Goal: Task Accomplishment & Management: Manage account settings

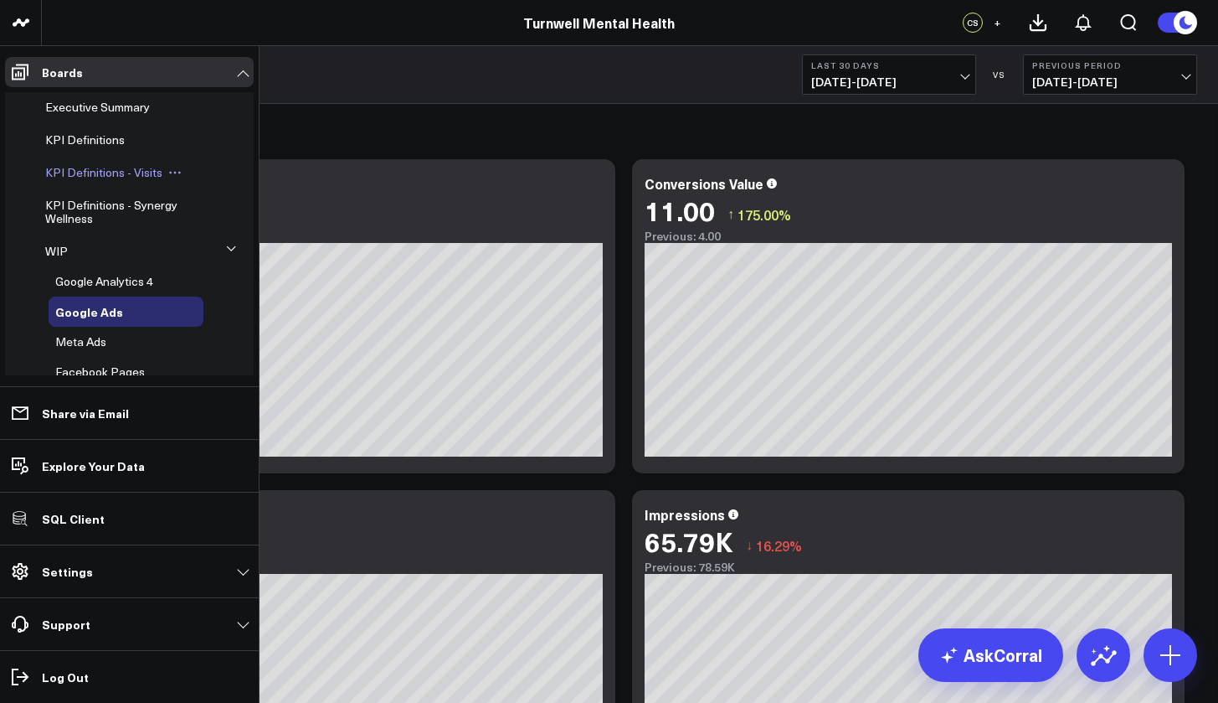
click at [110, 177] on span "KPI Definitions - Visits" at bounding box center [103, 172] width 117 height 16
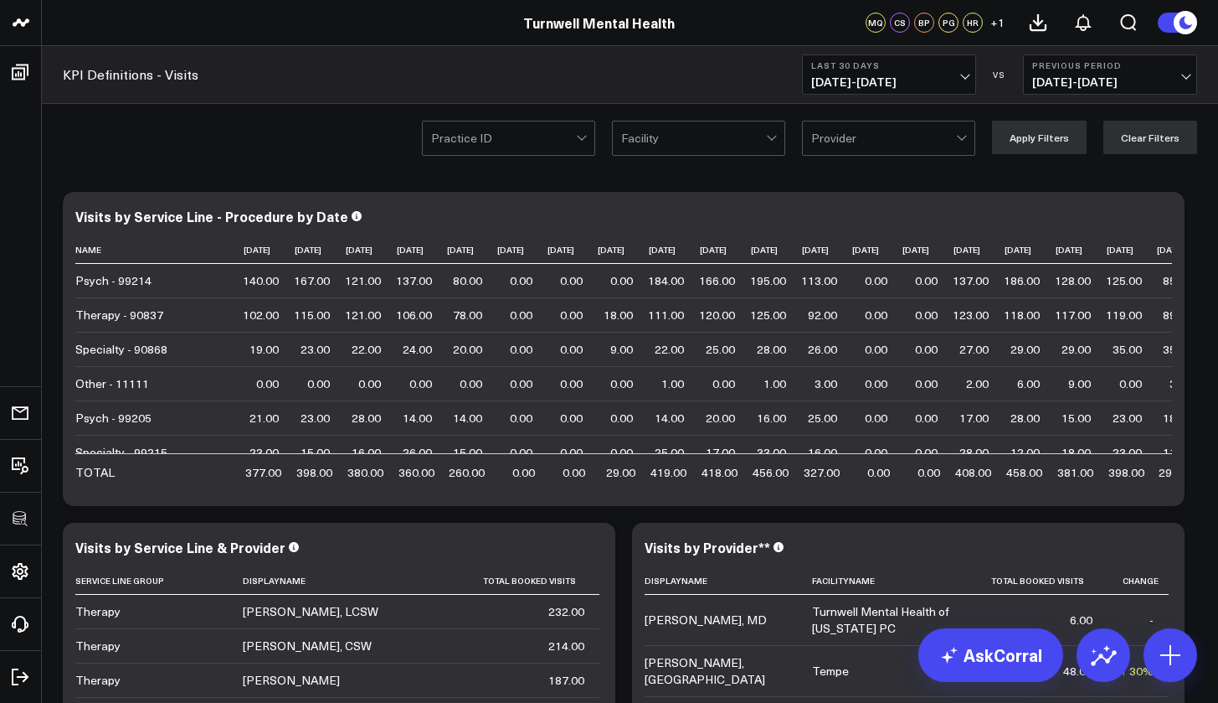
click at [734, 152] on div at bounding box center [693, 137] width 145 height 33
click at [766, 138] on div at bounding box center [693, 137] width 145 height 33
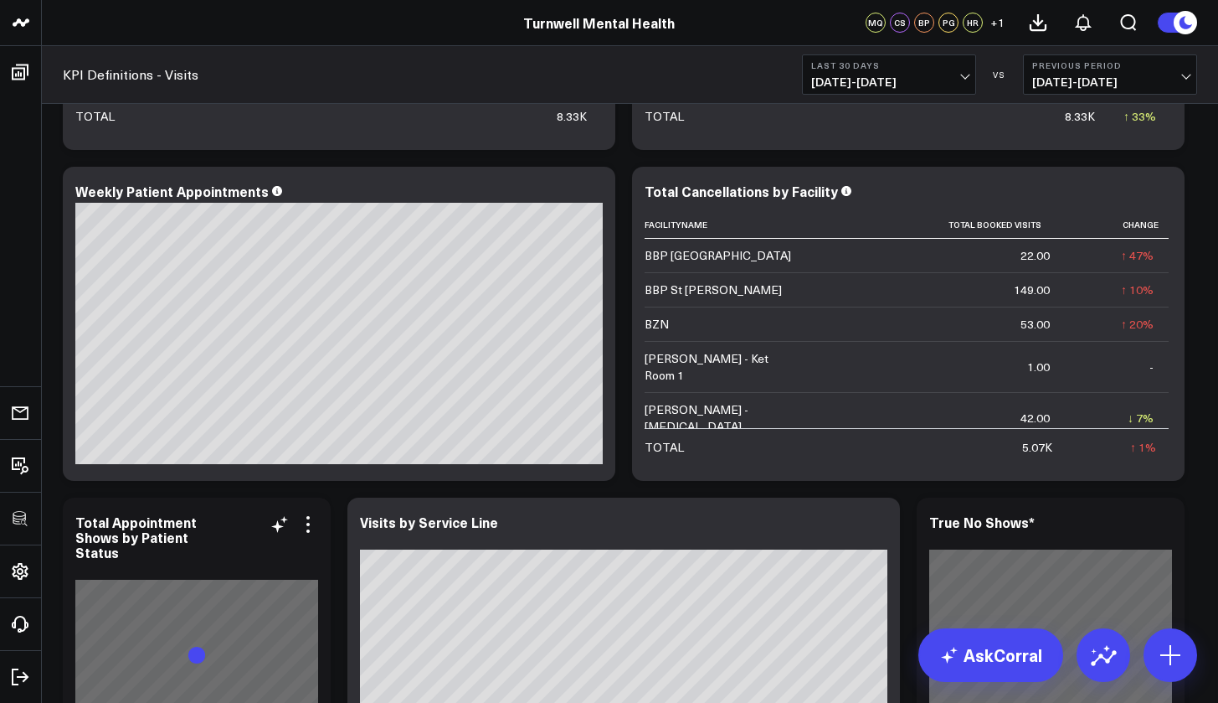
scroll to position [807, 0]
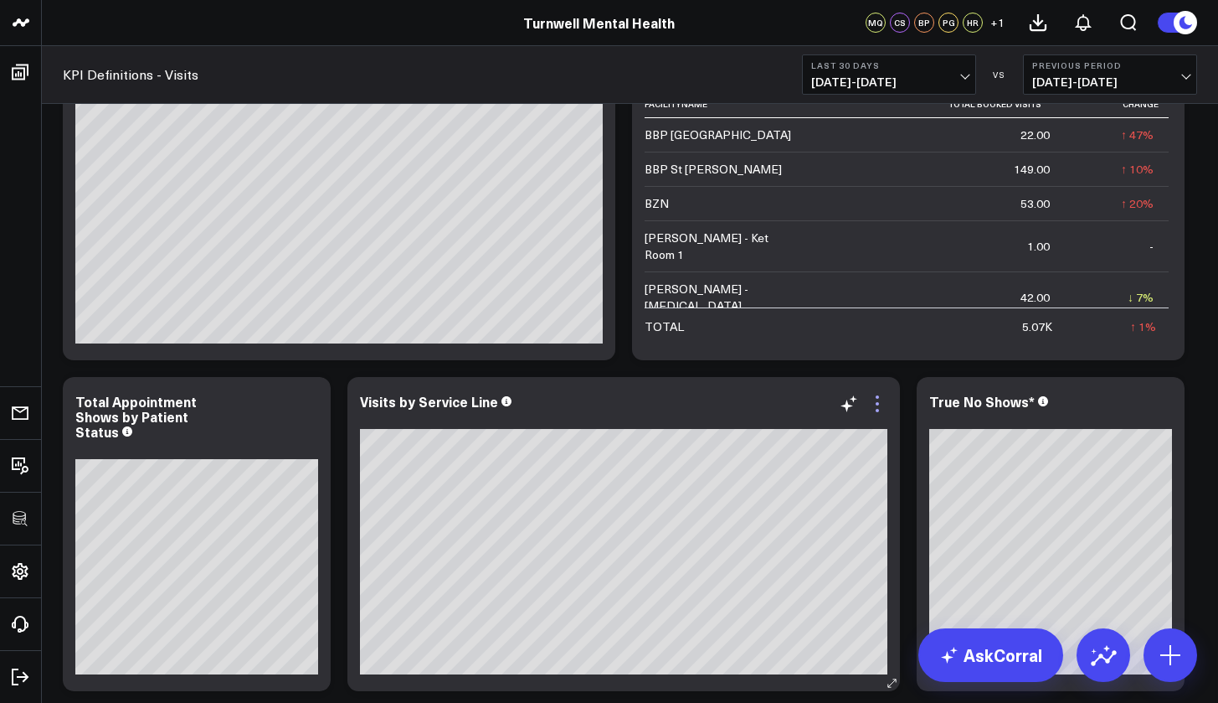
click at [883, 409] on icon at bounding box center [877, 404] width 20 height 20
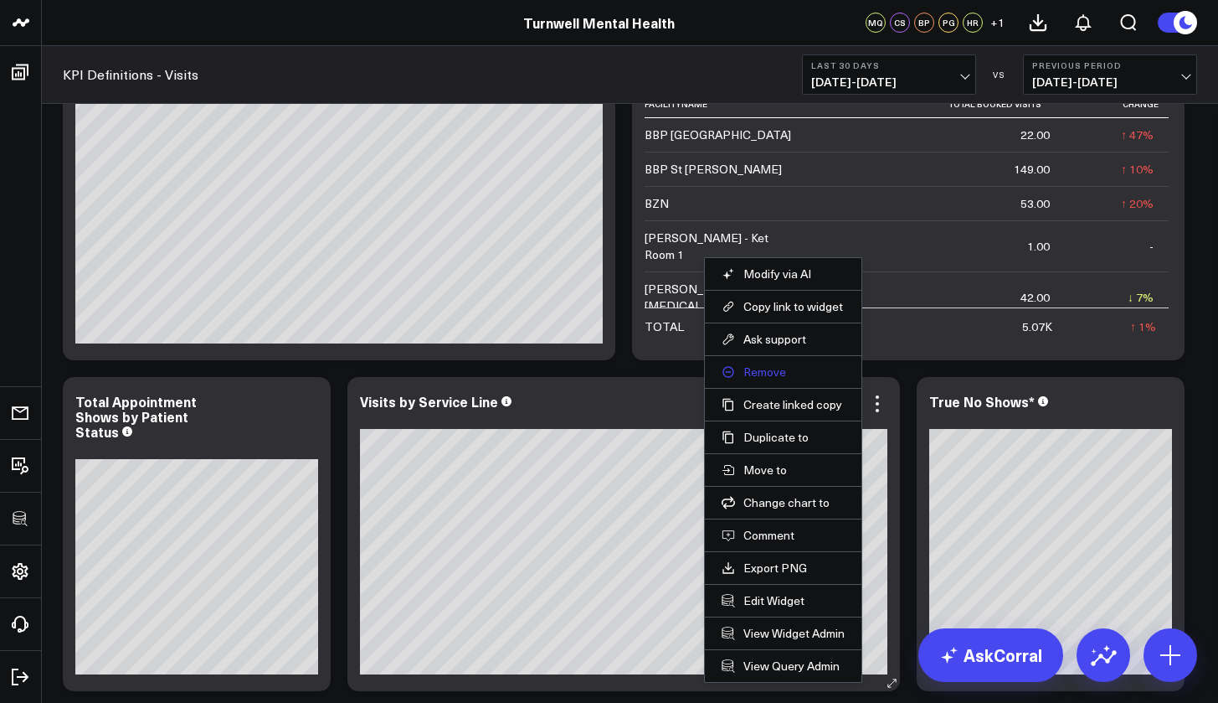
click at [780, 378] on button "Remove" at bounding box center [783, 371] width 123 height 15
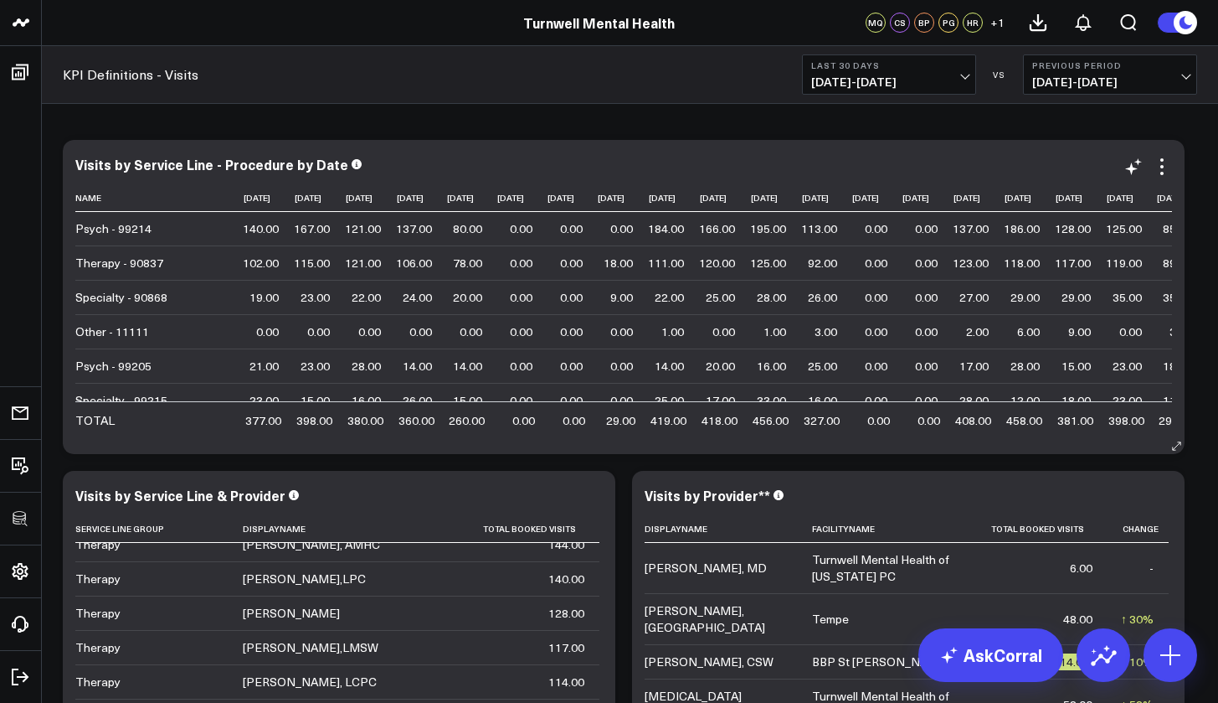
scroll to position [0, 0]
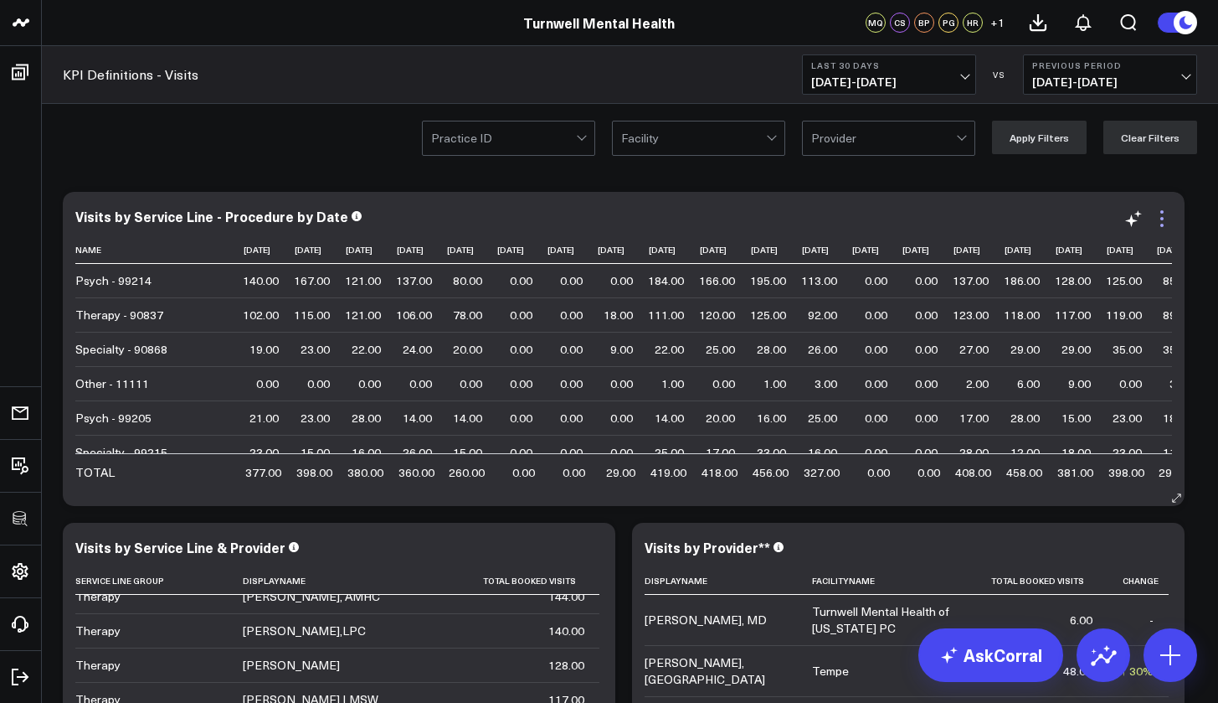
click at [1162, 220] on icon at bounding box center [1162, 218] width 3 height 3
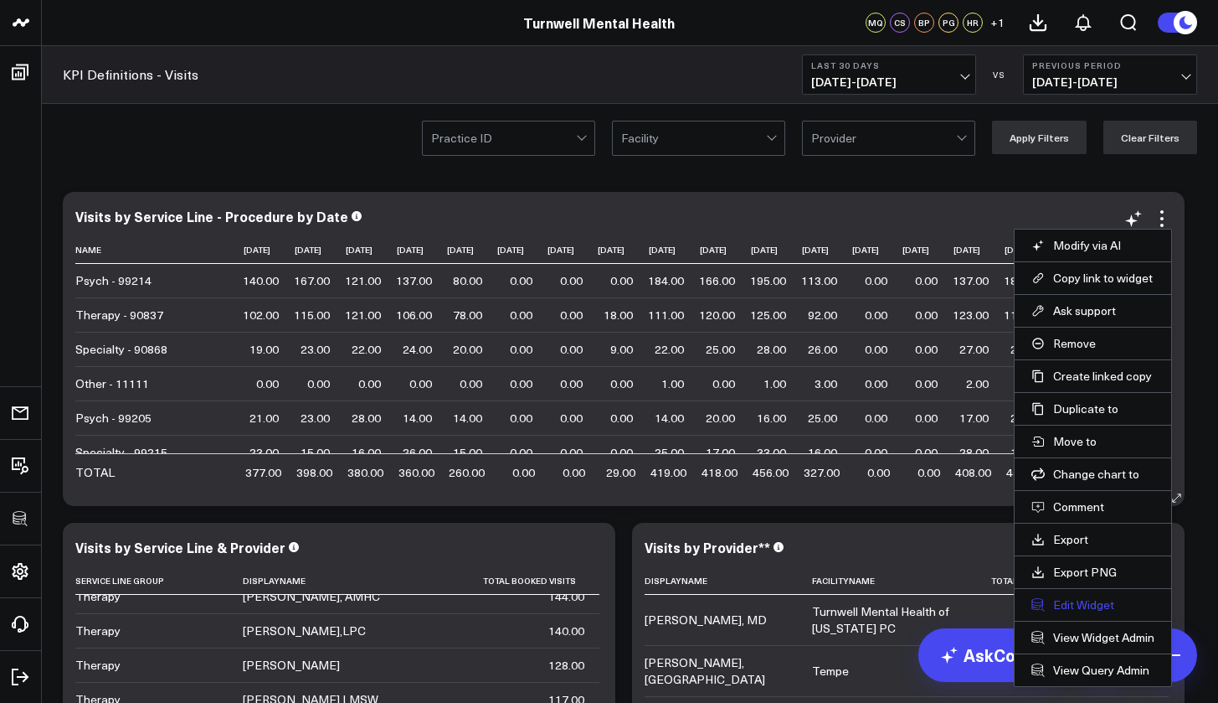
click at [1101, 608] on button "Edit Widget" at bounding box center [1093, 604] width 123 height 15
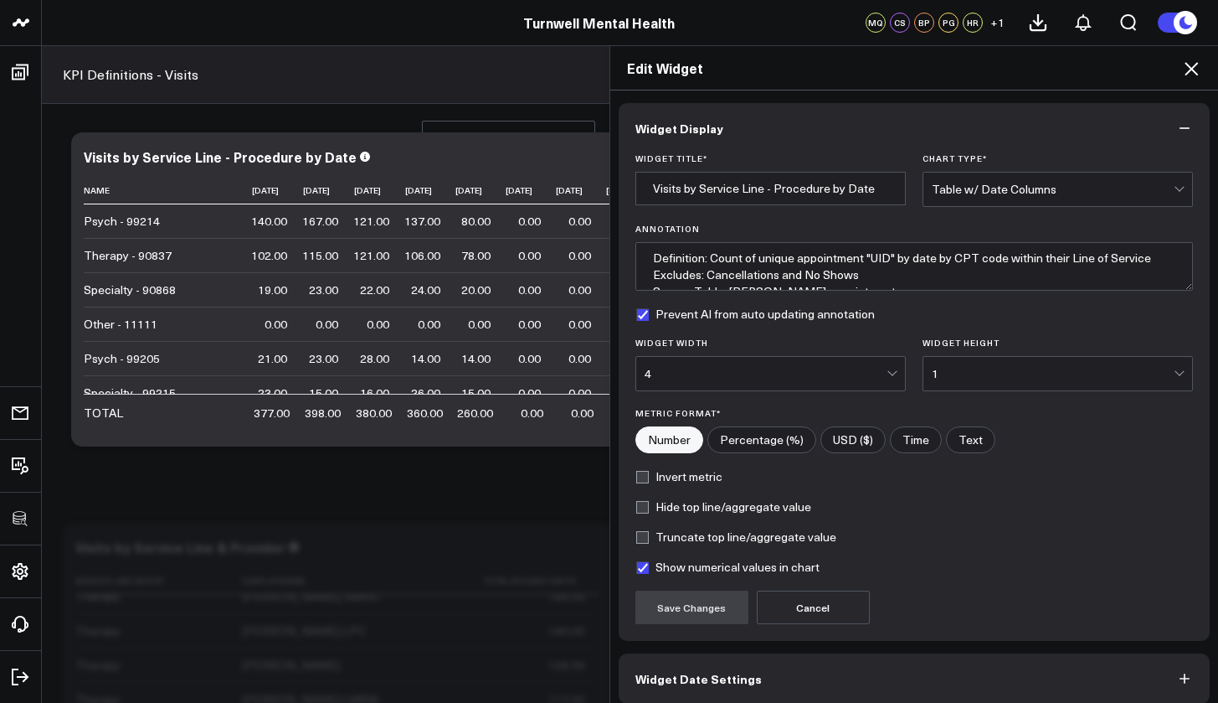
scroll to position [75, 0]
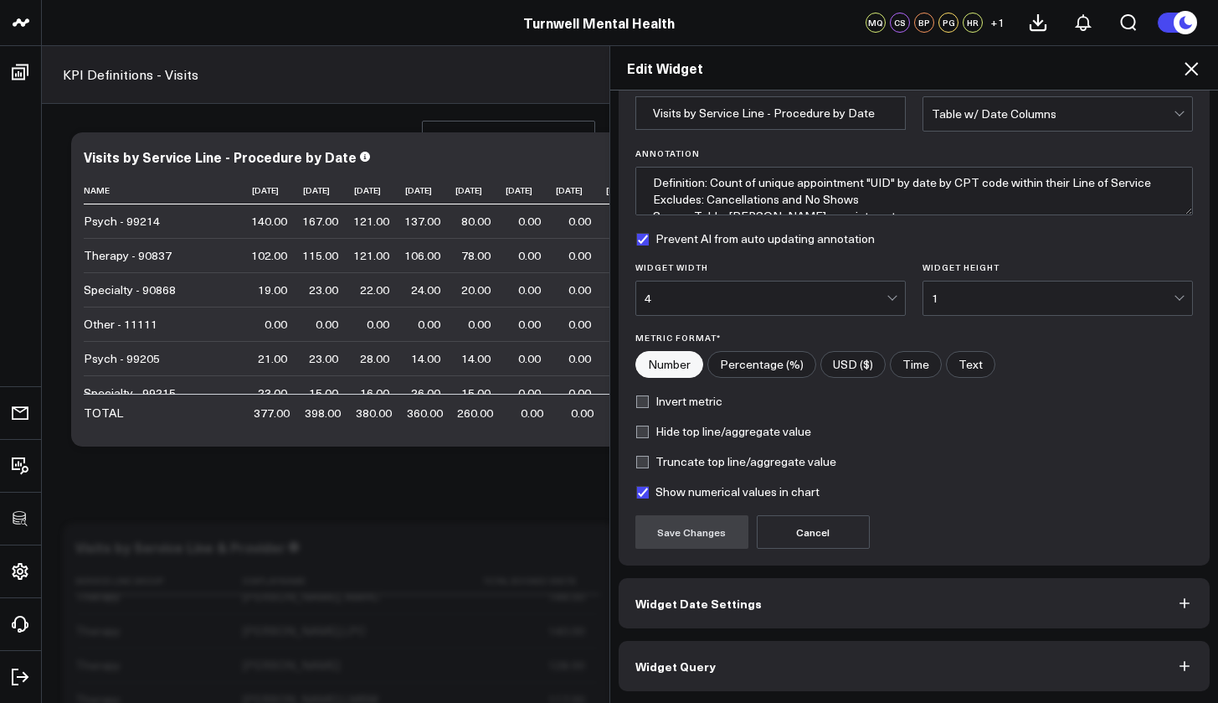
click at [821, 667] on button "Widget Query" at bounding box center [915, 666] width 592 height 50
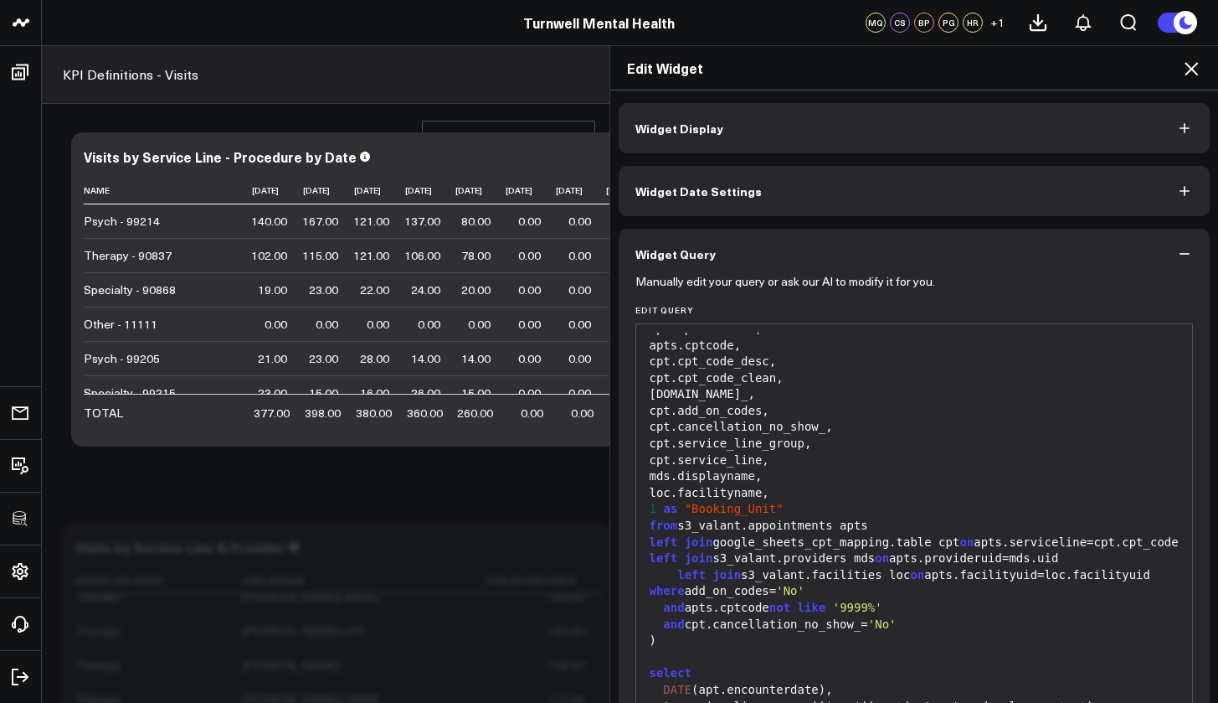
scroll to position [118, 0]
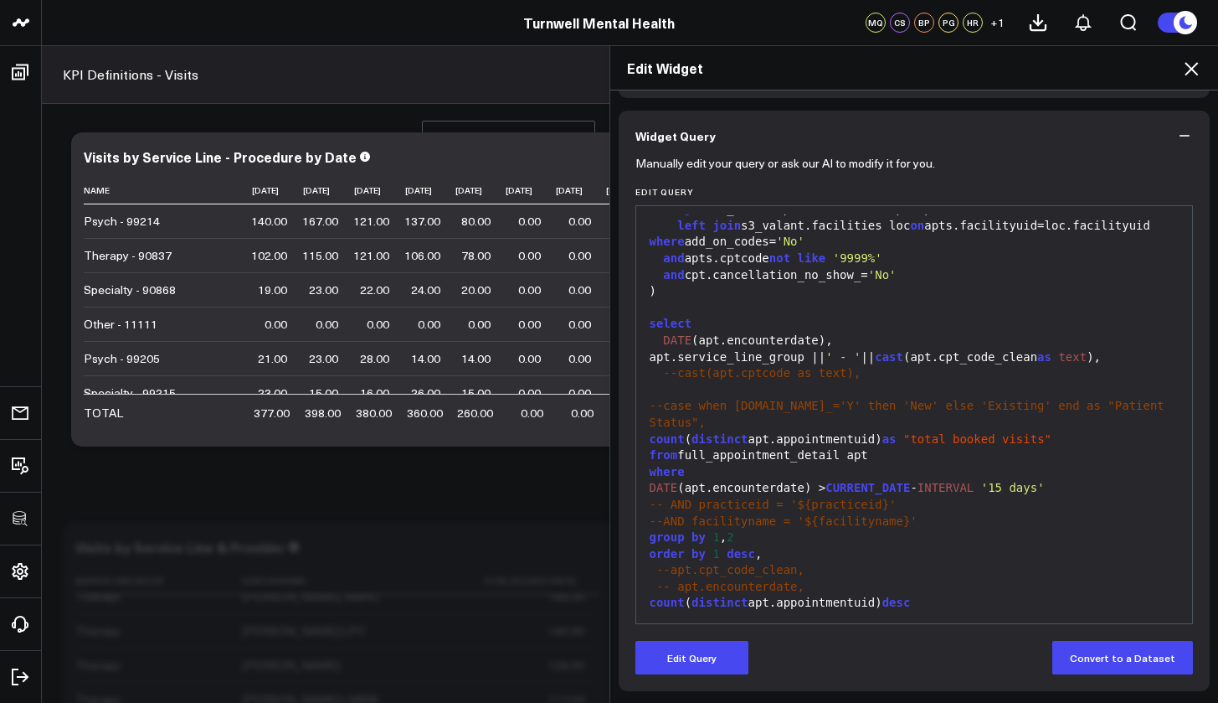
click at [729, 558] on span "desc" at bounding box center [741, 553] width 28 height 13
click at [727, 558] on span "desc" at bounding box center [741, 553] width 28 height 13
click at [716, 558] on div "order by 1 desc ," at bounding box center [915, 554] width 540 height 17
click at [728, 644] on button "Edit Query" at bounding box center [692, 657] width 113 height 33
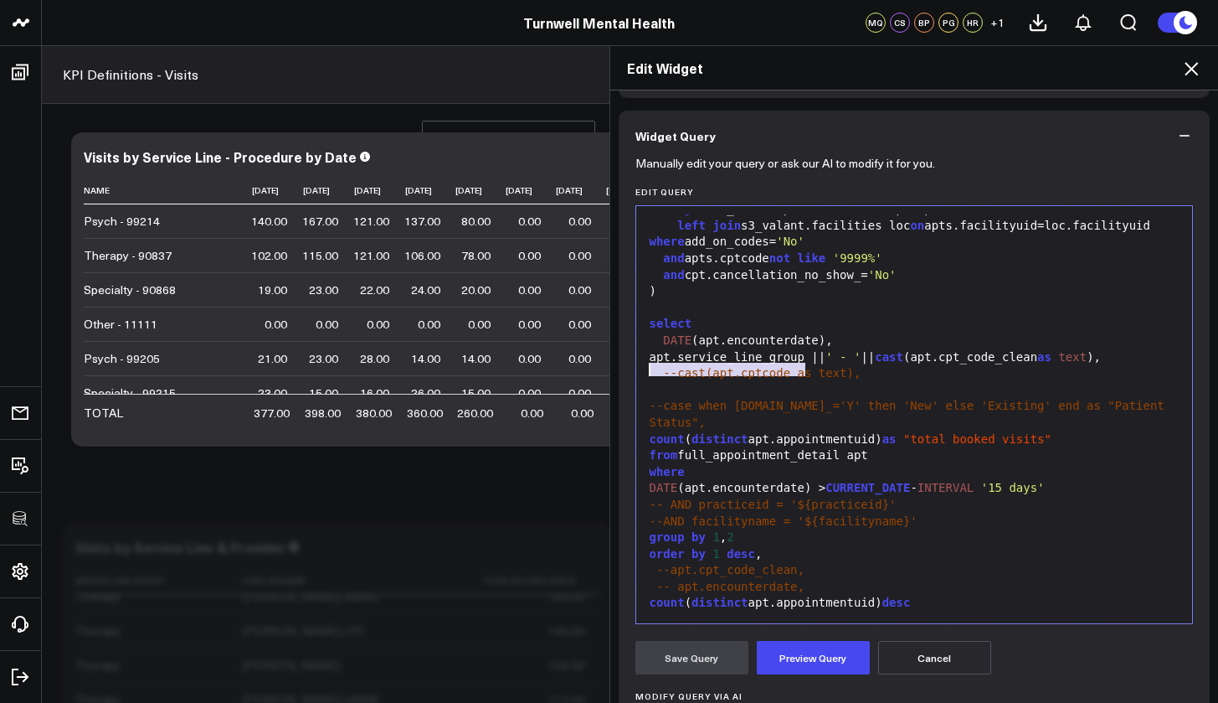
drag, startPoint x: 798, startPoint y: 363, endPoint x: 644, endPoint y: 365, distance: 154.1
click at [645, 365] on div "apt.service_line_group || ' - ' || cast (apt.cpt_code_clean as text )," at bounding box center [915, 357] width 540 height 17
copy div "apt.service_line_group"
click at [716, 555] on div "order by 1 desc ," at bounding box center [915, 554] width 540 height 17
click at [711, 556] on div "order by 1 desc ," at bounding box center [915, 554] width 540 height 17
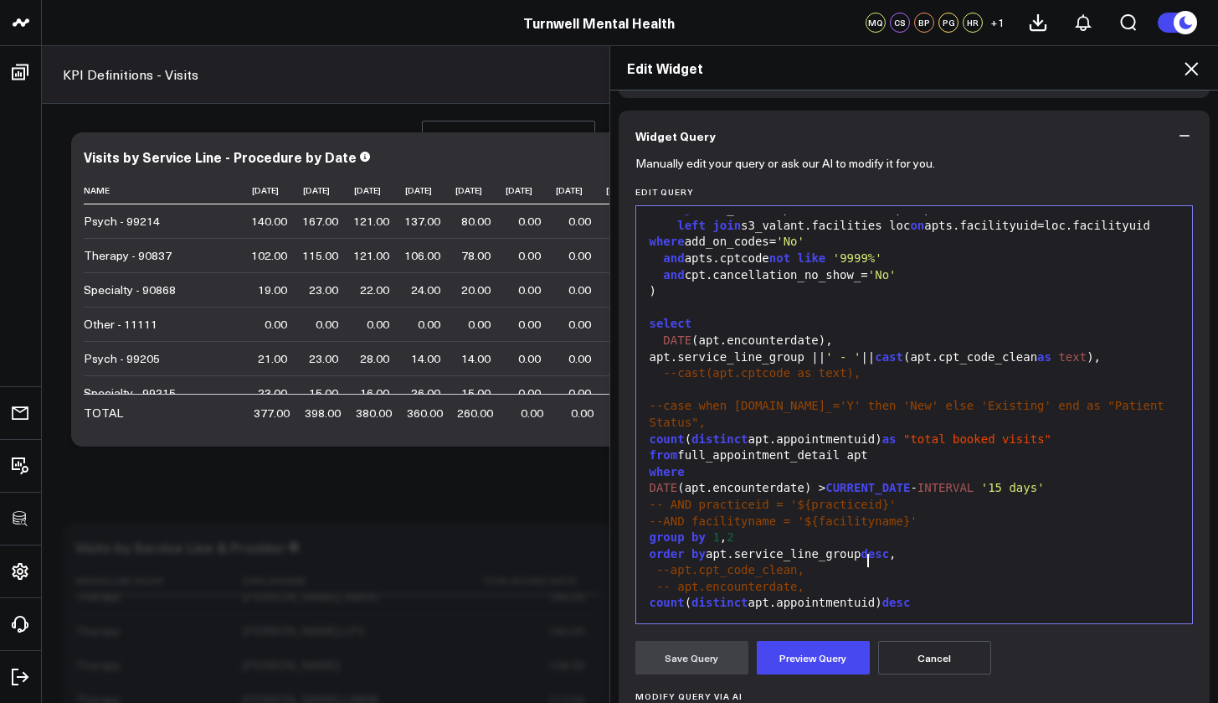
click at [909, 559] on div "order by apt.service_line_group desc ," at bounding box center [915, 554] width 540 height 17
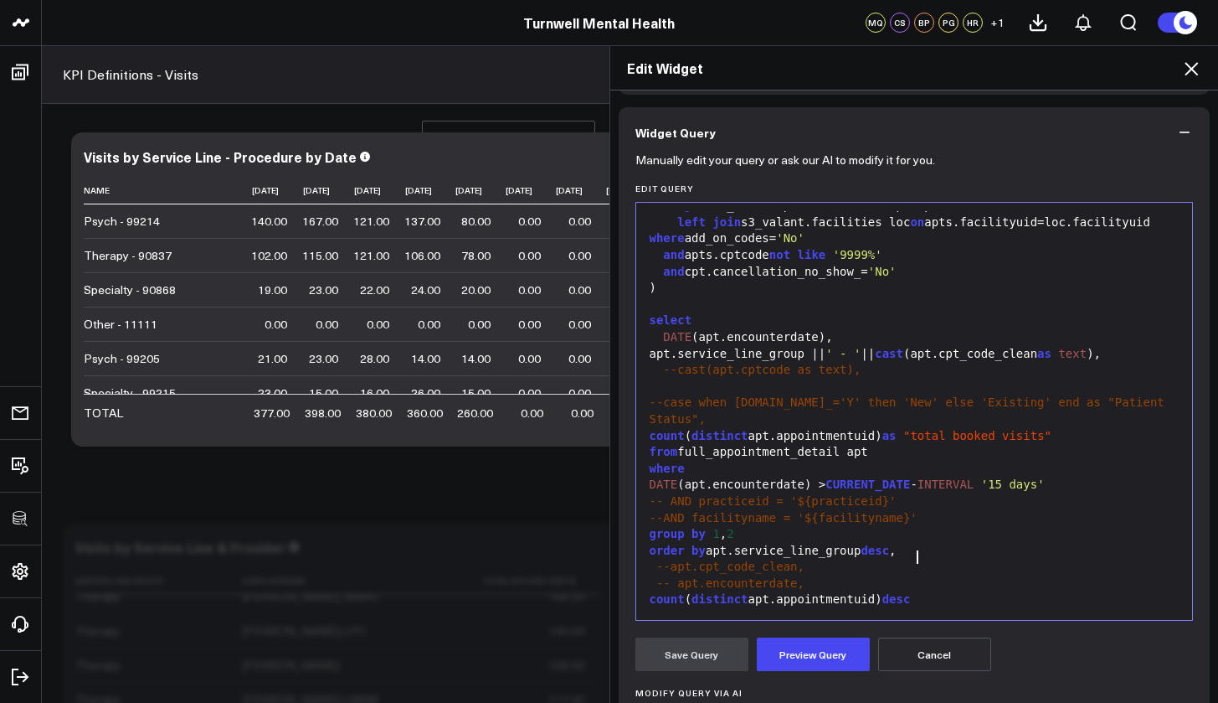
scroll to position [194, 0]
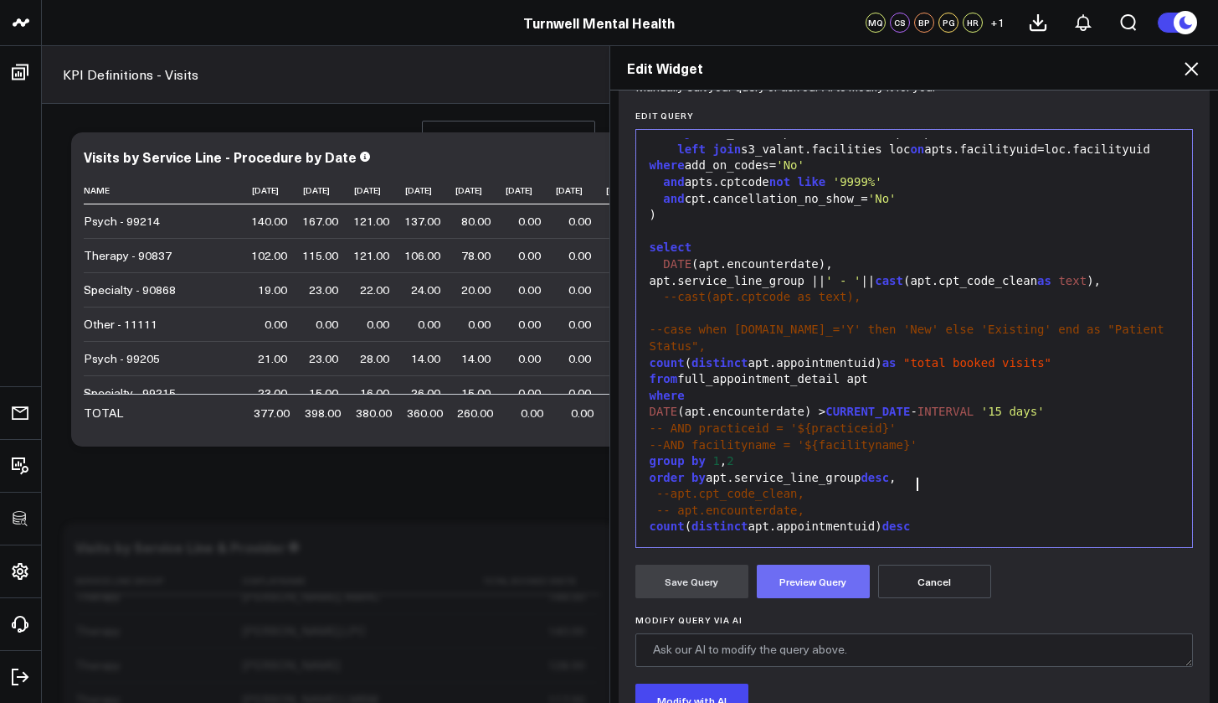
click at [816, 579] on button "Preview Query" at bounding box center [813, 580] width 113 height 33
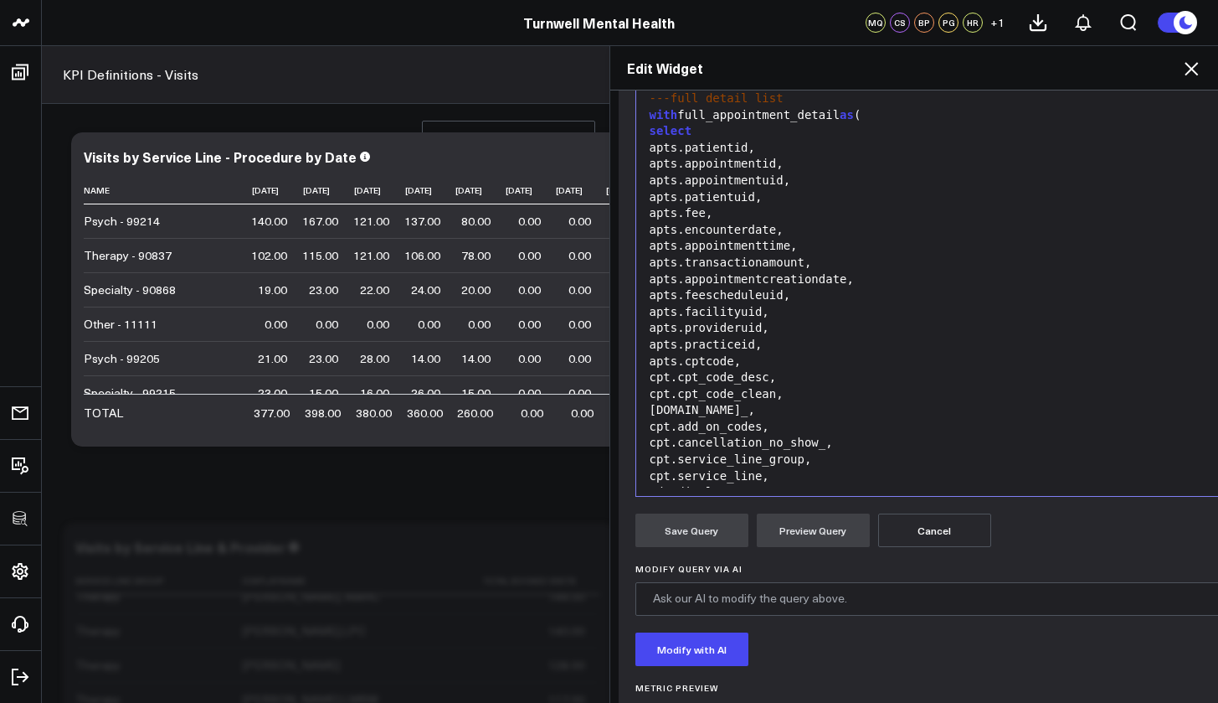
scroll to position [102, 0]
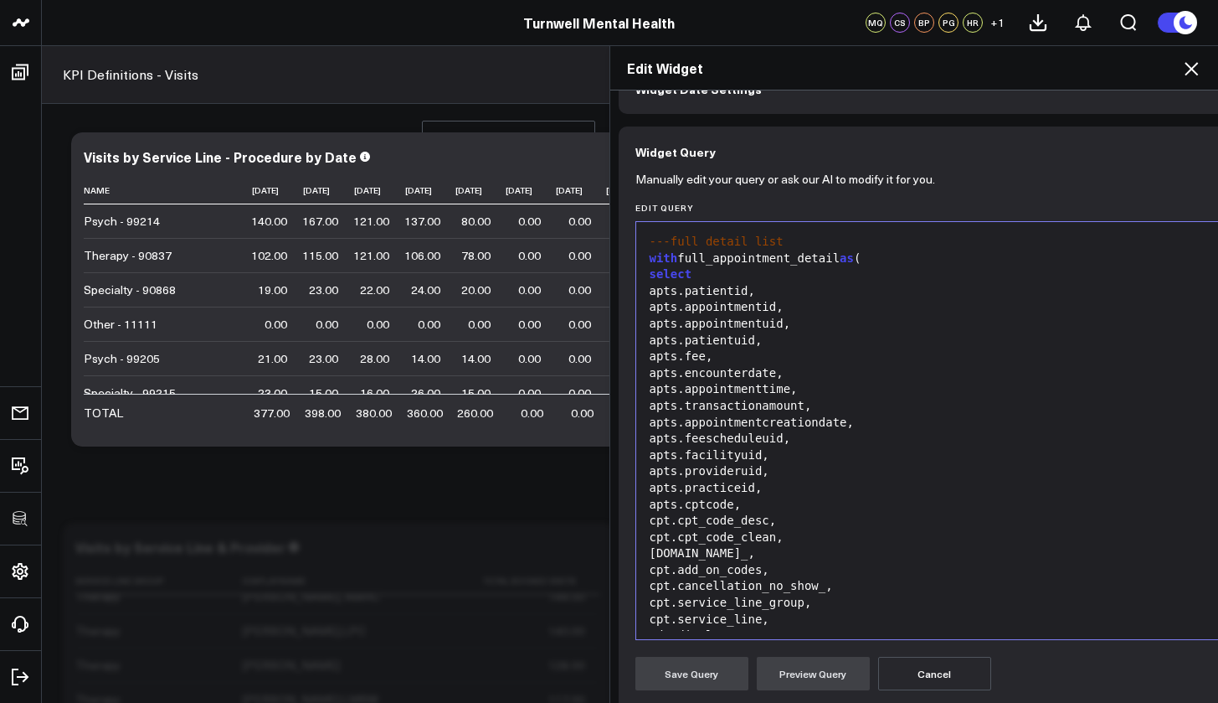
click at [1197, 77] on icon at bounding box center [1191, 69] width 20 height 20
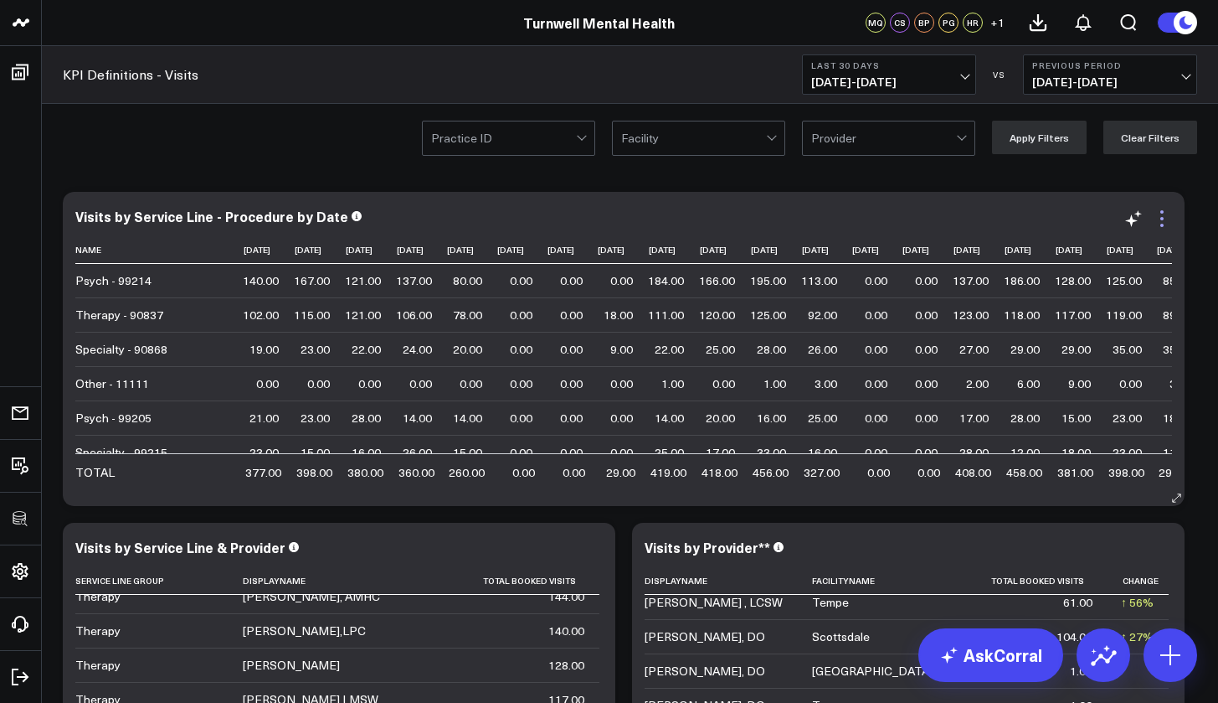
click at [1161, 219] on icon at bounding box center [1162, 218] width 3 height 3
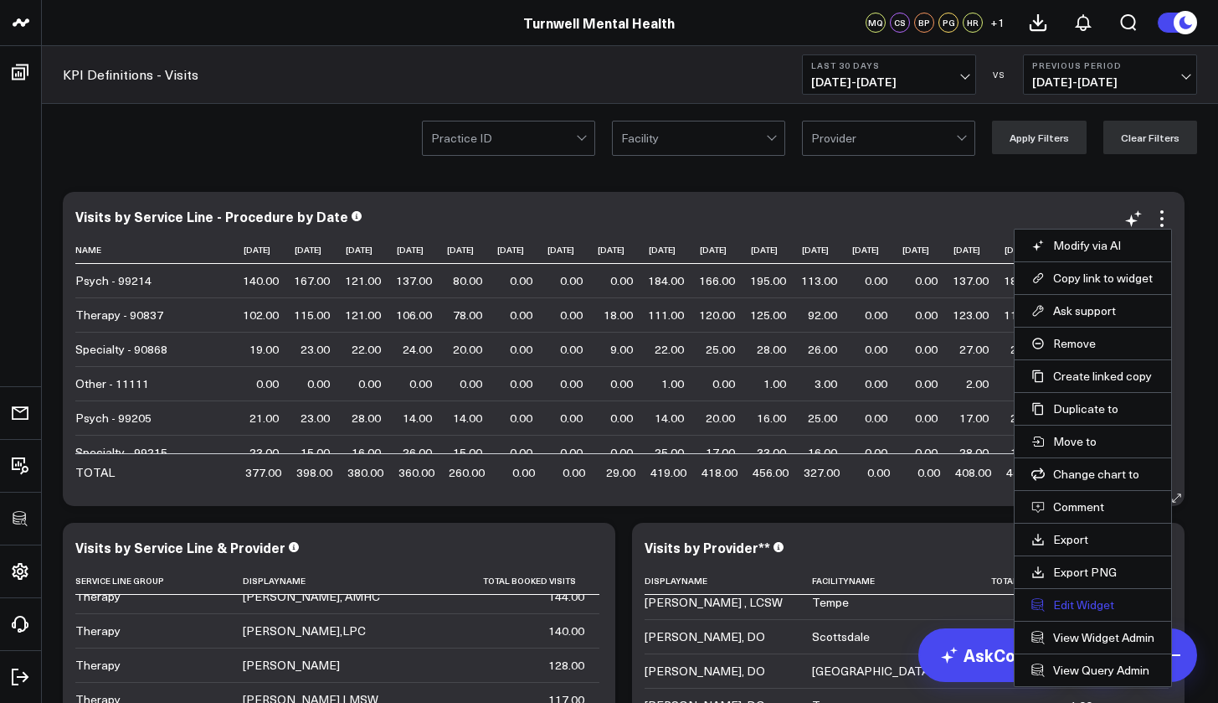
click at [1105, 608] on button "Edit Widget" at bounding box center [1093, 604] width 123 height 15
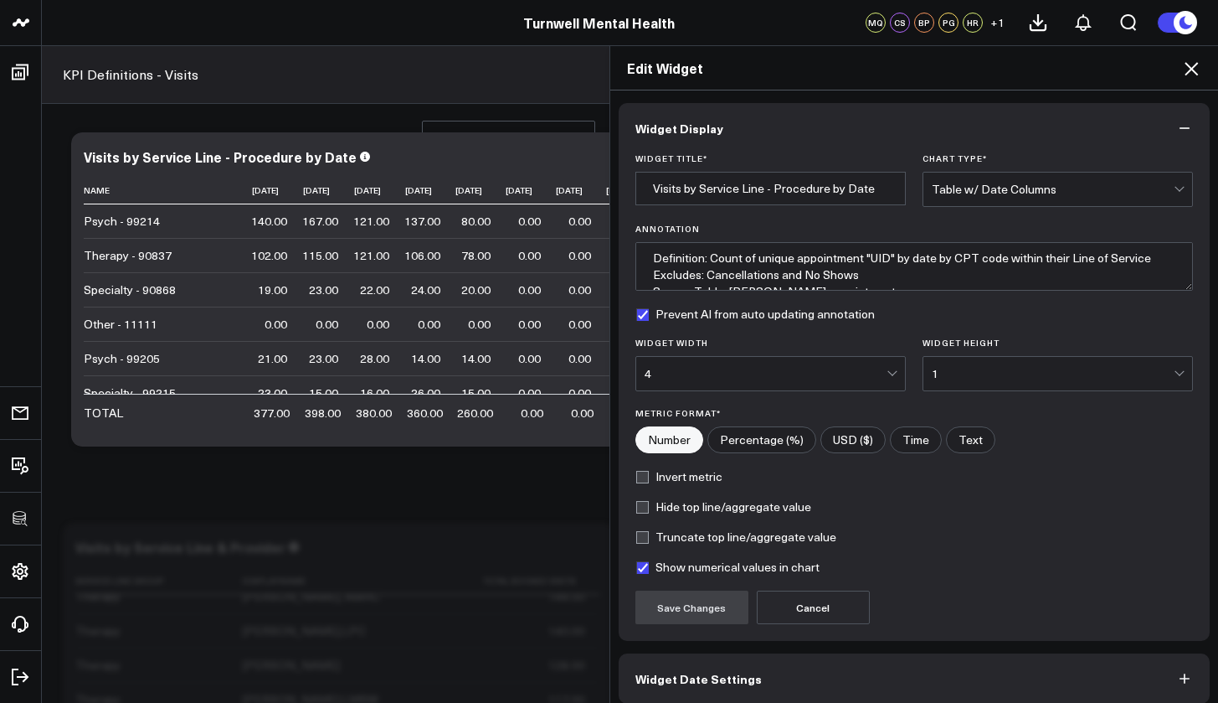
click at [1194, 67] on icon at bounding box center [1191, 68] width 13 height 13
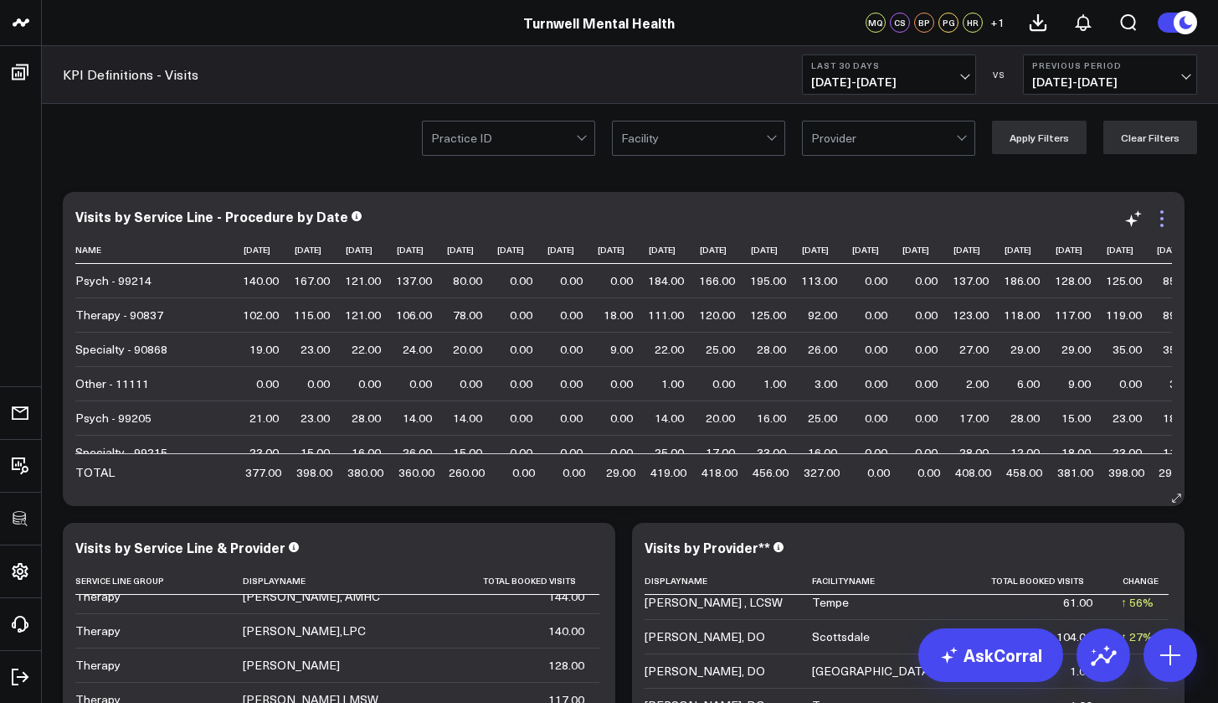
click at [1164, 225] on icon at bounding box center [1162, 225] width 3 height 3
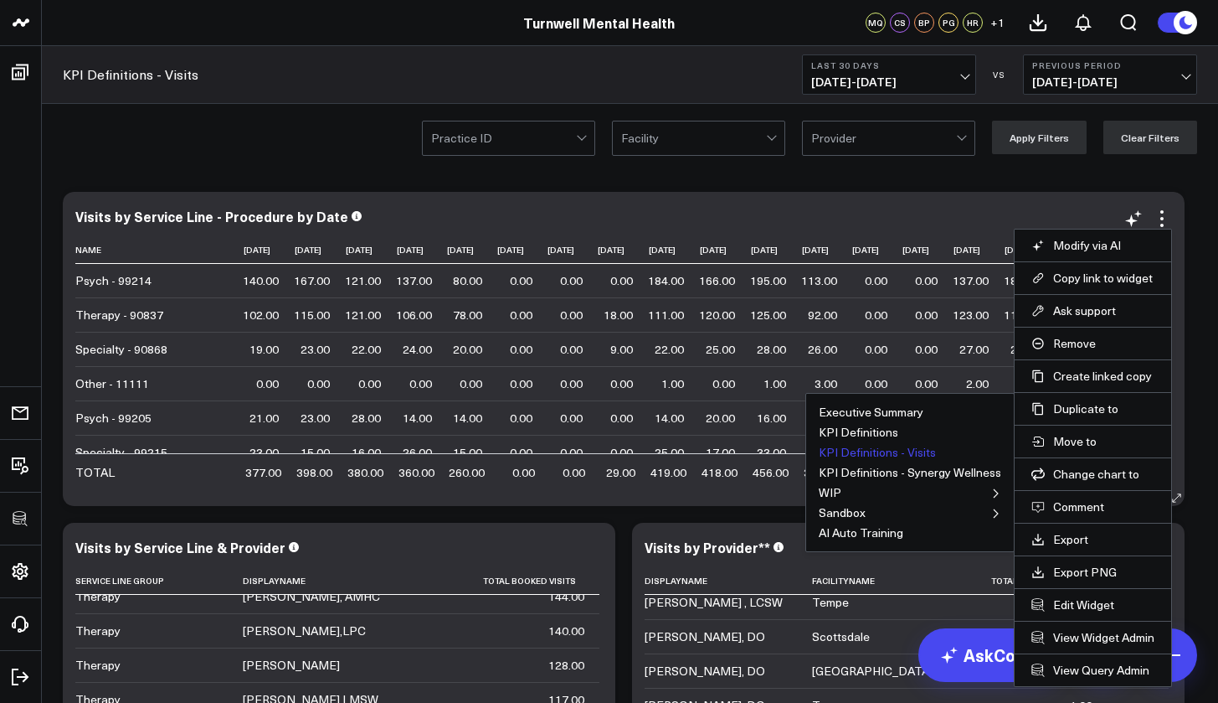
click at [927, 452] on button "KPI Definitions - Visits" at bounding box center [877, 452] width 117 height 12
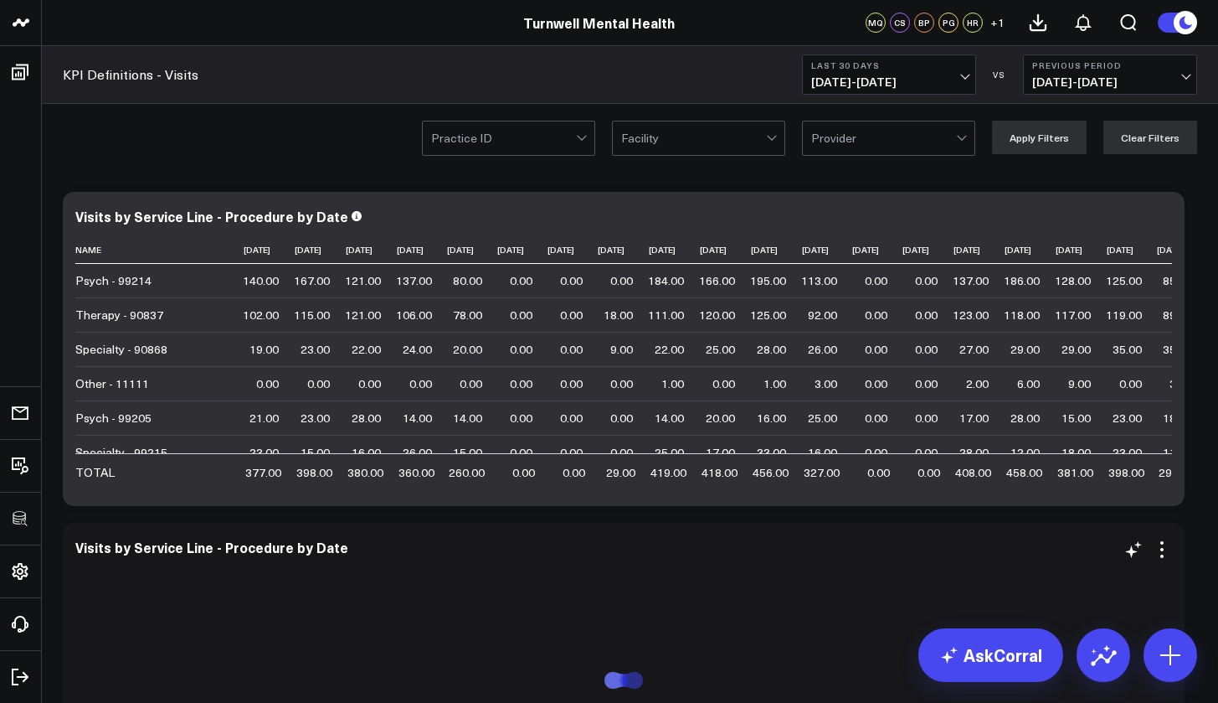
scroll to position [268, 0]
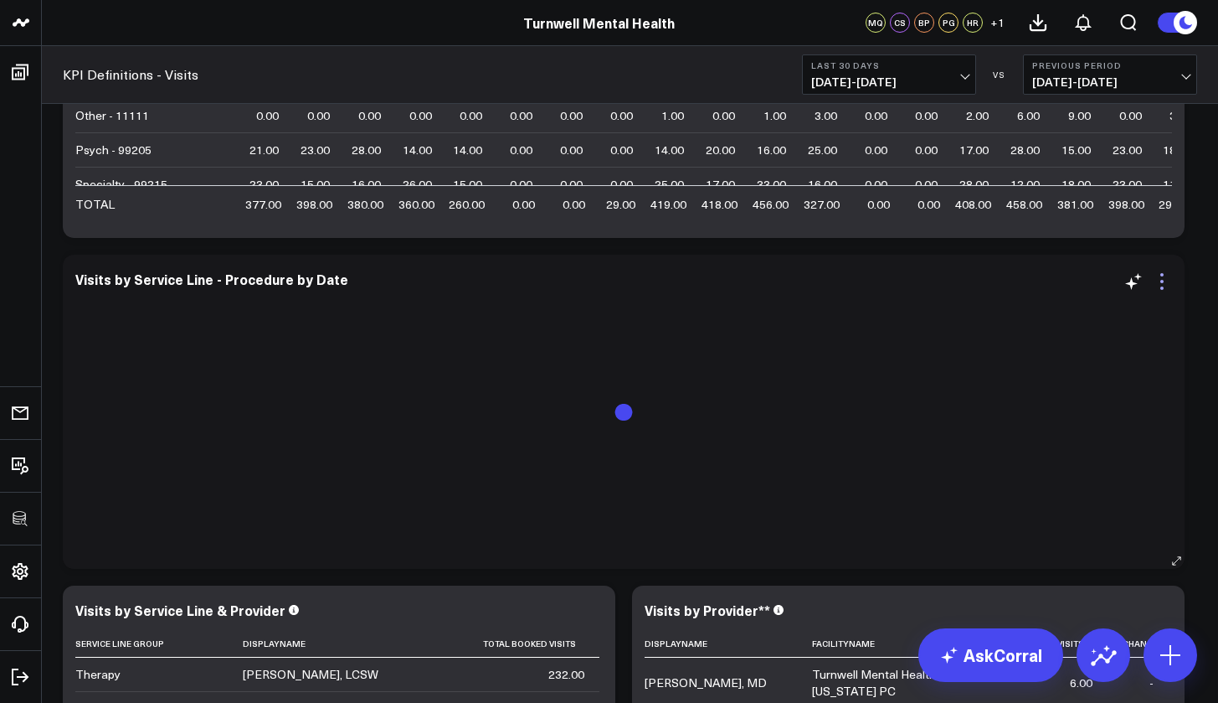
click at [1166, 282] on icon at bounding box center [1162, 281] width 20 height 20
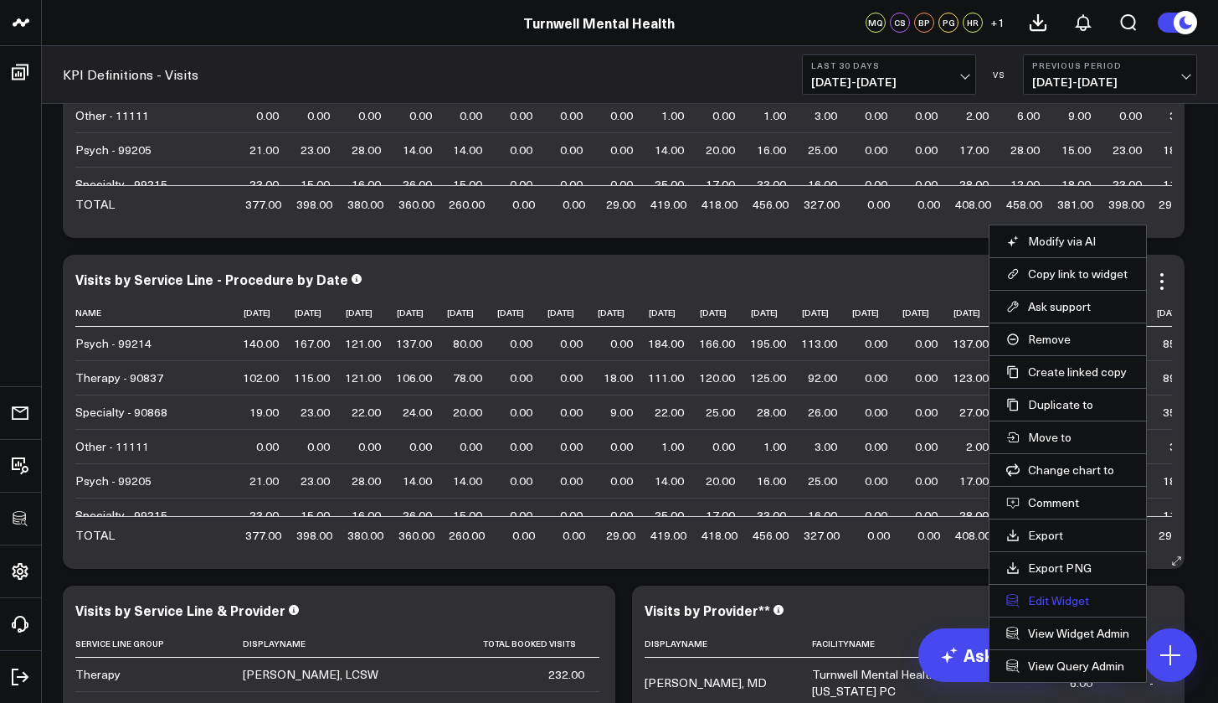
click at [1045, 595] on button "Edit Widget" at bounding box center [1067, 600] width 123 height 15
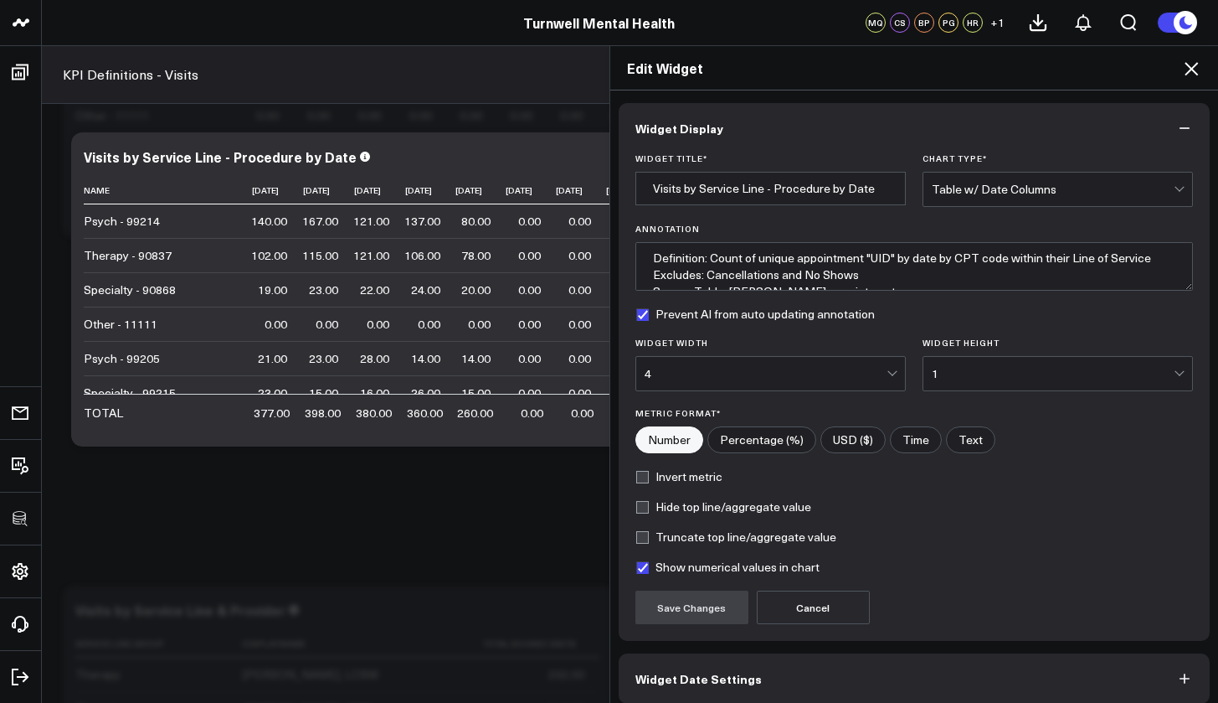
drag, startPoint x: 1056, startPoint y: 176, endPoint x: 1053, endPoint y: 185, distance: 9.5
click at [1056, 177] on div "Table w/ Date Columns" at bounding box center [1053, 188] width 242 height 33
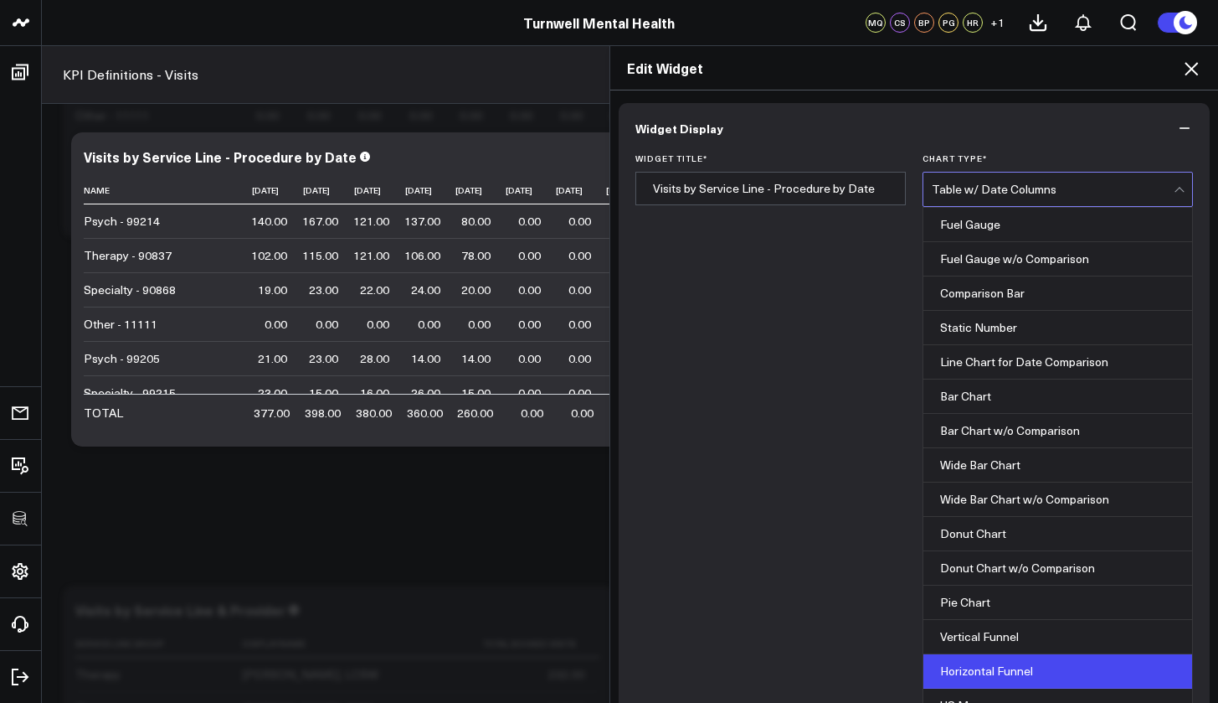
scroll to position [420, 0]
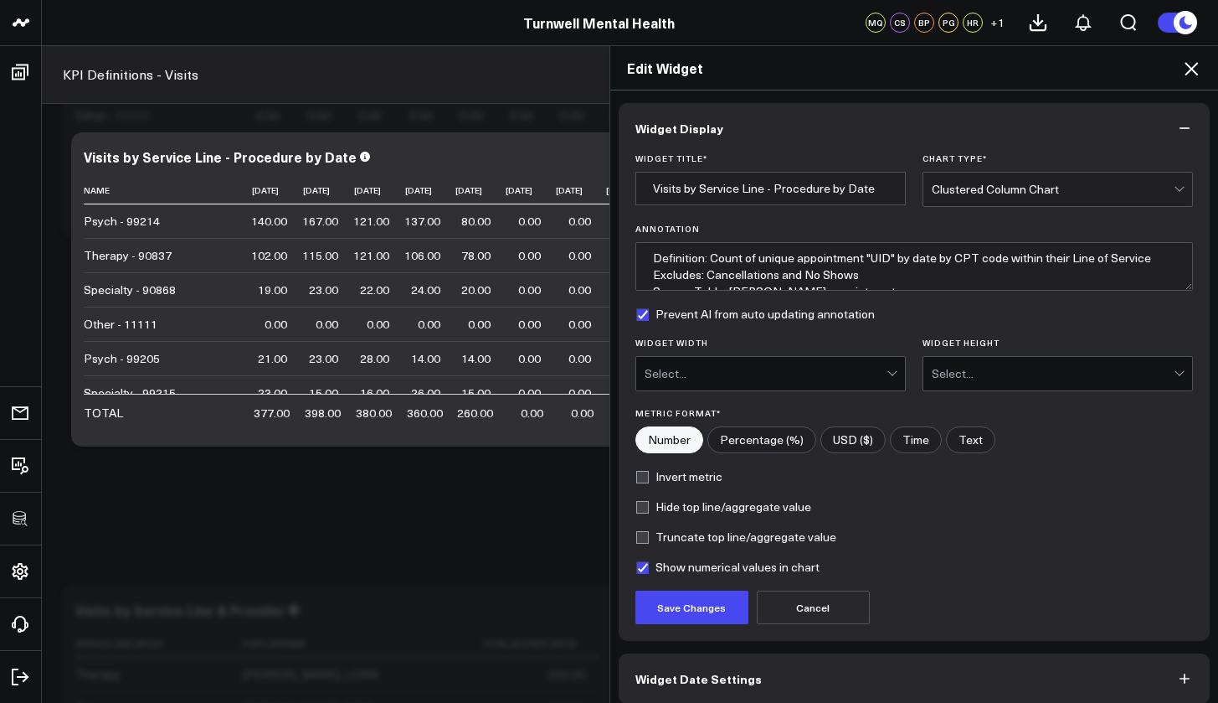
scroll to position [75, 0]
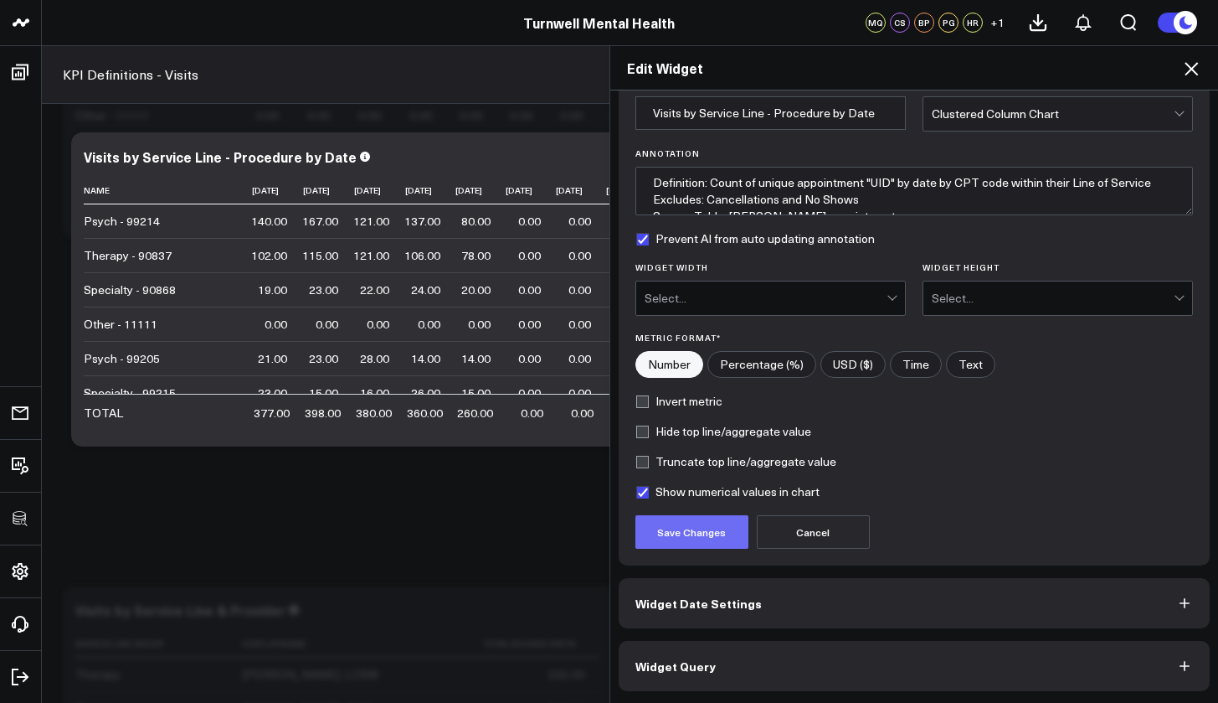
click at [679, 538] on button "Save Changes" at bounding box center [692, 531] width 113 height 33
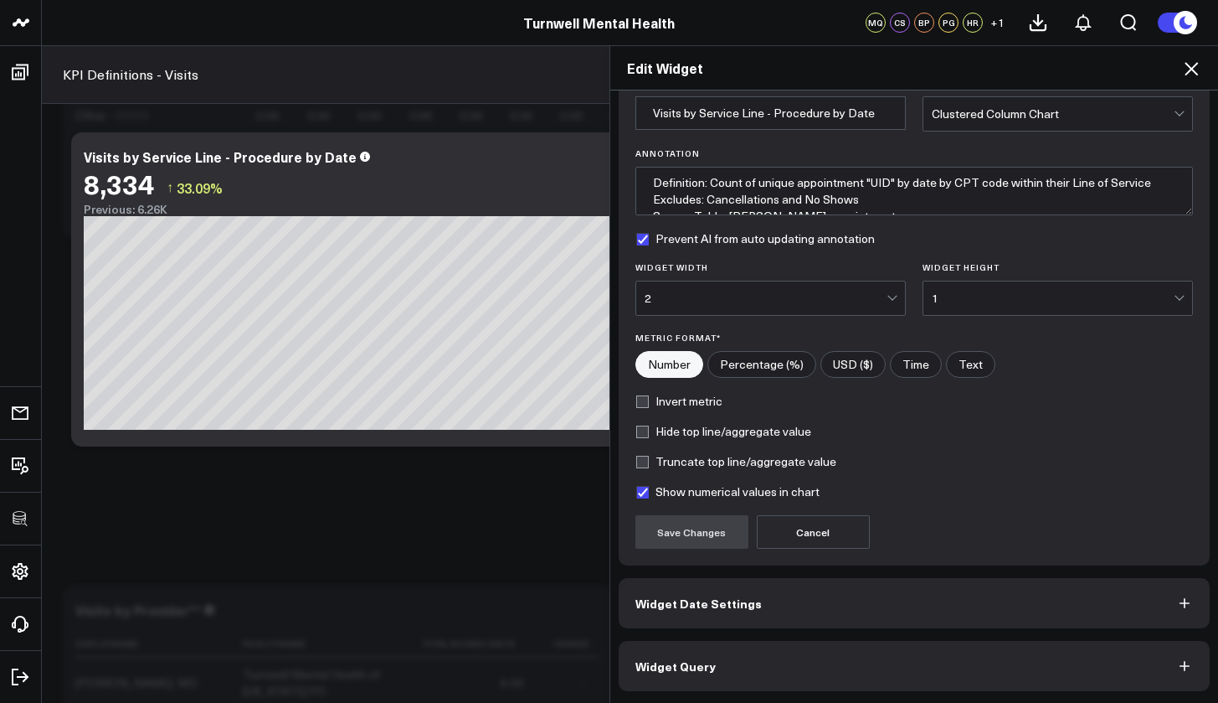
click at [821, 662] on button "Widget Query" at bounding box center [915, 666] width 592 height 50
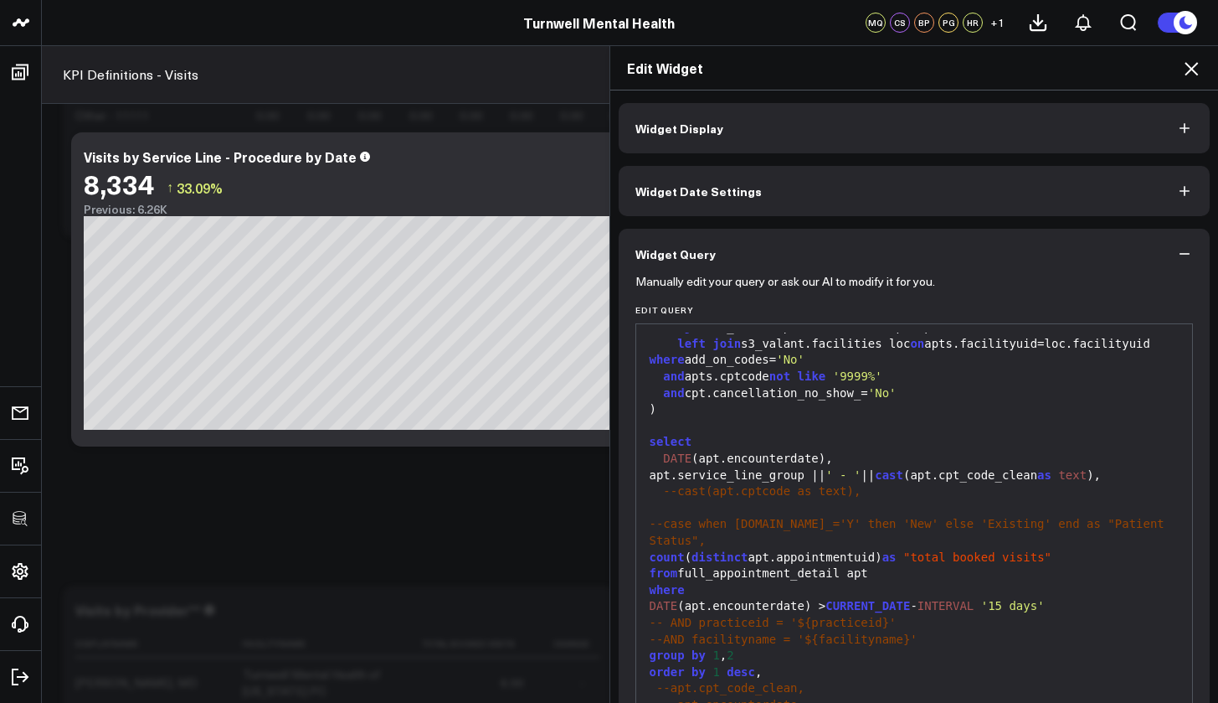
scroll to position [118, 0]
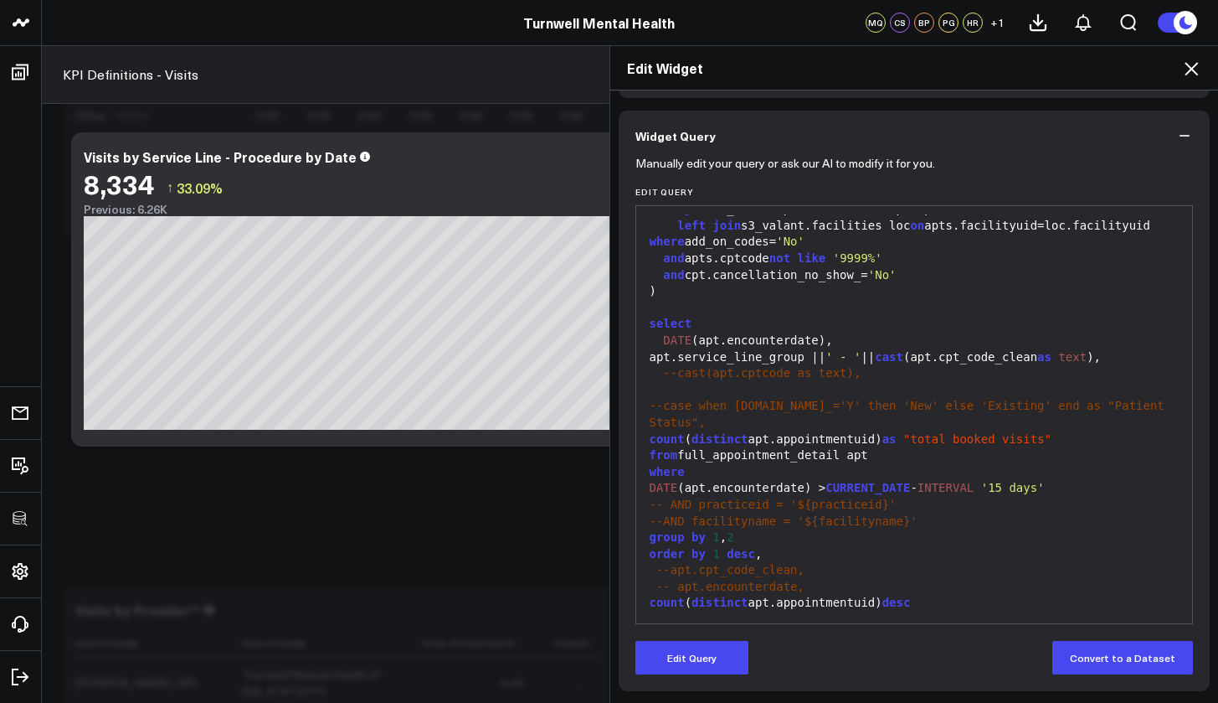
click at [645, 366] on div "apt.service_line_group || ' - ' || cast (apt.cpt_code_clean as text )," at bounding box center [915, 357] width 540 height 17
click at [698, 652] on button "Edit Query" at bounding box center [692, 657] width 113 height 33
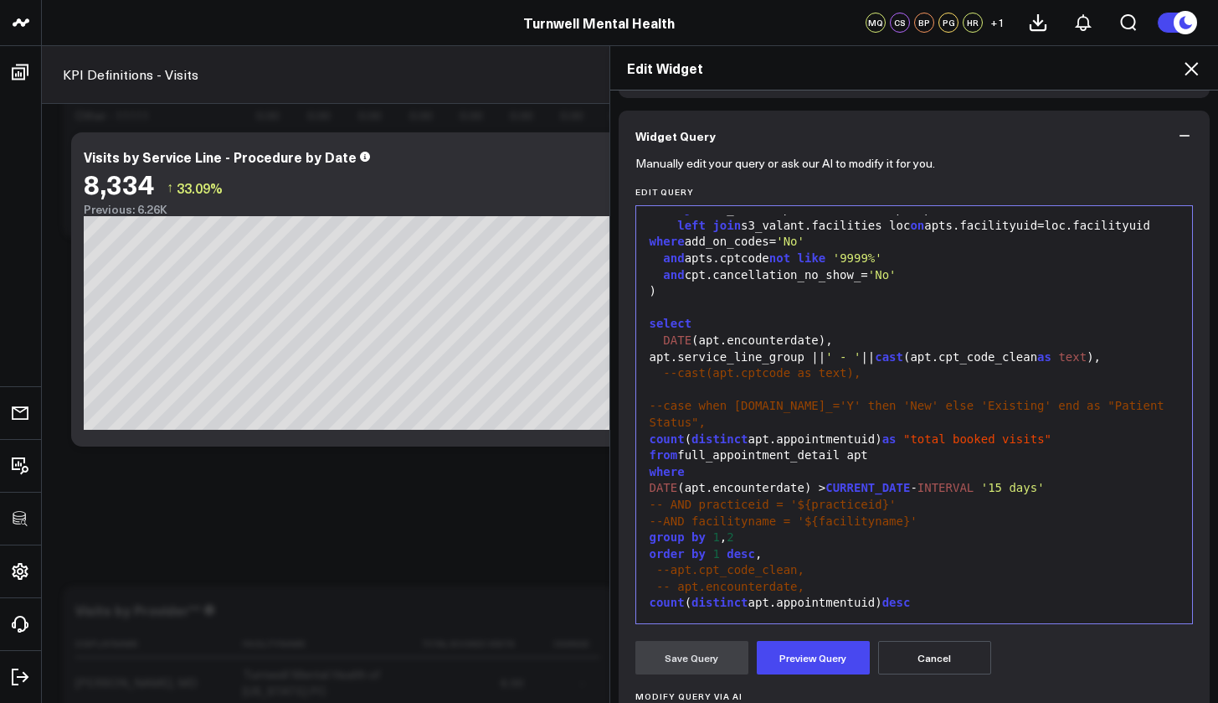
click at [645, 366] on div "apt.service_line_group || ' - ' || cast (apt.cpt_code_clean as text )," at bounding box center [915, 357] width 540 height 17
click at [842, 349] on div "DATE (apt.encounterdate)," at bounding box center [915, 340] width 540 height 17
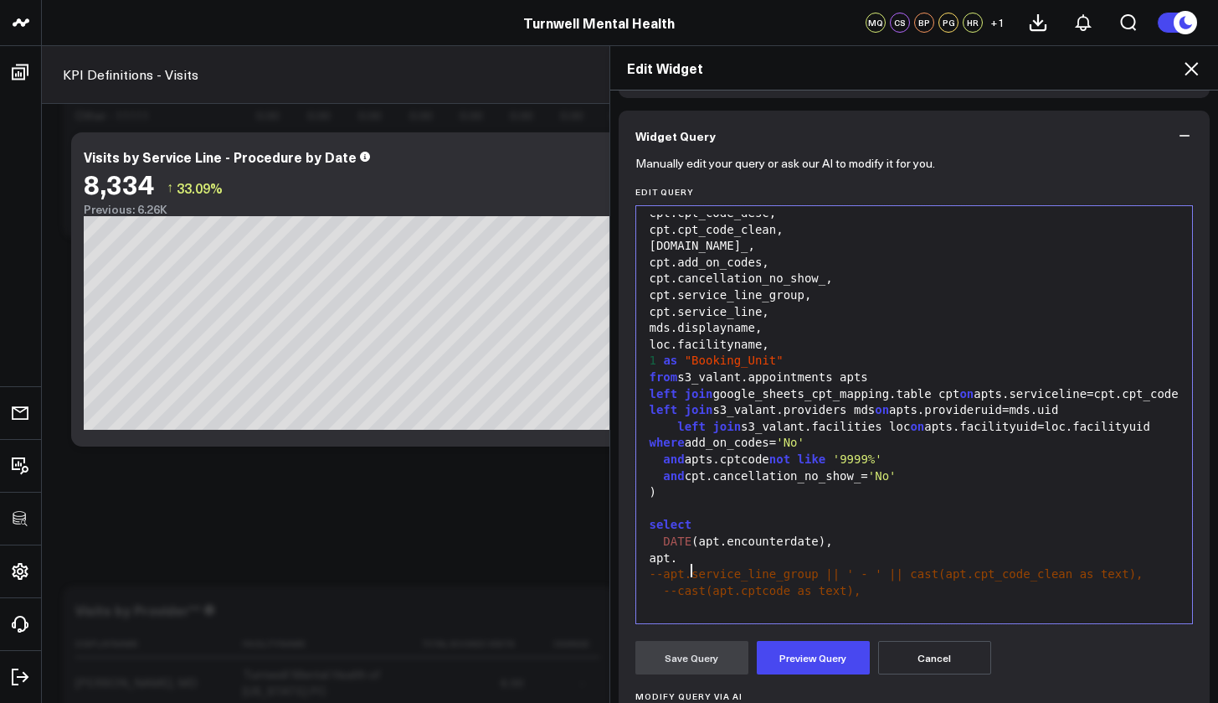
scroll to position [295, 0]
click at [781, 333] on div "loc.facilityname," at bounding box center [915, 341] width 540 height 17
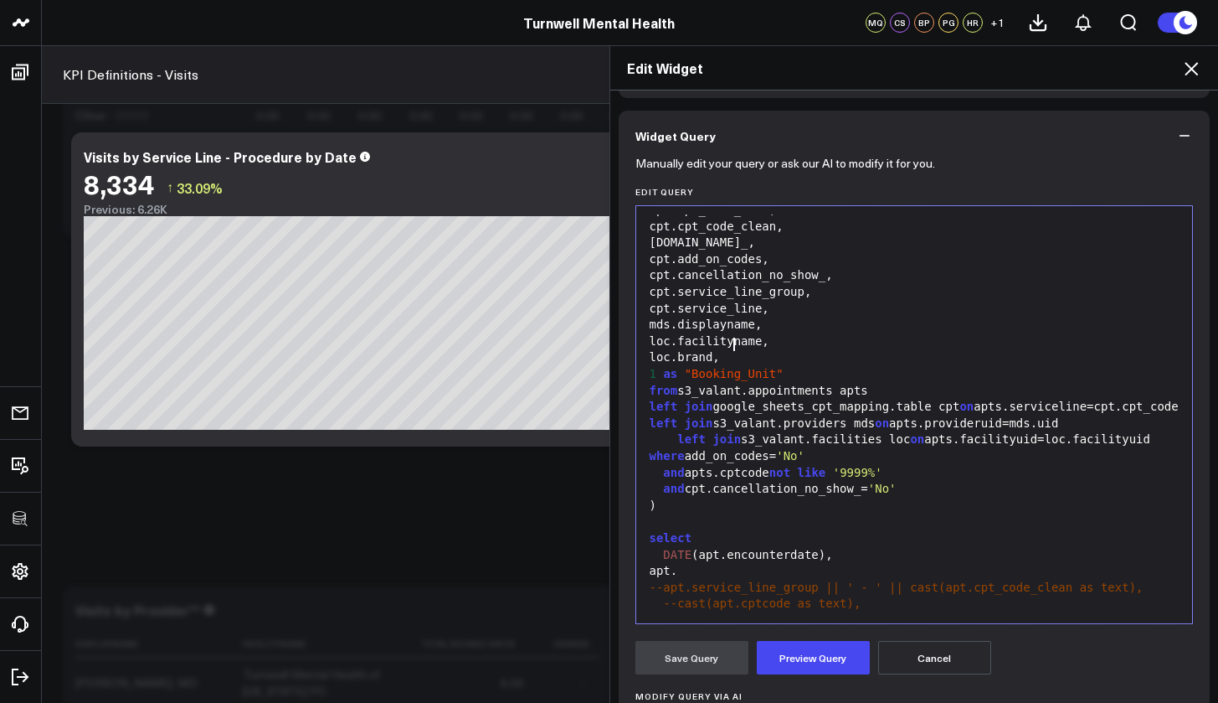
scroll to position [389, 0]
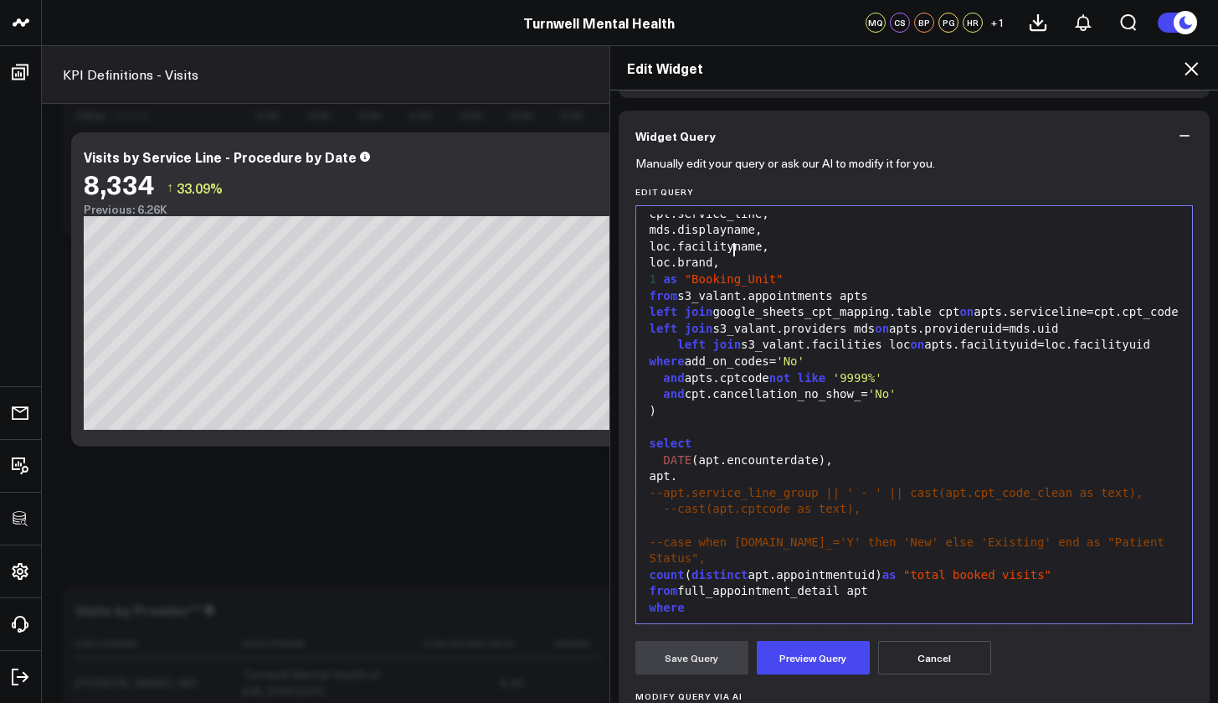
click at [702, 485] on div "apt." at bounding box center [915, 476] width 540 height 17
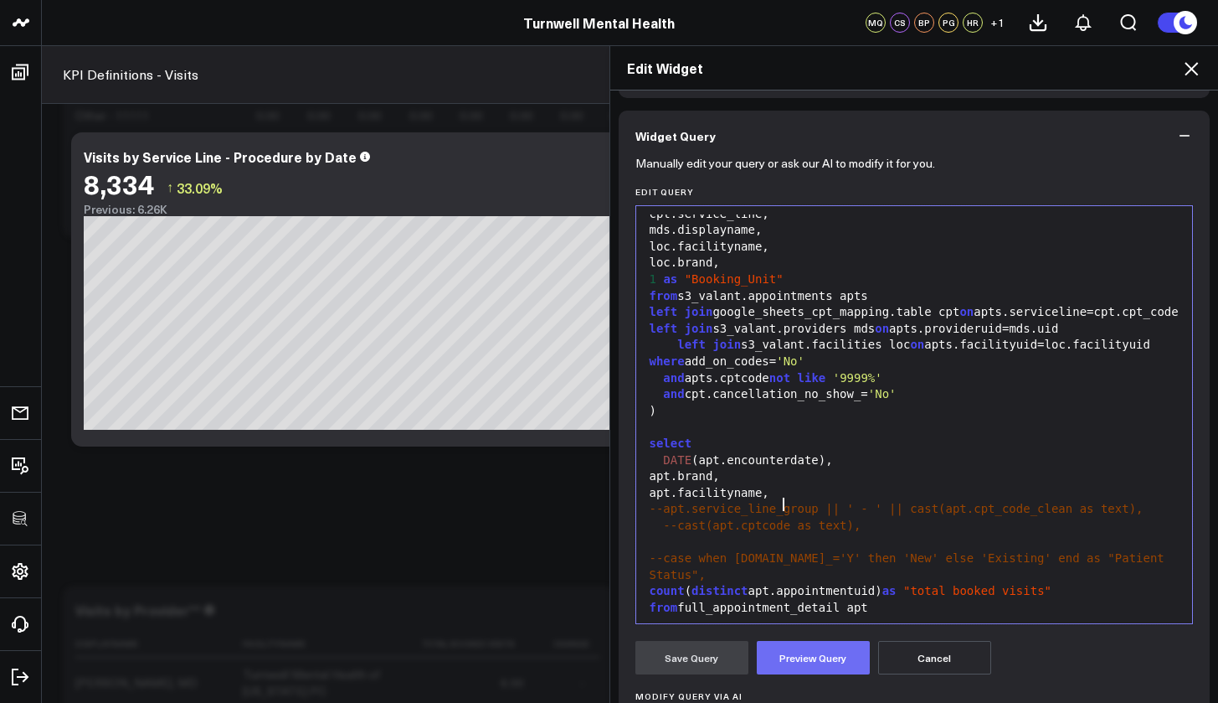
click at [813, 648] on button "Preview Query" at bounding box center [813, 657] width 113 height 33
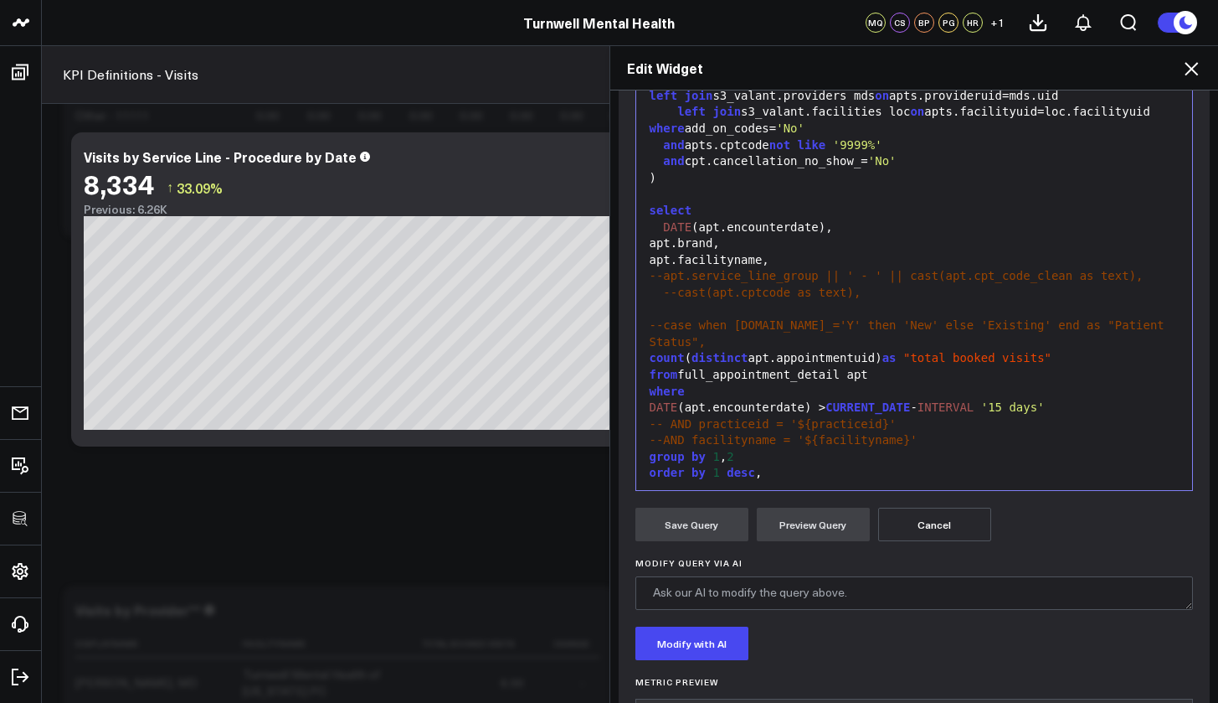
scroll to position [461, 0]
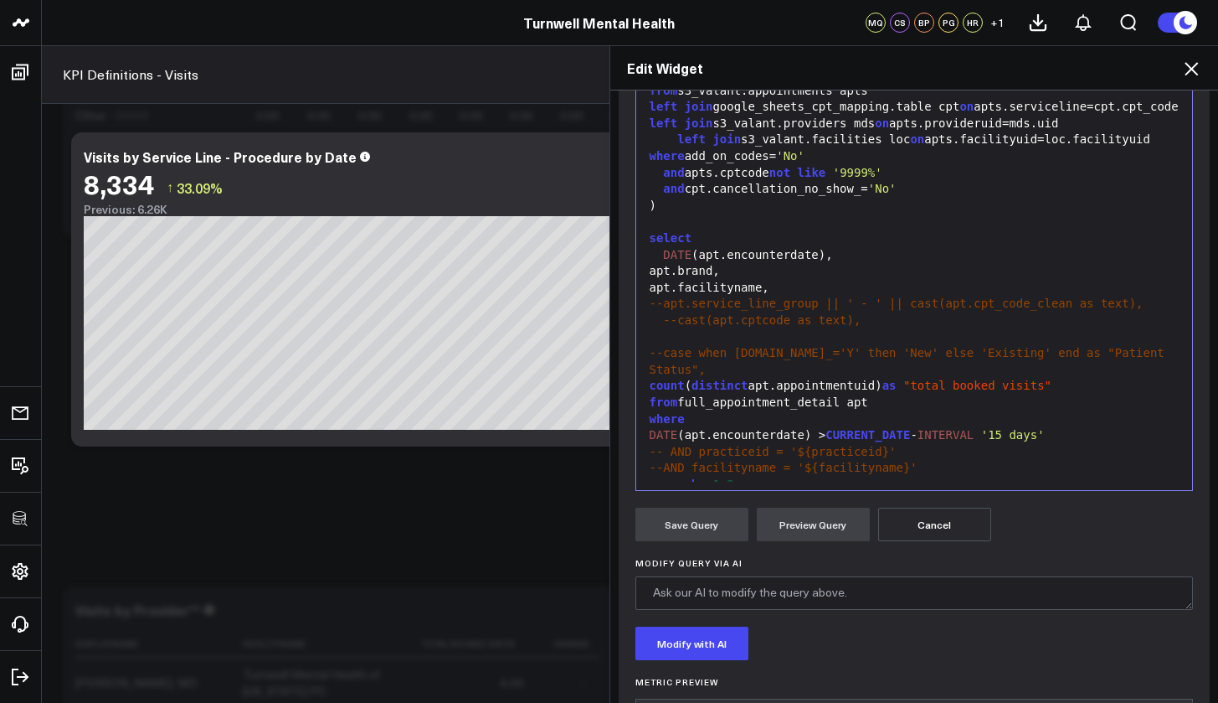
click at [815, 141] on div "left join s3_valant.facilities loc on apts.facilityuid=loc.facilityuid" at bounding box center [915, 139] width 540 height 17
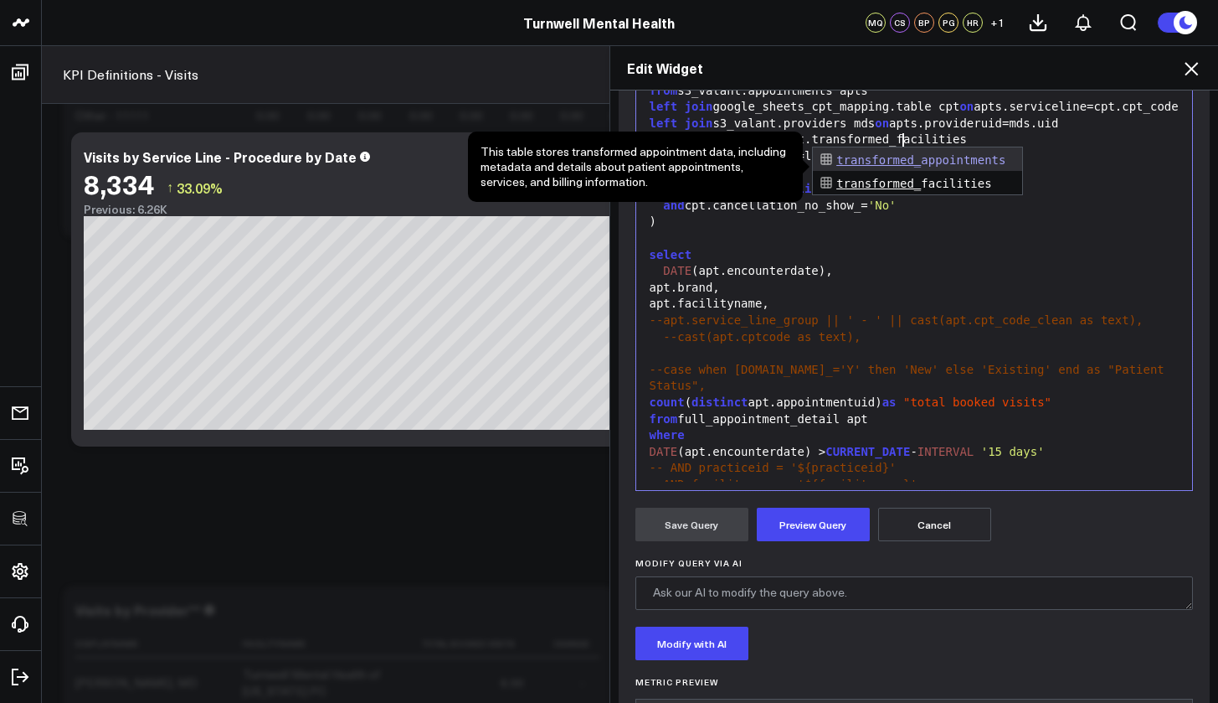
scroll to position [0, 0]
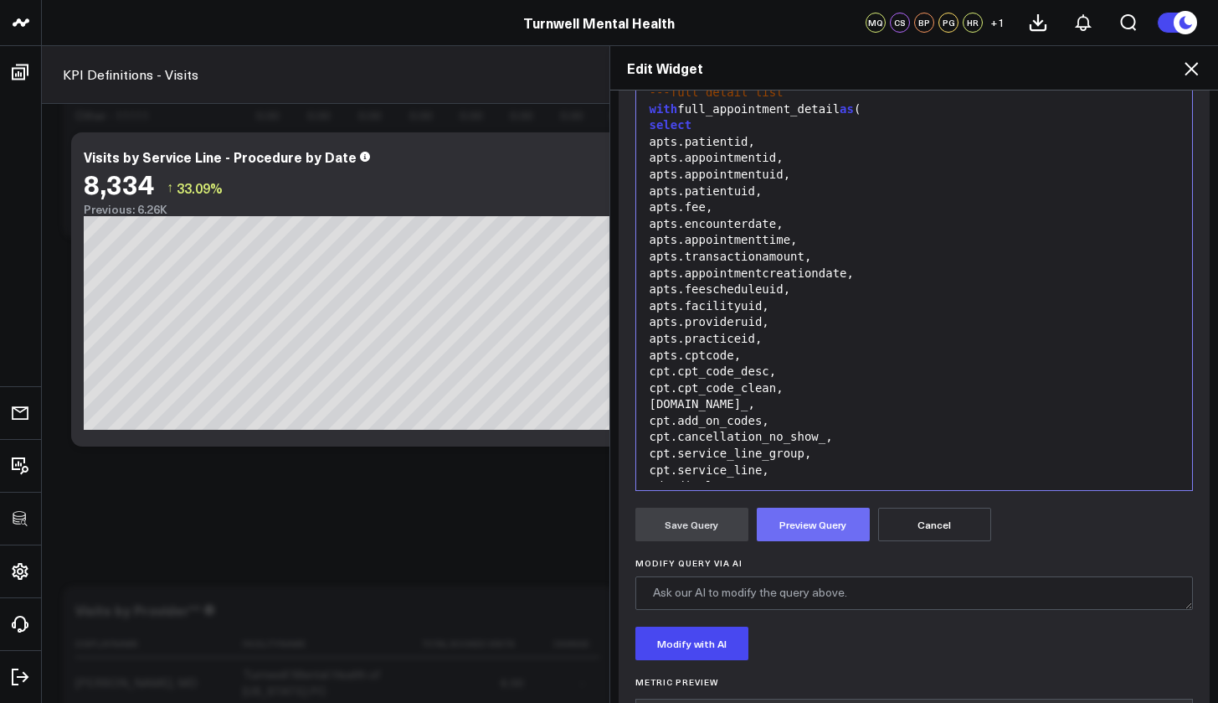
click at [819, 524] on button "Preview Query" at bounding box center [813, 523] width 113 height 33
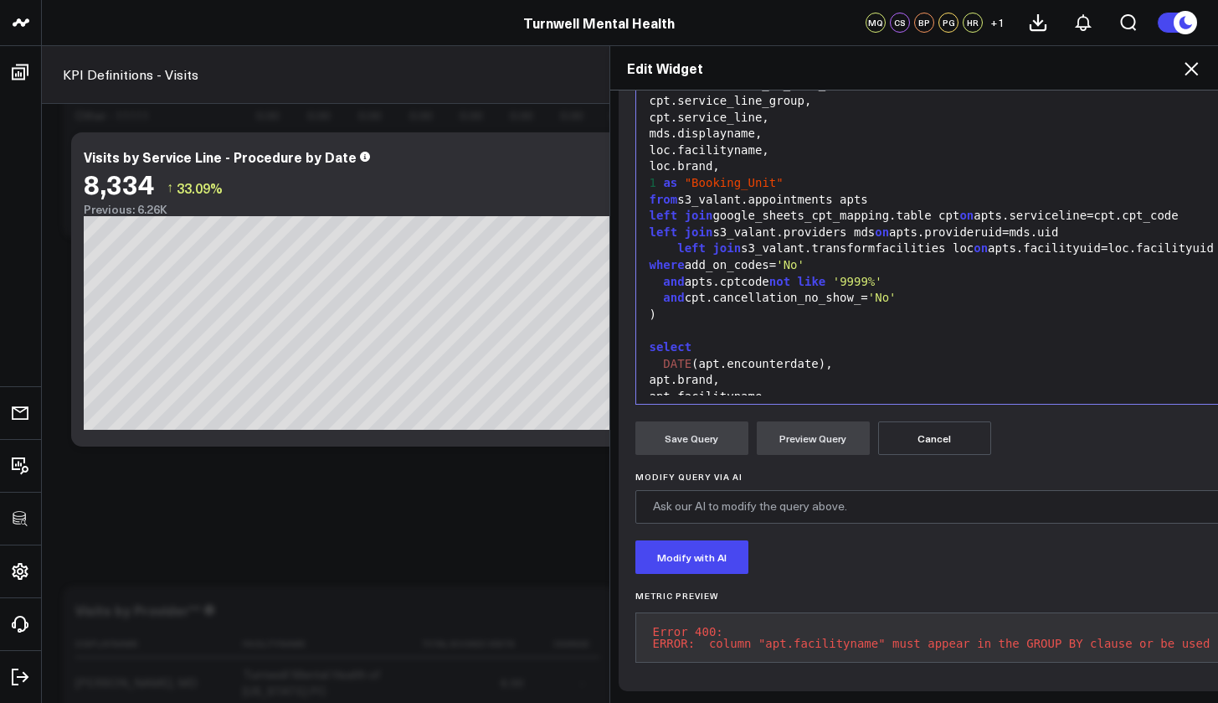
scroll to position [497, 0]
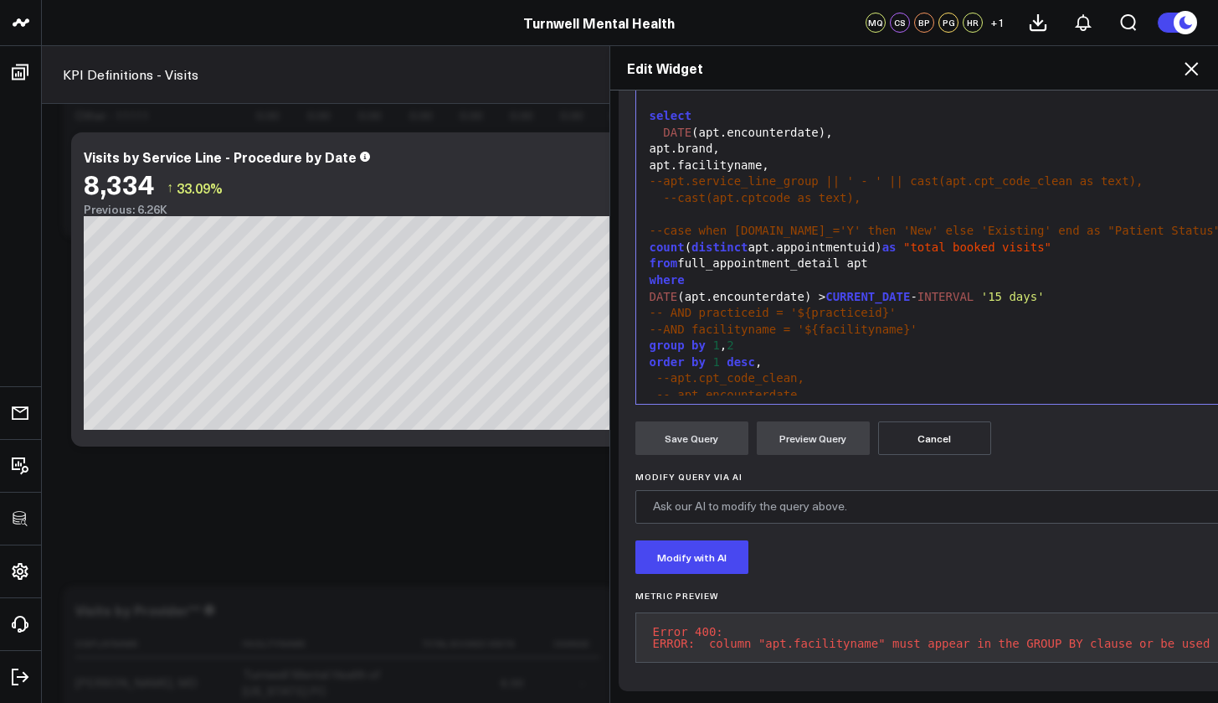
click at [734, 337] on div "group by 1 , 2" at bounding box center [1020, 345] width 751 height 17
click at [827, 421] on button "Preview Query" at bounding box center [813, 437] width 113 height 33
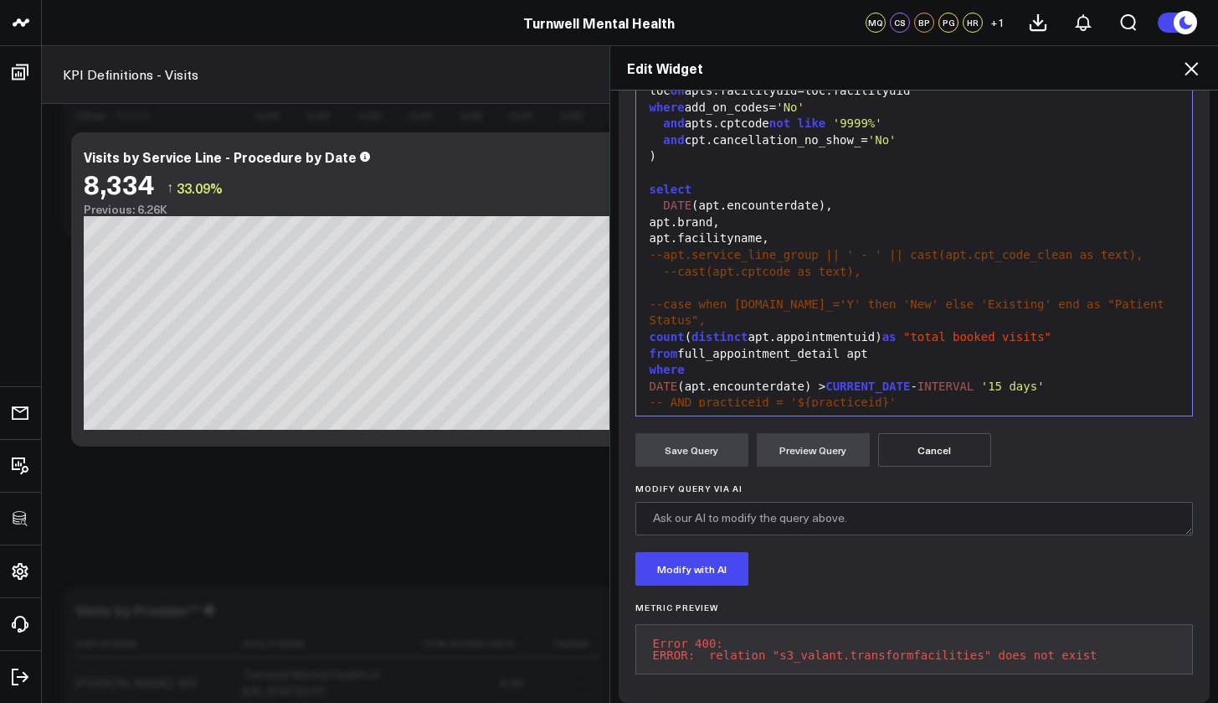
scroll to position [224, 0]
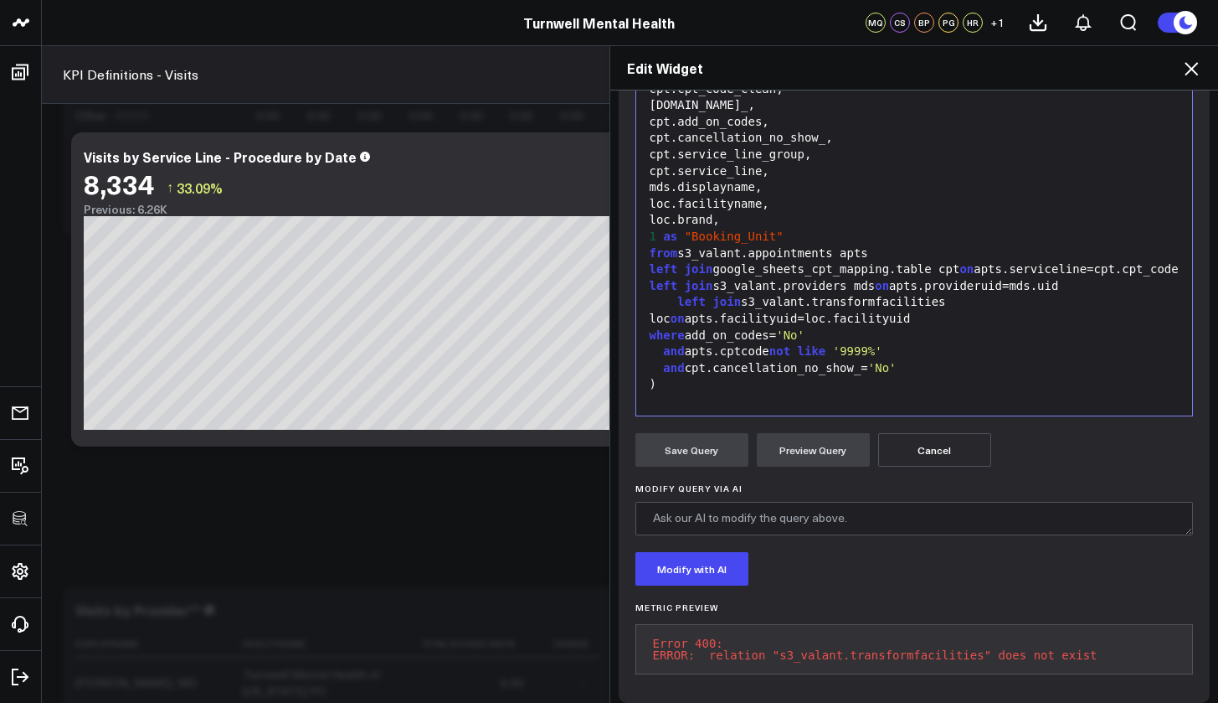
click at [879, 304] on div "left join s3_valant.transformfacilities loc on apts.facilityuid=loc.facilityuid" at bounding box center [915, 310] width 540 height 33
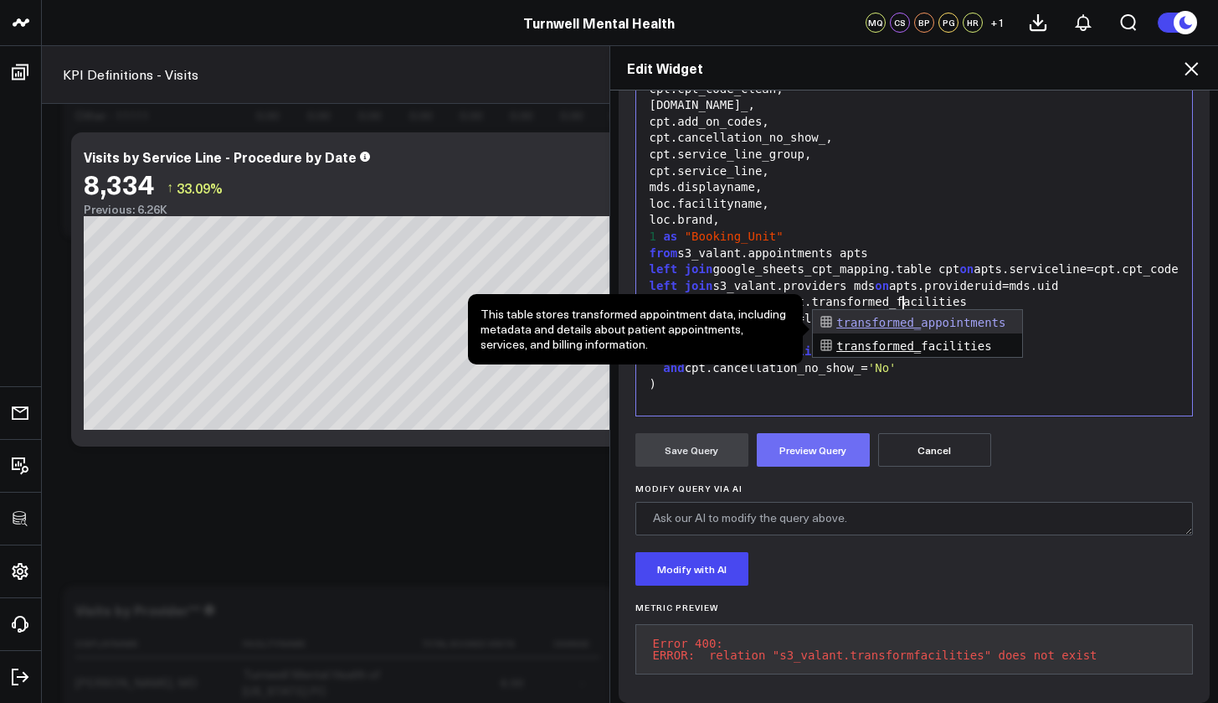
click at [829, 453] on button "Preview Query" at bounding box center [813, 449] width 113 height 33
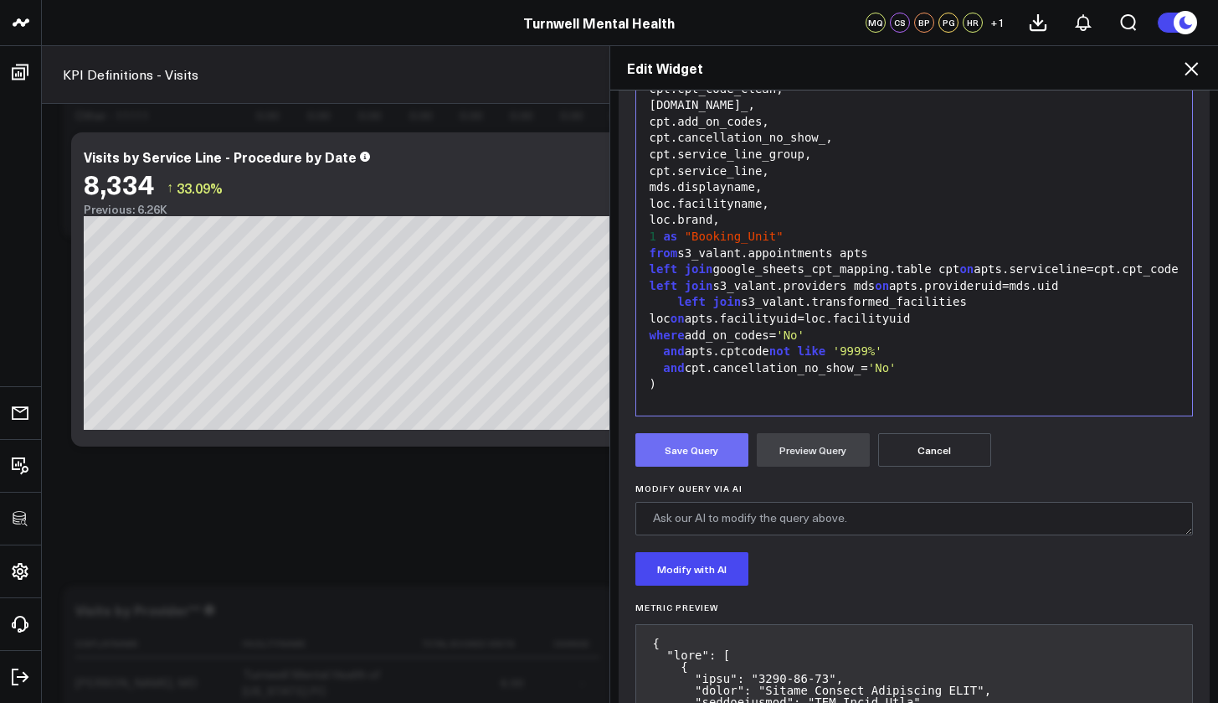
click at [706, 463] on button "Save Query" at bounding box center [692, 449] width 113 height 33
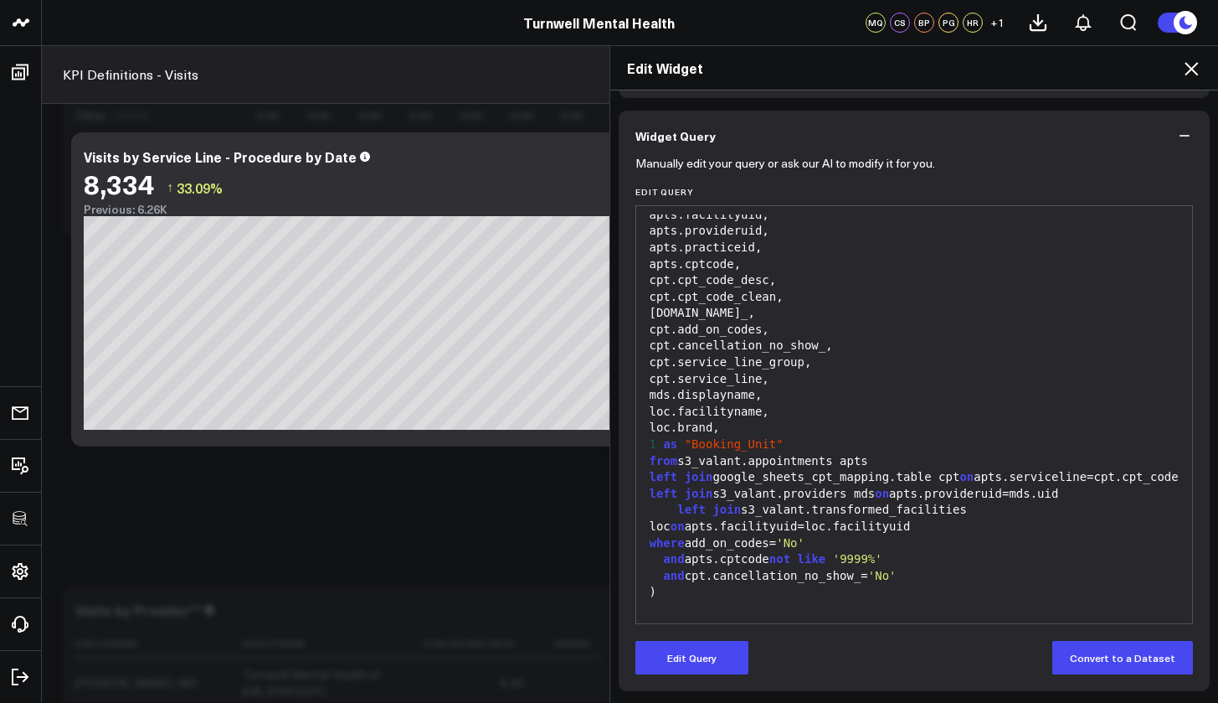
scroll to position [118, 0]
click at [1196, 67] on icon at bounding box center [1191, 69] width 20 height 20
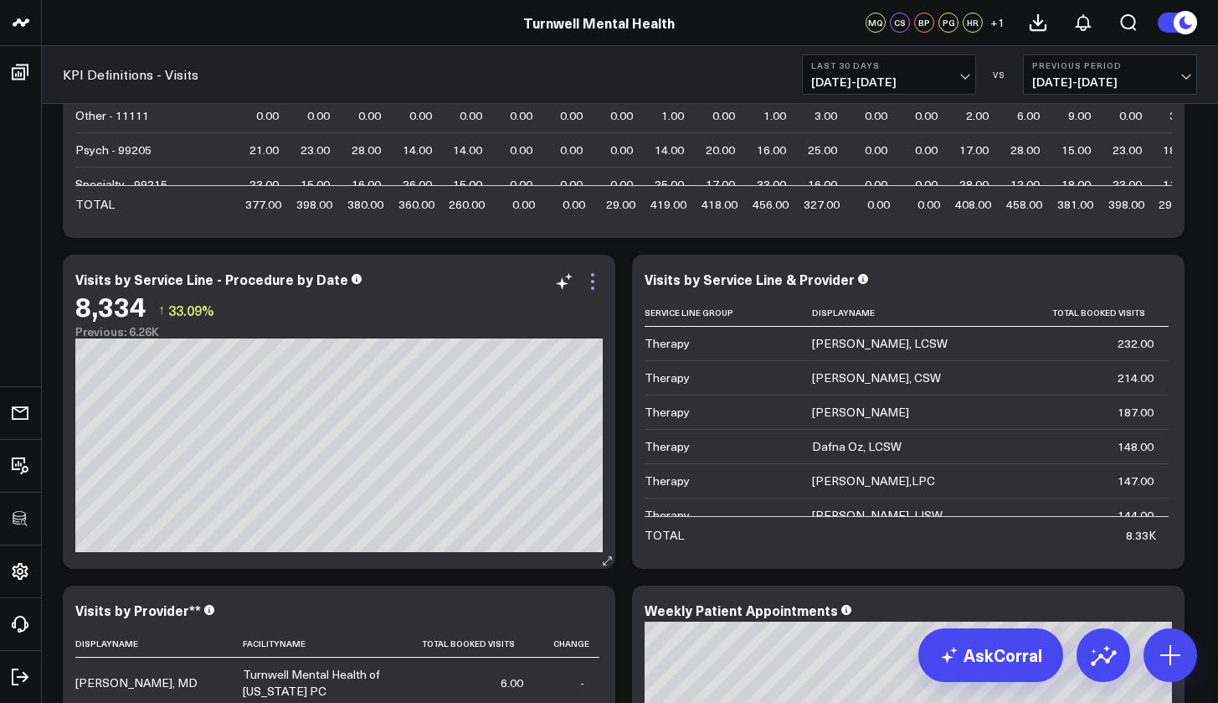
click at [600, 282] on icon at bounding box center [593, 281] width 20 height 20
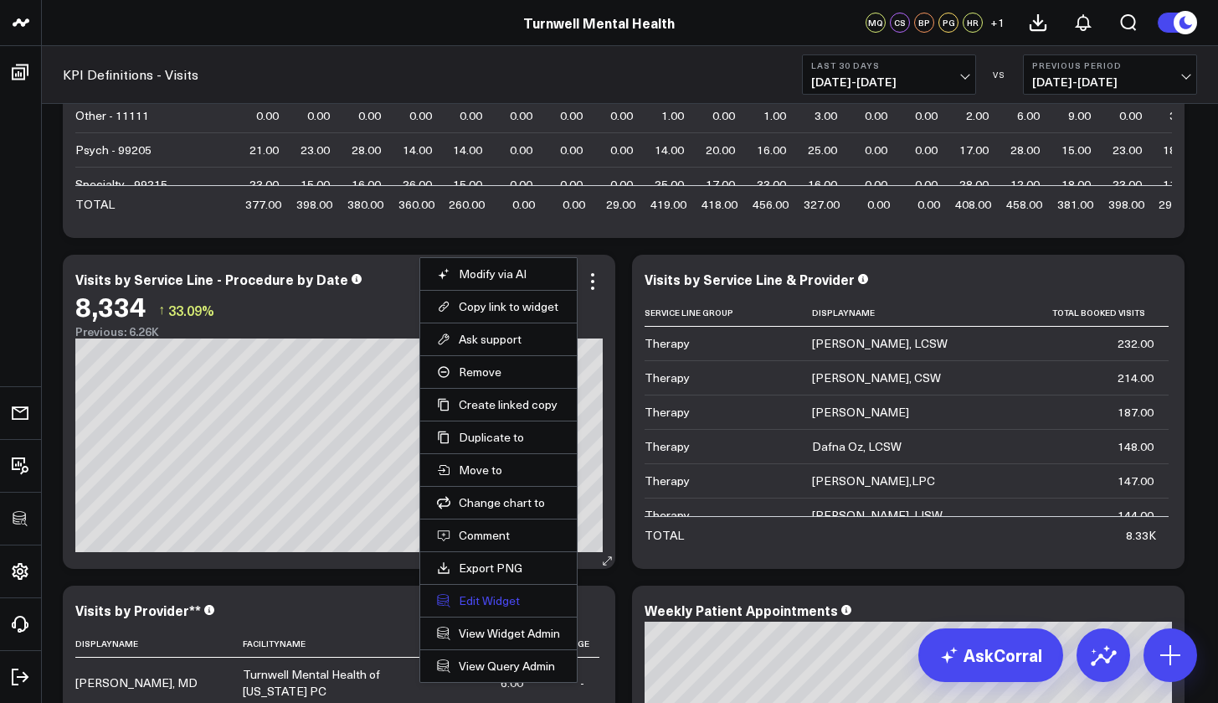
click at [506, 607] on button "Edit Widget" at bounding box center [498, 600] width 123 height 15
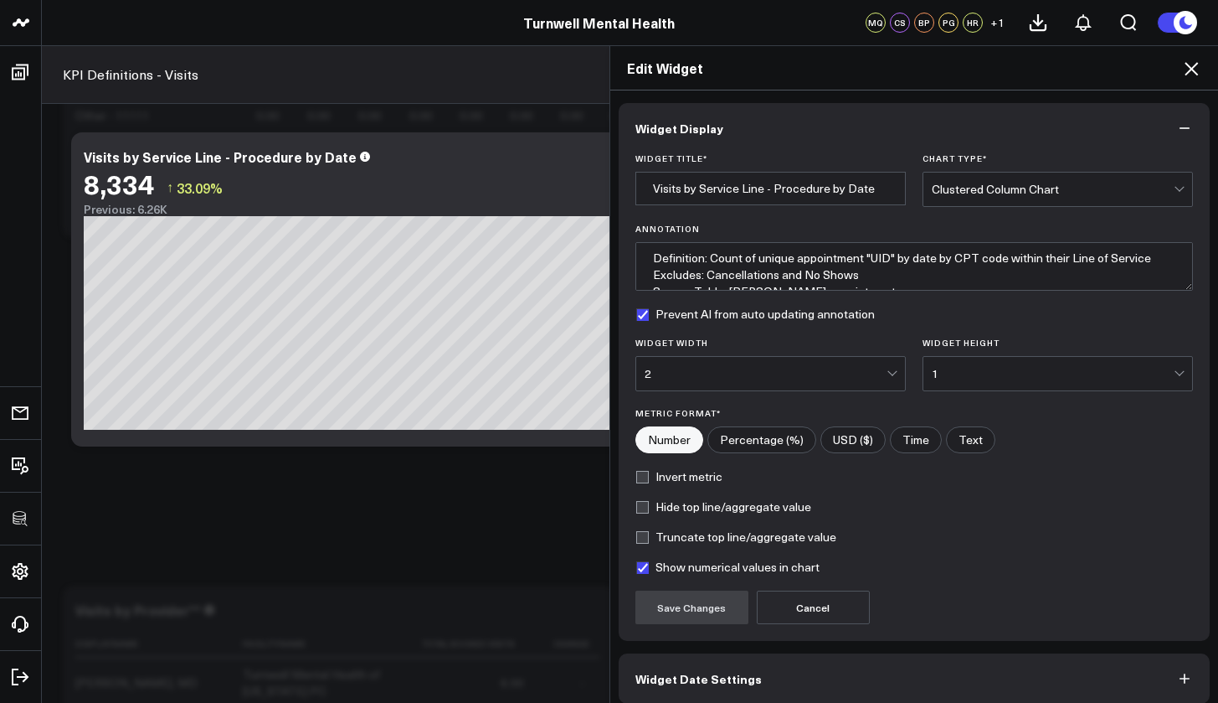
scroll to position [75, 0]
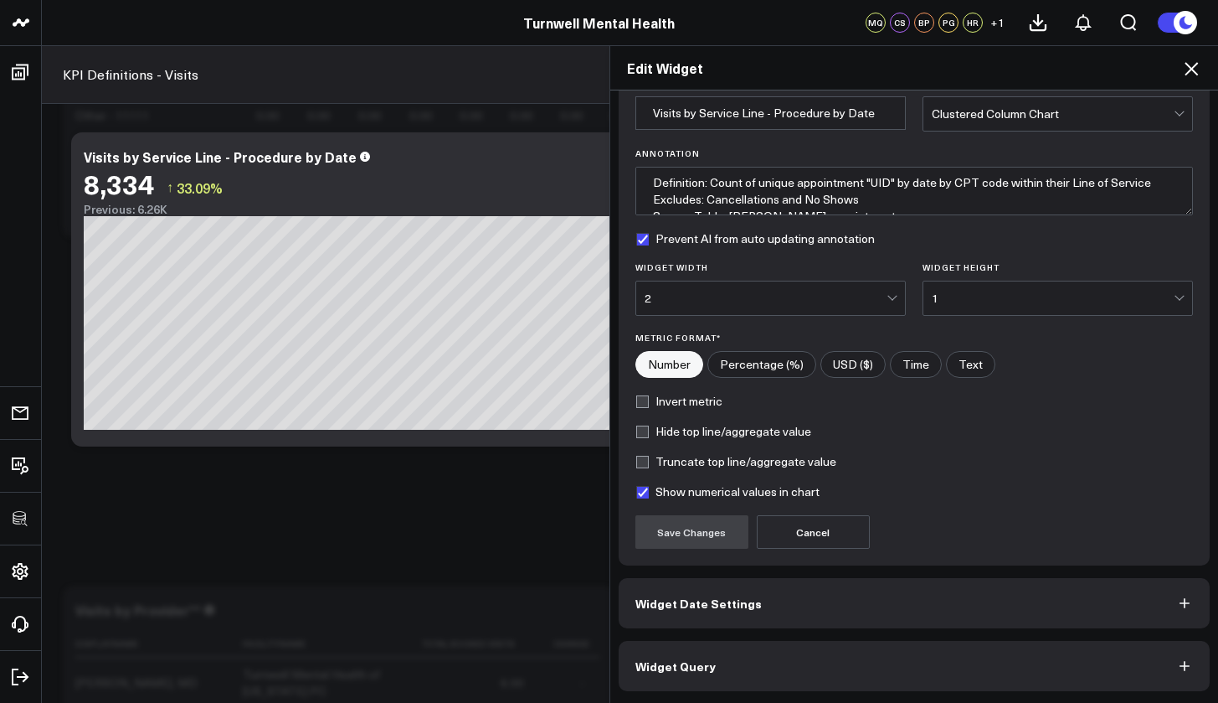
click at [759, 615] on button "Widget Date Settings" at bounding box center [915, 603] width 592 height 50
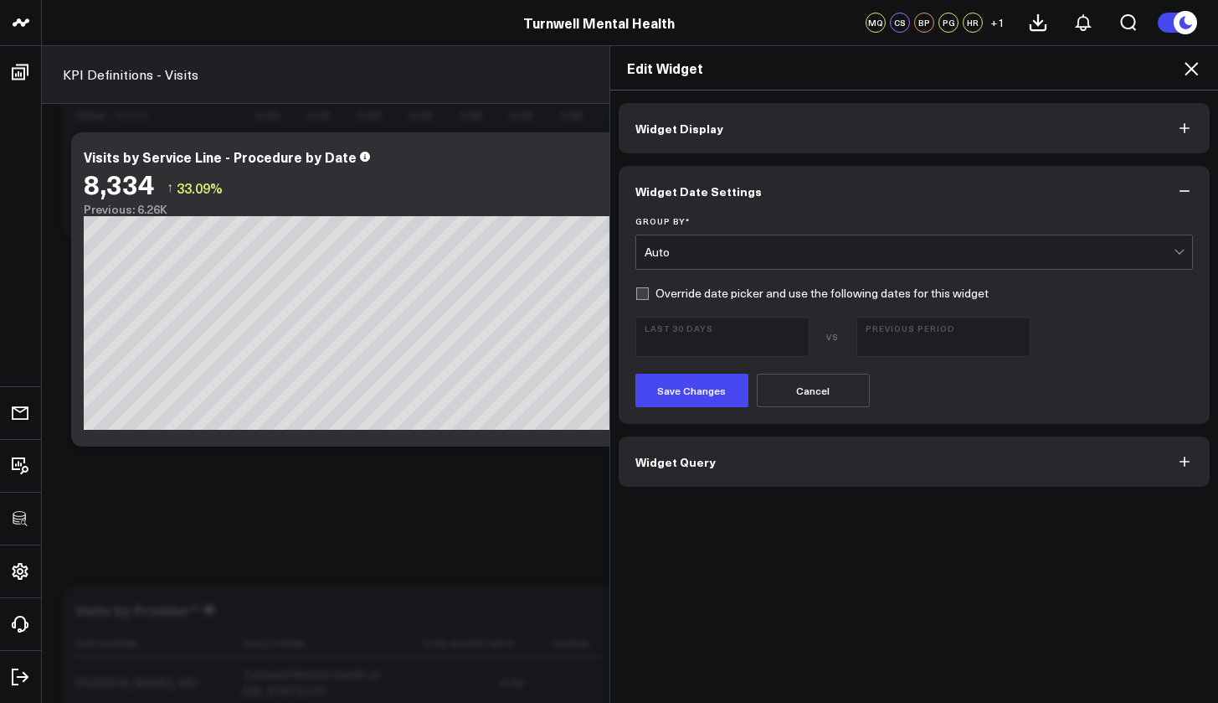
click at [675, 250] on div "Auto" at bounding box center [910, 251] width 530 height 13
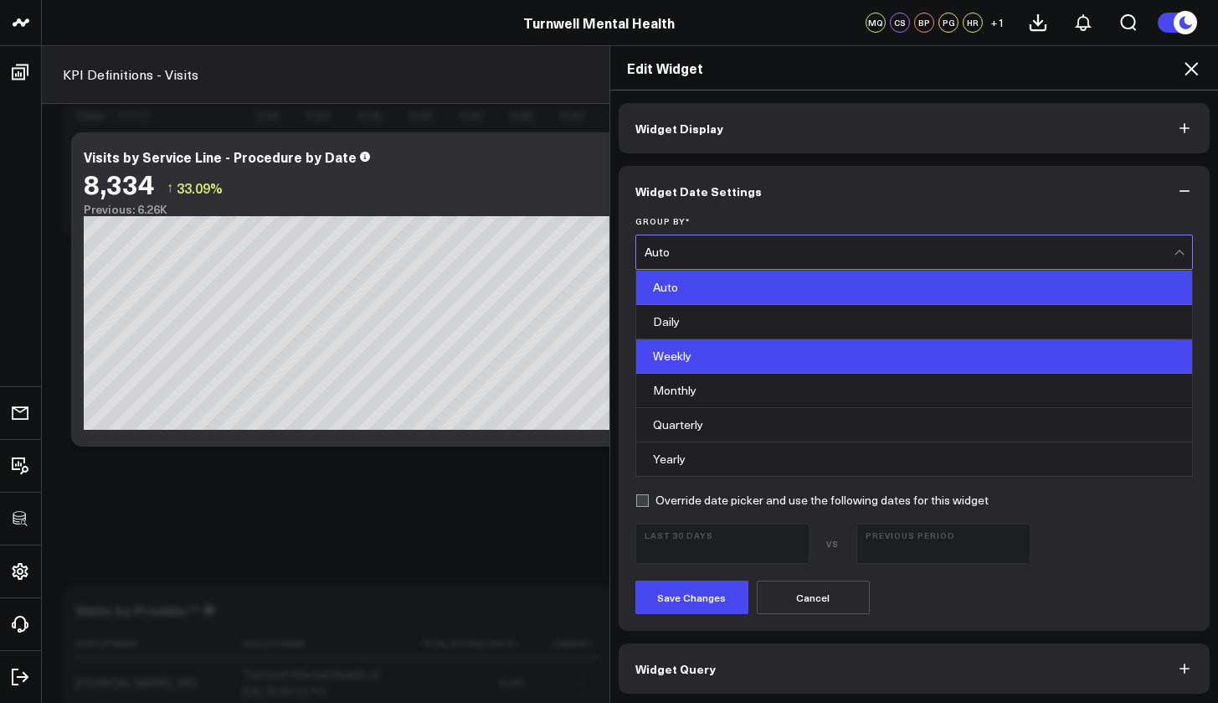
click at [687, 359] on div "Weekly" at bounding box center [914, 356] width 557 height 34
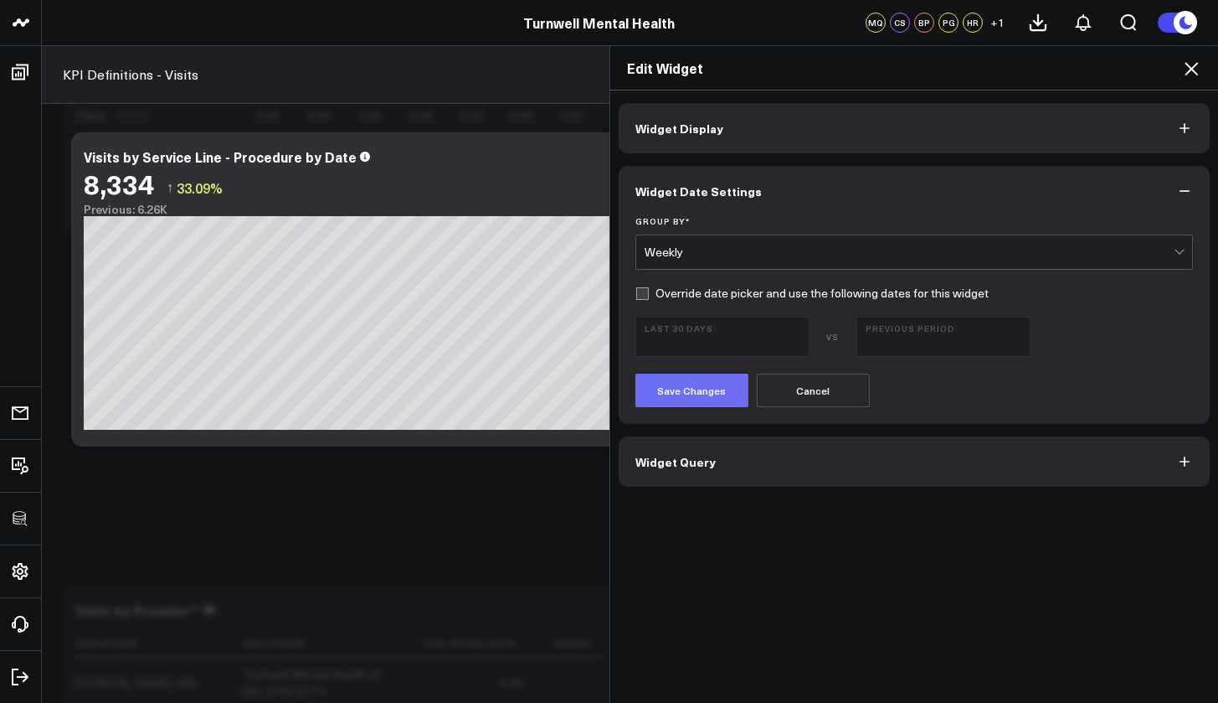
click at [690, 392] on button "Save Changes" at bounding box center [692, 389] width 113 height 33
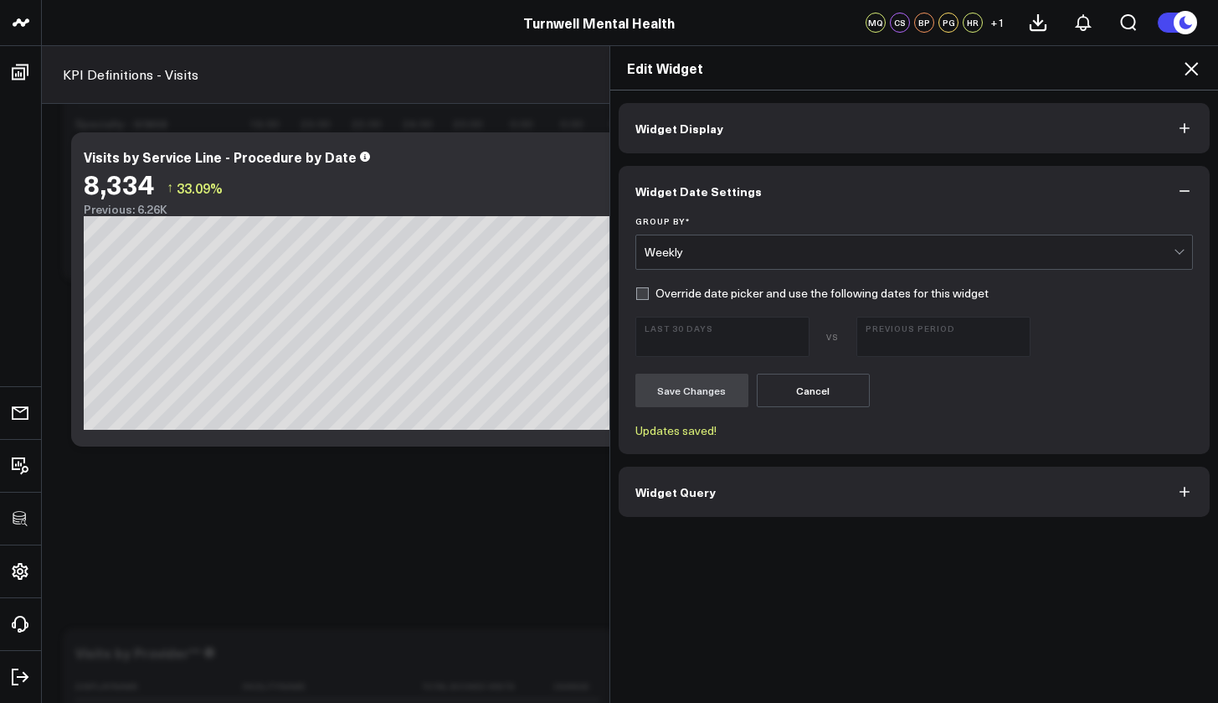
scroll to position [162, 0]
click at [1197, 67] on icon at bounding box center [1191, 69] width 20 height 20
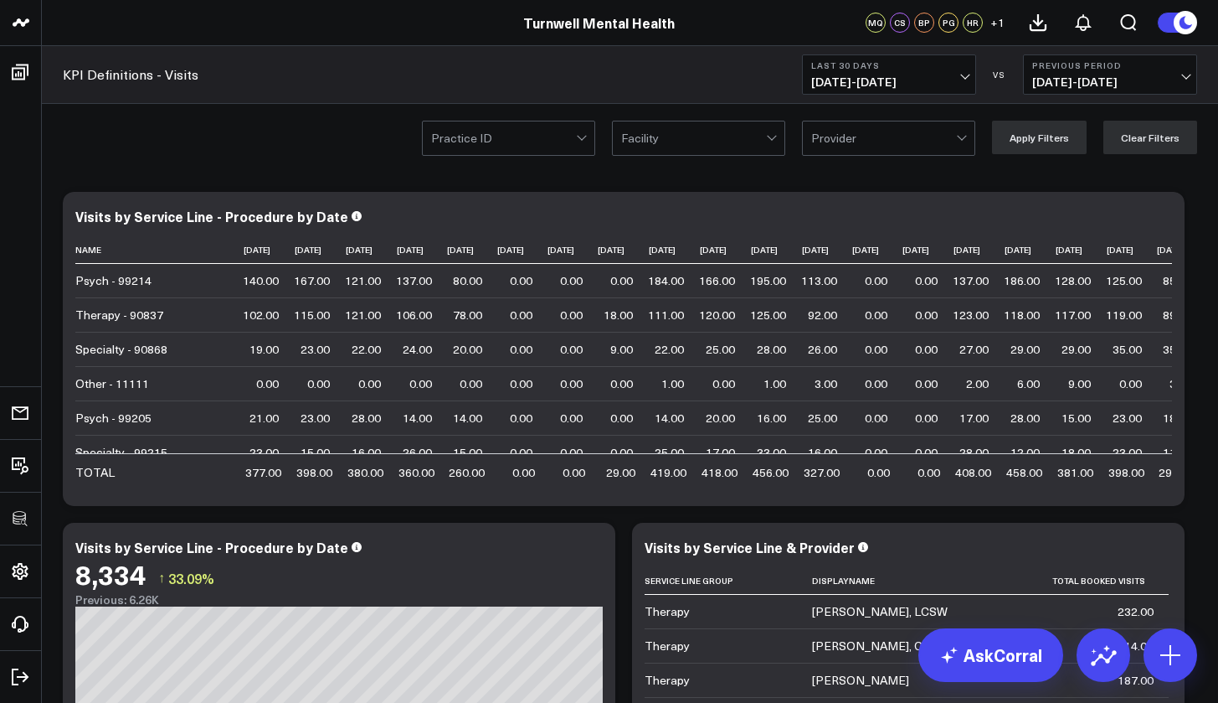
click at [564, 145] on div at bounding box center [503, 137] width 145 height 33
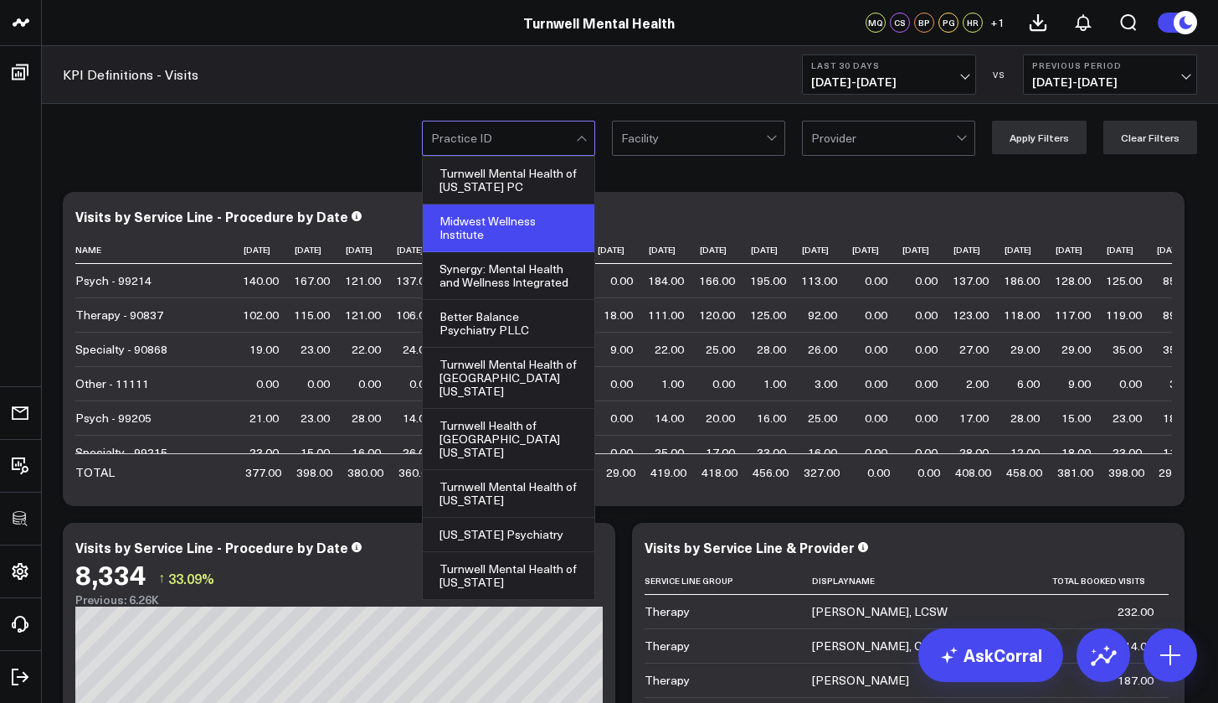
click at [547, 222] on div "Midwest Wellness Institute" at bounding box center [509, 228] width 172 height 48
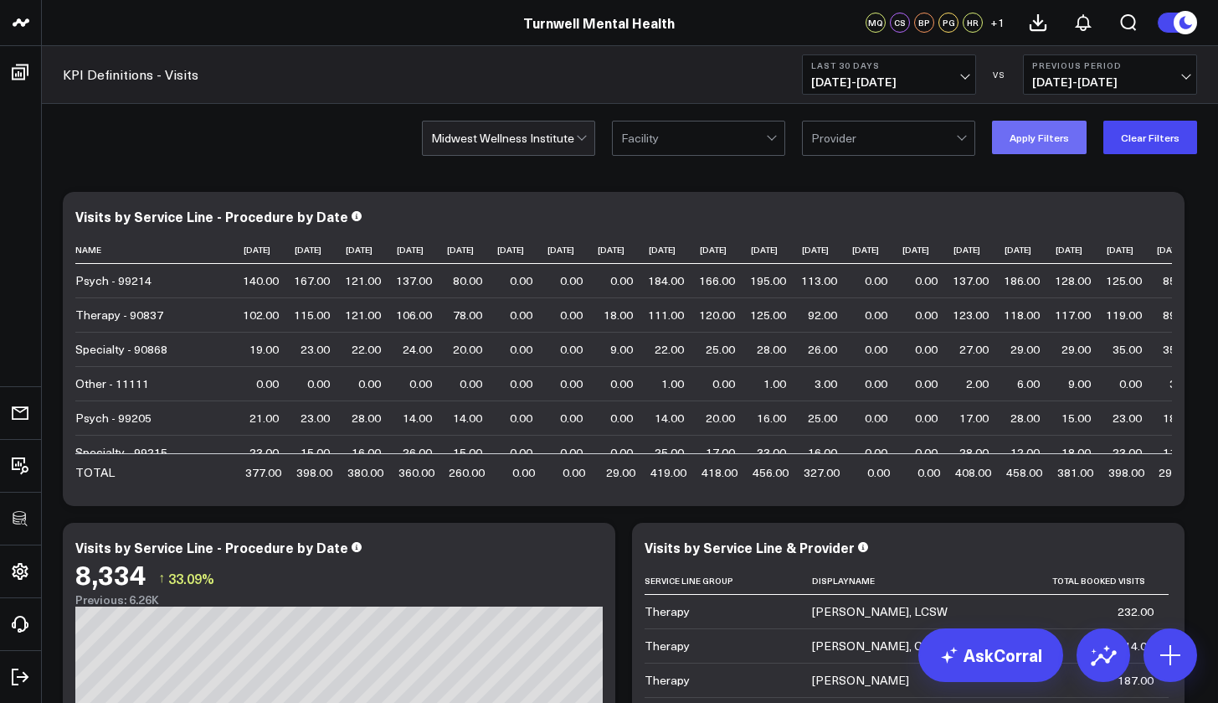
click at [1052, 138] on button "Apply Filters" at bounding box center [1039, 137] width 95 height 33
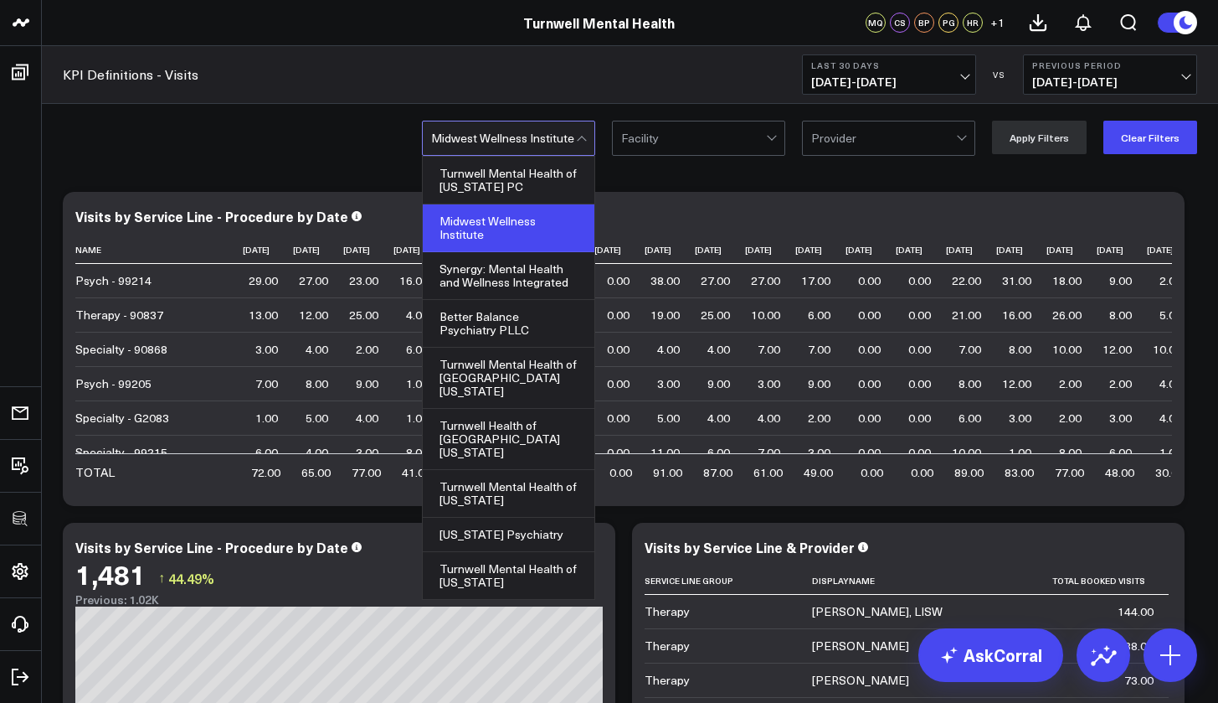
click at [589, 143] on div at bounding box center [583, 137] width 14 height 33
click at [502, 300] on div "Better Balance Psychiatry PLLC" at bounding box center [509, 324] width 172 height 48
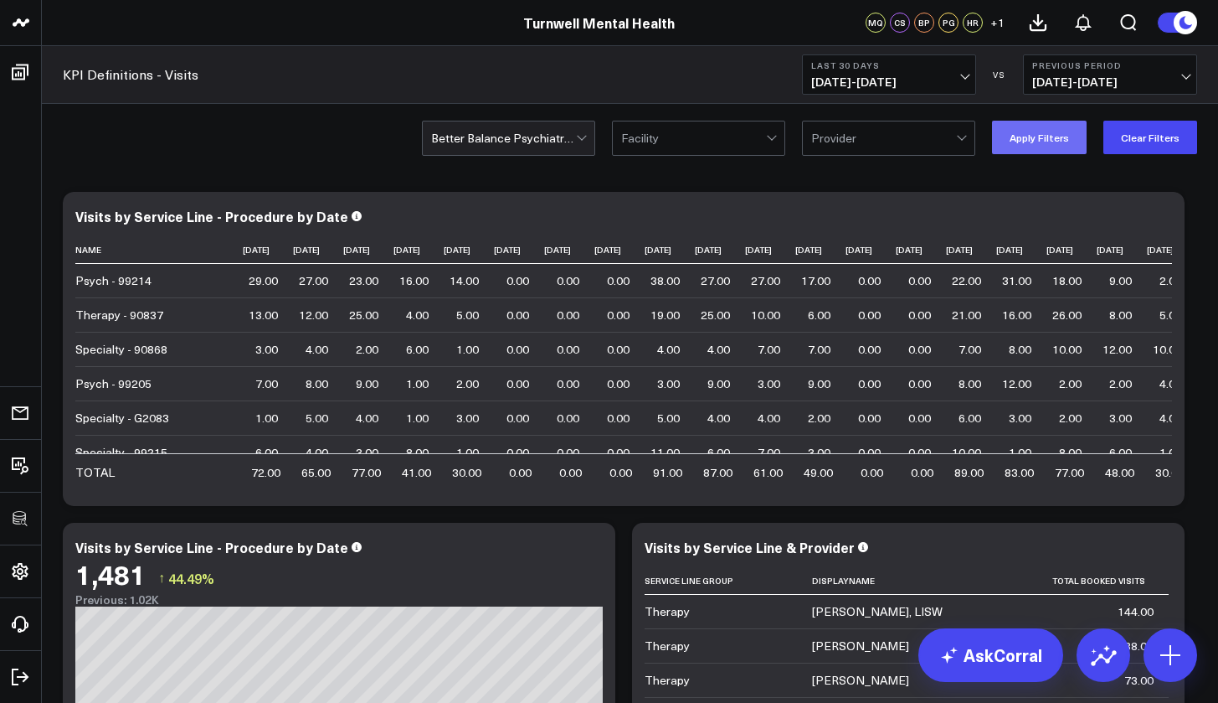
click at [1006, 132] on button "Apply Filters" at bounding box center [1039, 137] width 95 height 33
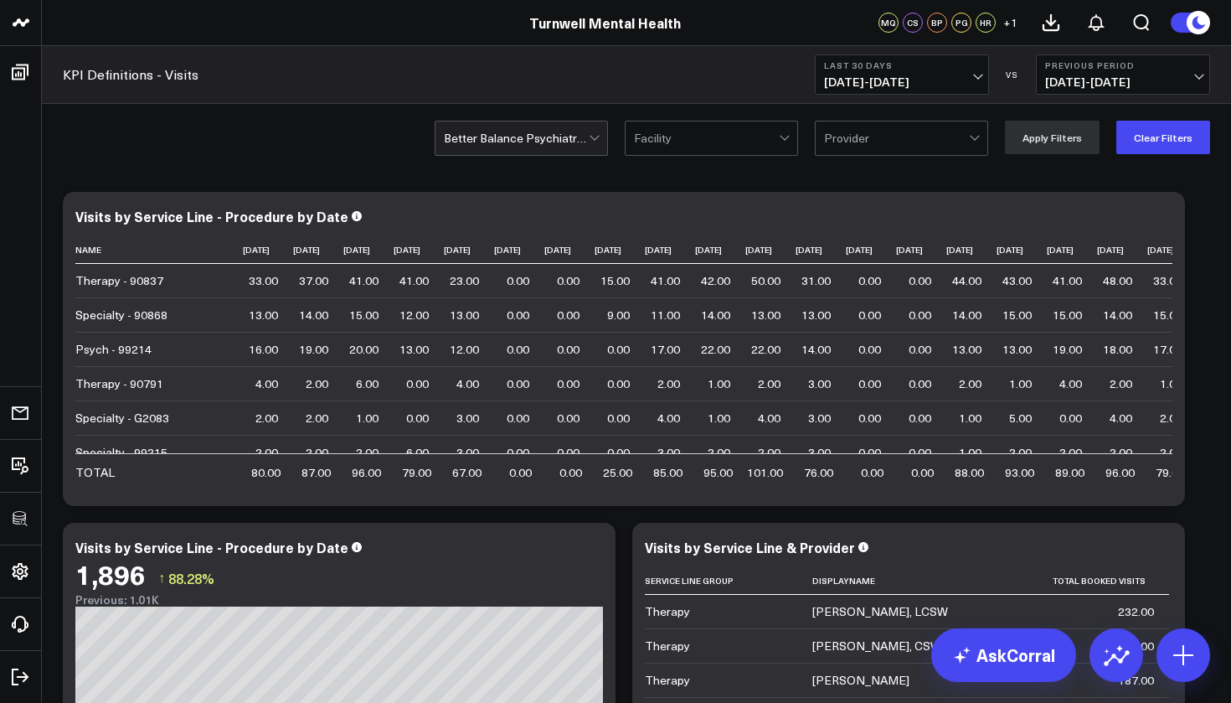
click at [641, 145] on div "Facility" at bounding box center [706, 137] width 145 height 13
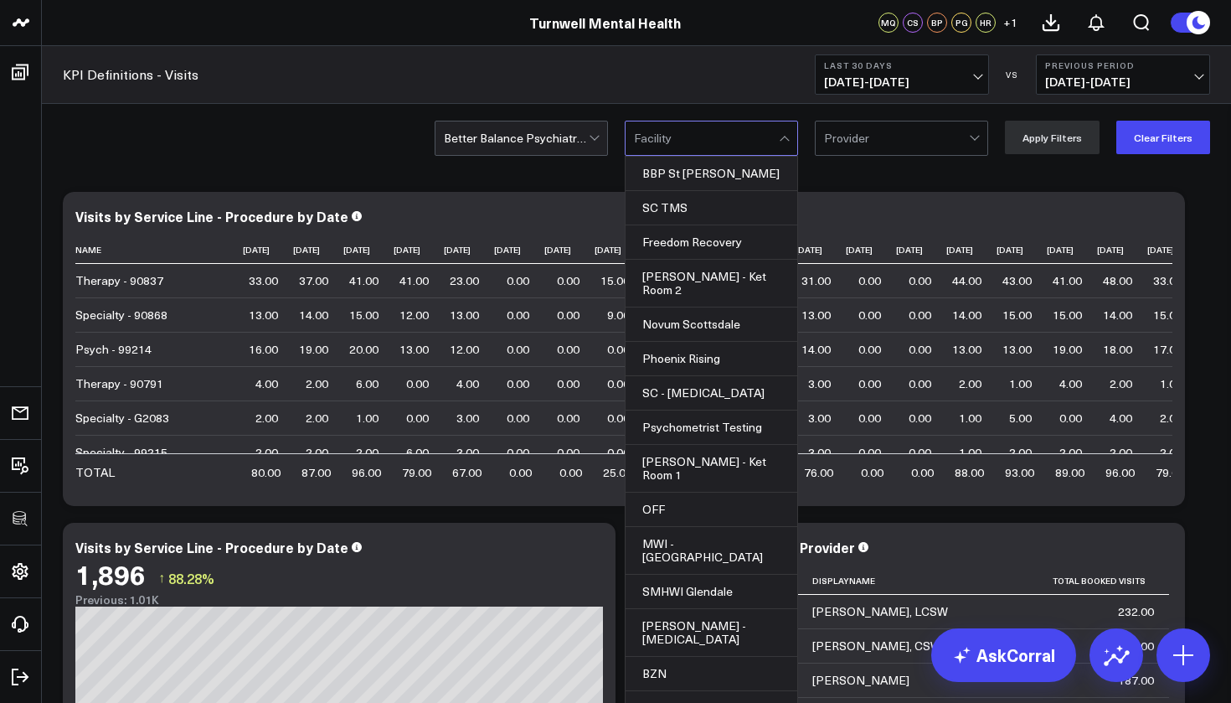
click at [586, 146] on div at bounding box center [516, 137] width 145 height 33
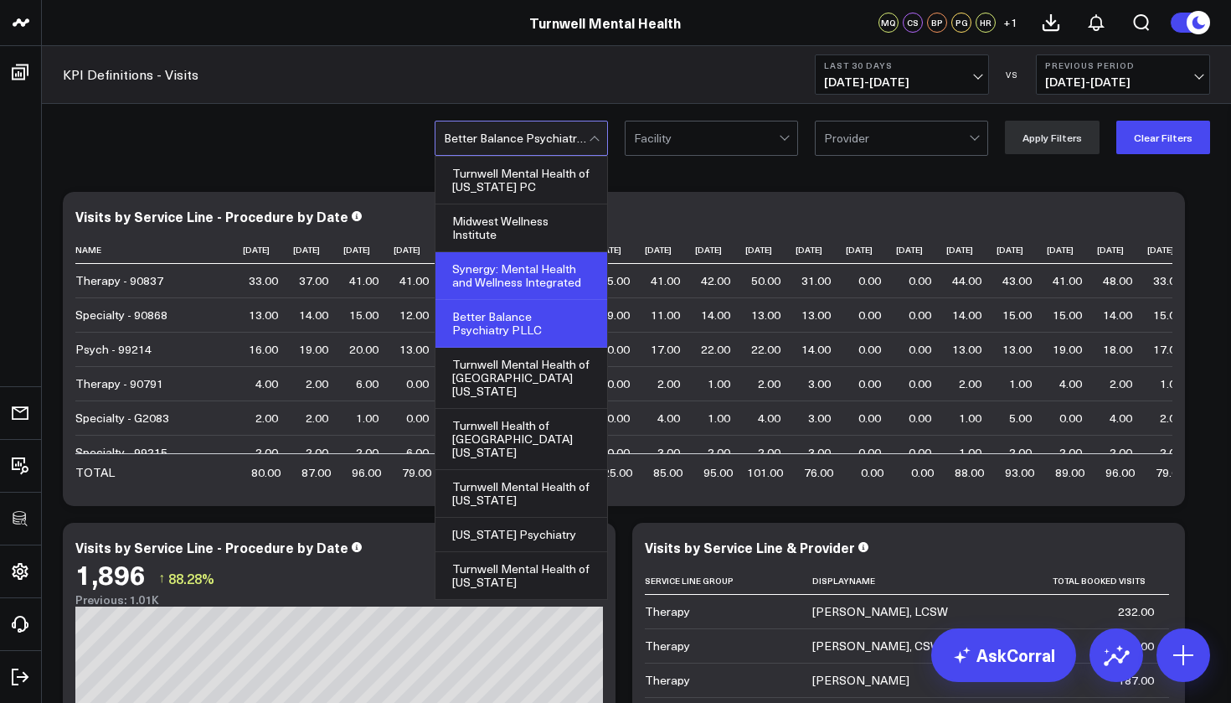
click at [528, 270] on div "Synergy: Mental Health and Wellness Integrated" at bounding box center [521, 276] width 172 height 48
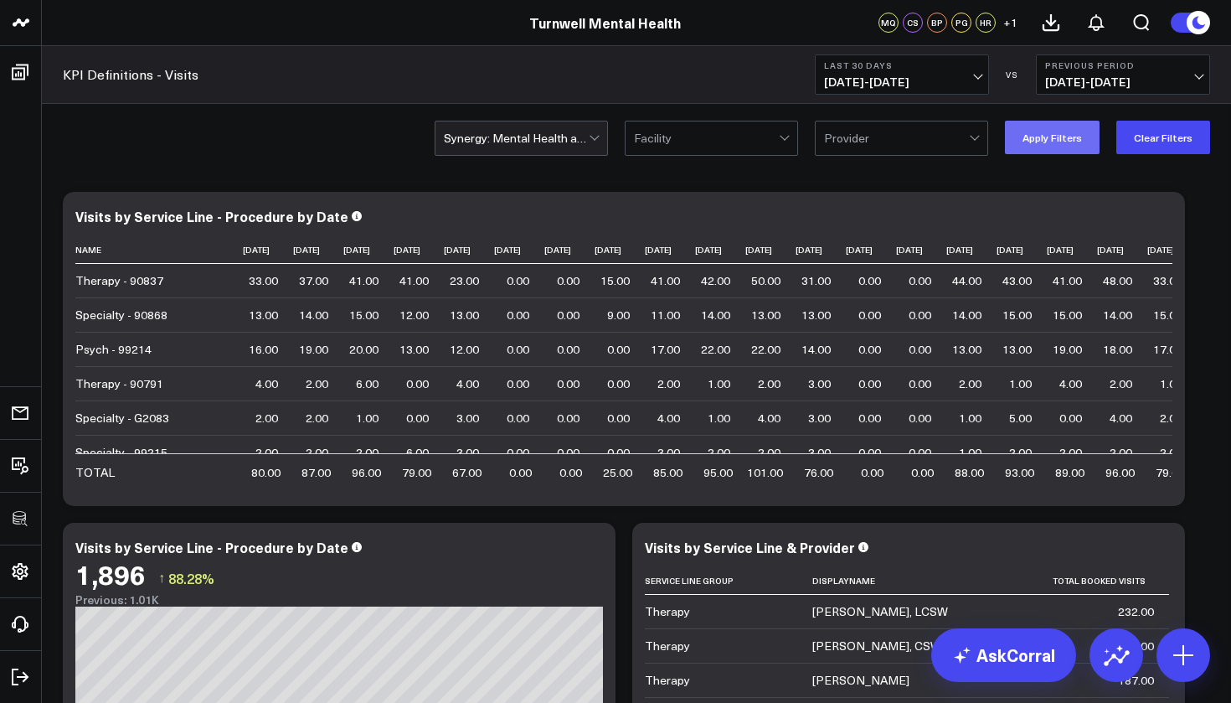
click at [1053, 136] on button "Apply Filters" at bounding box center [1052, 137] width 95 height 33
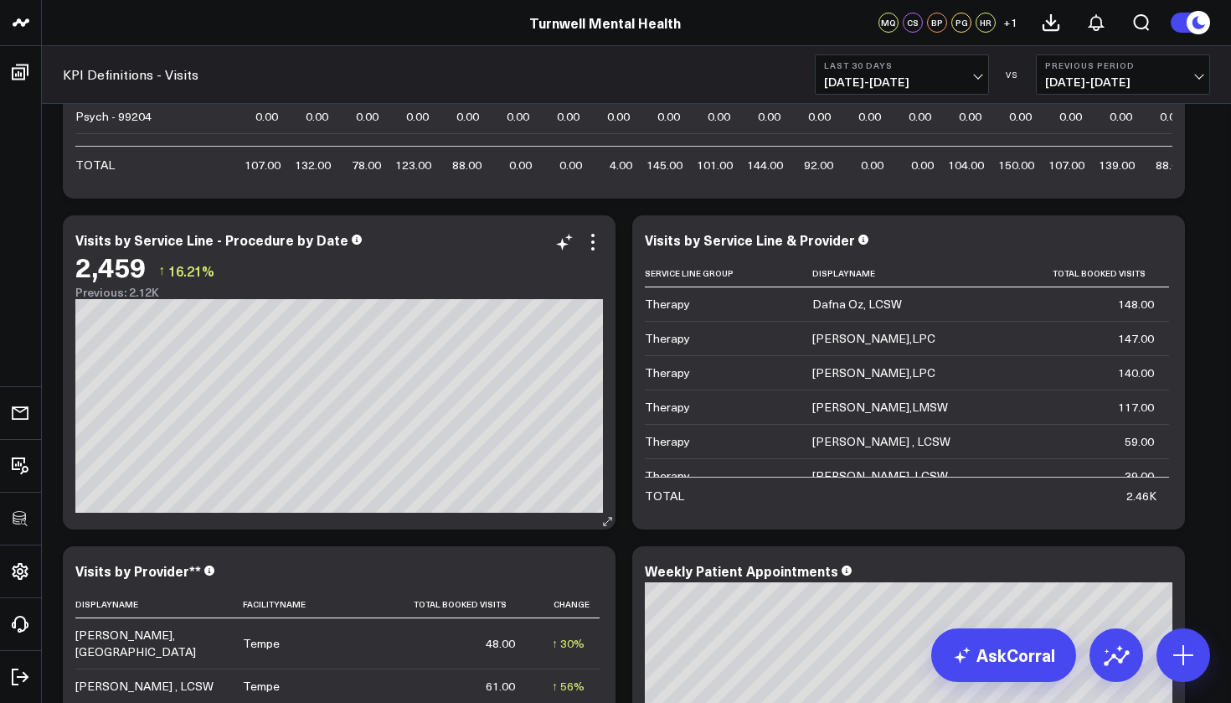
scroll to position [302, 0]
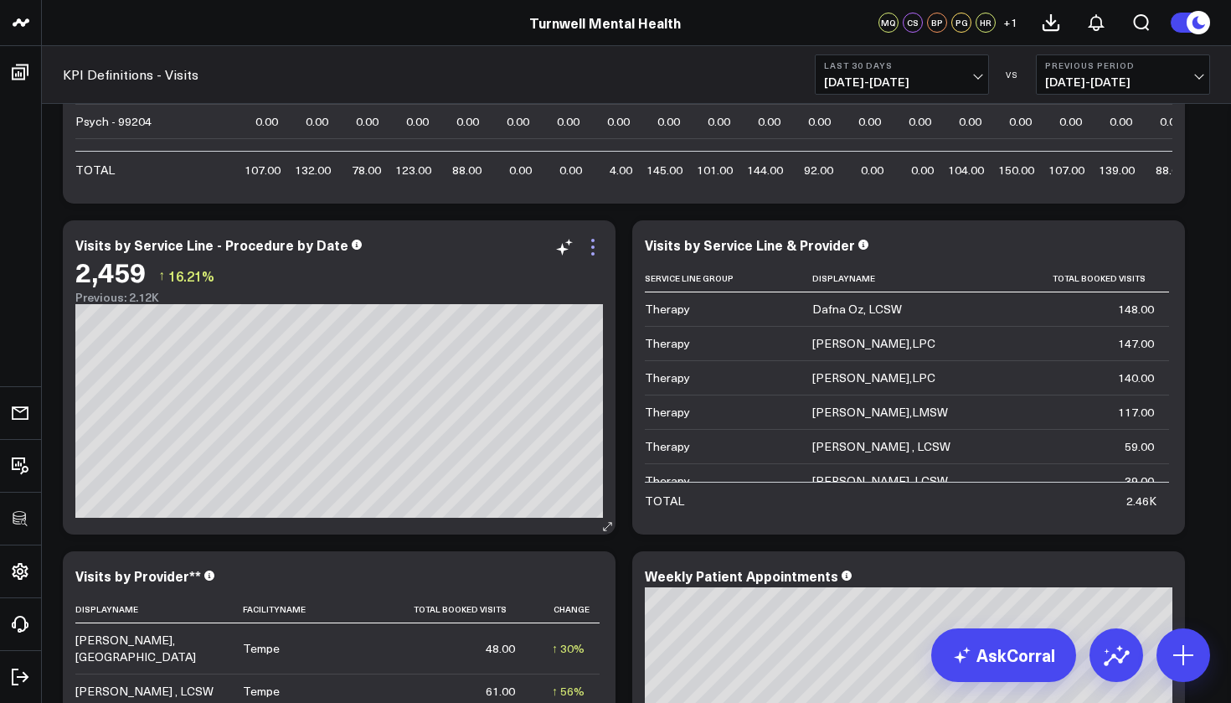
click at [592, 247] on icon at bounding box center [592, 246] width 3 height 3
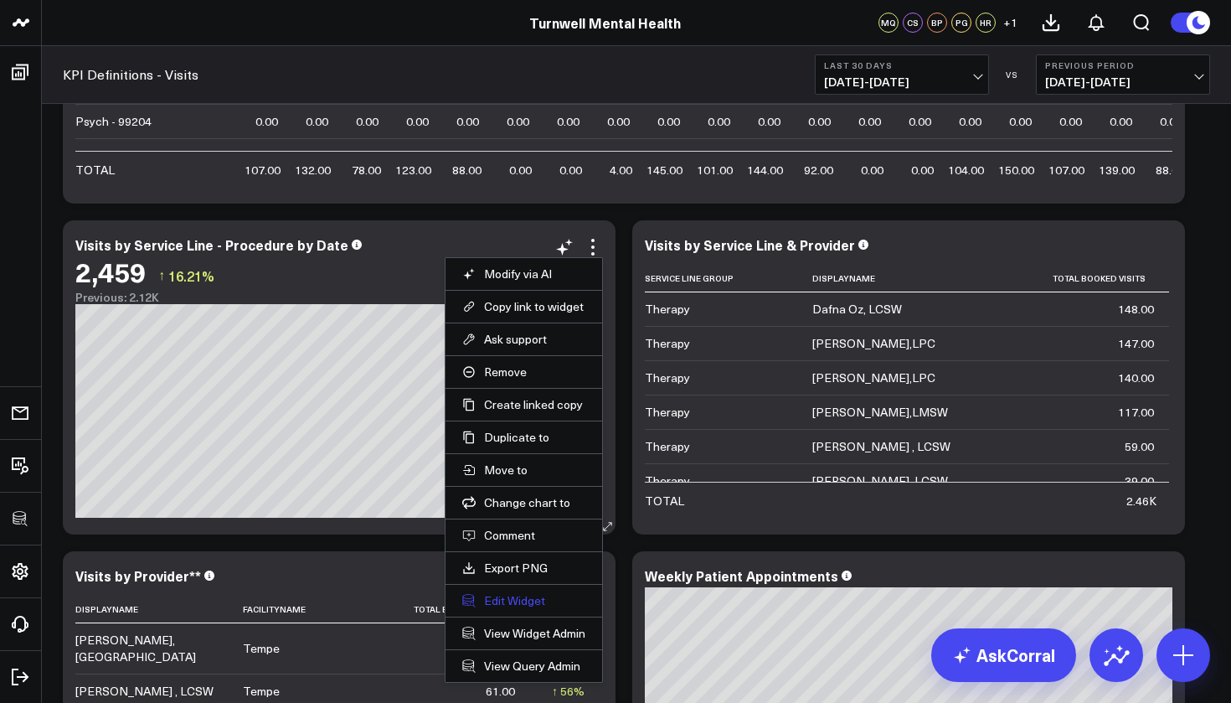
click at [507, 599] on button "Edit Widget" at bounding box center [523, 600] width 123 height 15
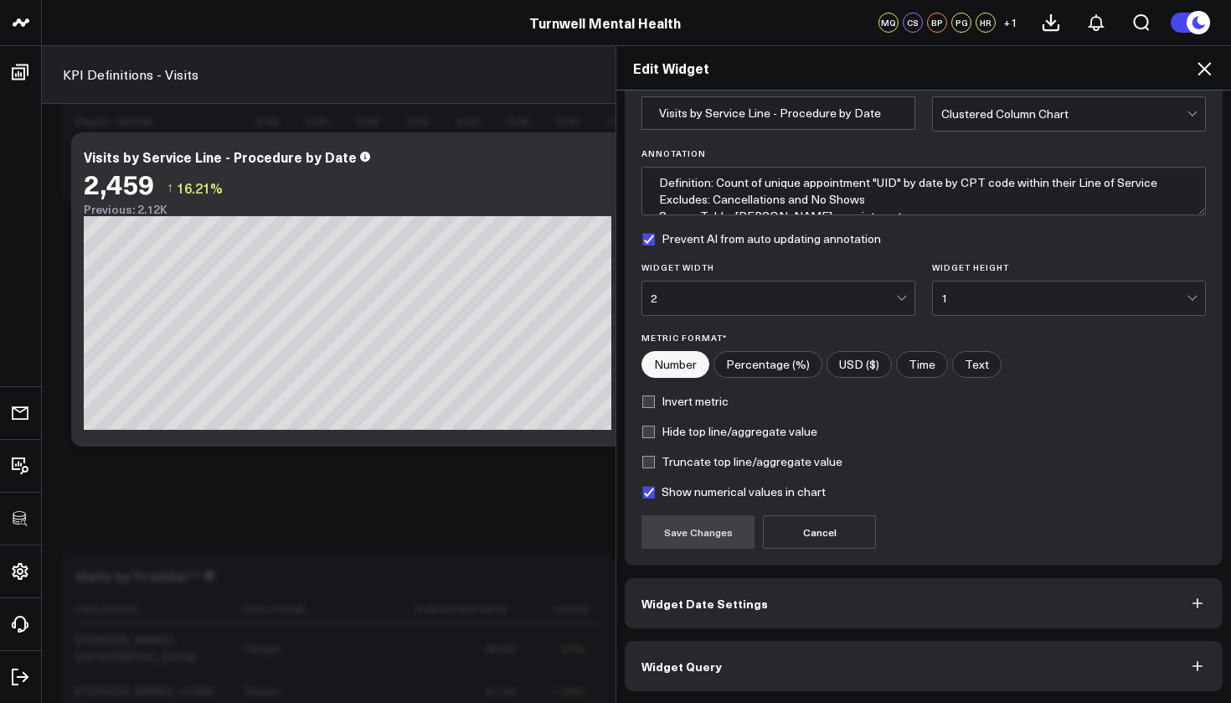
scroll to position [75, 0]
click at [722, 668] on button "Widget Query" at bounding box center [924, 666] width 598 height 50
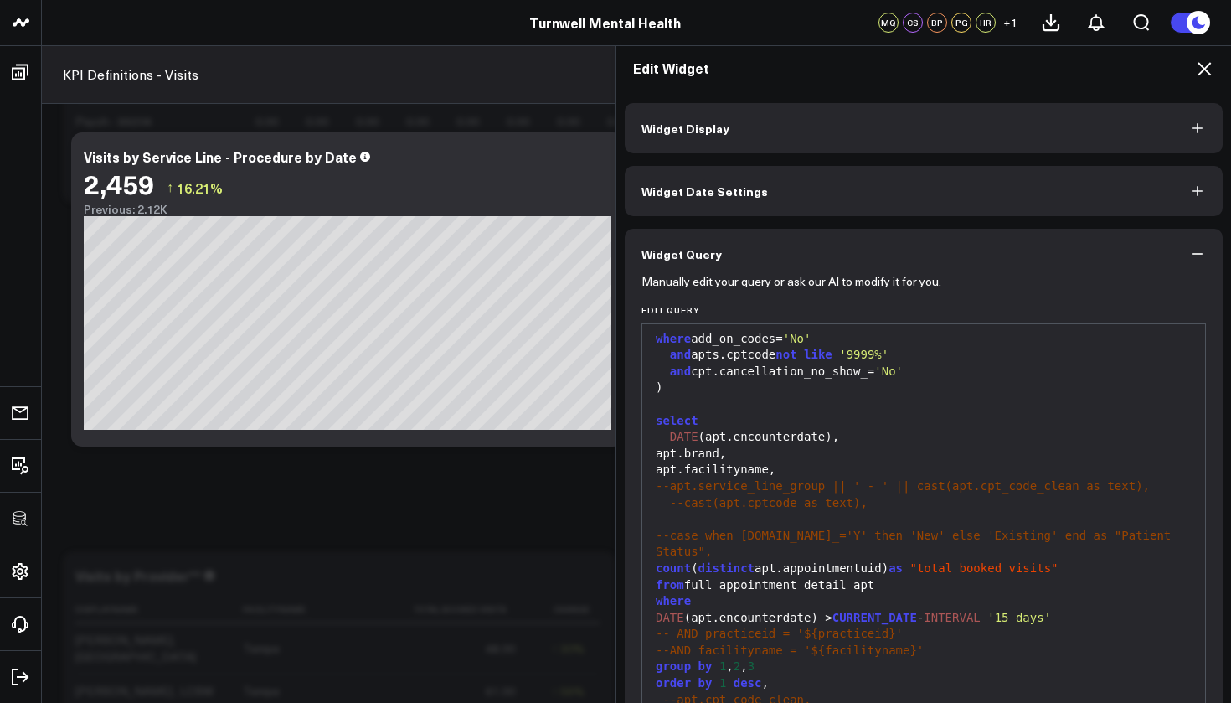
scroll to position [545, 0]
click at [669, 455] on div "apt.brand," at bounding box center [924, 455] width 546 height 17
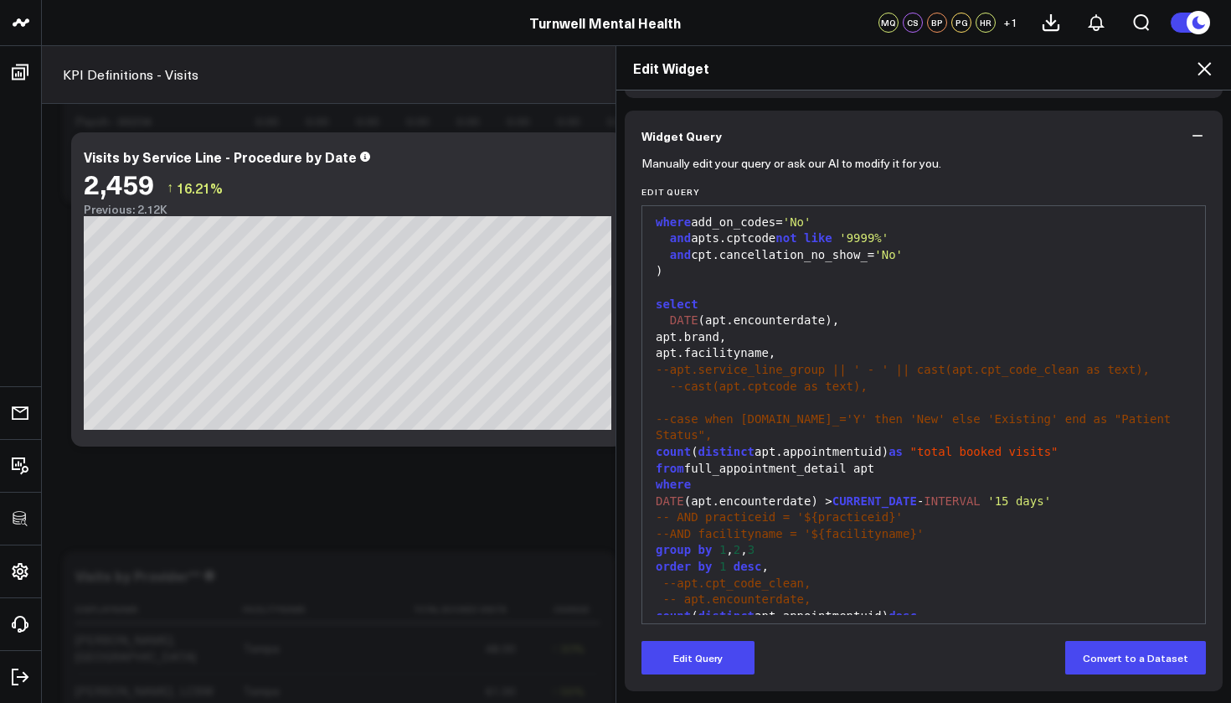
scroll to position [118, 0]
click at [684, 652] on button "Edit Query" at bounding box center [697, 657] width 113 height 33
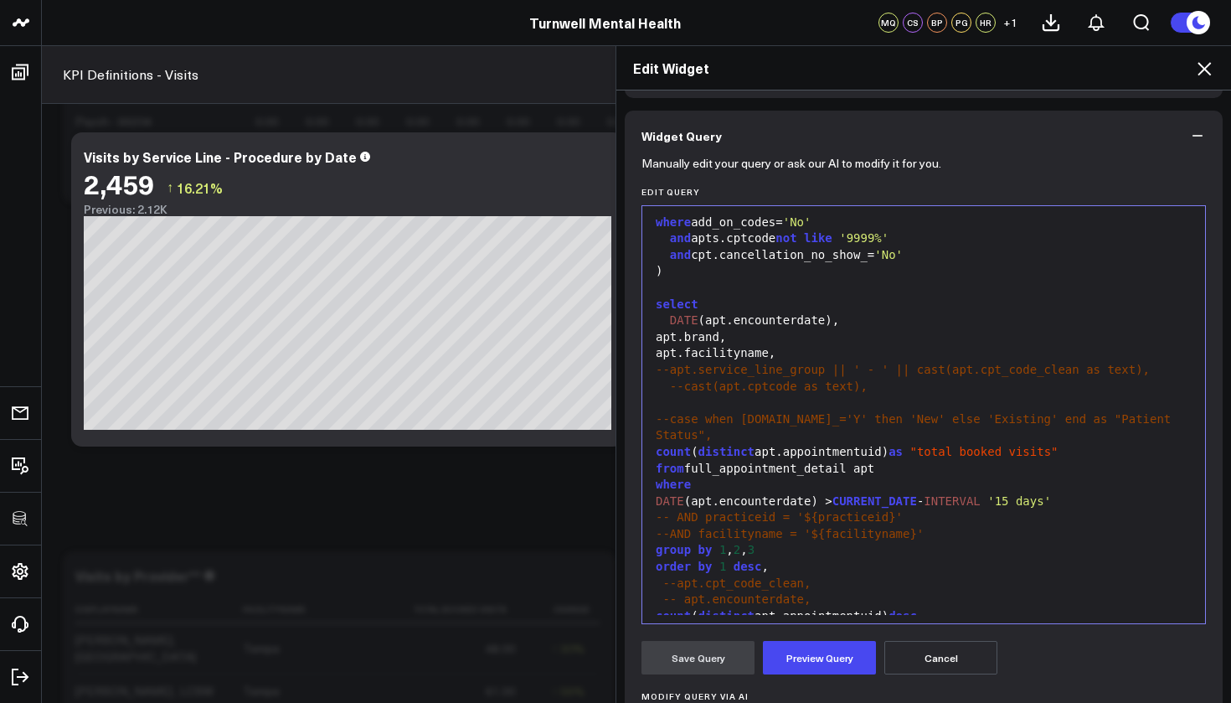
click at [668, 334] on div "apt.brand," at bounding box center [924, 337] width 546 height 17
click at [763, 542] on div "group by 1 , 2 , 3" at bounding box center [924, 550] width 546 height 17
click at [812, 659] on button "Preview Query" at bounding box center [819, 657] width 113 height 33
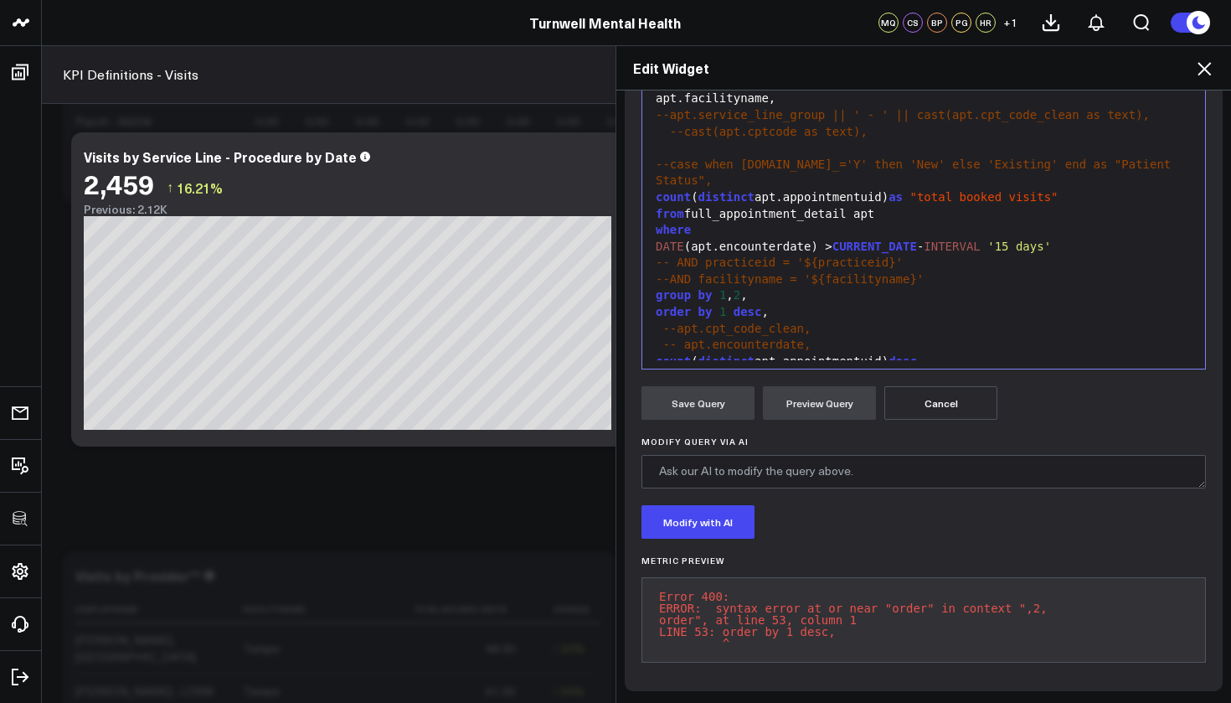
scroll to position [384, 0]
click at [752, 287] on div "group by 1 , 2 ," at bounding box center [924, 295] width 546 height 17
click at [801, 387] on button "Preview Query" at bounding box center [819, 402] width 113 height 33
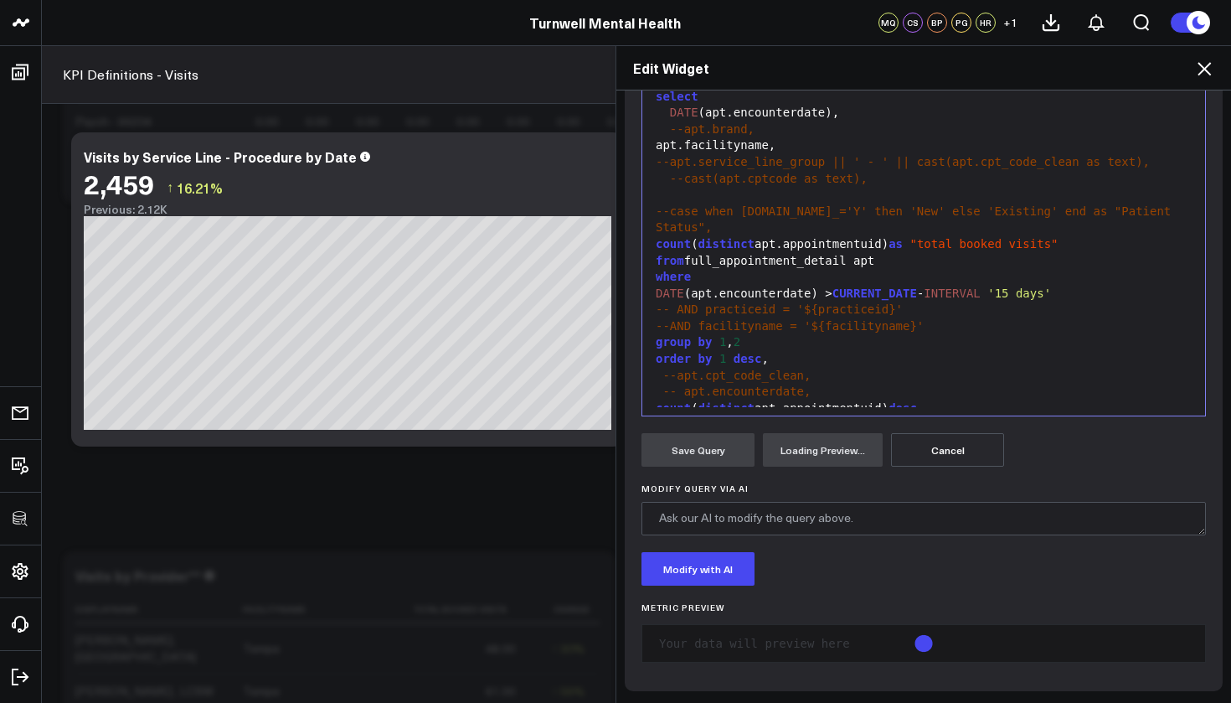
scroll to position [326, 0]
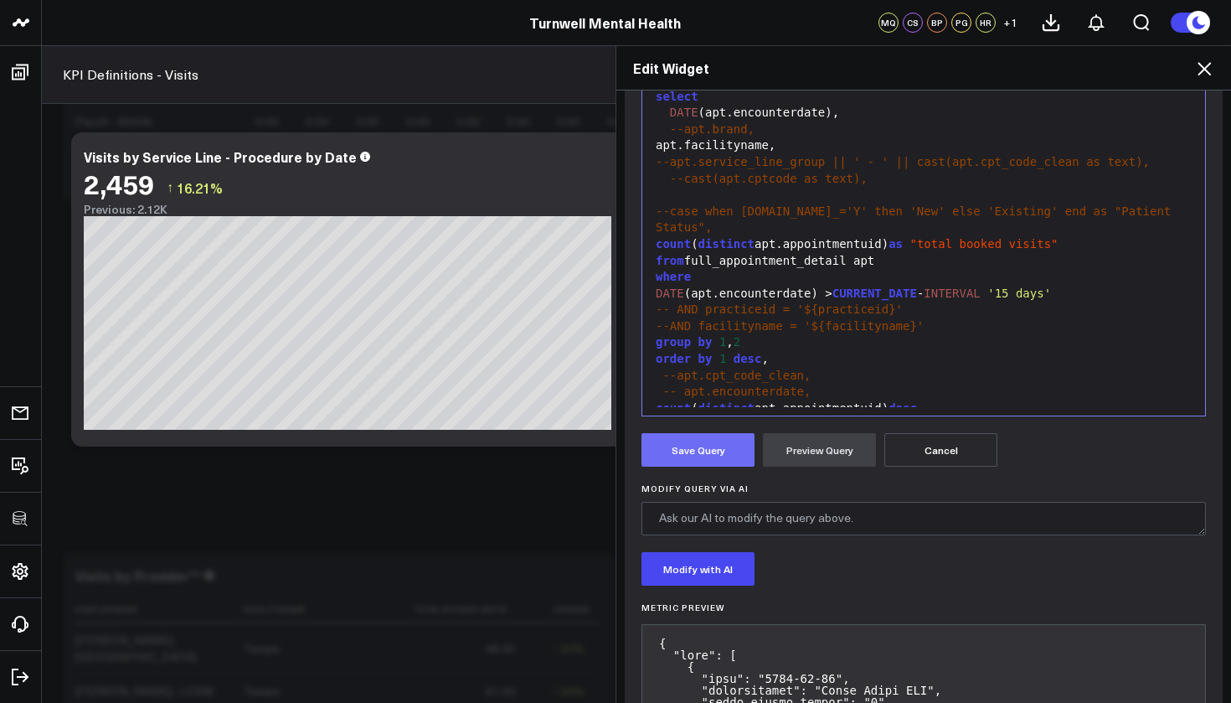
click at [738, 440] on button "Save Query" at bounding box center [697, 449] width 113 height 33
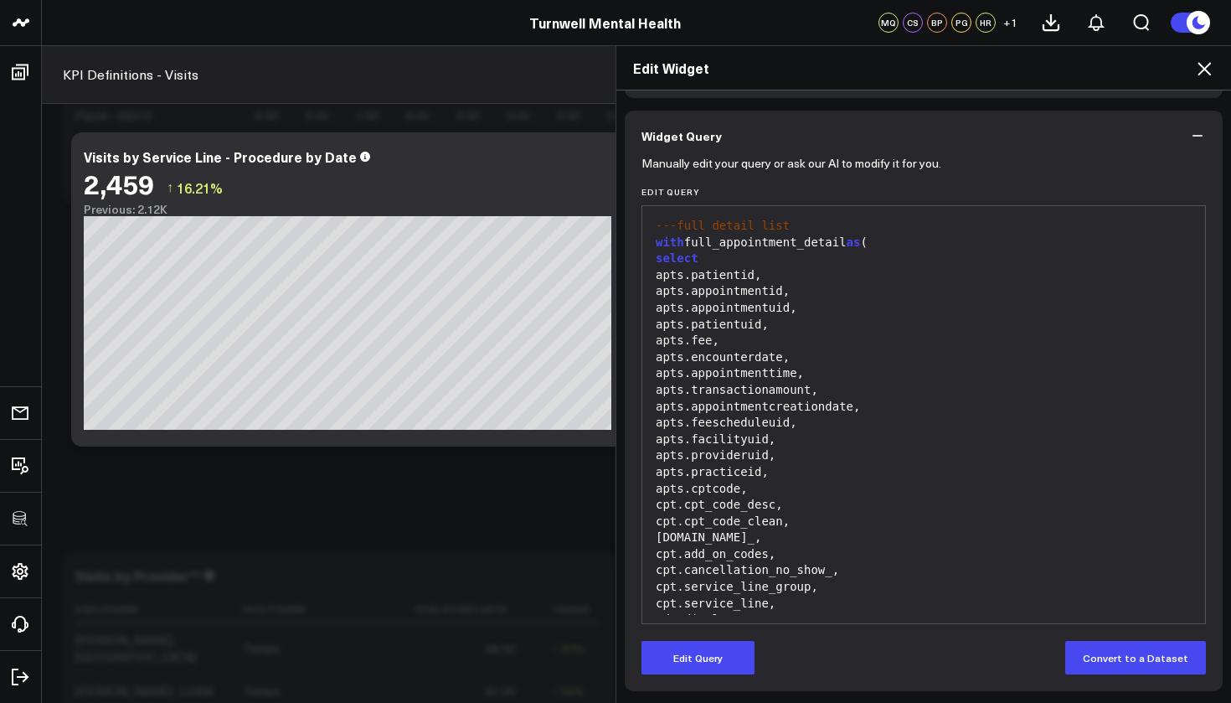
scroll to position [0, 0]
click at [1190, 130] on icon "button" at bounding box center [1197, 135] width 17 height 17
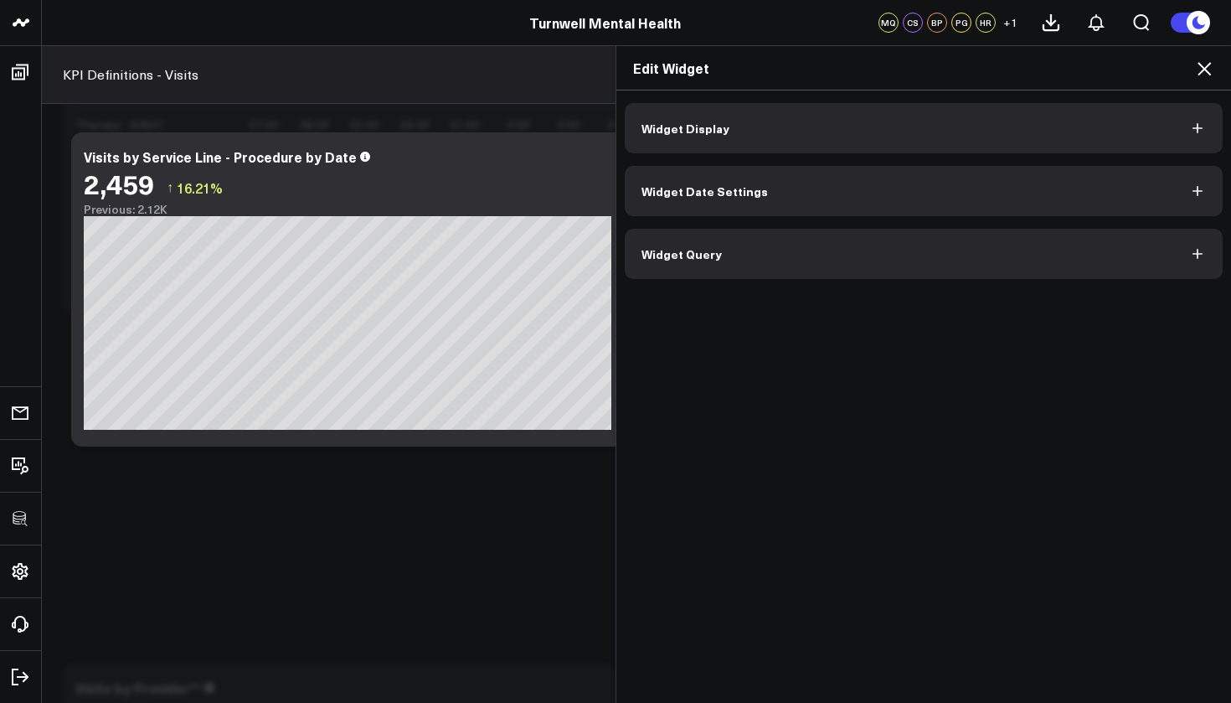
scroll to position [157, 0]
click at [919, 121] on button "Widget Display" at bounding box center [924, 128] width 598 height 50
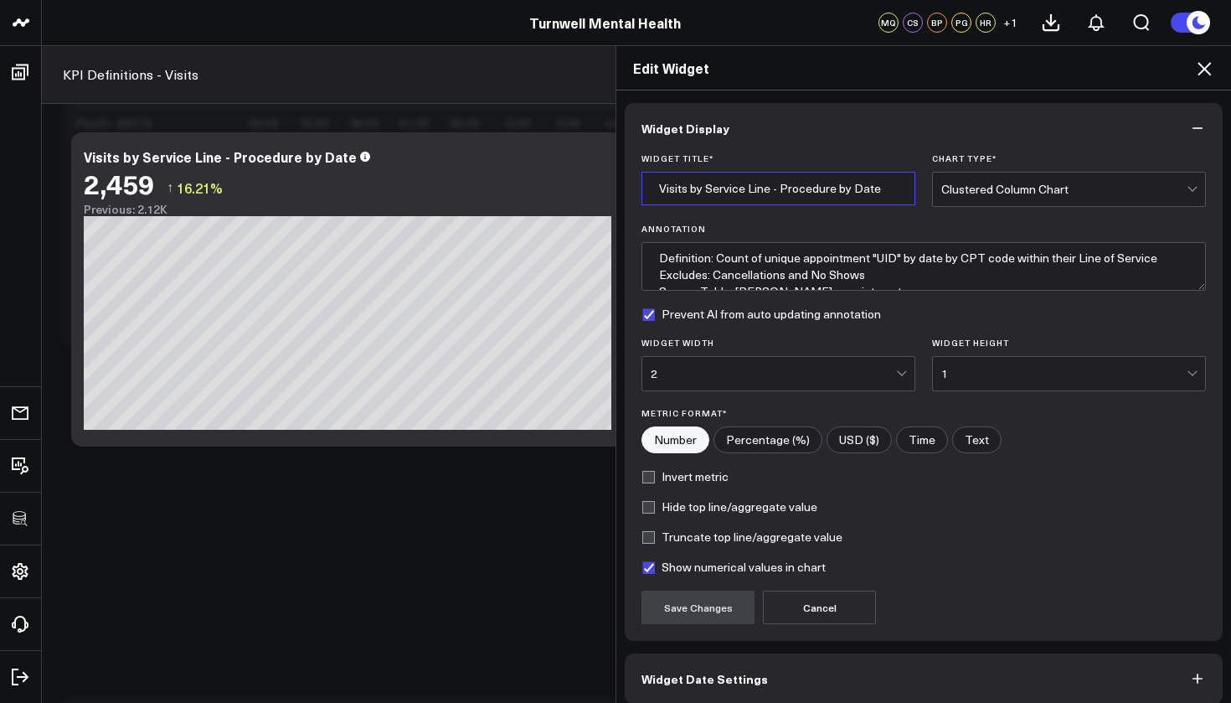
click at [759, 192] on input "Visits by Service Line - Procedure by Date" at bounding box center [778, 188] width 274 height 33
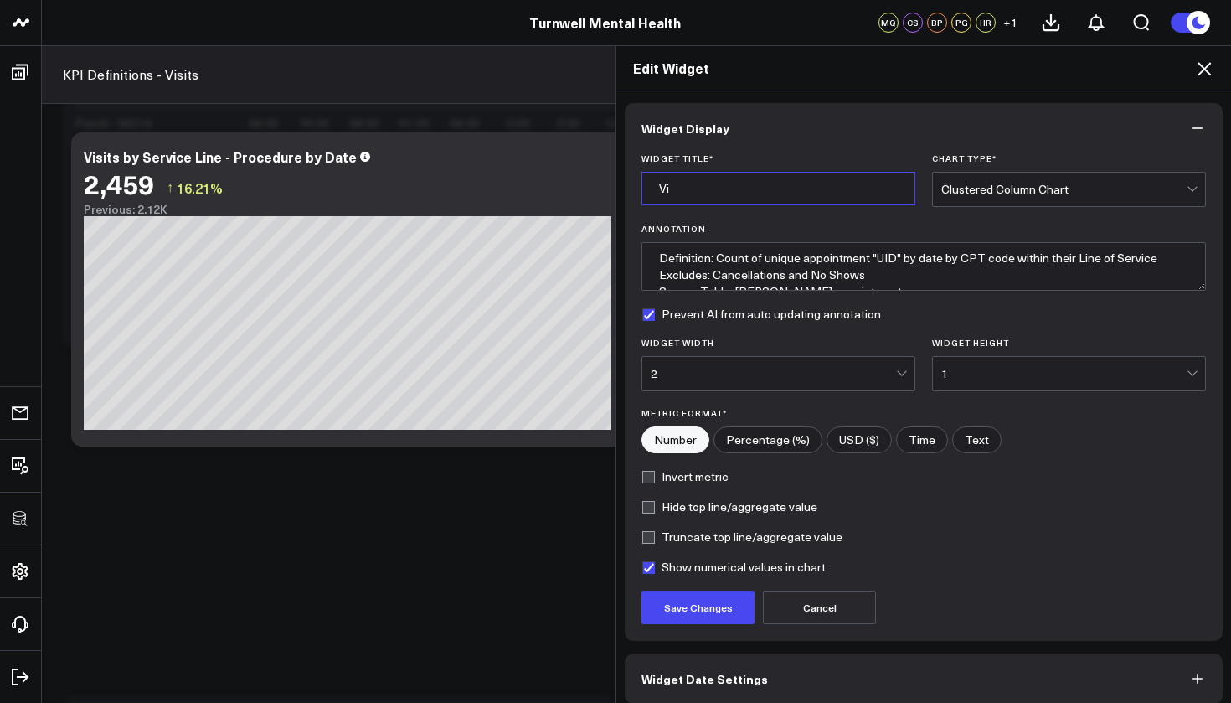
type input "V"
type input "Weekly Visits by Facility"
click at [692, 620] on button "Save Changes" at bounding box center [697, 606] width 113 height 33
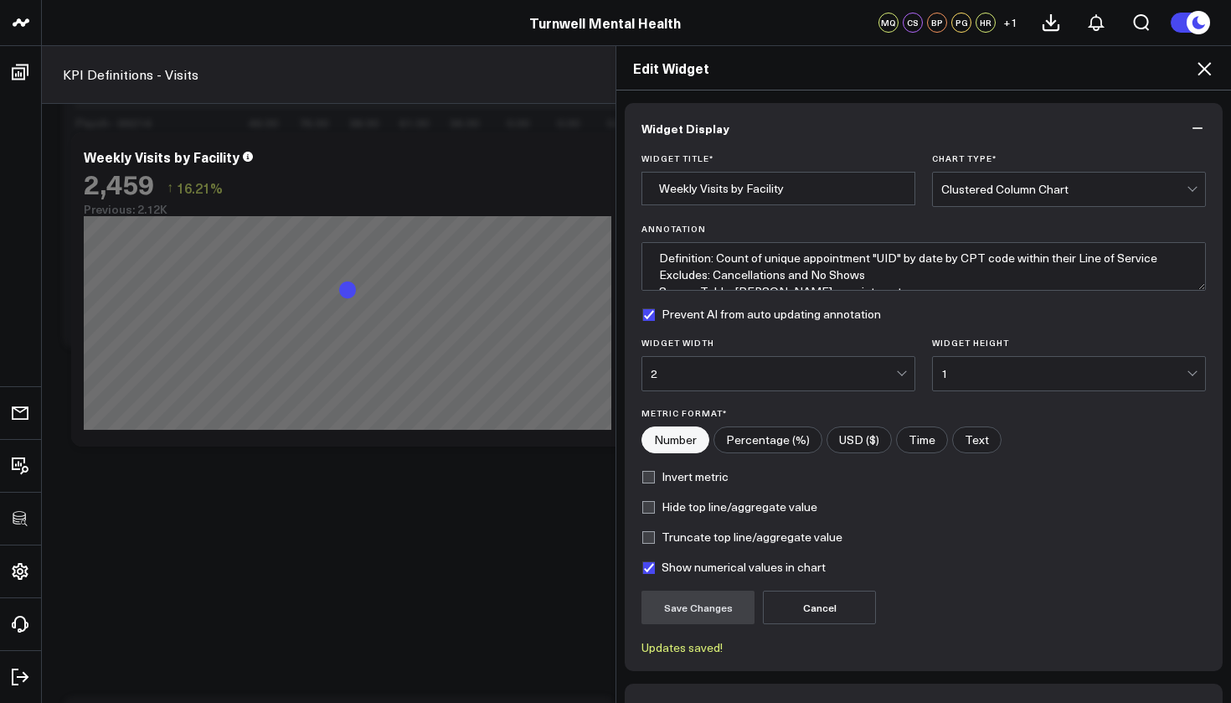
click at [651, 570] on label "Show numerical values in chart" at bounding box center [733, 566] width 184 height 13
click at [651, 570] on input "Show numerical values in chart" at bounding box center [647, 566] width 13 height 13
checkbox input "false"
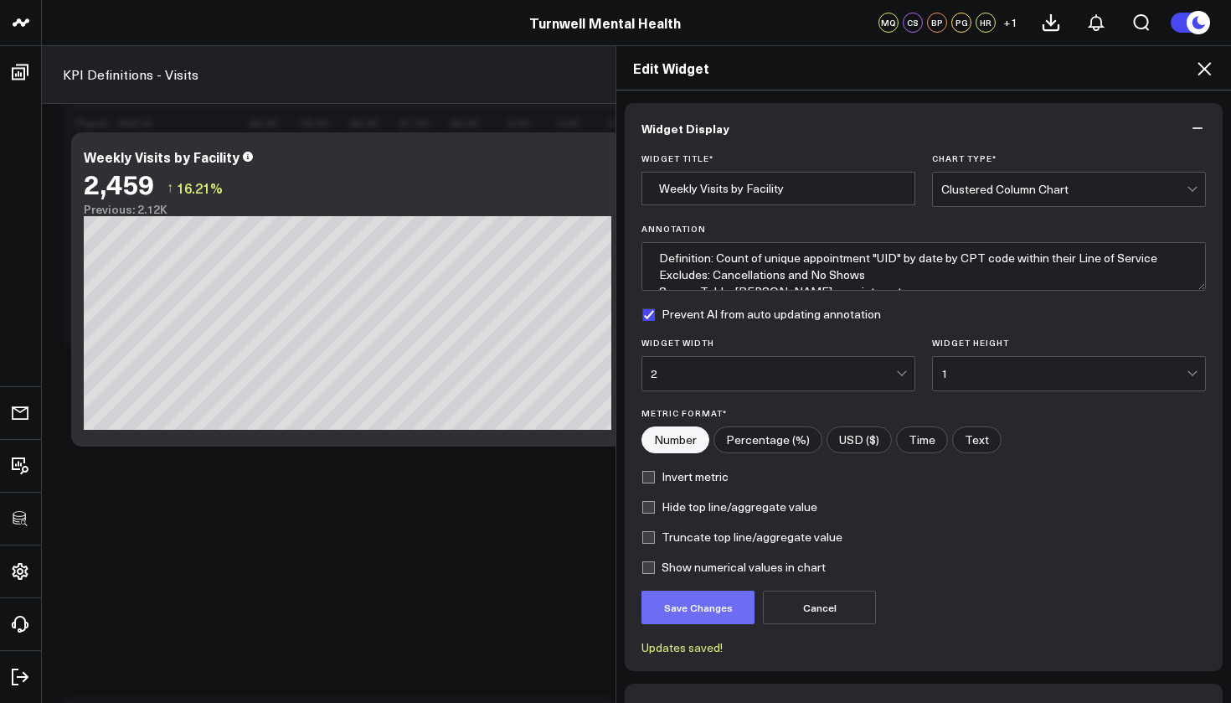
click at [675, 611] on button "Save Changes" at bounding box center [697, 606] width 113 height 33
click at [1206, 70] on icon at bounding box center [1203, 68] width 13 height 13
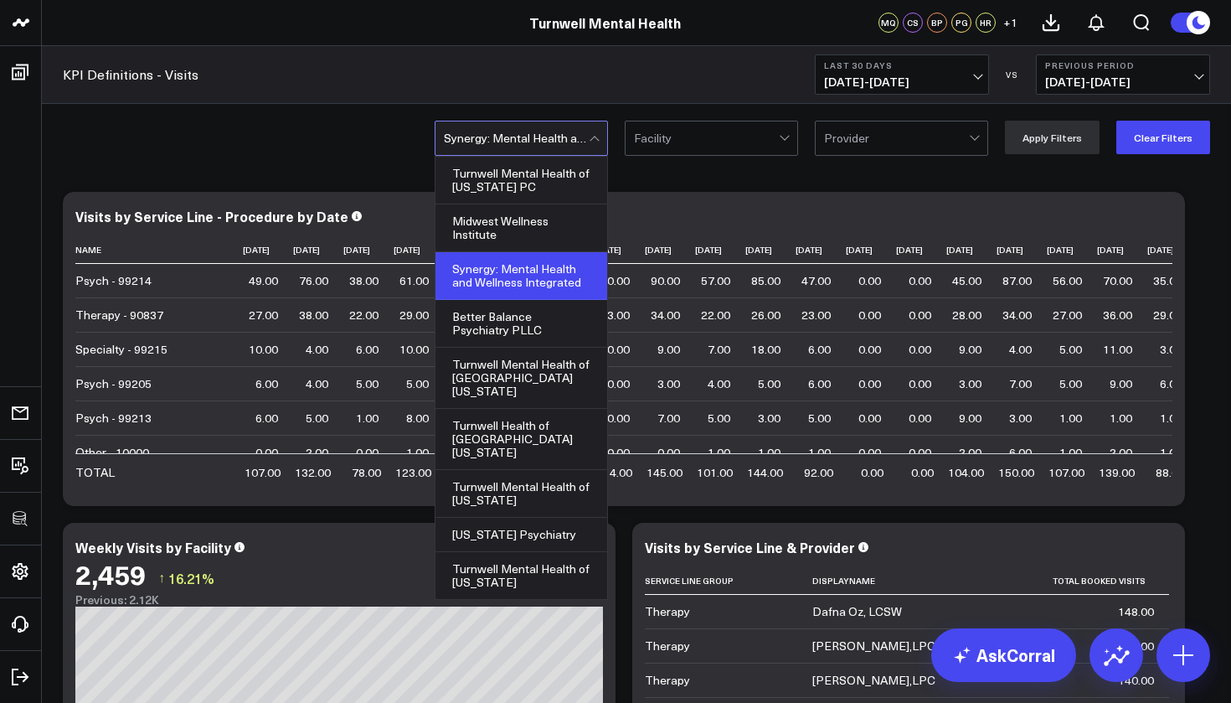
click at [589, 142] on div at bounding box center [516, 137] width 145 height 33
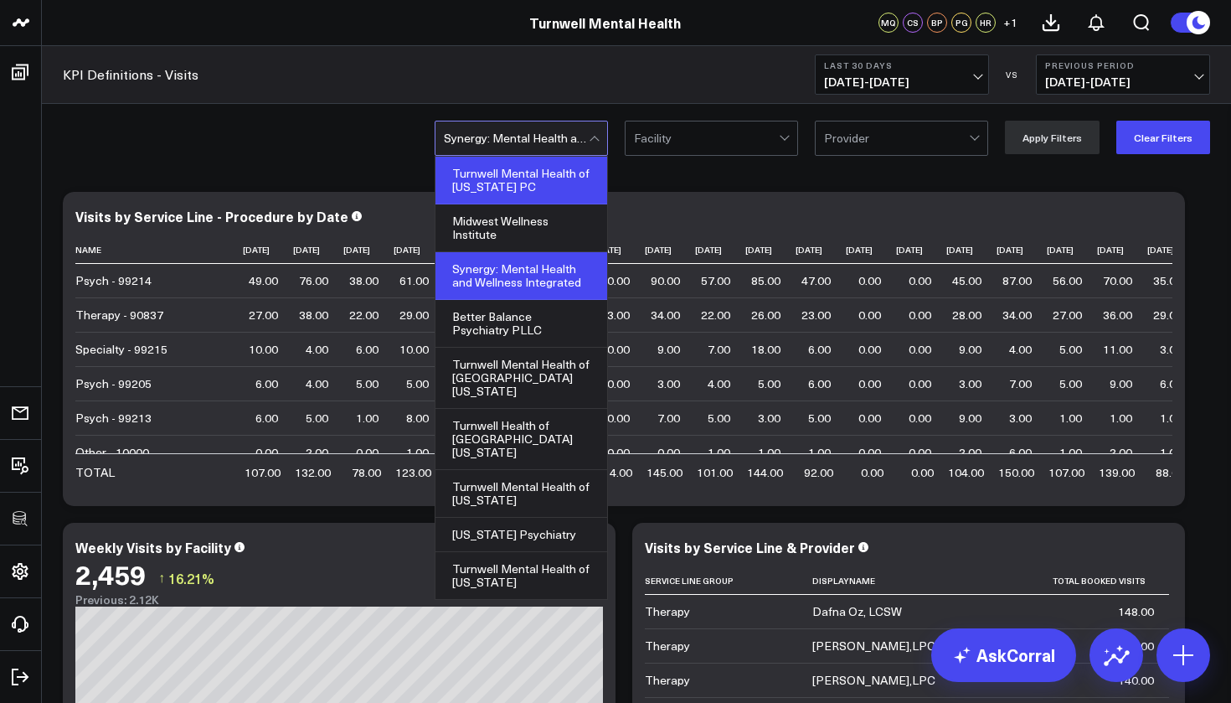
click at [563, 186] on div "Turnwell Mental Health of [US_STATE] PC" at bounding box center [521, 181] width 172 height 48
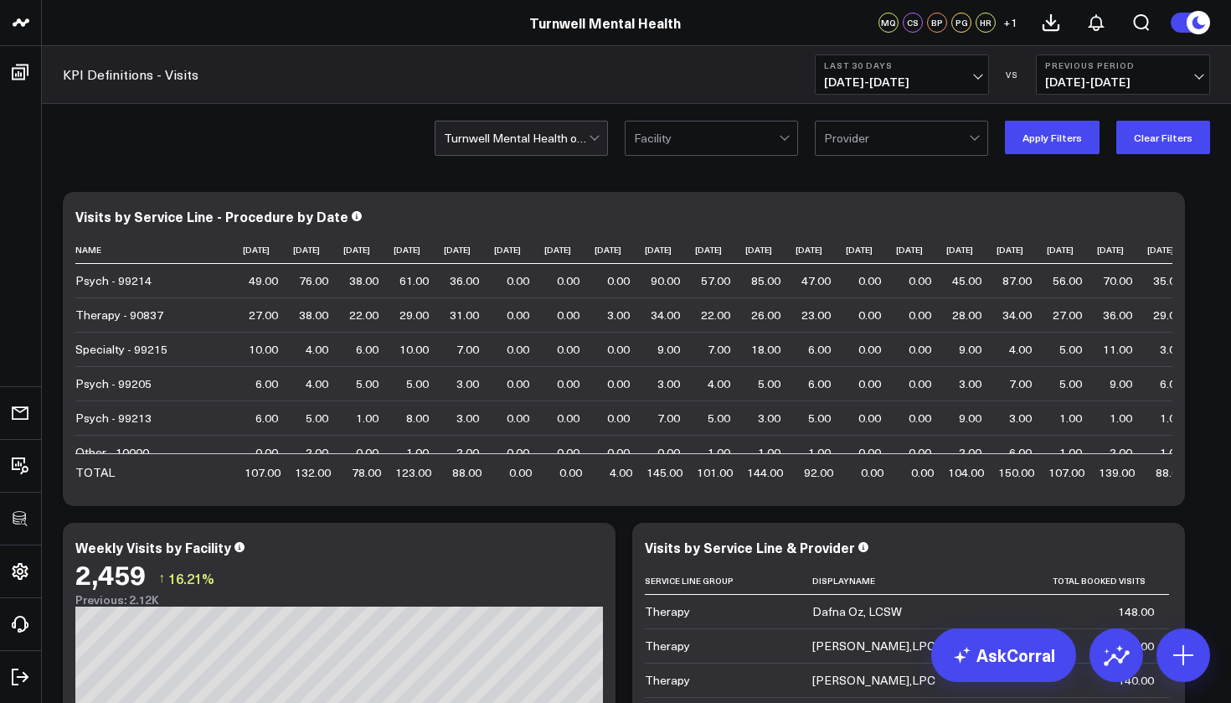
click at [559, 137] on div "Turnwell Mental Health of [US_STATE] PC" at bounding box center [516, 137] width 145 height 13
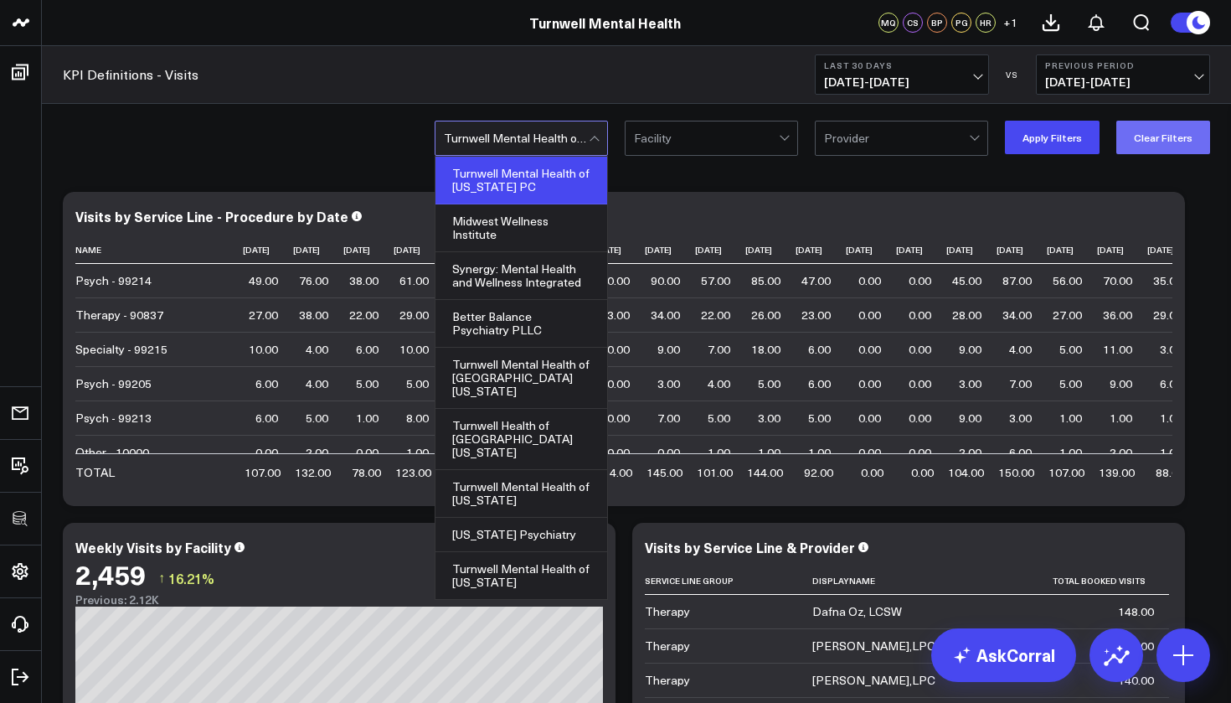
click at [1194, 143] on button "Clear Filters" at bounding box center [1163, 137] width 94 height 33
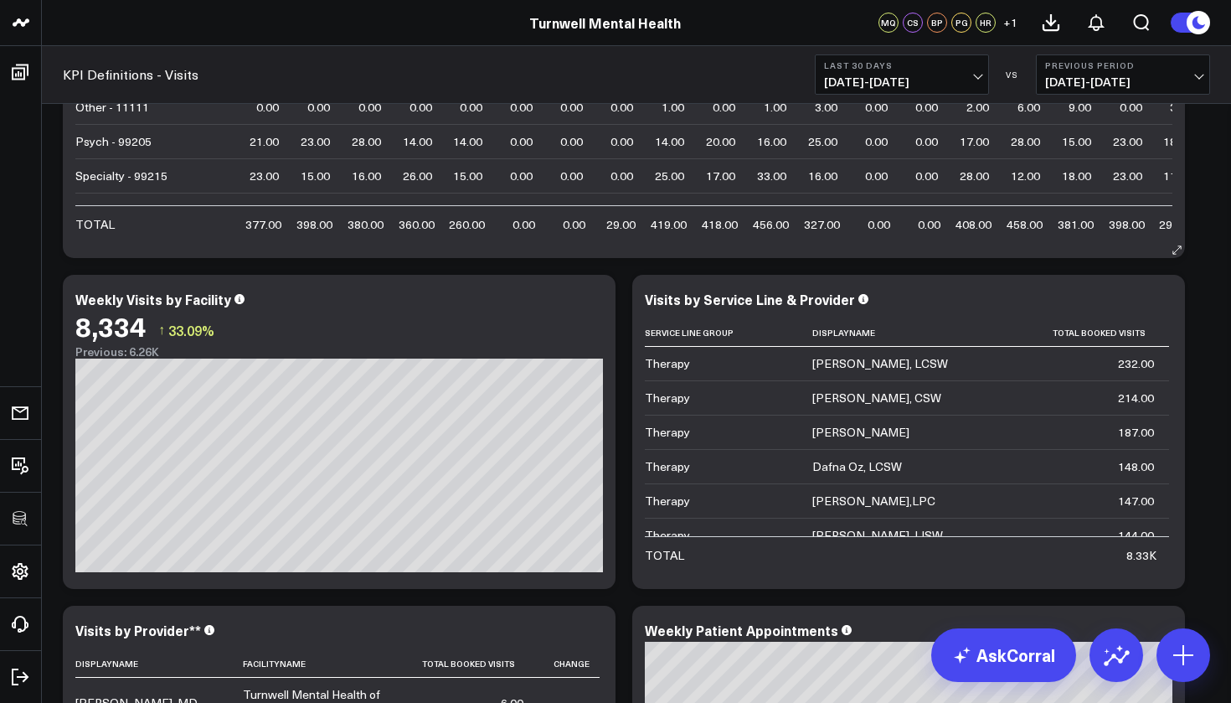
scroll to position [24, 0]
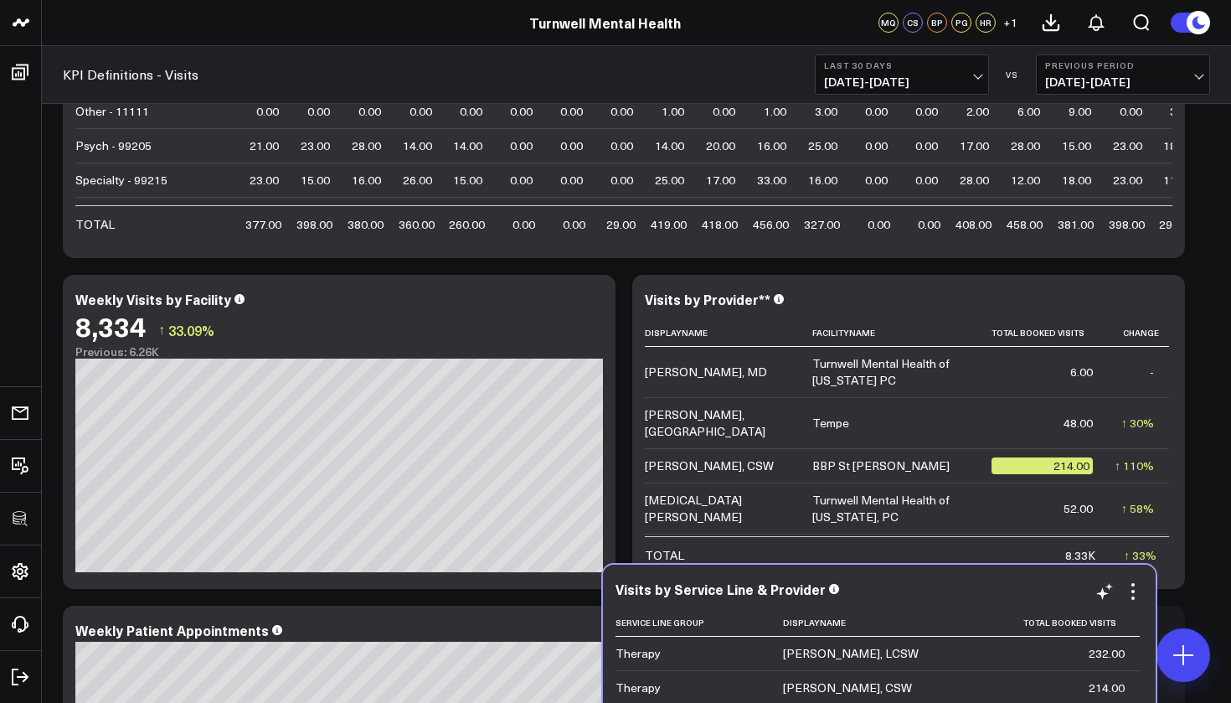
drag, startPoint x: 1025, startPoint y: 296, endPoint x: 996, endPoint y: 585, distance: 291.2
click at [996, 585] on div "Visits by Service Line & Provider" at bounding box center [879, 588] width 528 height 15
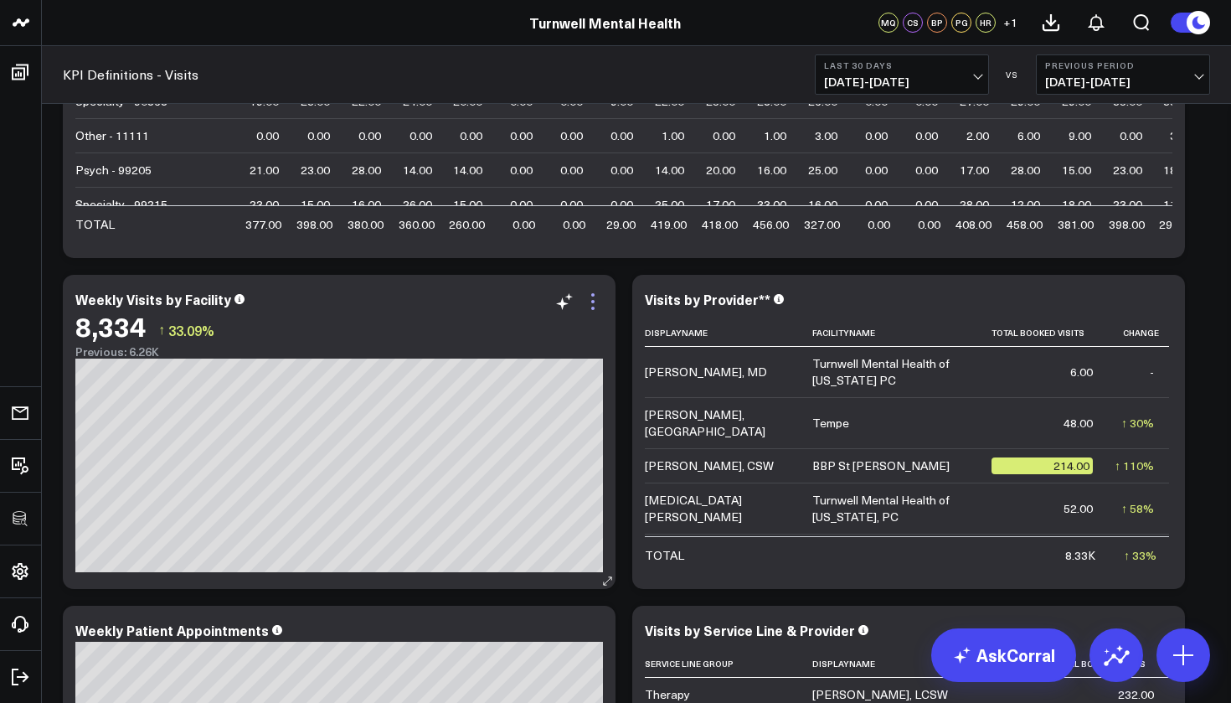
click at [594, 303] on icon at bounding box center [593, 301] width 20 height 20
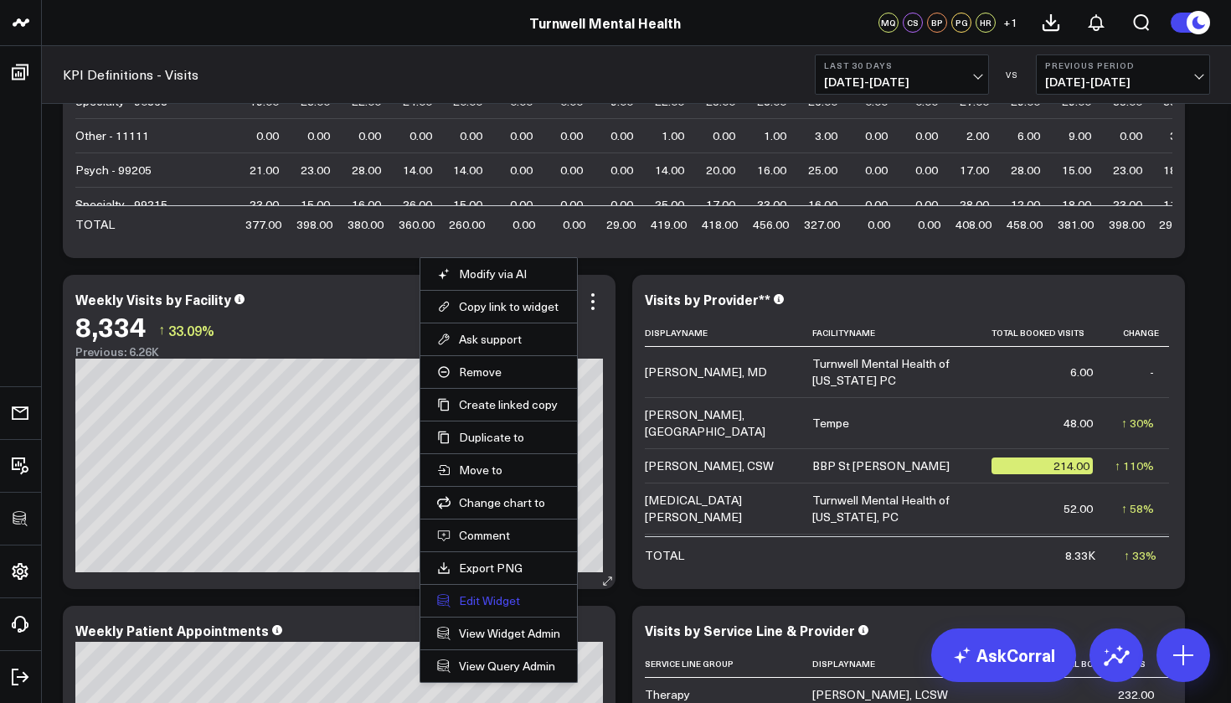
click at [502, 595] on button "Edit Widget" at bounding box center [498, 600] width 123 height 15
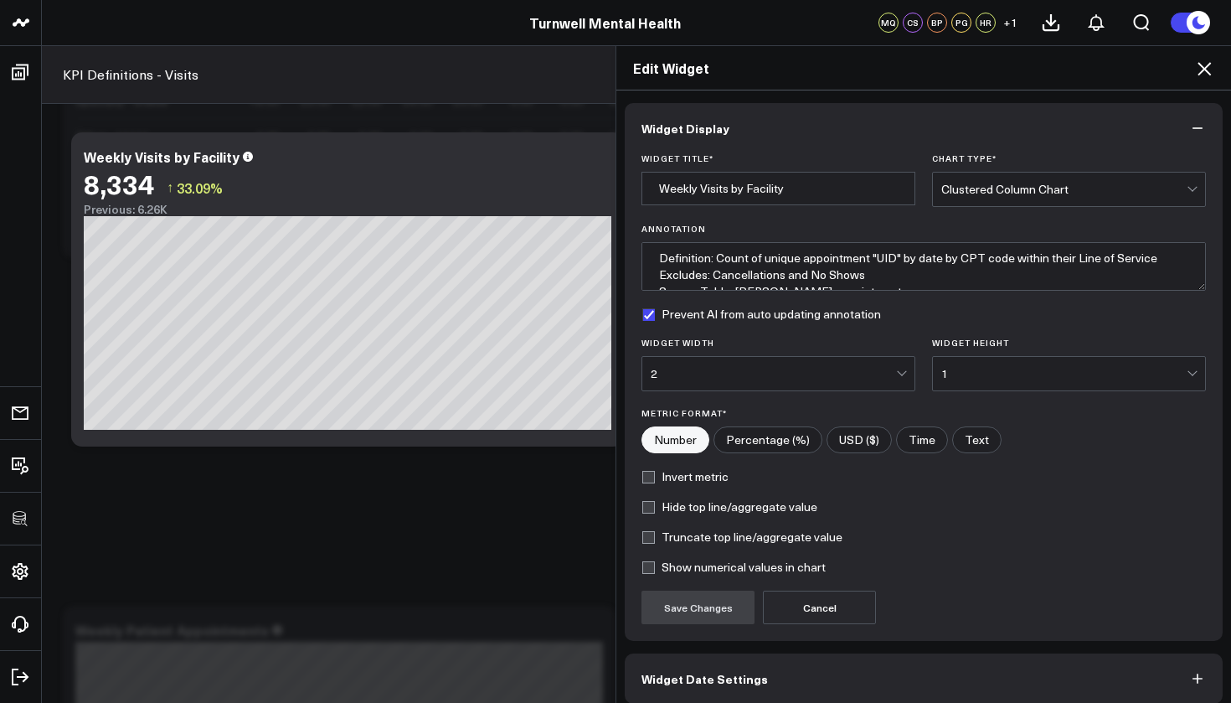
click at [883, 373] on div "2" at bounding box center [773, 373] width 245 height 13
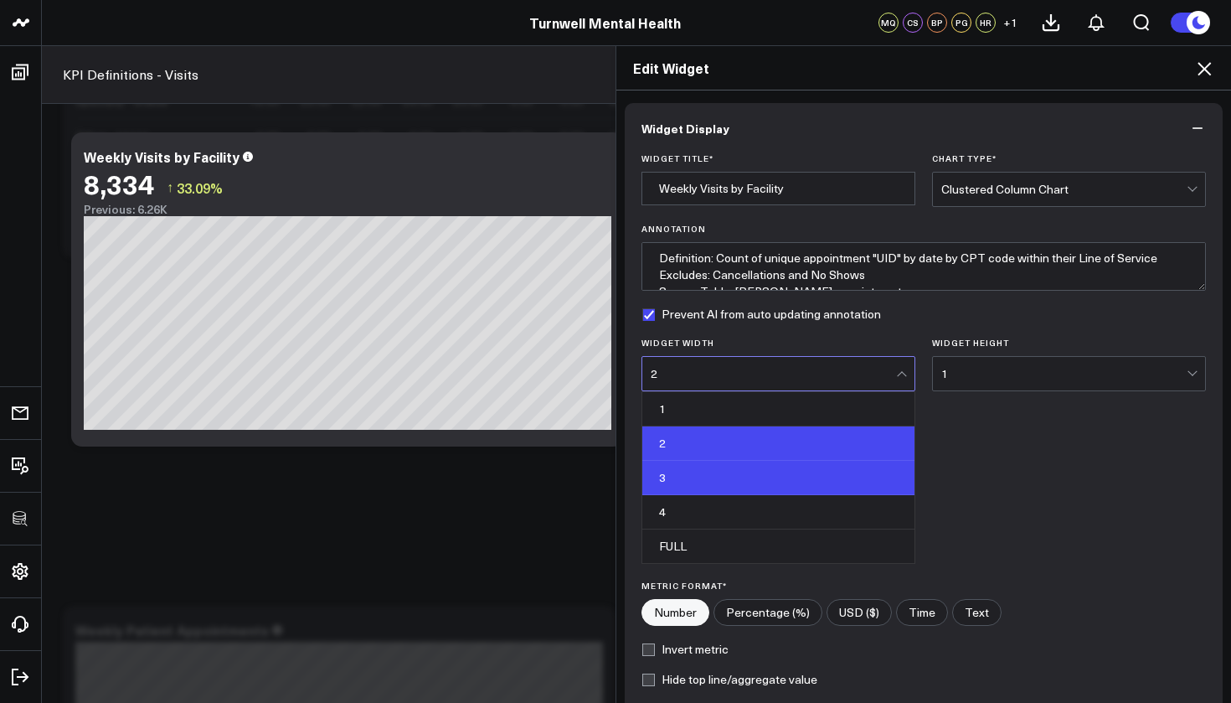
click at [751, 471] on div "3" at bounding box center [778, 478] width 272 height 34
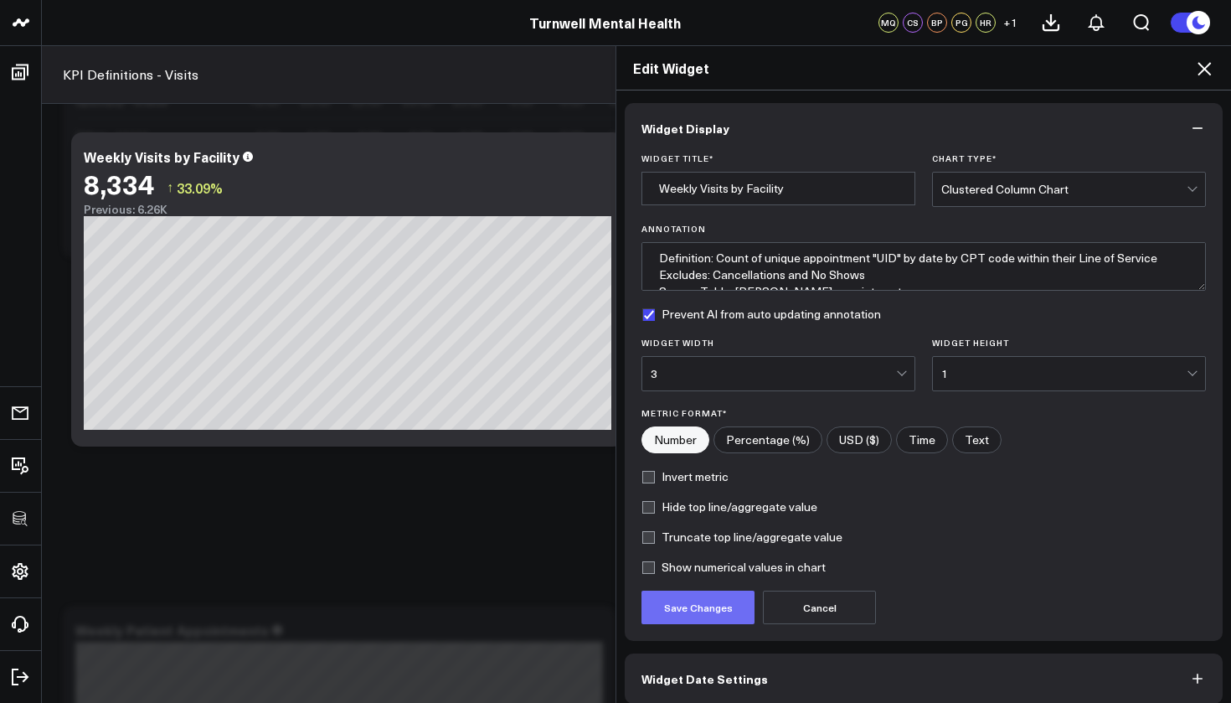
click at [683, 614] on button "Save Changes" at bounding box center [697, 606] width 113 height 33
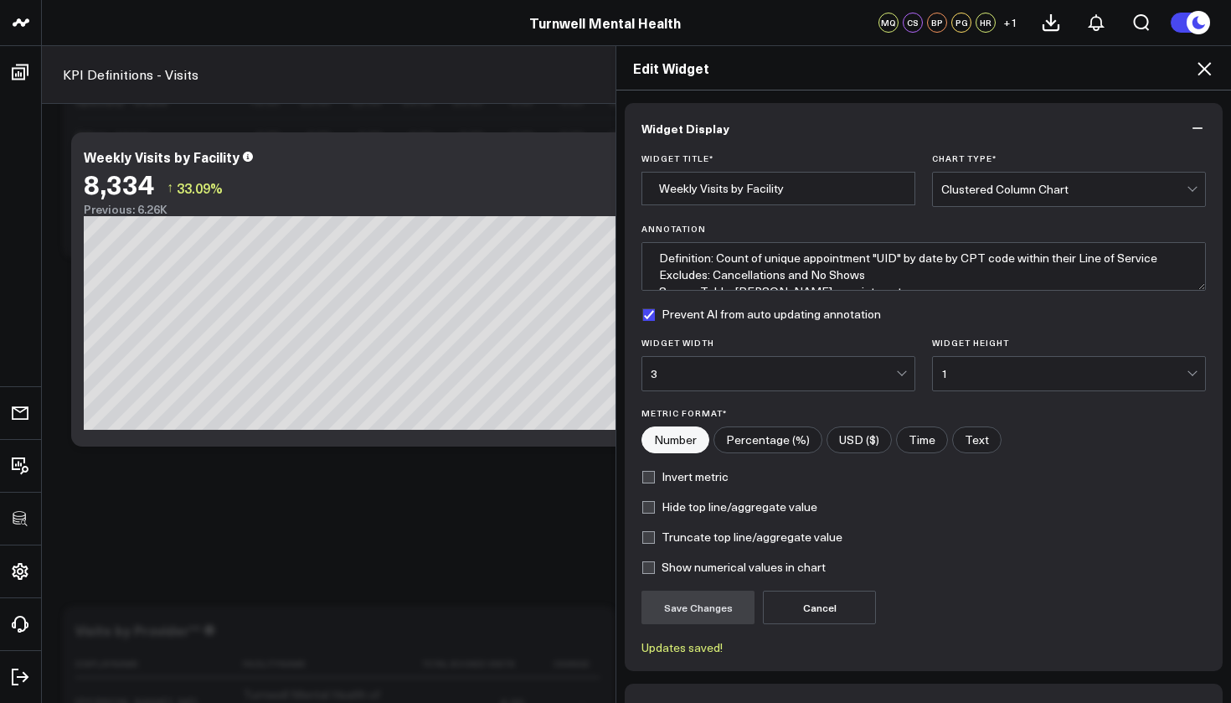
click at [1212, 72] on icon at bounding box center [1204, 69] width 20 height 20
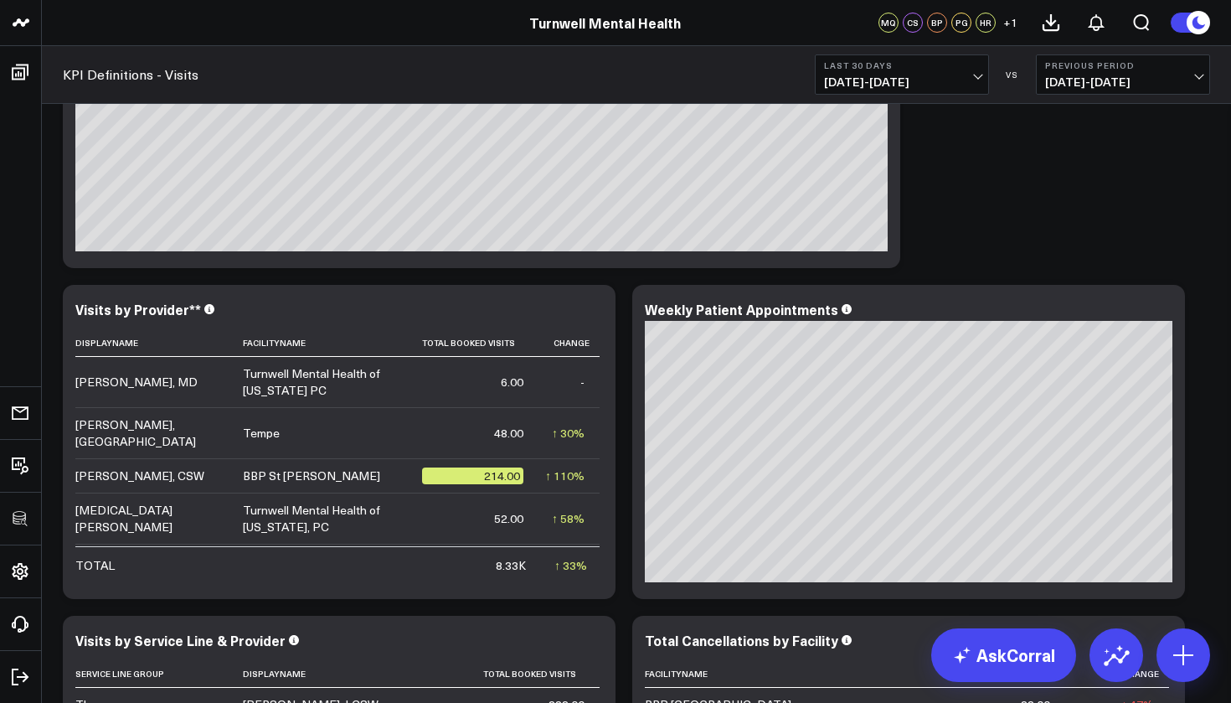
scroll to position [529, 0]
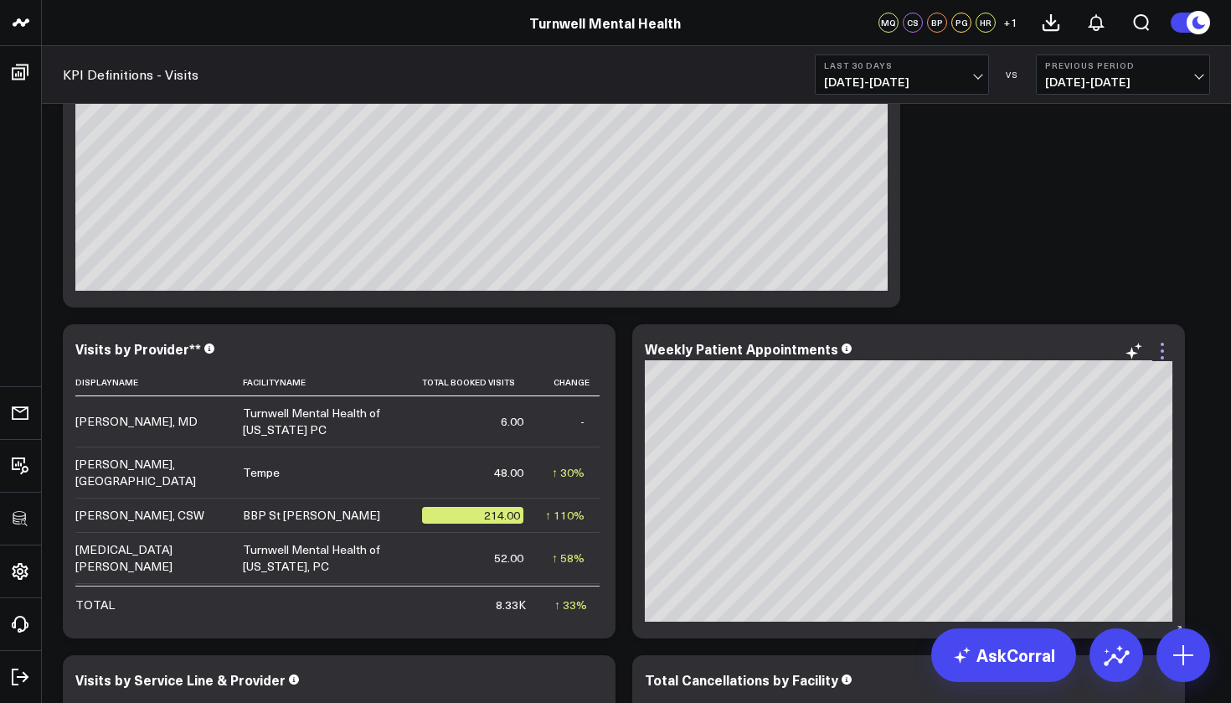
click at [1165, 353] on icon at bounding box center [1162, 351] width 20 height 20
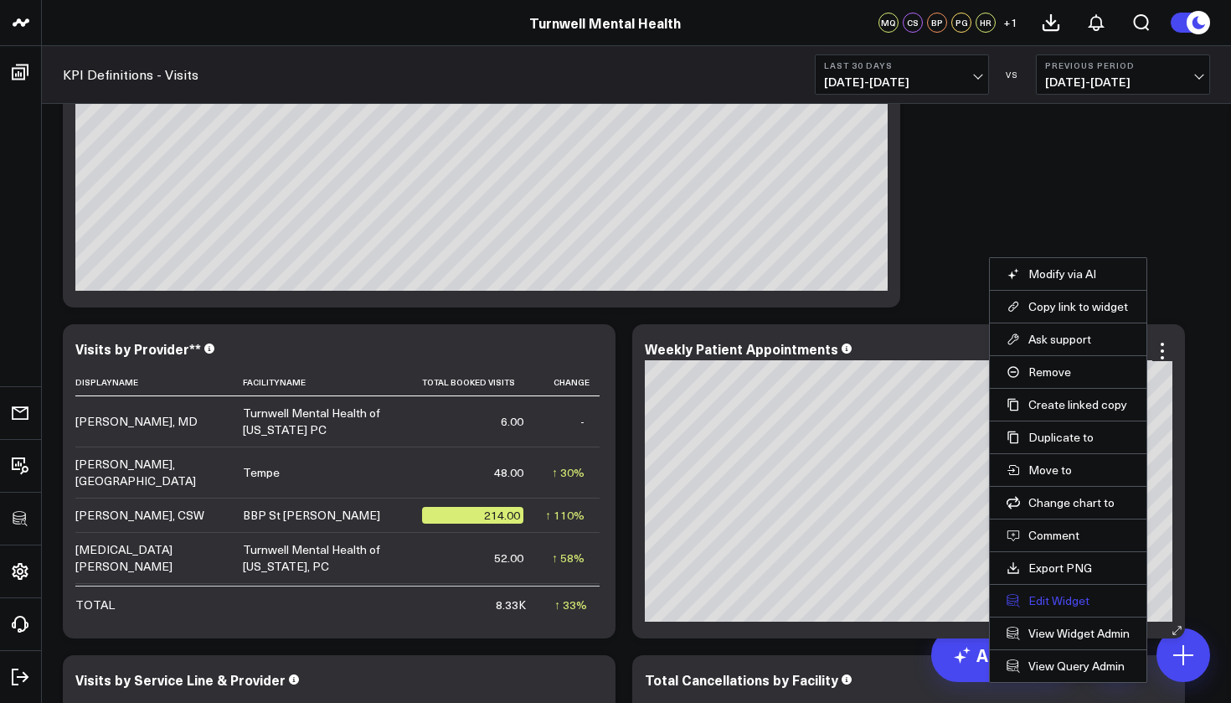
click at [1047, 595] on button "Edit Widget" at bounding box center [1067, 600] width 123 height 15
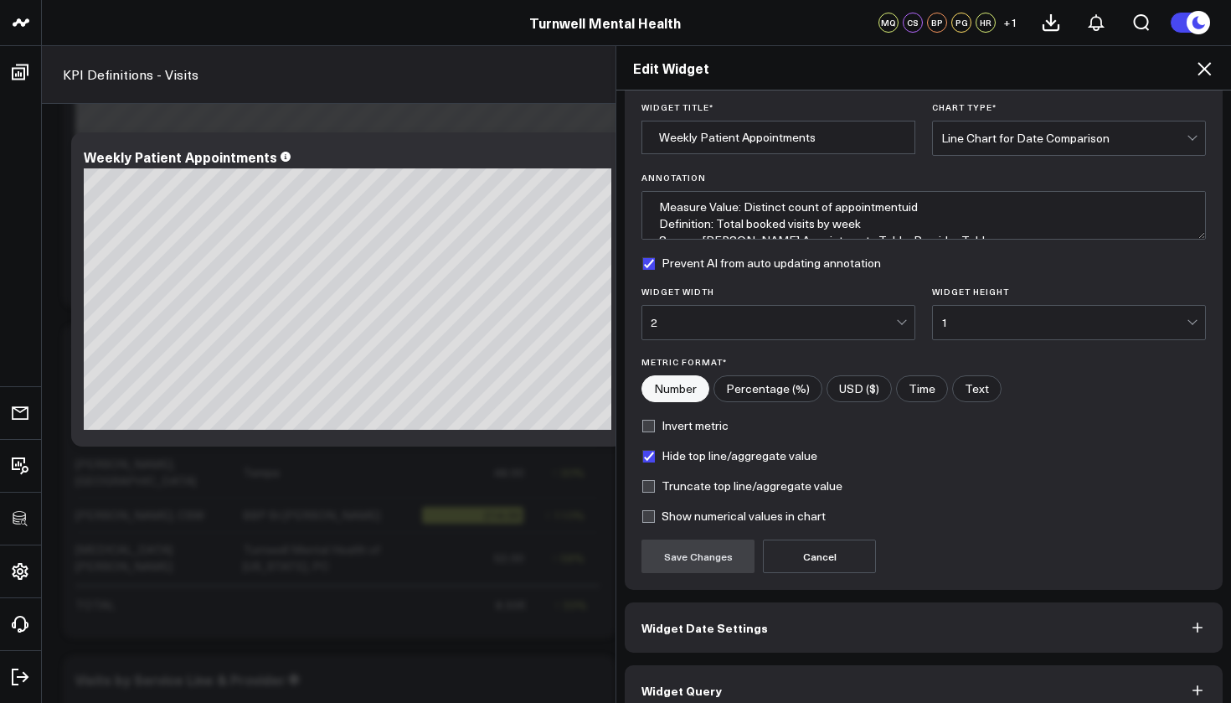
scroll to position [53, 0]
click at [1088, 144] on div "Line Chart for Date Comparison" at bounding box center [1063, 136] width 245 height 33
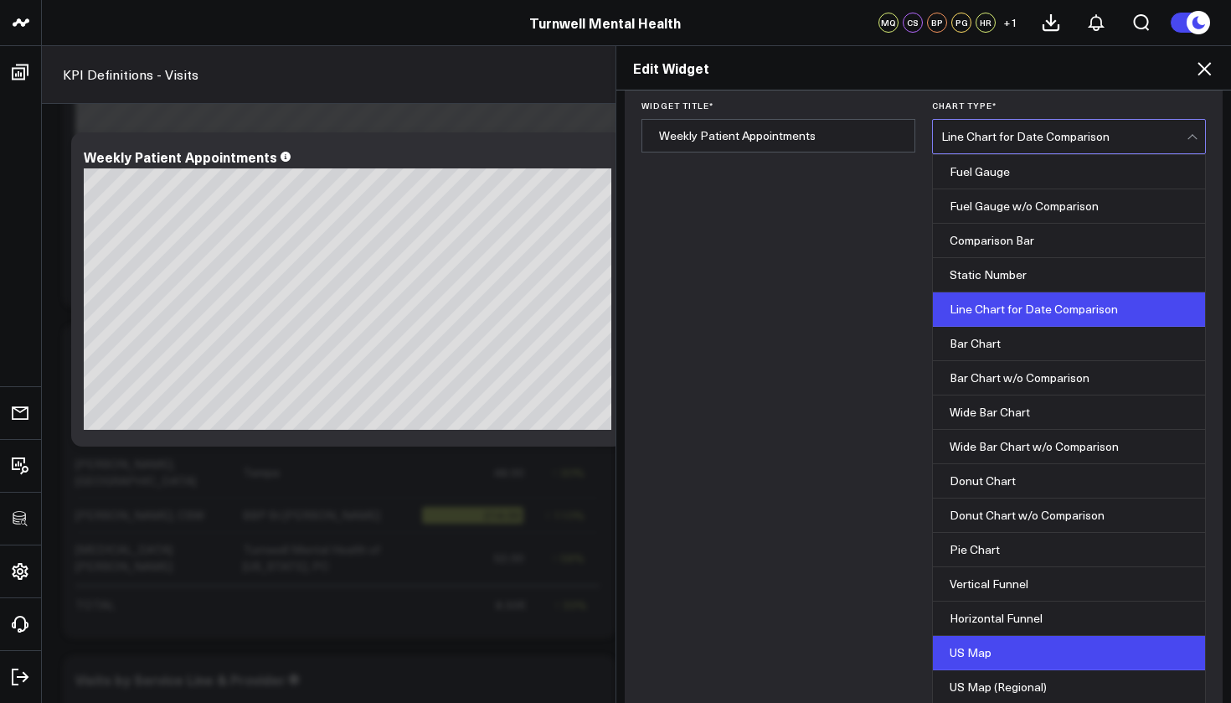
scroll to position [459, 0]
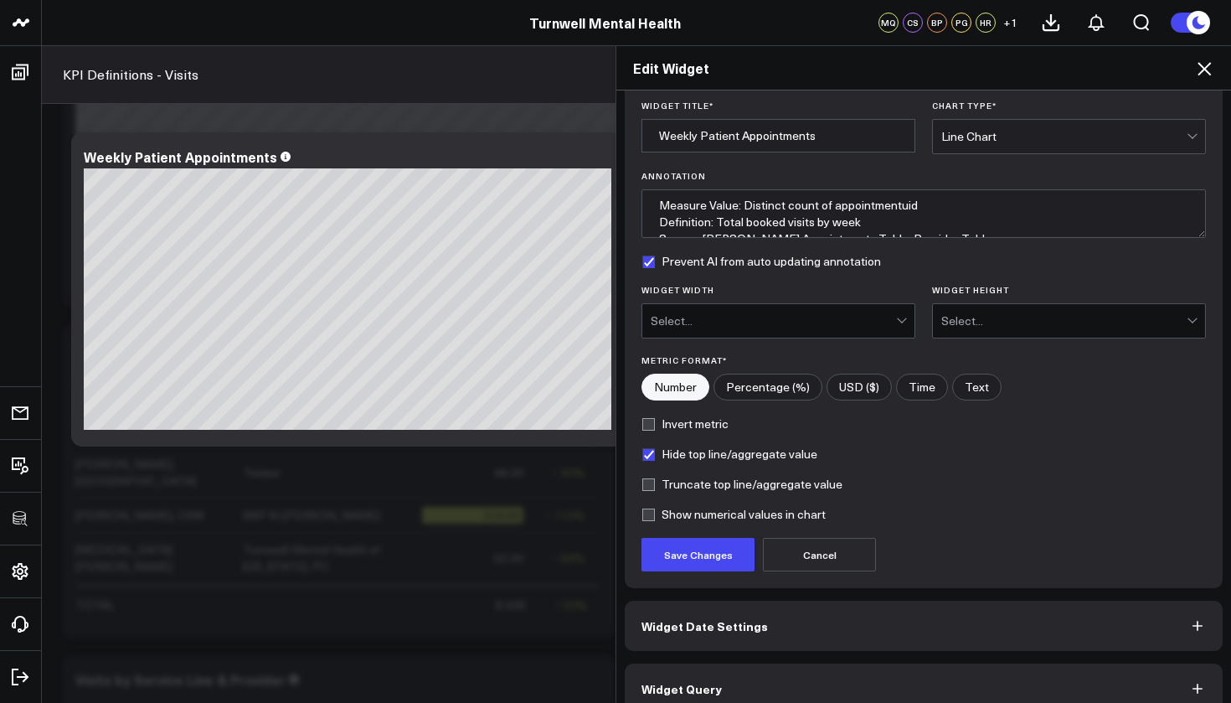
click at [816, 327] on div "Select..." at bounding box center [773, 320] width 245 height 13
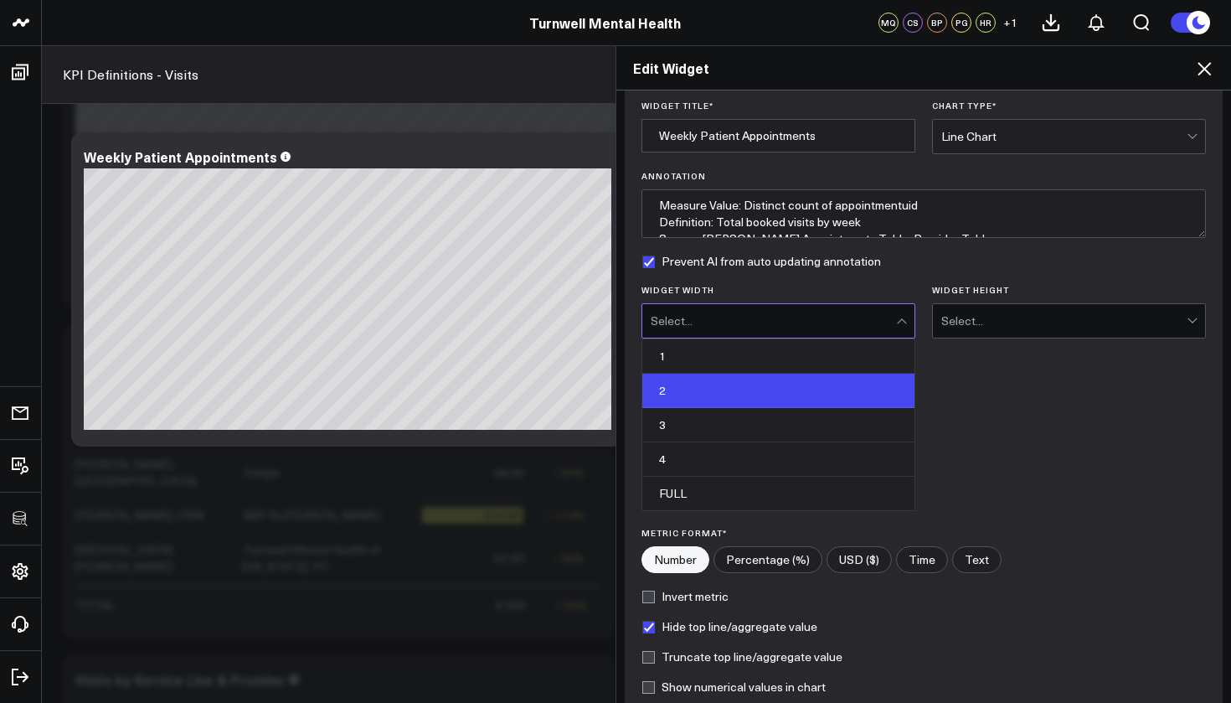
click at [755, 386] on div "2" at bounding box center [778, 390] width 272 height 34
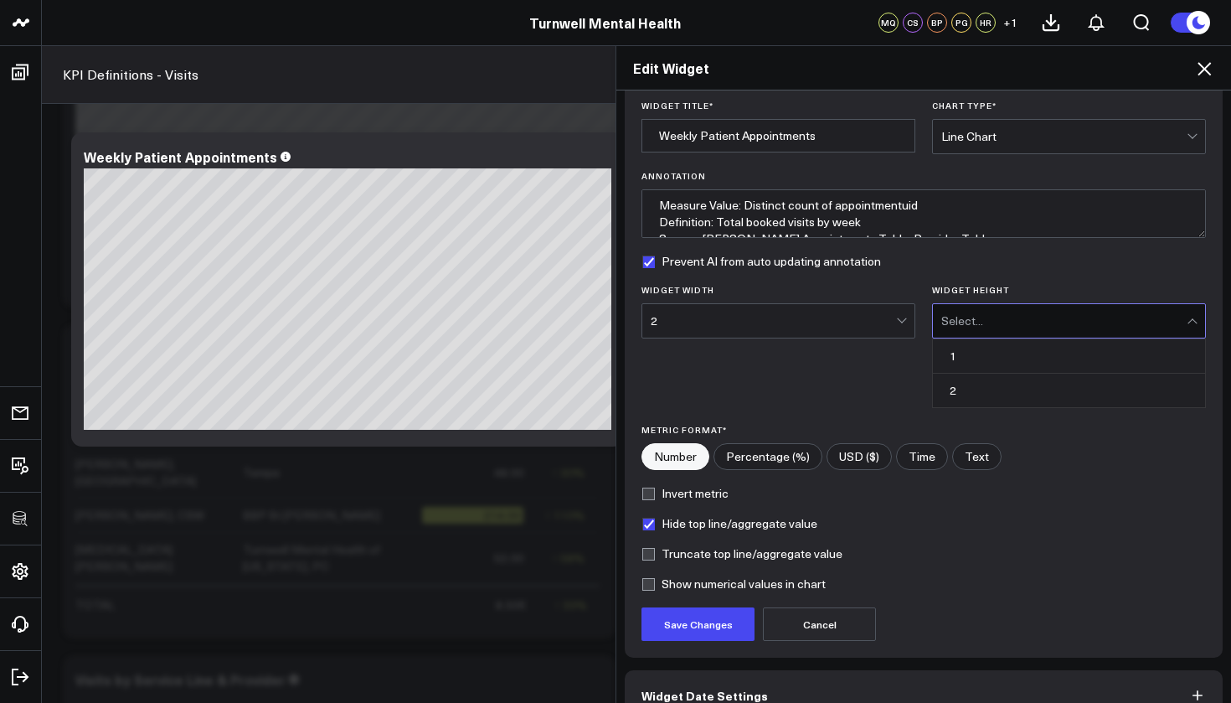
click at [984, 331] on div "Select..." at bounding box center [1063, 320] width 245 height 33
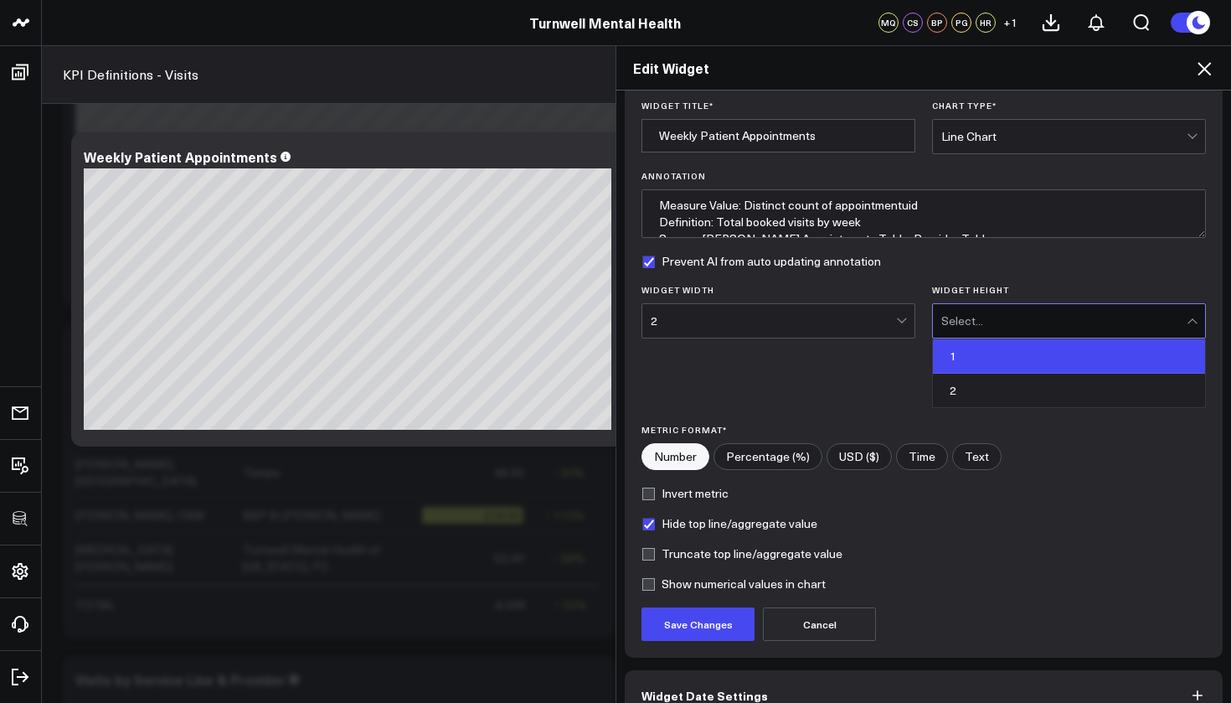
click at [963, 357] on div "1" at bounding box center [1069, 356] width 272 height 34
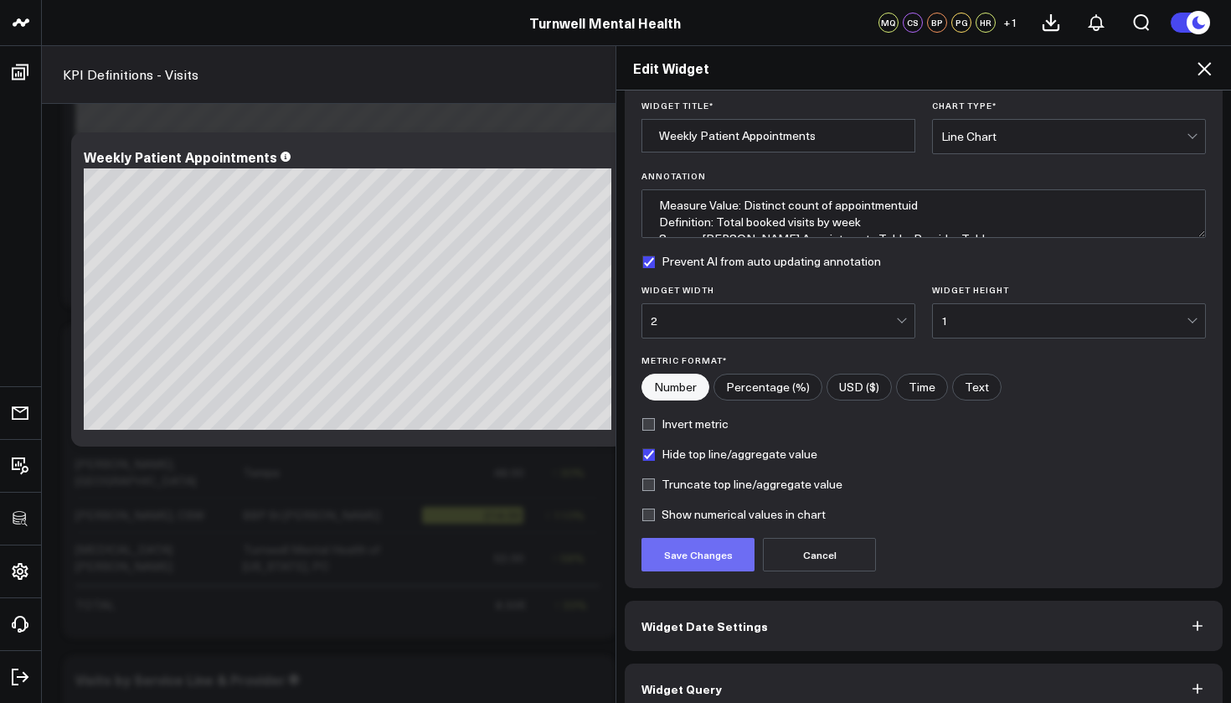
click at [667, 559] on button "Save Changes" at bounding box center [697, 554] width 113 height 33
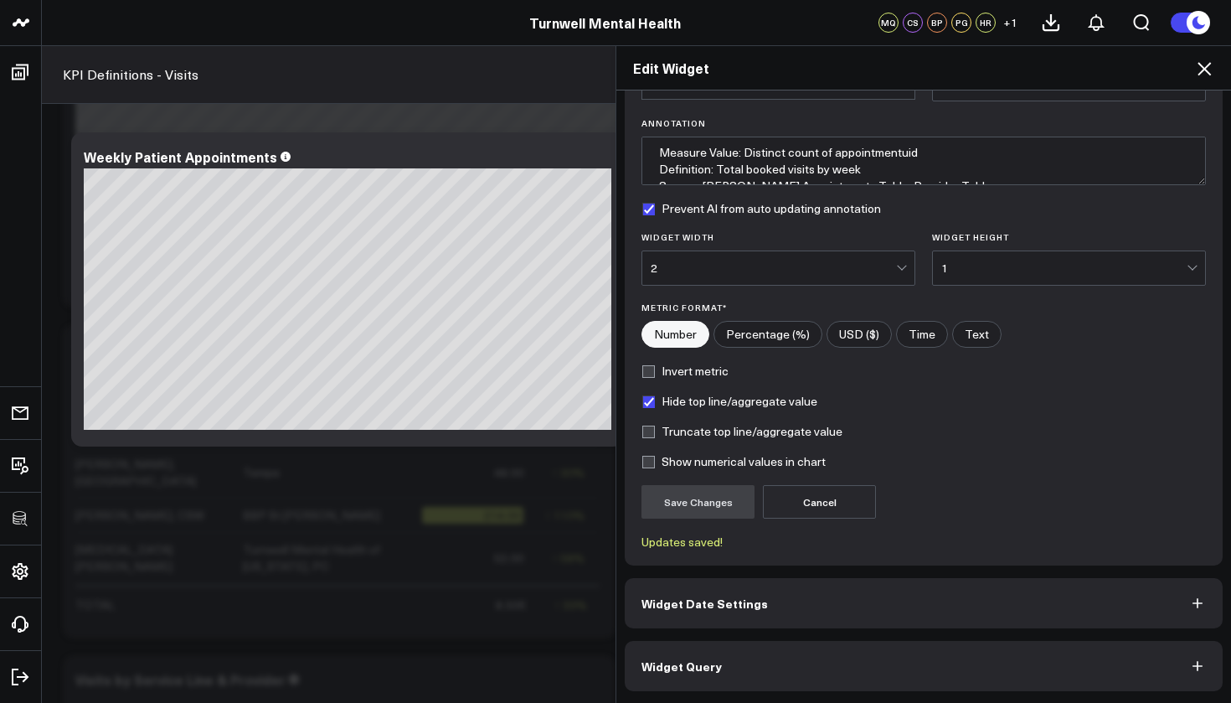
scroll to position [106, 0]
click at [789, 651] on button "Widget Query" at bounding box center [924, 666] width 598 height 50
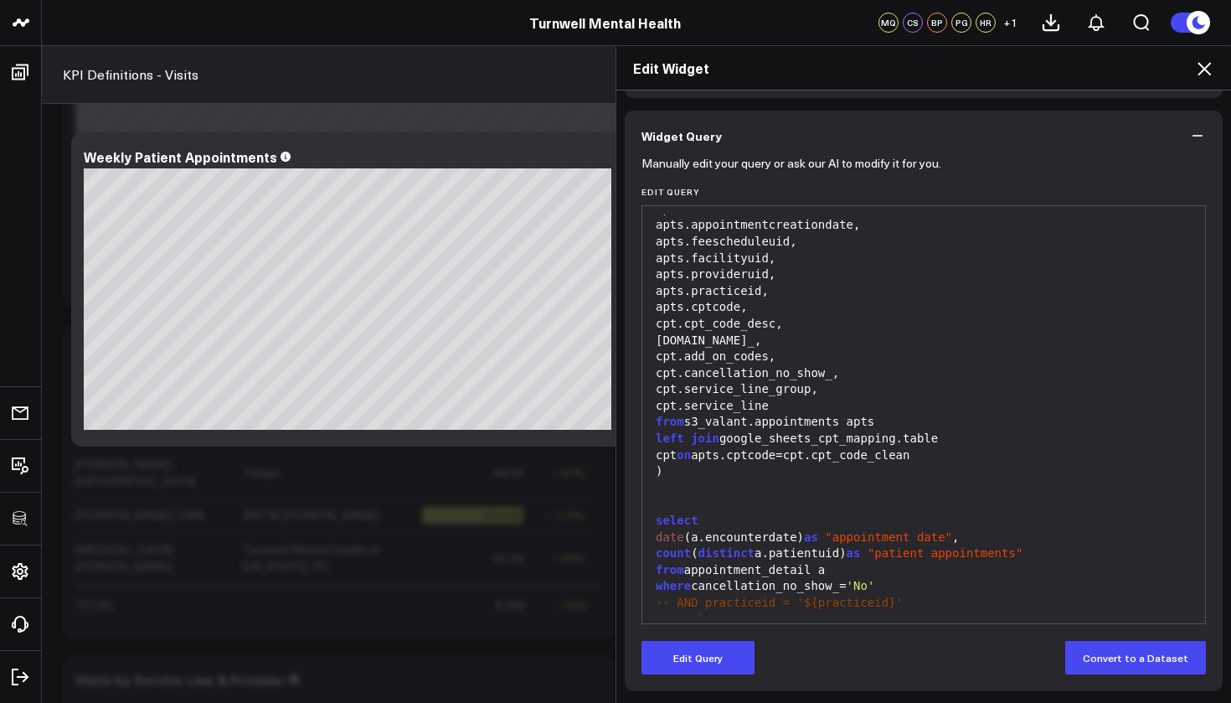
scroll to position [147, 0]
click at [698, 654] on button "Edit Query" at bounding box center [697, 657] width 113 height 33
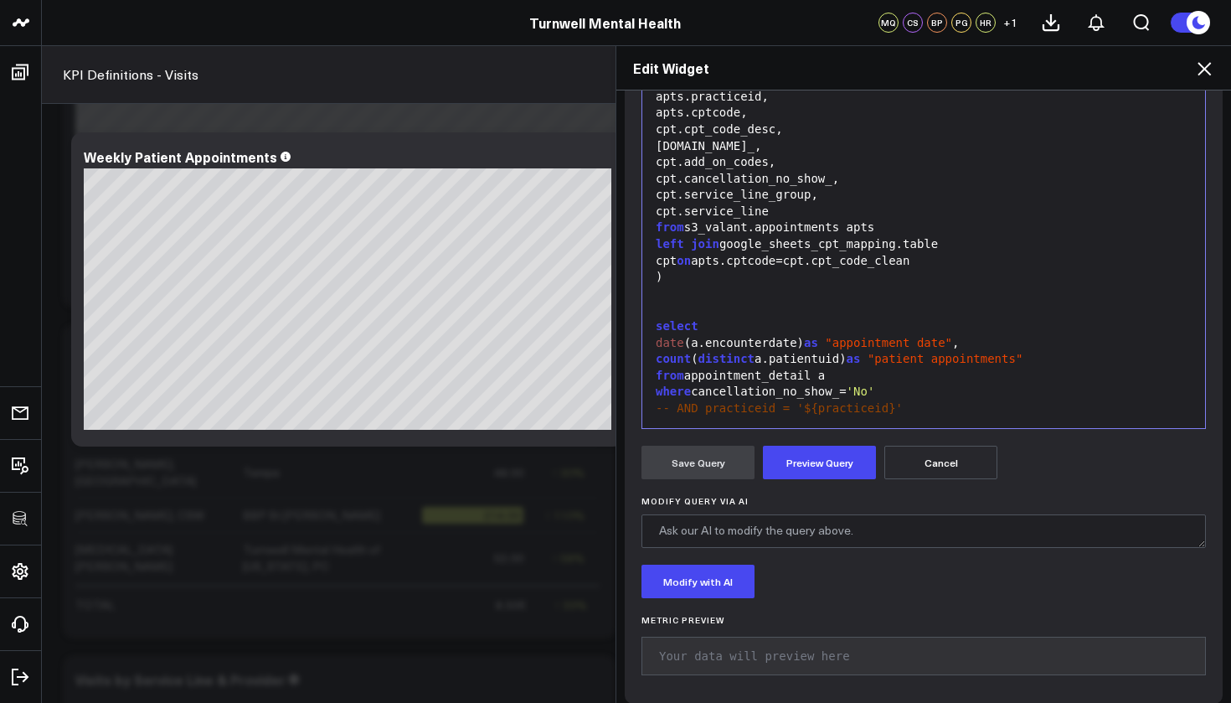
scroll to position [315, 0]
click at [984, 333] on div "date (a.encounterdate) as "appointment date" ," at bounding box center [924, 341] width 546 height 17
click at [850, 349] on div "count ( distinct a.patientuid ) as "patient appointments"" at bounding box center [924, 357] width 546 height 17
click at [846, 350] on span ")" at bounding box center [842, 356] width 7 height 13
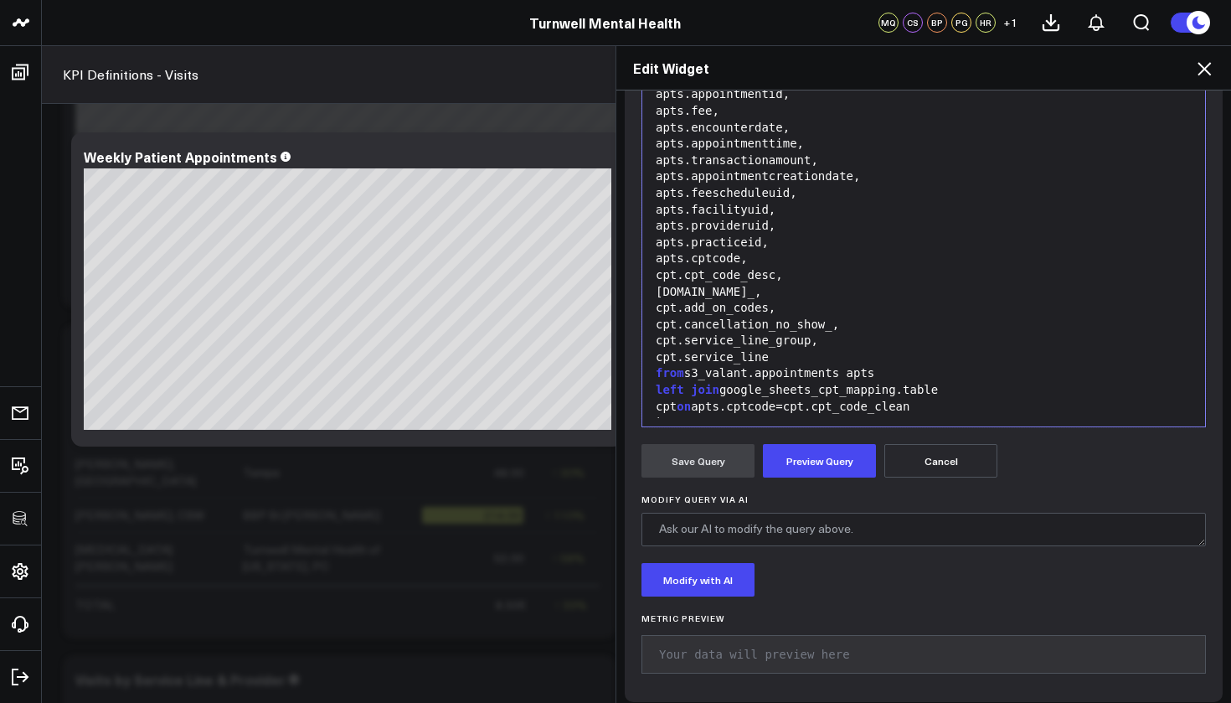
scroll to position [0, 0]
click at [959, 466] on button "Cancel" at bounding box center [940, 460] width 113 height 33
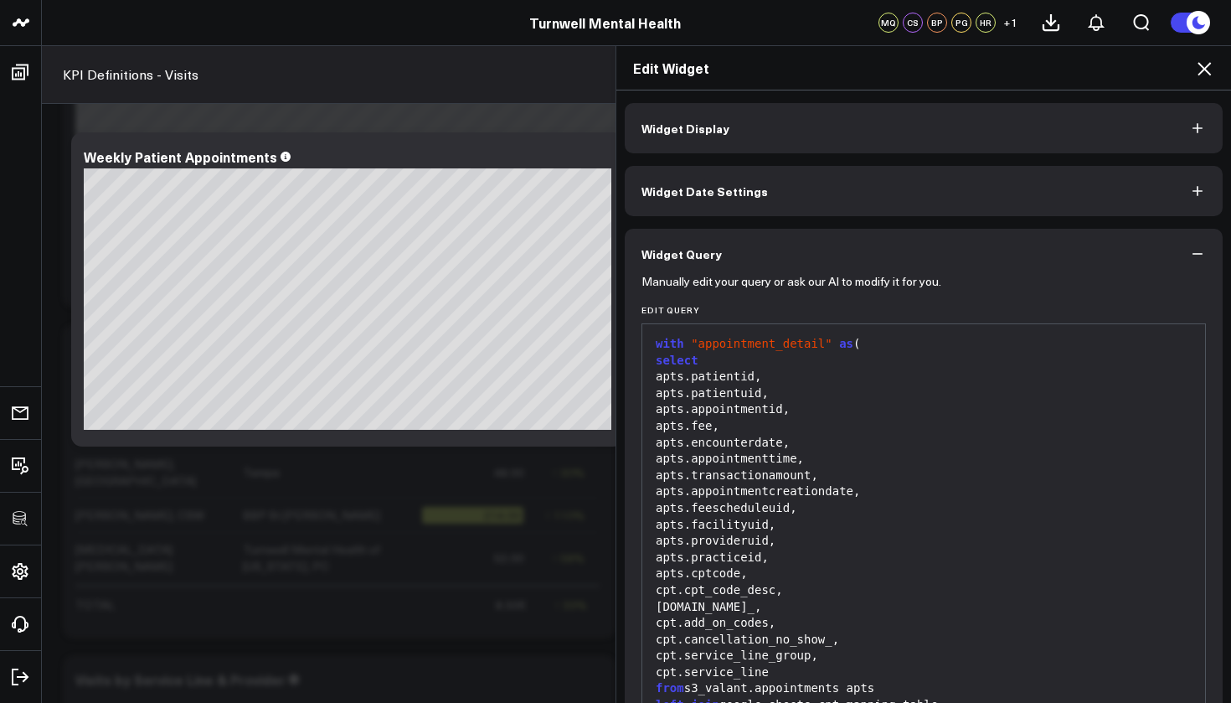
click at [1211, 70] on icon at bounding box center [1204, 69] width 20 height 20
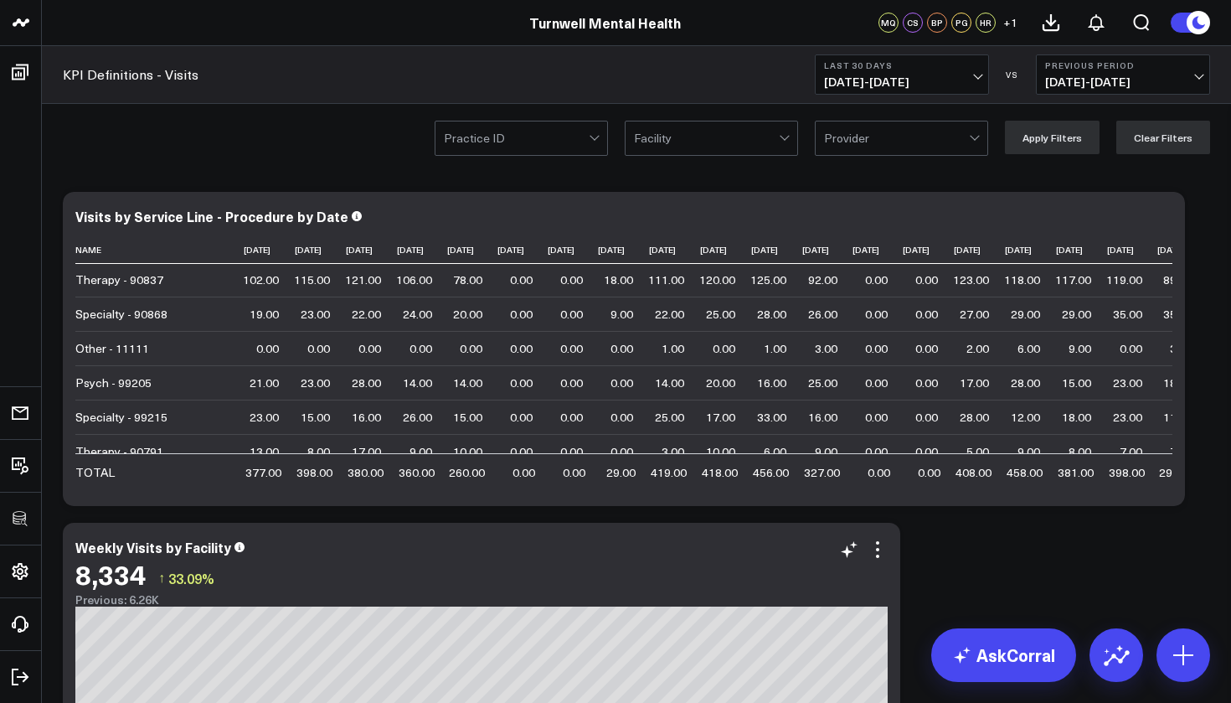
scroll to position [48, 0]
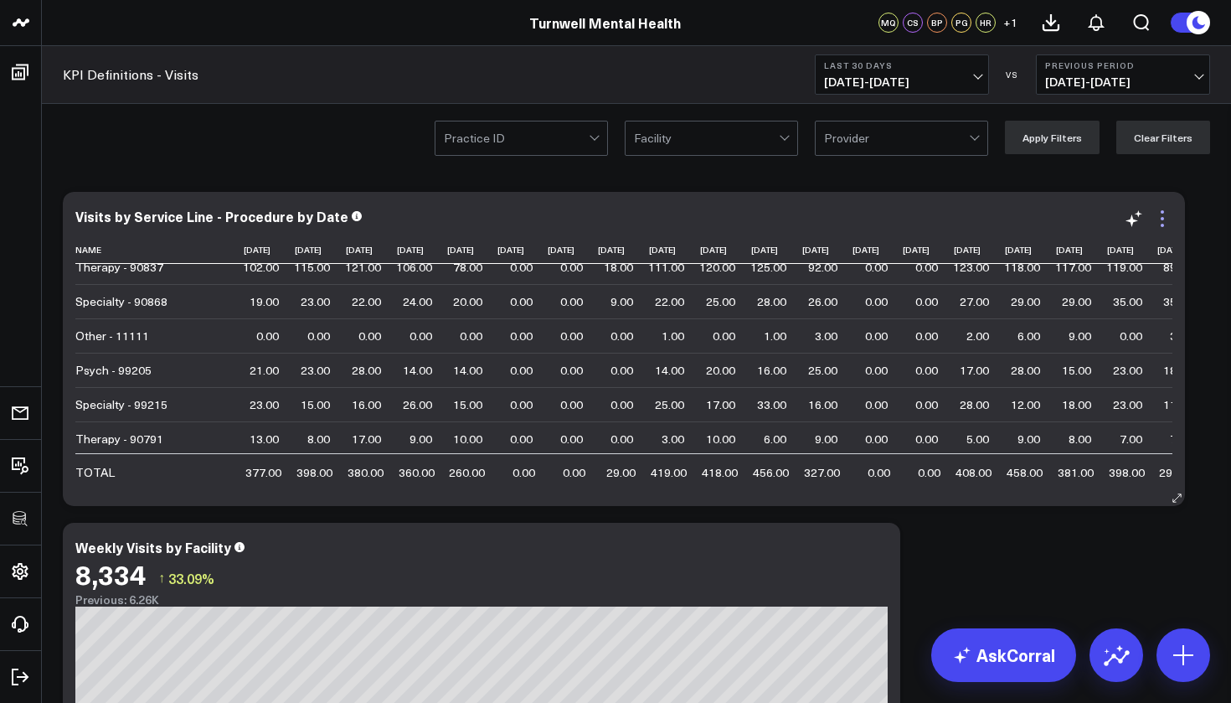
click at [1161, 222] on icon at bounding box center [1162, 218] width 20 height 20
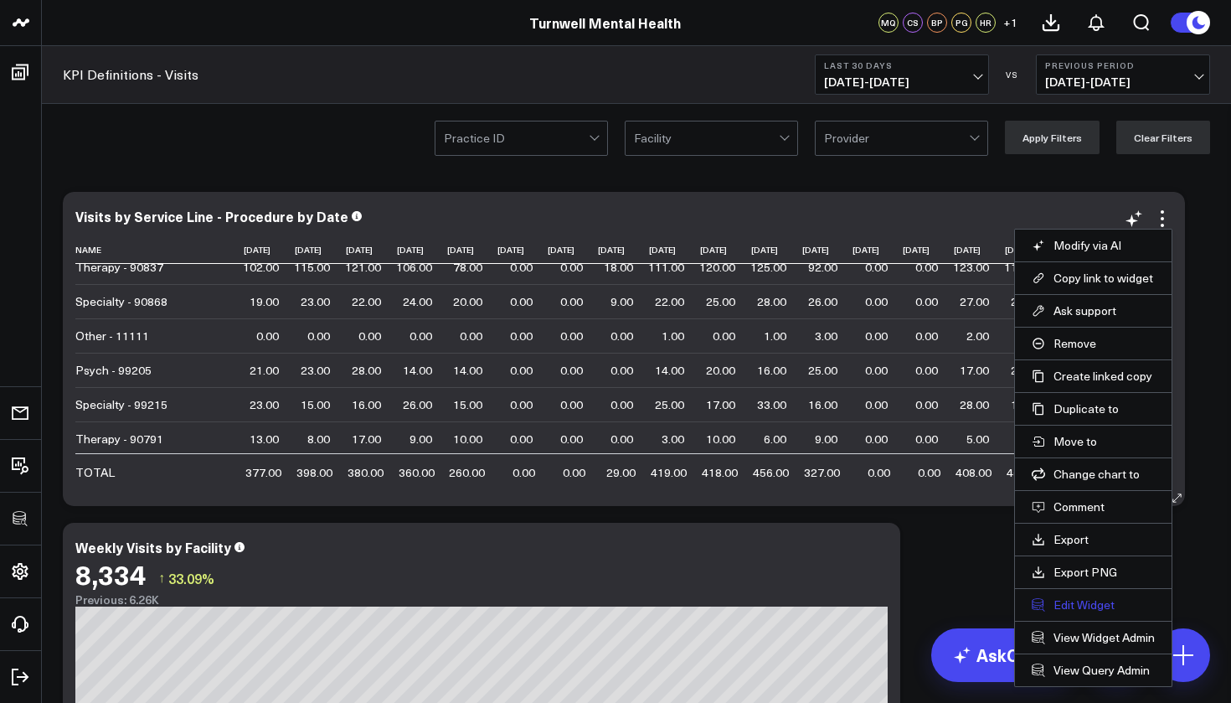
click at [1059, 603] on button "Edit Widget" at bounding box center [1093, 604] width 123 height 15
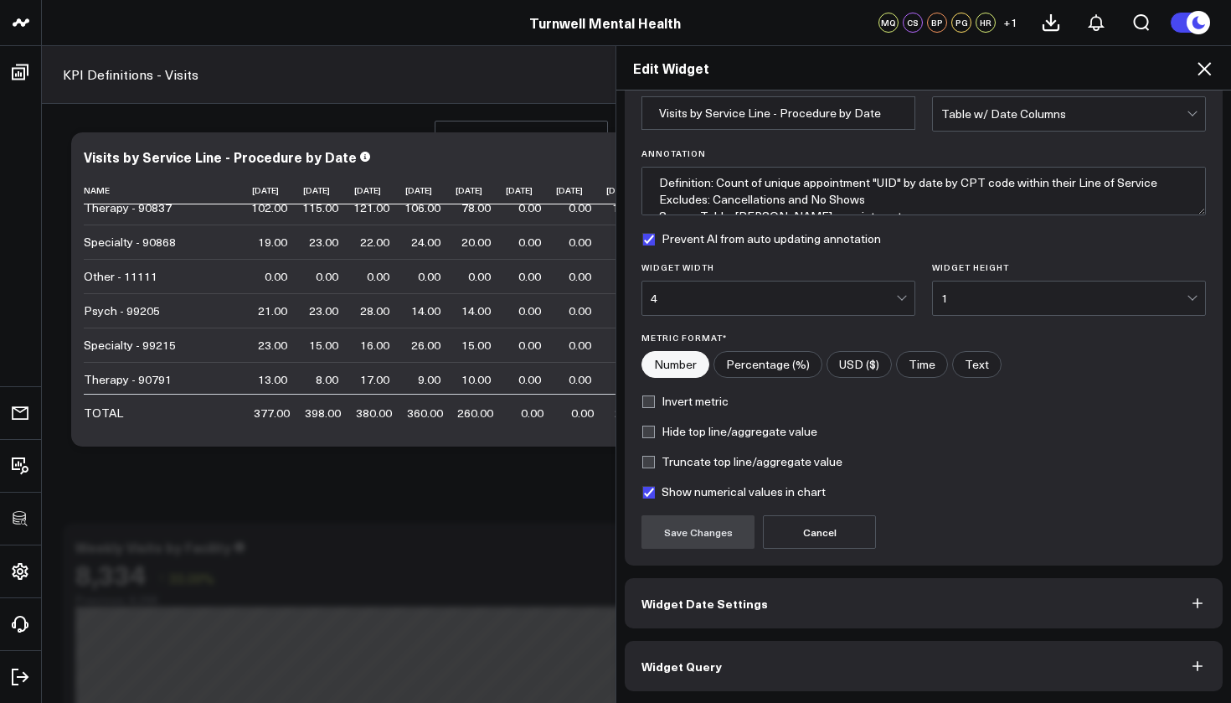
scroll to position [75, 0]
click at [769, 670] on button "Widget Query" at bounding box center [924, 666] width 598 height 50
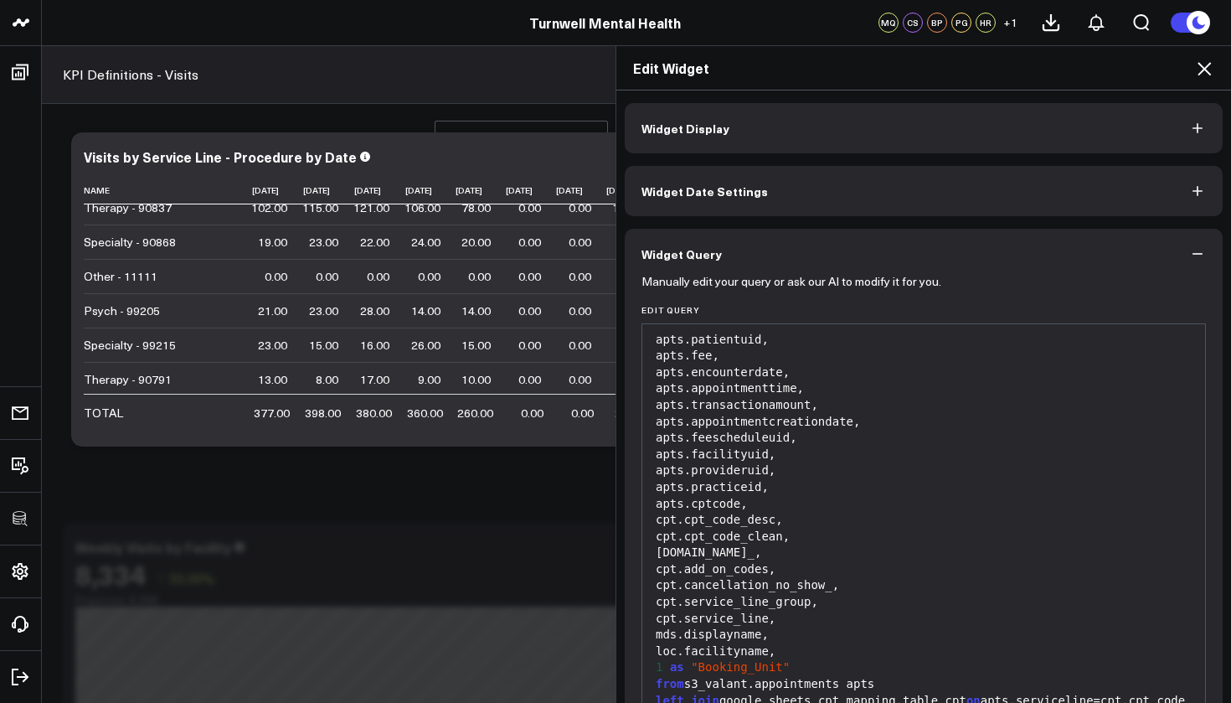
scroll to position [124, 0]
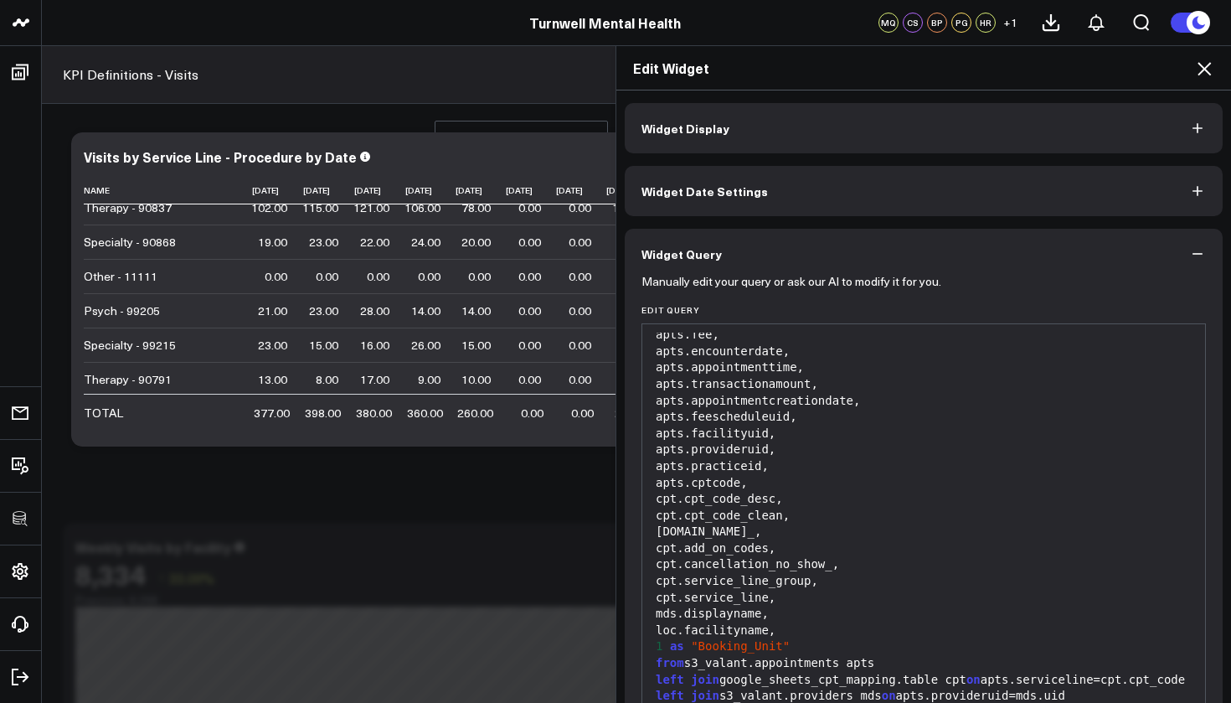
click at [781, 479] on div "apts.cptcode," at bounding box center [924, 483] width 546 height 17
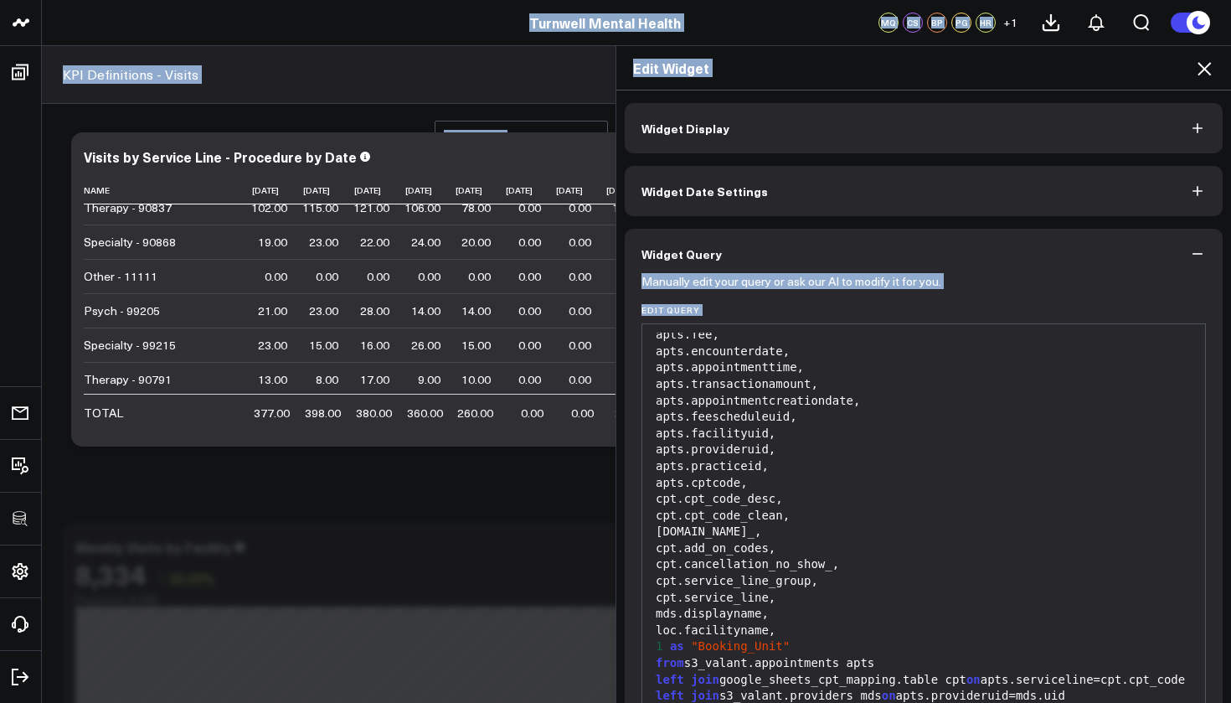
click at [781, 479] on div "apts.cptcode," at bounding box center [924, 483] width 546 height 17
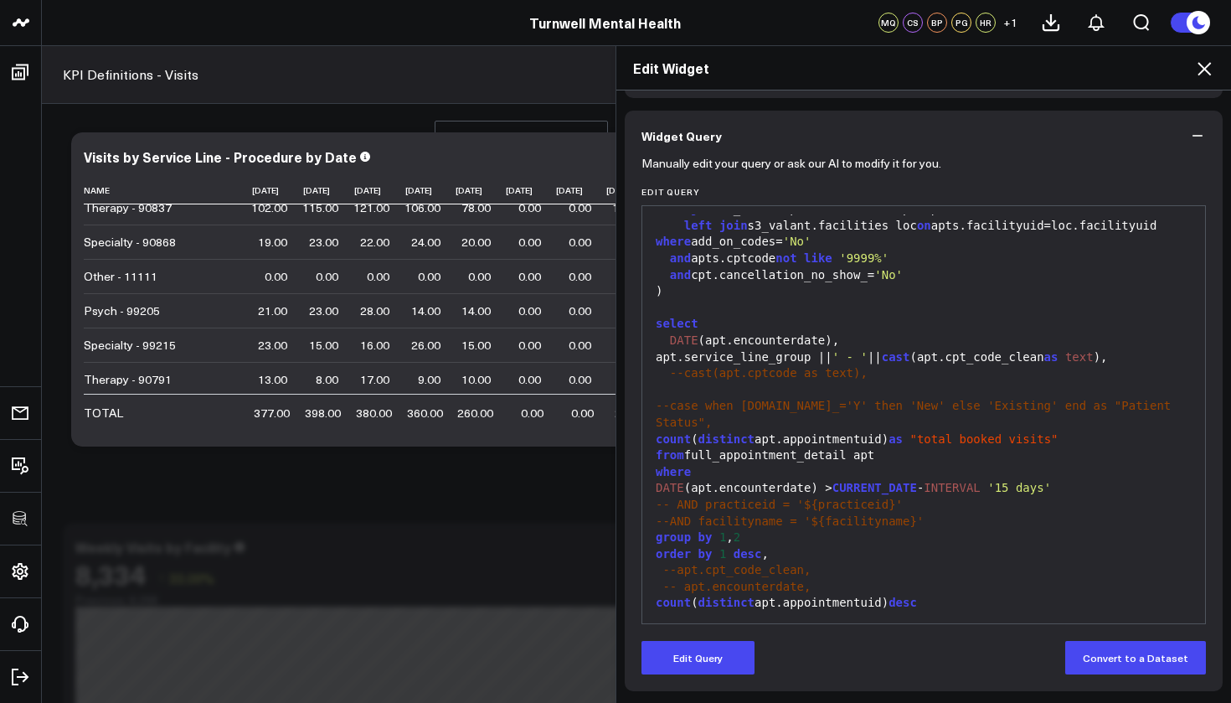
scroll to position [118, 0]
click at [707, 653] on button "Edit Query" at bounding box center [697, 657] width 113 height 33
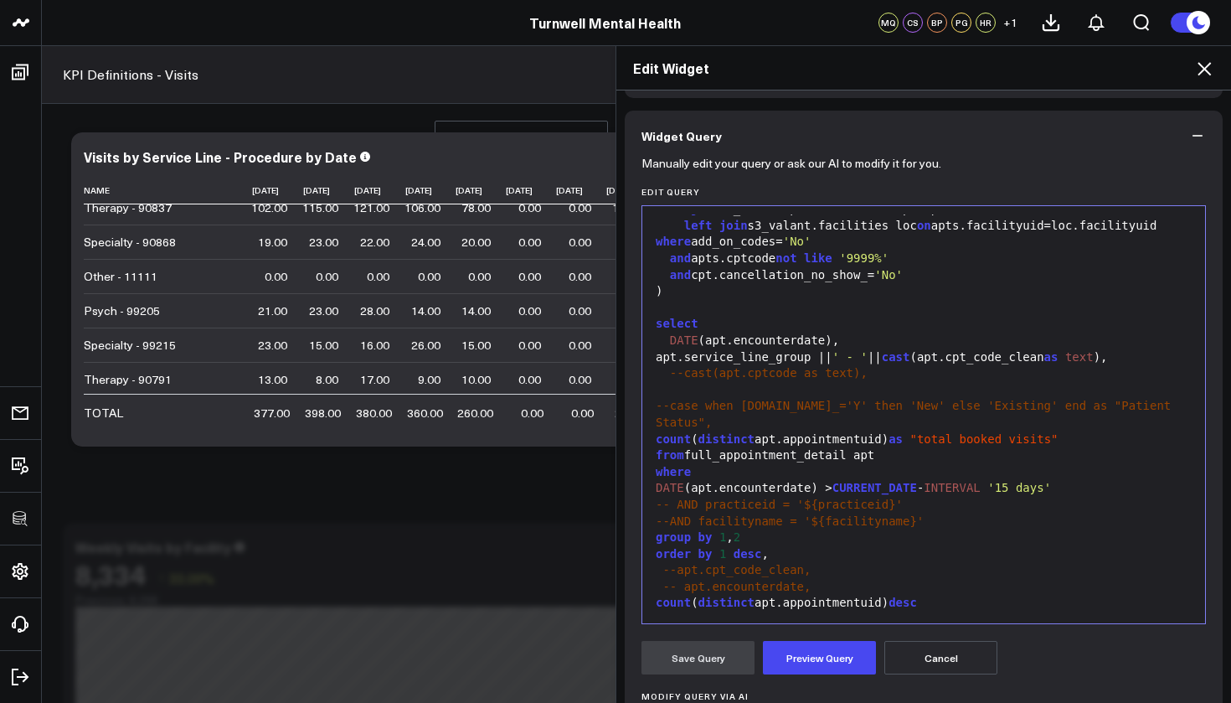
click at [904, 594] on div "-- apt.encounterdate," at bounding box center [924, 587] width 546 height 17
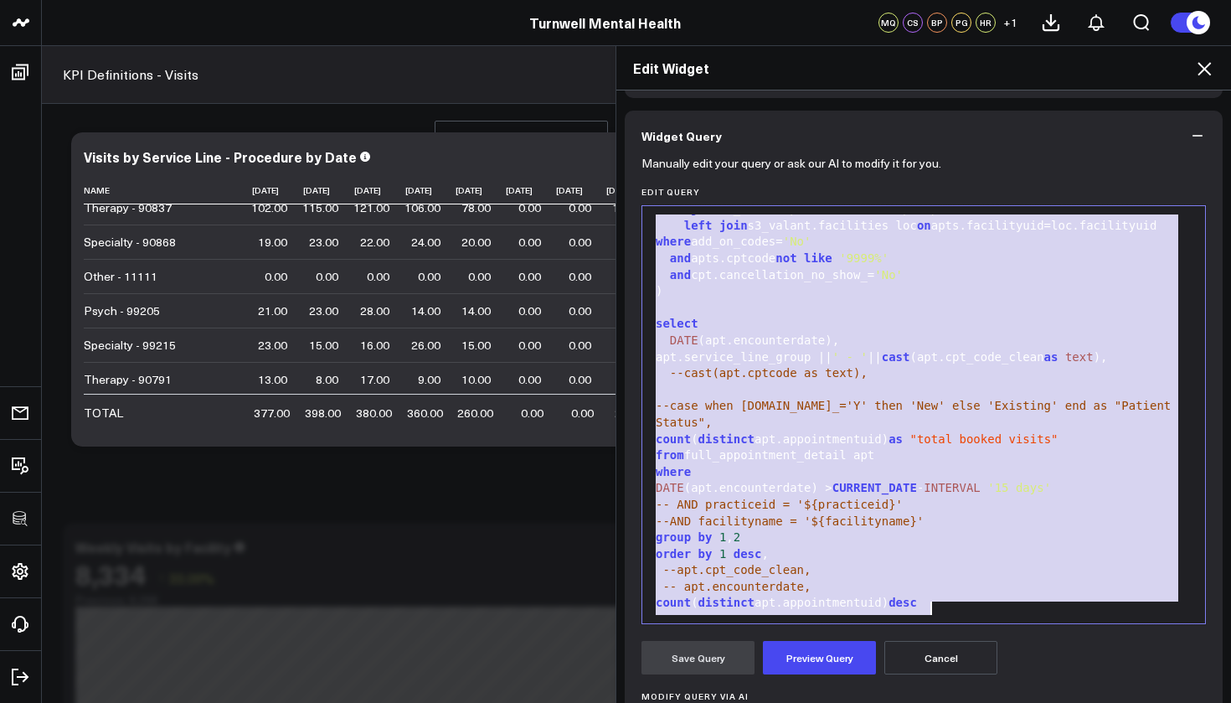
copy div "---full detail list with full_appointment_detail as ( select apts.patientid, ap…"
click at [1206, 66] on icon at bounding box center [1204, 69] width 20 height 20
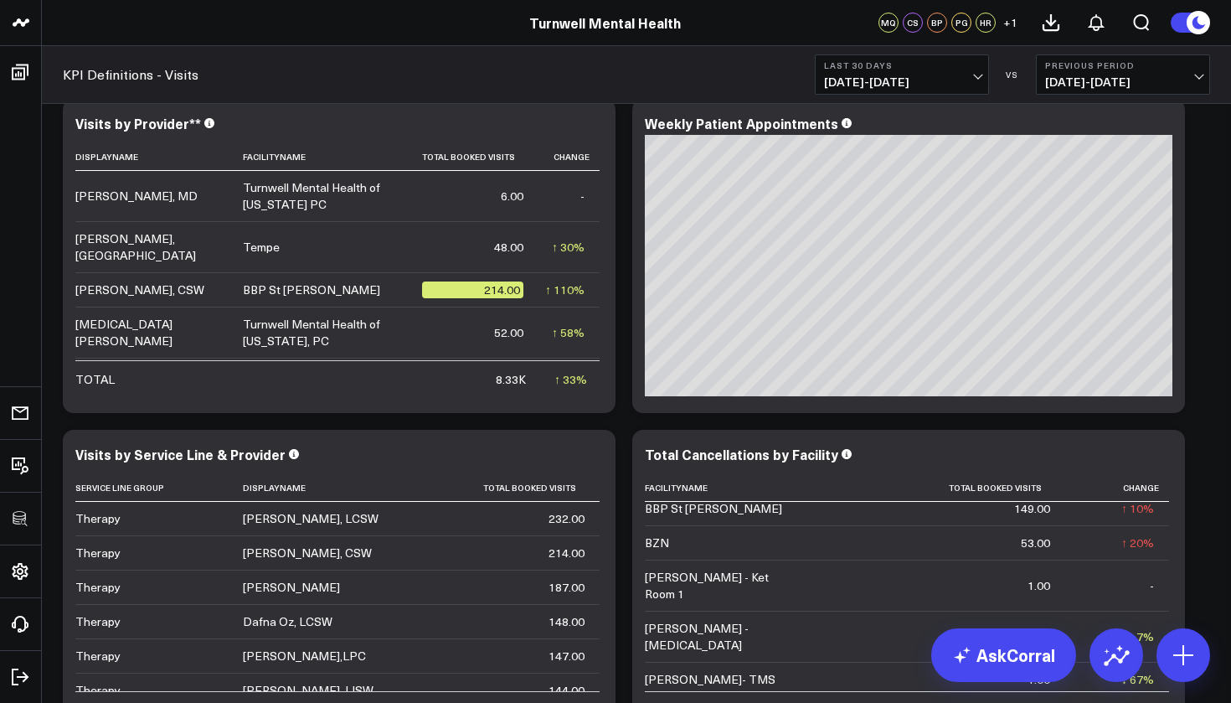
scroll to position [54, 0]
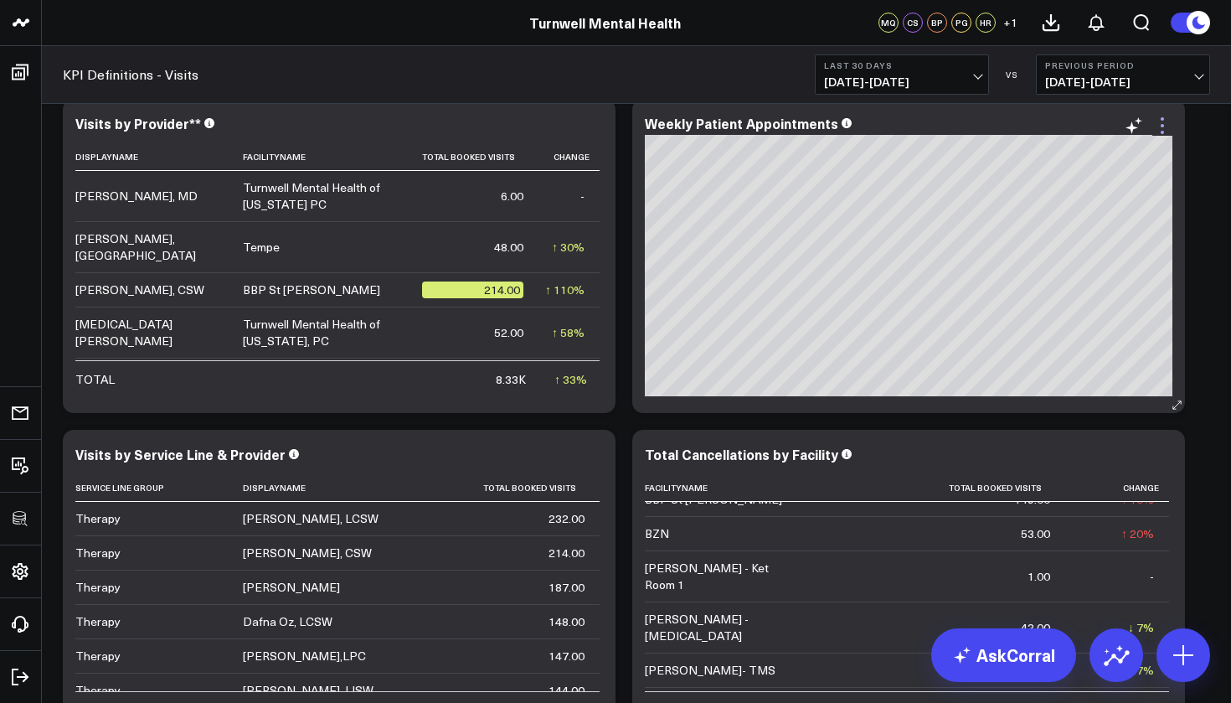
click at [1163, 121] on icon at bounding box center [1162, 126] width 20 height 20
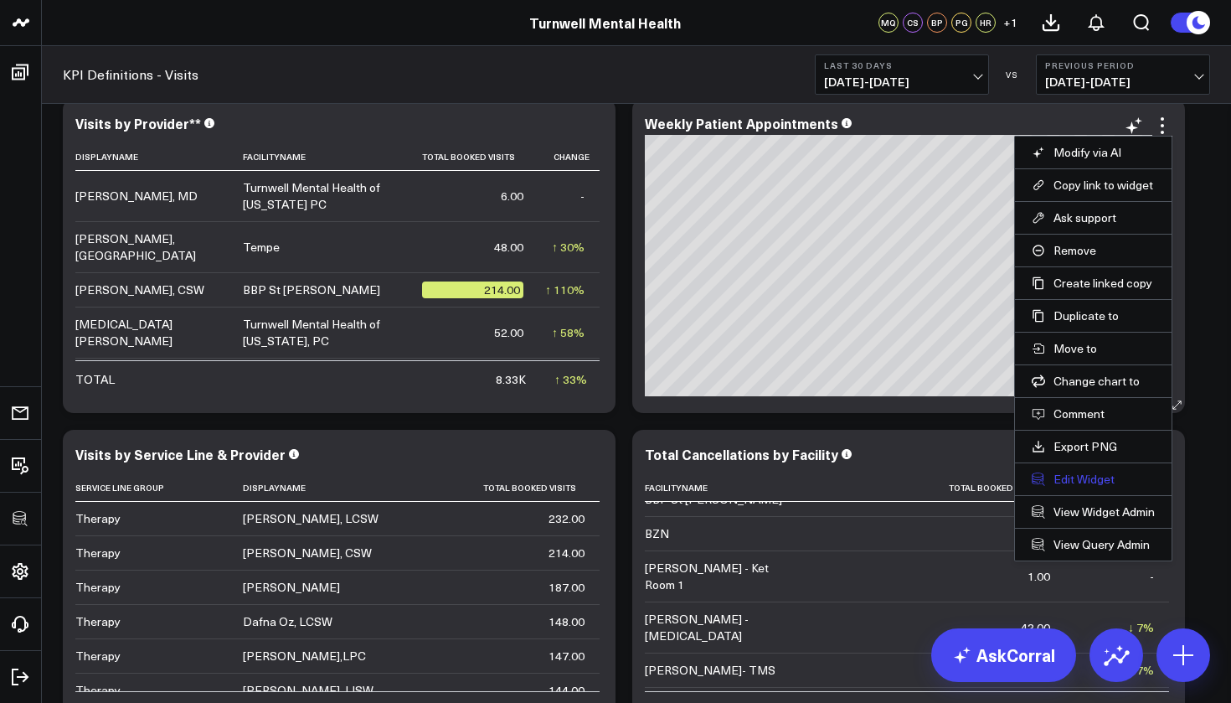
click at [1089, 472] on button "Edit Widget" at bounding box center [1093, 478] width 123 height 15
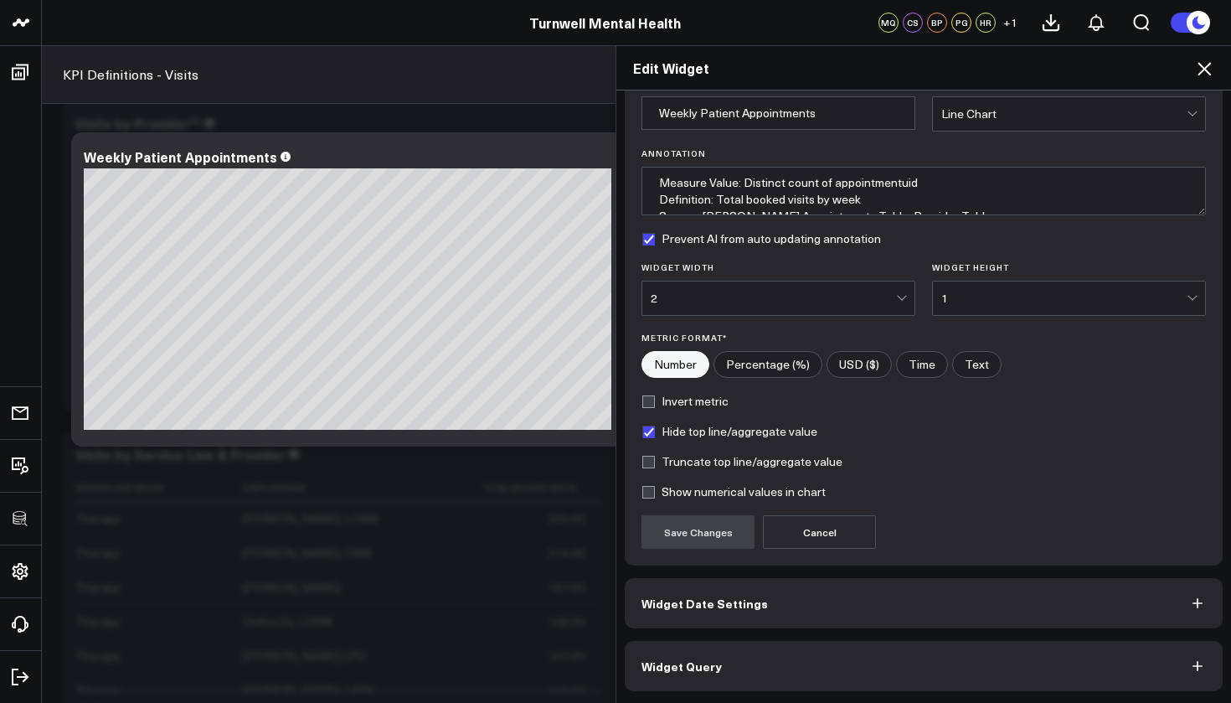
scroll to position [75, 0]
click at [805, 663] on button "Widget Query" at bounding box center [924, 666] width 598 height 50
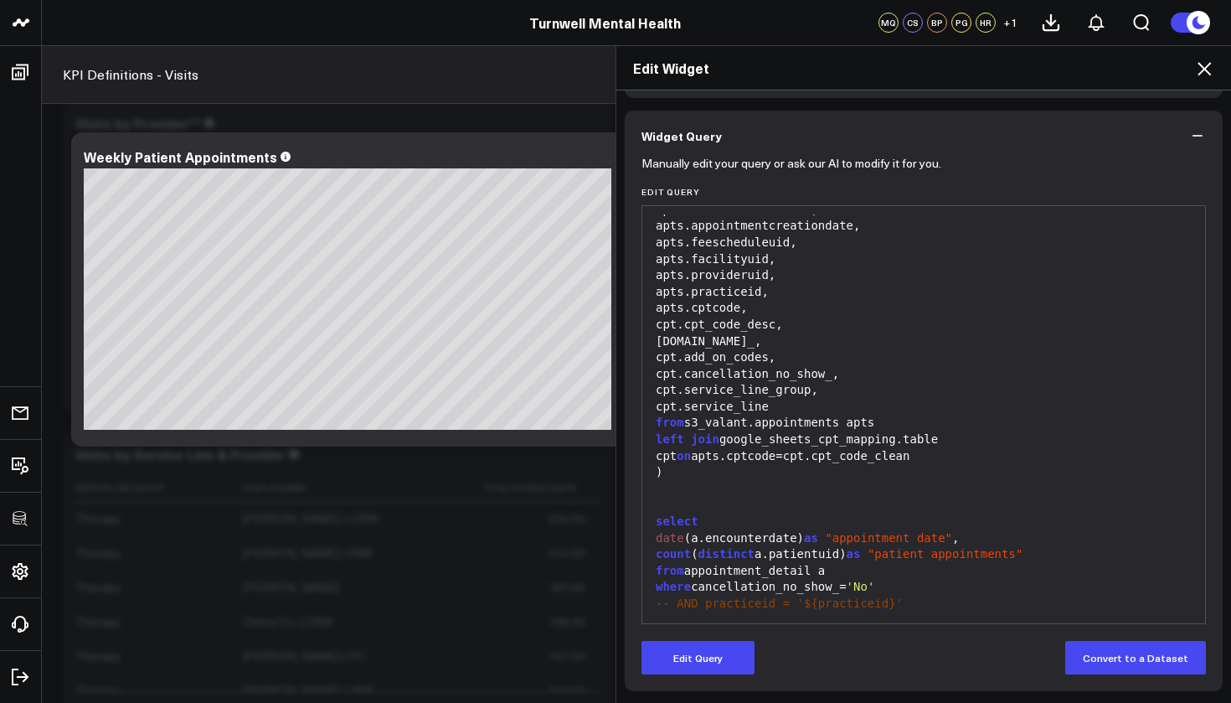
scroll to position [118, 0]
click at [699, 654] on button "Edit Query" at bounding box center [697, 657] width 113 height 33
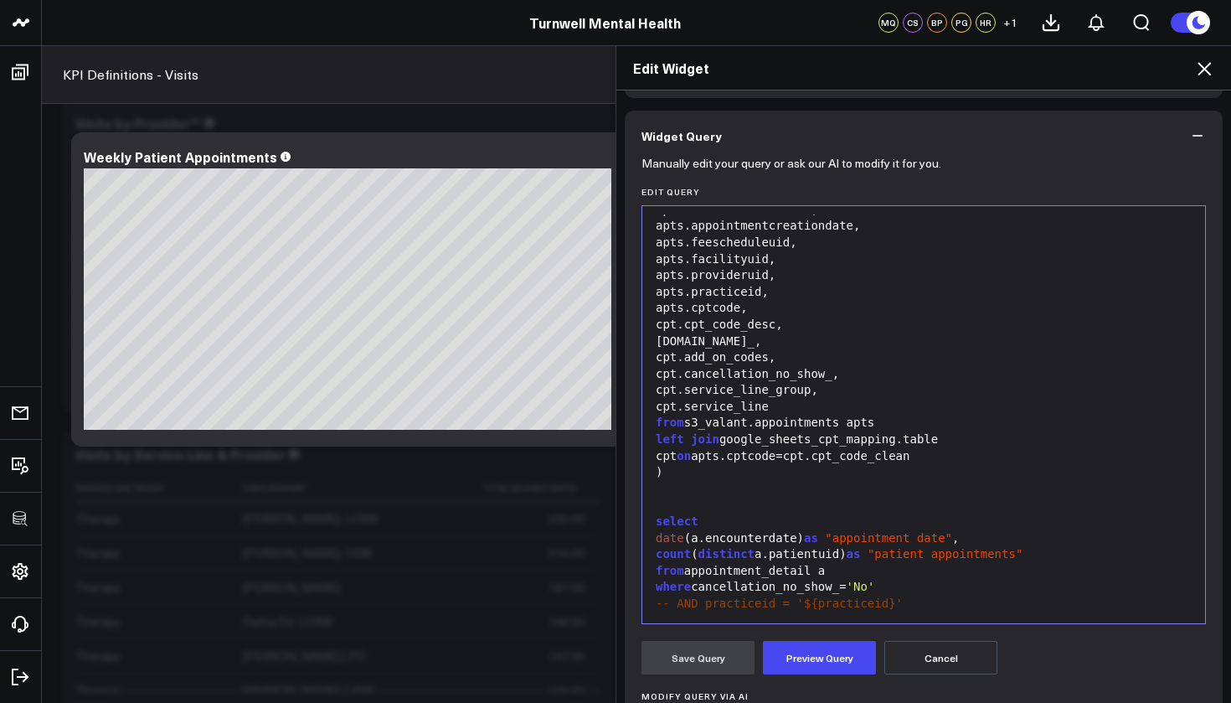
click at [751, 530] on div "date (a.encounterdate) as "appointment date" ," at bounding box center [924, 538] width 546 height 17
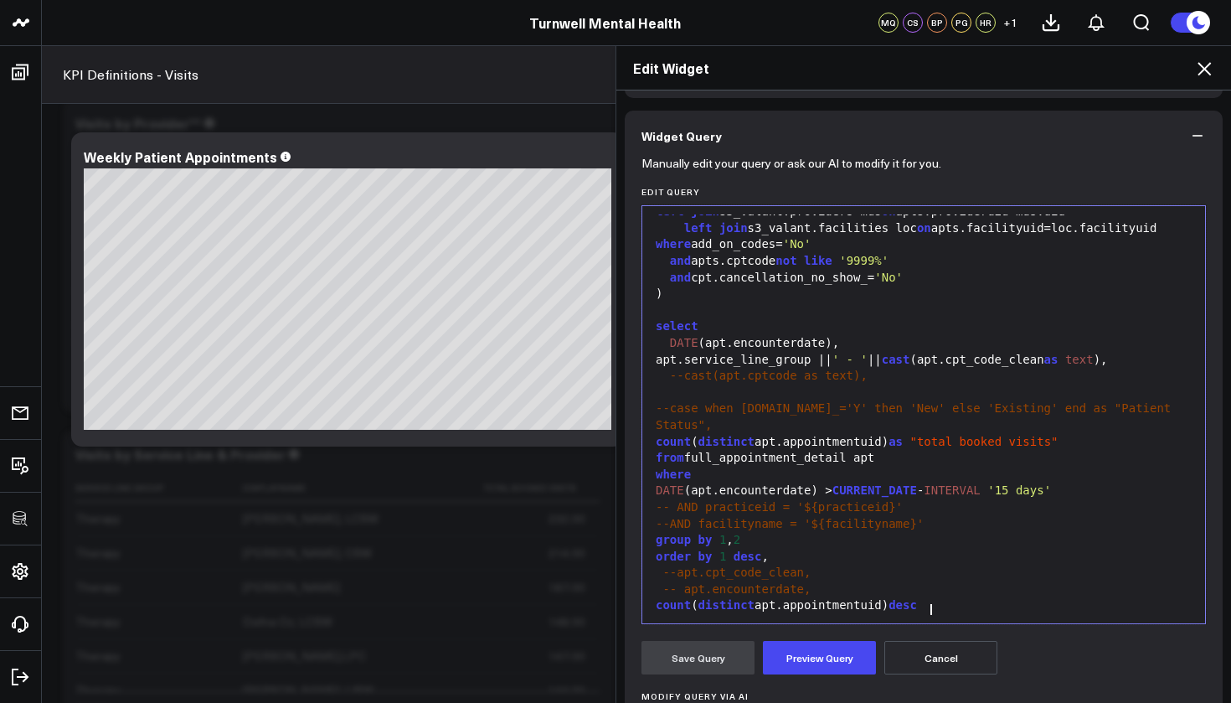
scroll to position [492, 0]
click at [1129, 367] on div "apt.service_line_group || ' - ' || cast (apt.cpt_code_clean as text )," at bounding box center [924, 358] width 546 height 17
click at [848, 367] on div "apt.service_line_group," at bounding box center [924, 358] width 546 height 17
click at [800, 655] on button "Preview Query" at bounding box center [819, 657] width 113 height 33
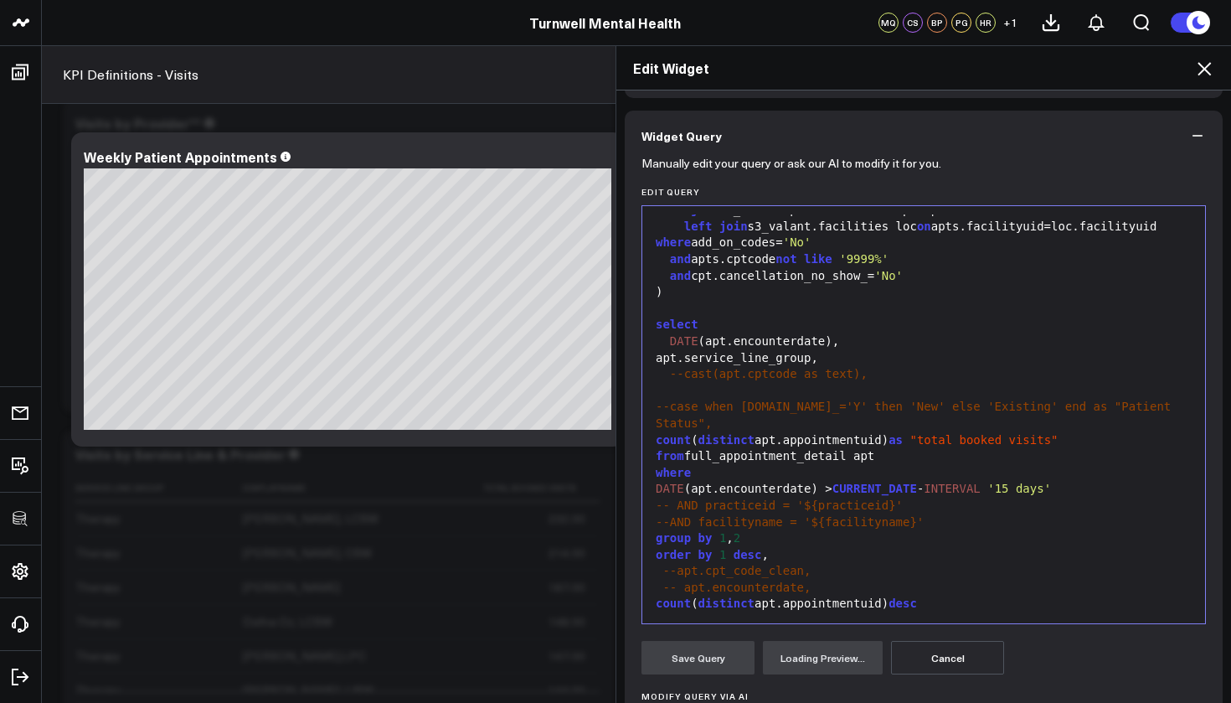
click at [765, 547] on div "group by 1 , 2" at bounding box center [924, 538] width 546 height 17
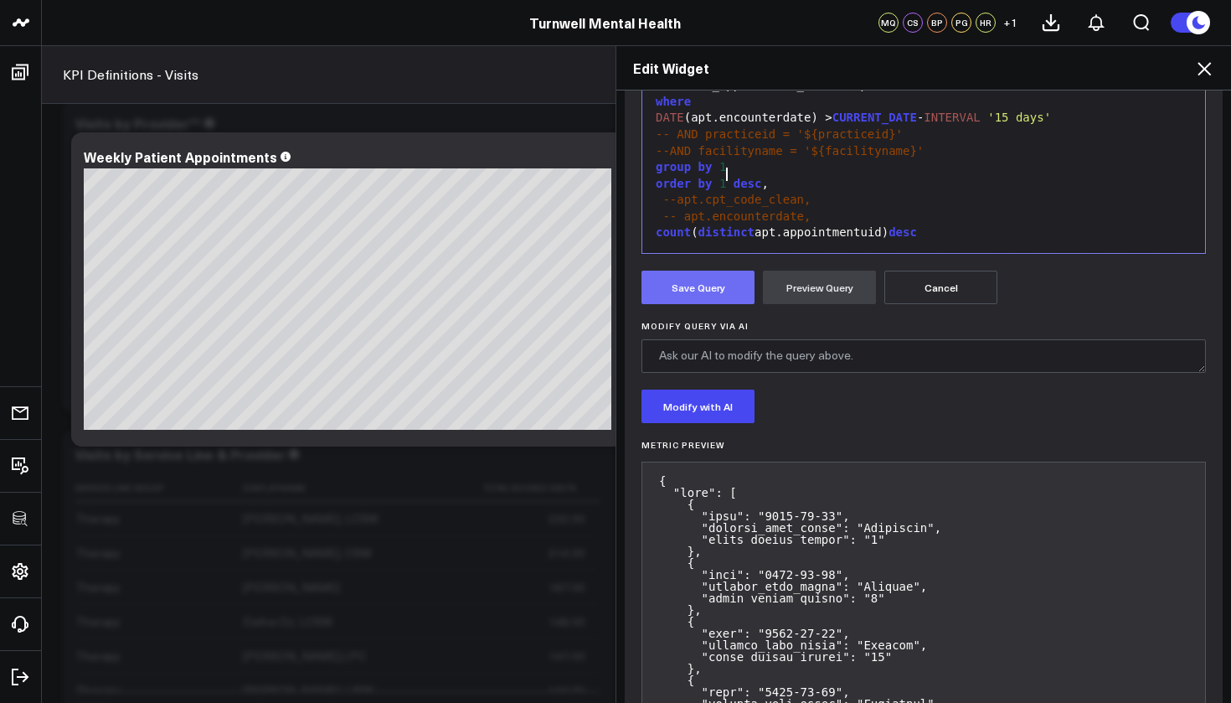
scroll to position [478, 0]
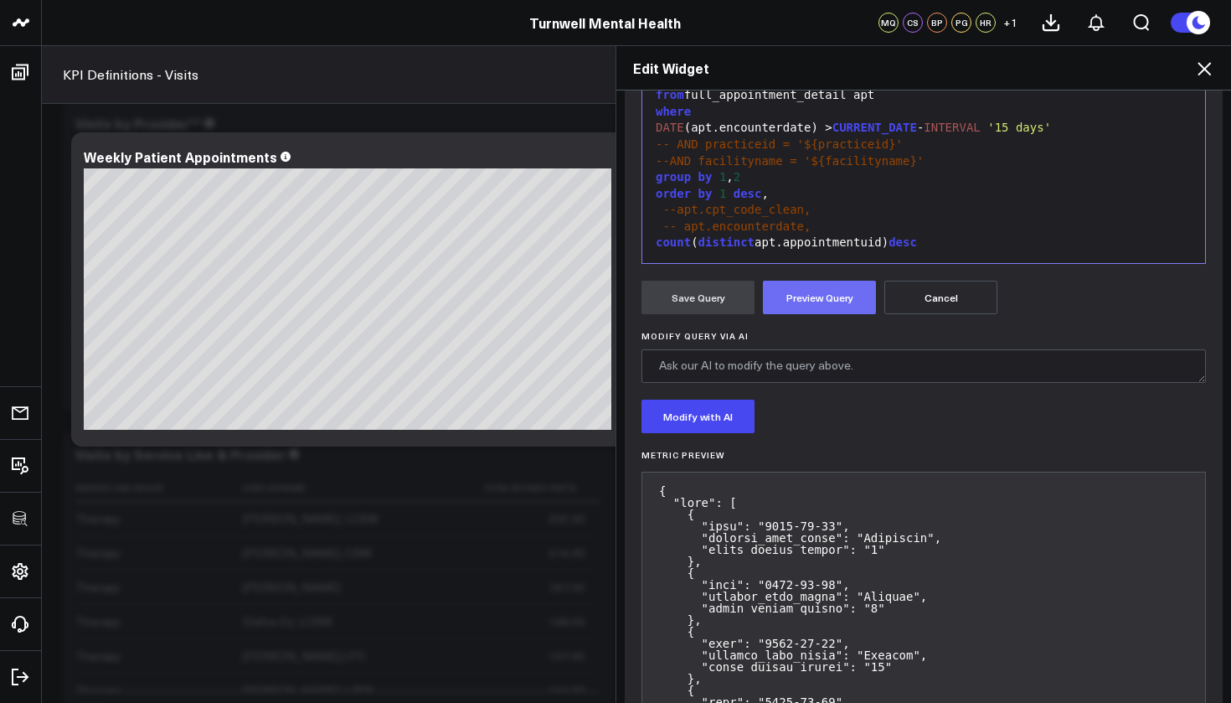
click at [791, 294] on button "Preview Query" at bounding box center [819, 297] width 113 height 33
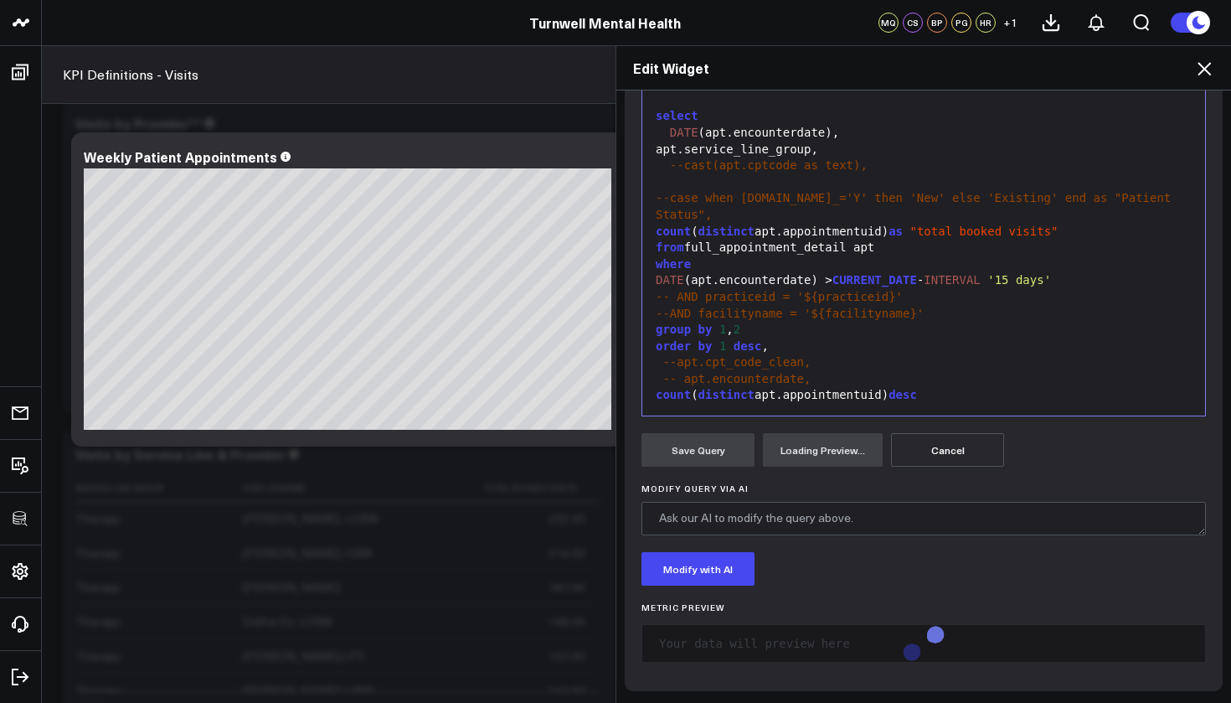
scroll to position [326, 0]
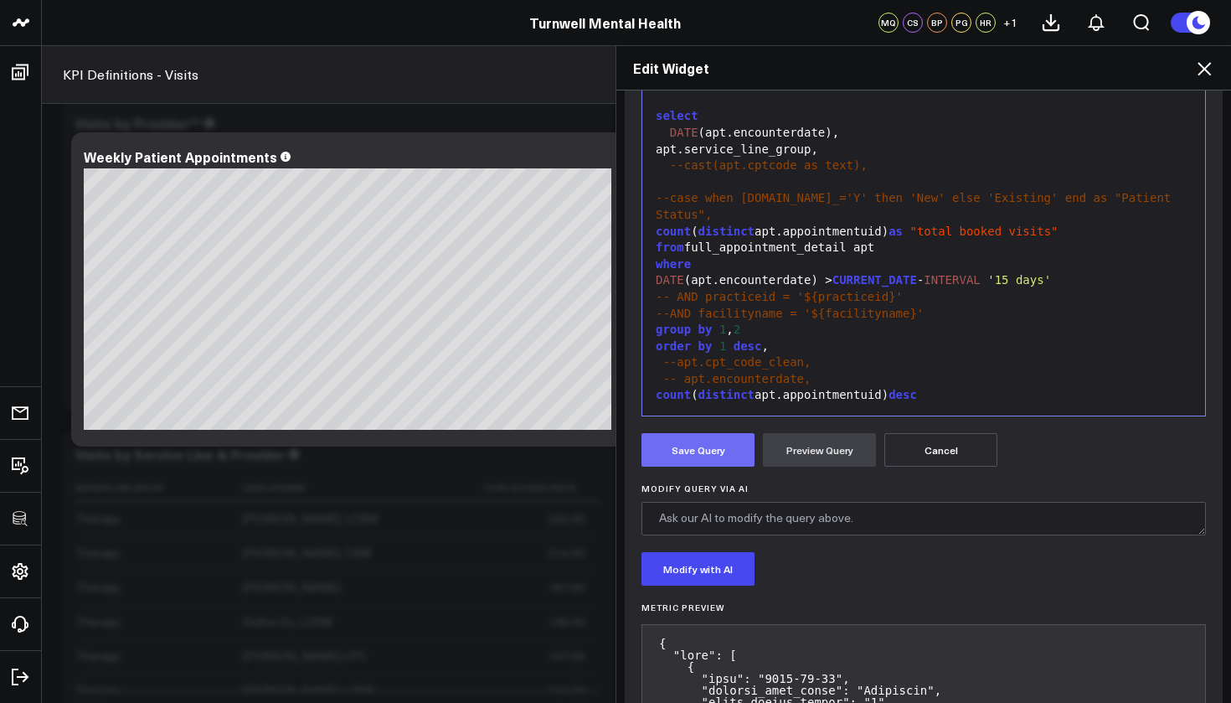
click at [697, 445] on button "Save Query" at bounding box center [697, 449] width 113 height 33
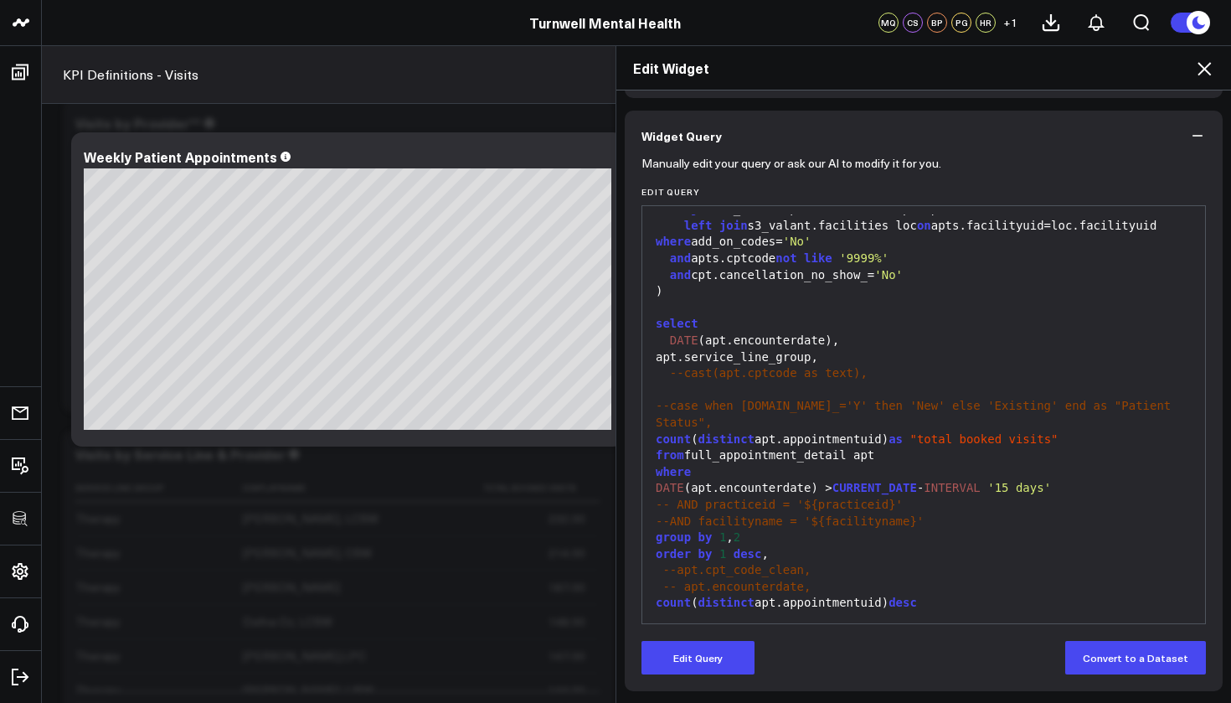
scroll to position [118, 0]
click at [1211, 67] on icon at bounding box center [1204, 69] width 20 height 20
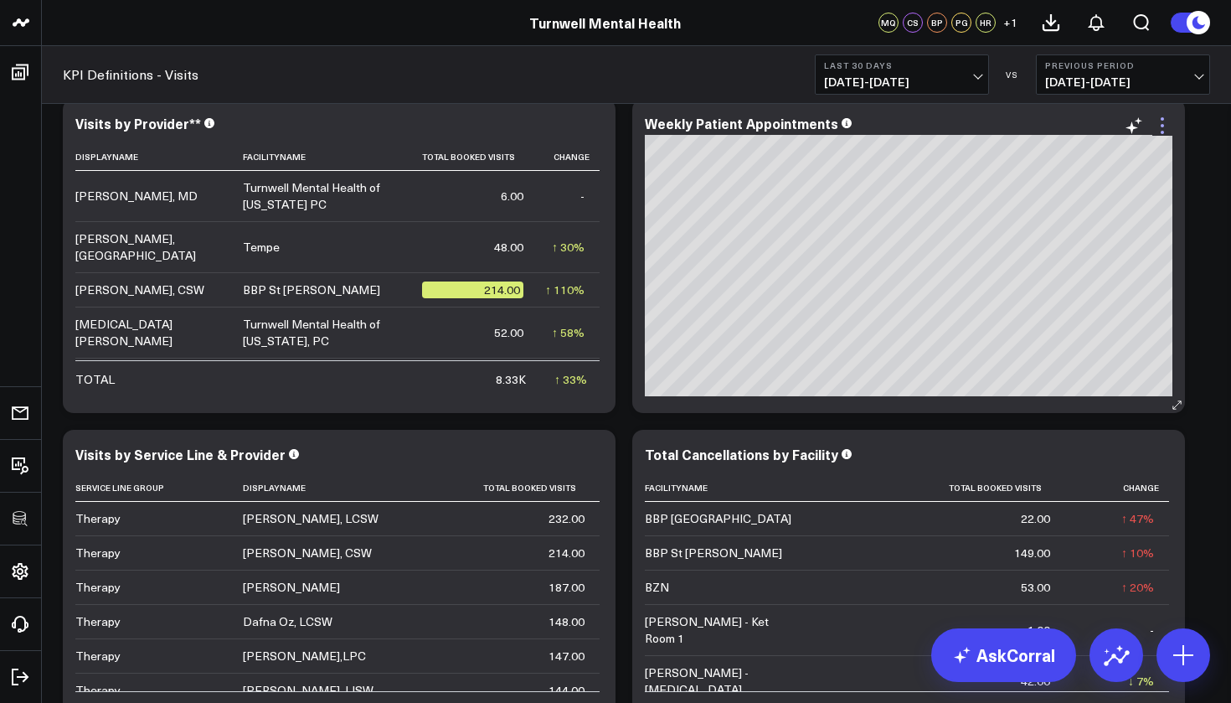
click at [1161, 128] on icon at bounding box center [1162, 126] width 20 height 20
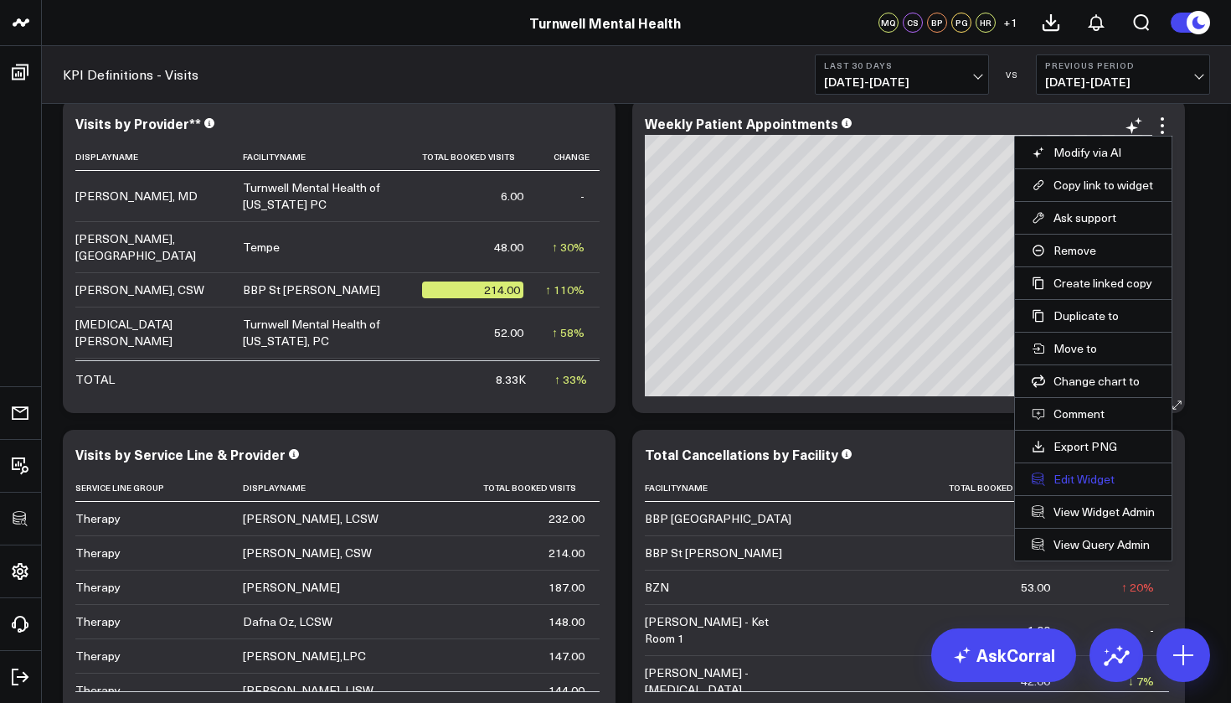
click at [1063, 479] on button "Edit Widget" at bounding box center [1093, 478] width 123 height 15
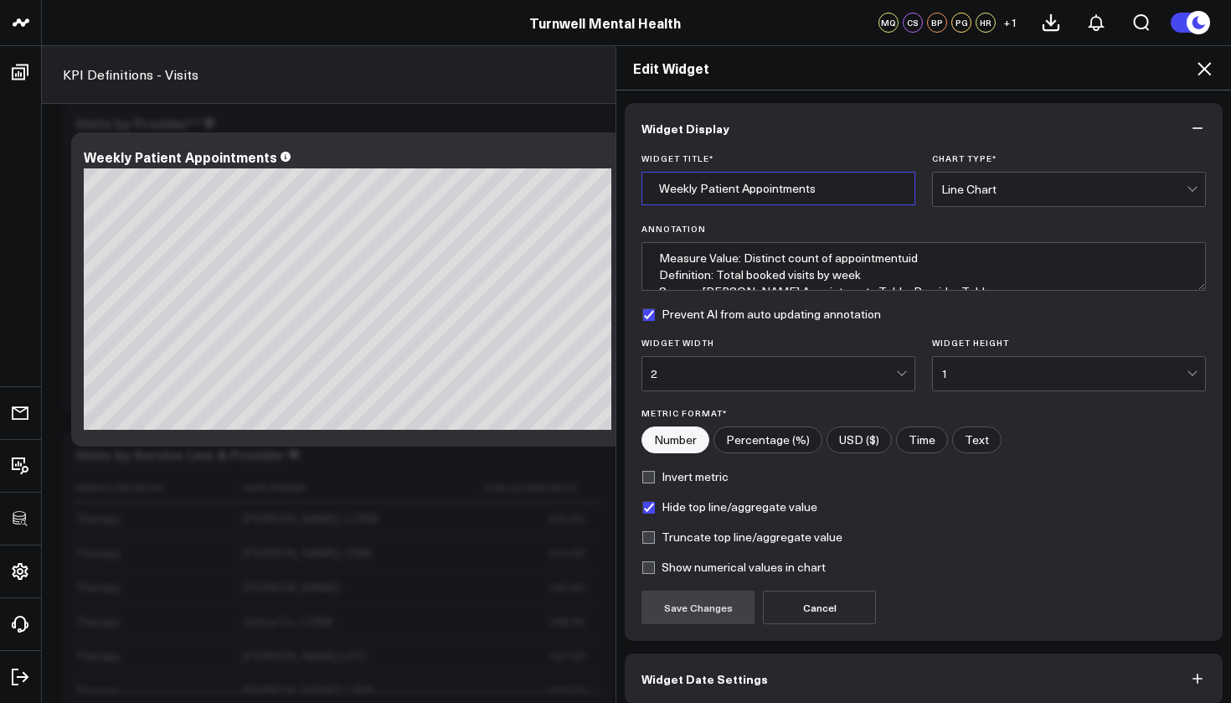
click at [797, 187] on input "Weekly Patient Appointments" at bounding box center [778, 188] width 274 height 33
type input "Weekly Appointments by LOS"
click at [713, 603] on button "Save Changes" at bounding box center [697, 606] width 113 height 33
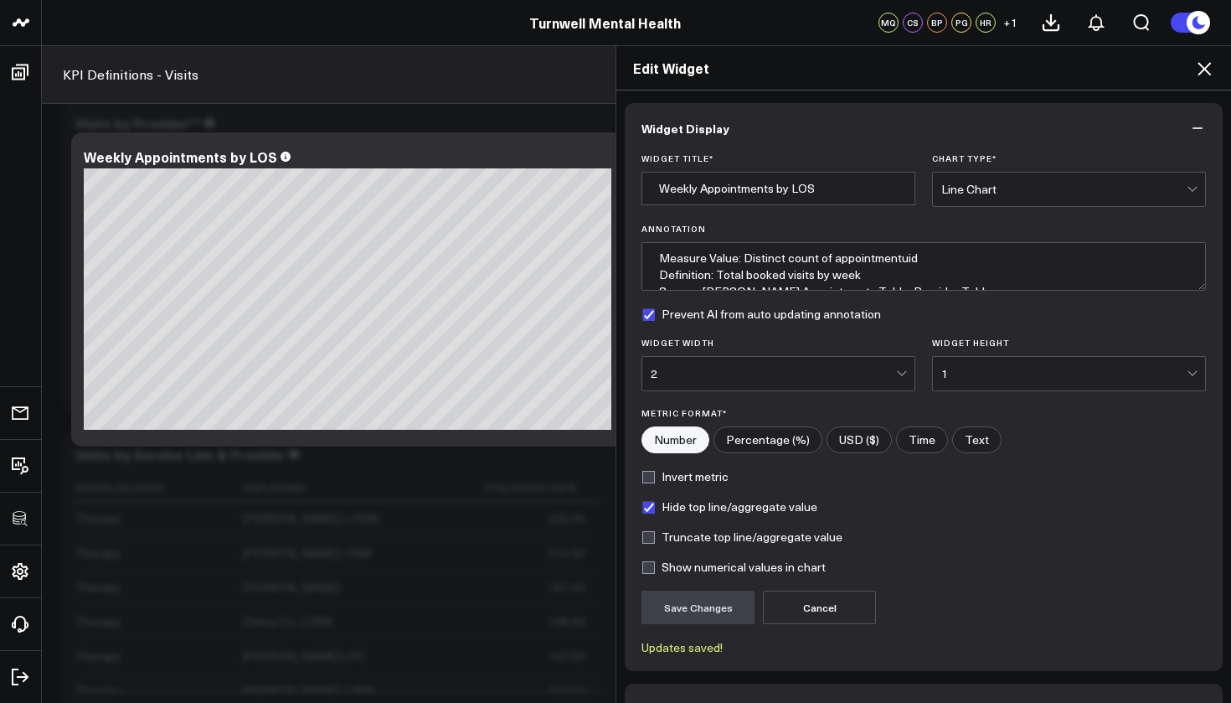
click at [651, 507] on label "Hide top line/aggregate value" at bounding box center [729, 506] width 176 height 13
click at [651, 507] on input "Hide top line/aggregate value" at bounding box center [647, 506] width 13 height 13
click at [681, 609] on button "Save Changes" at bounding box center [697, 606] width 113 height 33
click at [646, 510] on label "Hide top line/aggregate value" at bounding box center [729, 506] width 176 height 13
click at [646, 510] on input "Hide top line/aggregate value" at bounding box center [647, 506] width 13 height 13
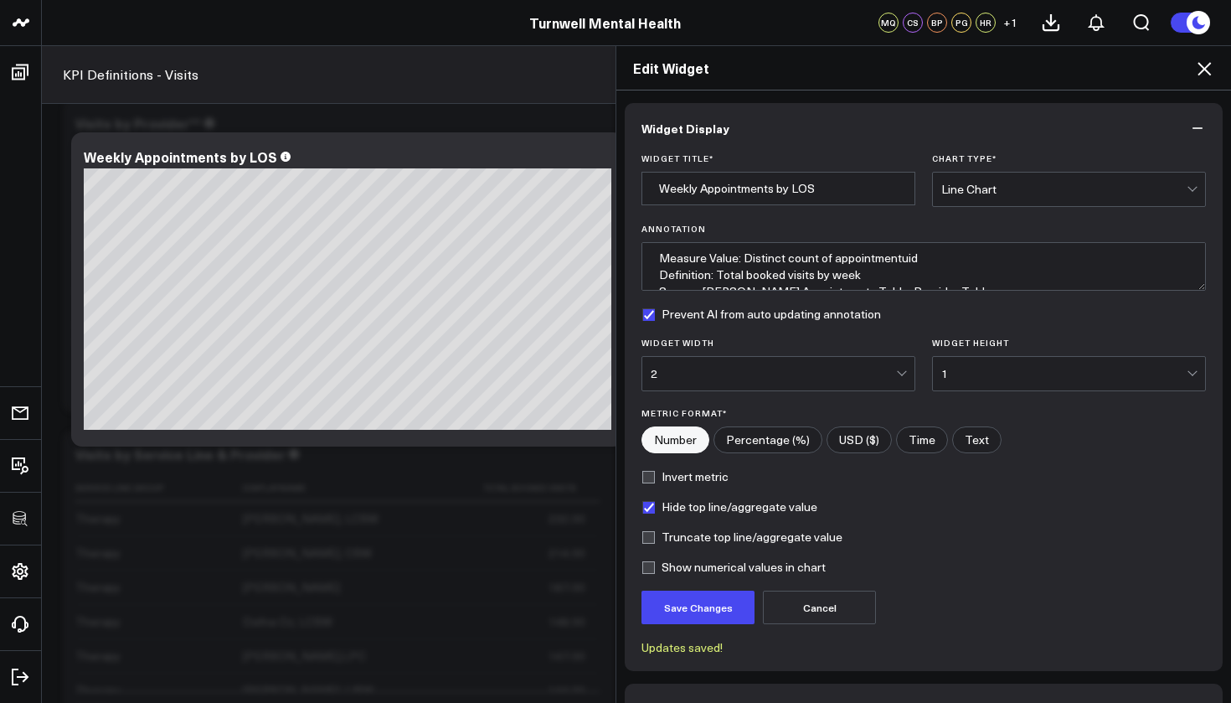
click at [646, 510] on label "Hide top line/aggregate value" at bounding box center [729, 506] width 176 height 13
click at [646, 510] on input "Hide top line/aggregate value" at bounding box center [647, 506] width 13 height 13
checkbox input "false"
click at [646, 541] on label "Truncate top line/aggregate value" at bounding box center [741, 536] width 201 height 13
click at [646, 541] on input "Truncate top line/aggregate value" at bounding box center [647, 536] width 13 height 13
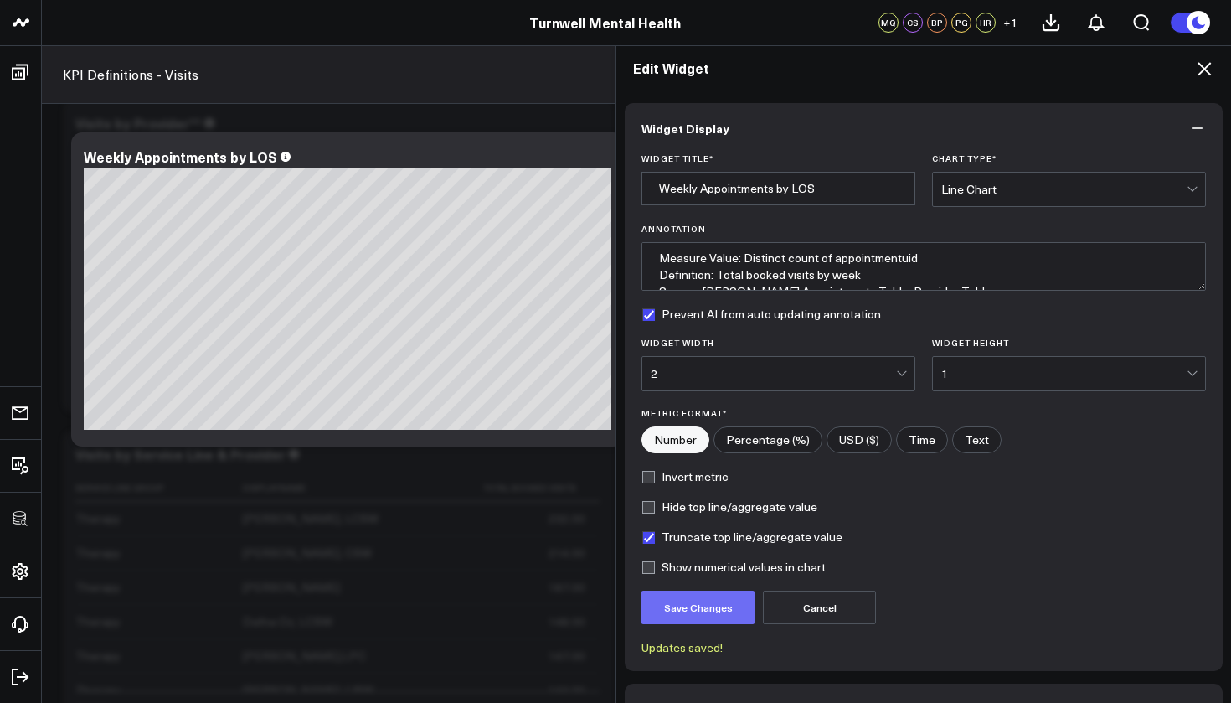
click at [692, 608] on button "Save Changes" at bounding box center [697, 606] width 113 height 33
click at [652, 537] on label "Truncate top line/aggregate value" at bounding box center [741, 536] width 201 height 13
click at [652, 537] on input "Truncate top line/aggregate value" at bounding box center [647, 536] width 13 height 13
checkbox input "false"
click at [679, 605] on button "Save Changes" at bounding box center [697, 606] width 113 height 33
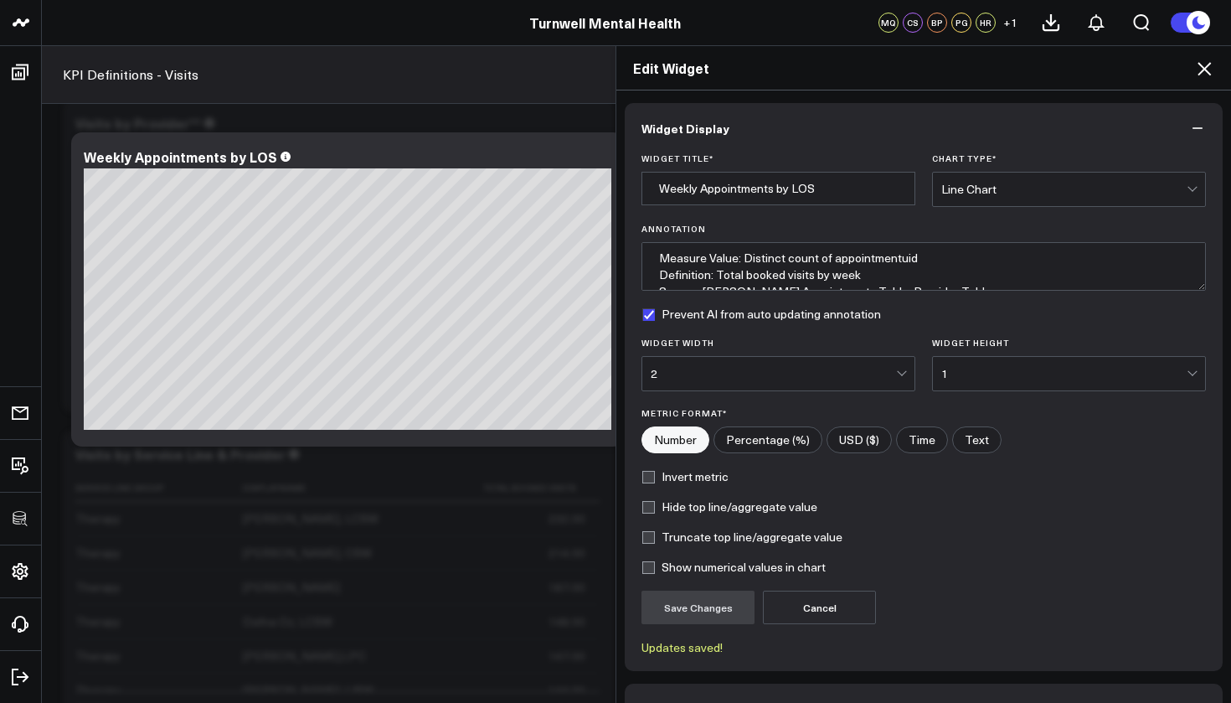
click at [1203, 67] on icon at bounding box center [1203, 68] width 13 height 13
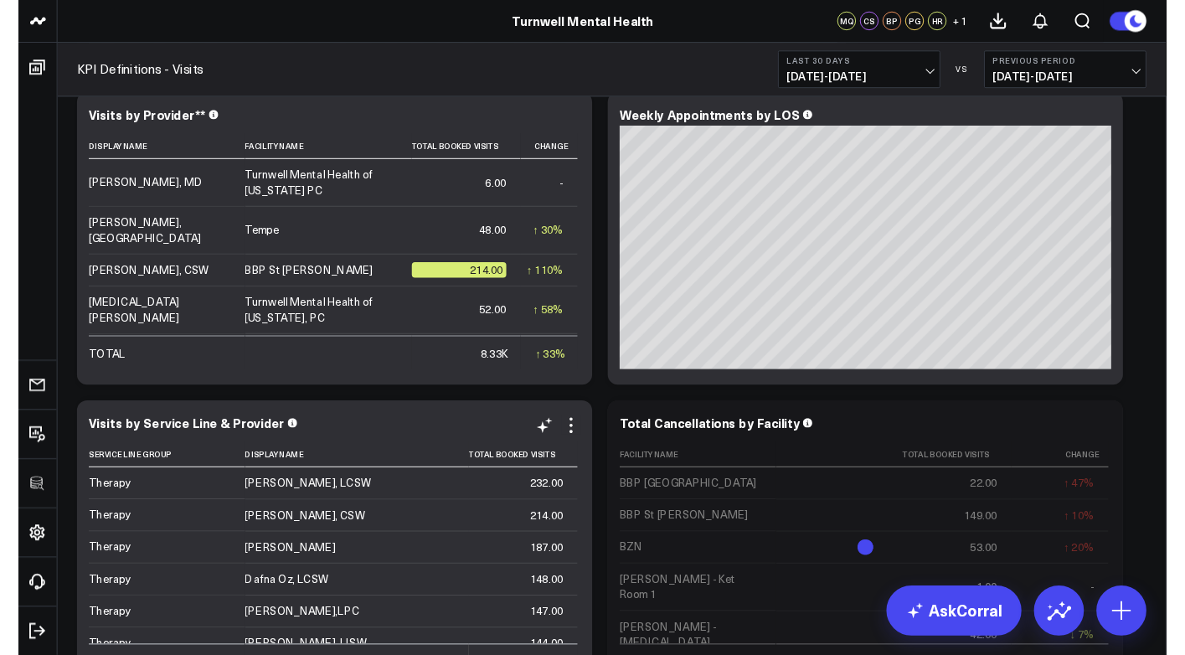
scroll to position [754, 0]
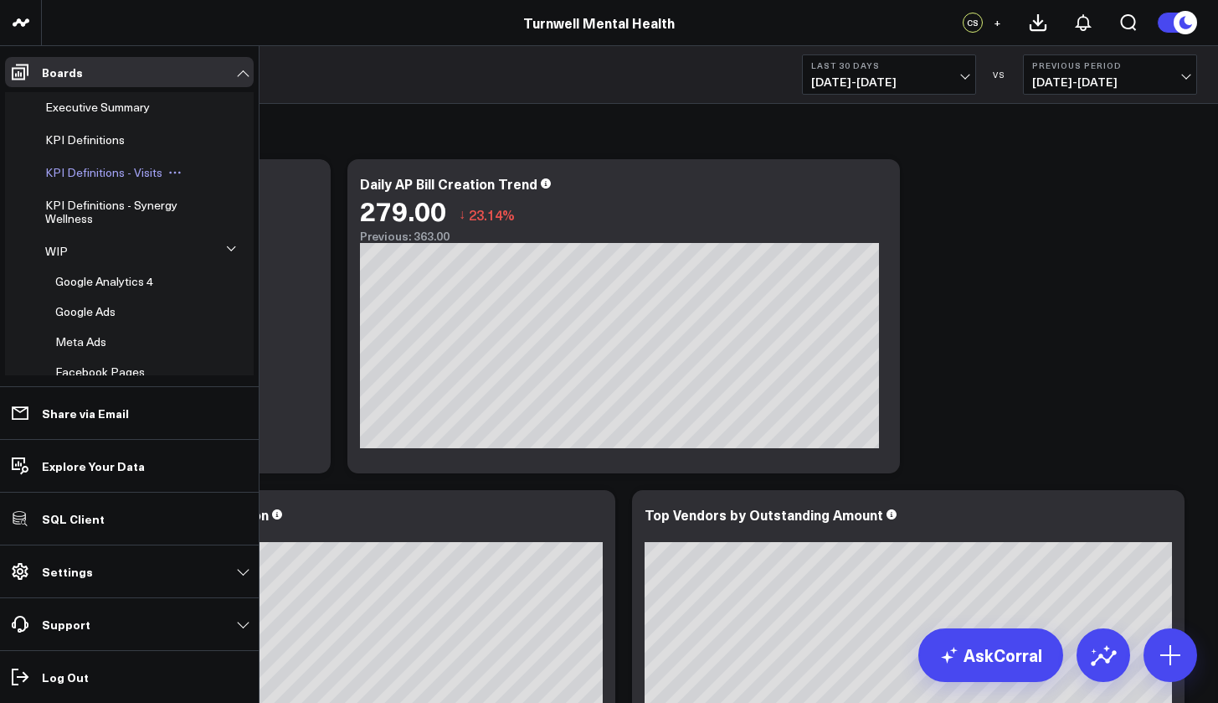
click at [114, 178] on span "KPI Definitions - Visits" at bounding box center [103, 172] width 117 height 16
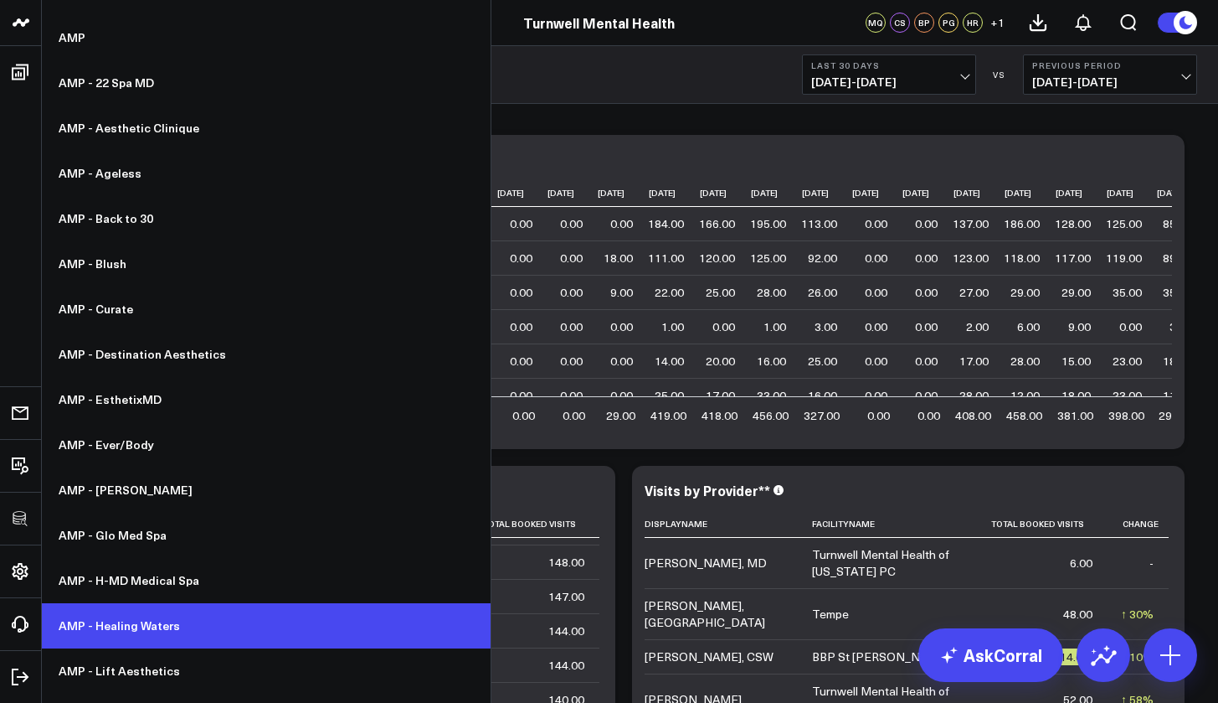
scroll to position [251, 0]
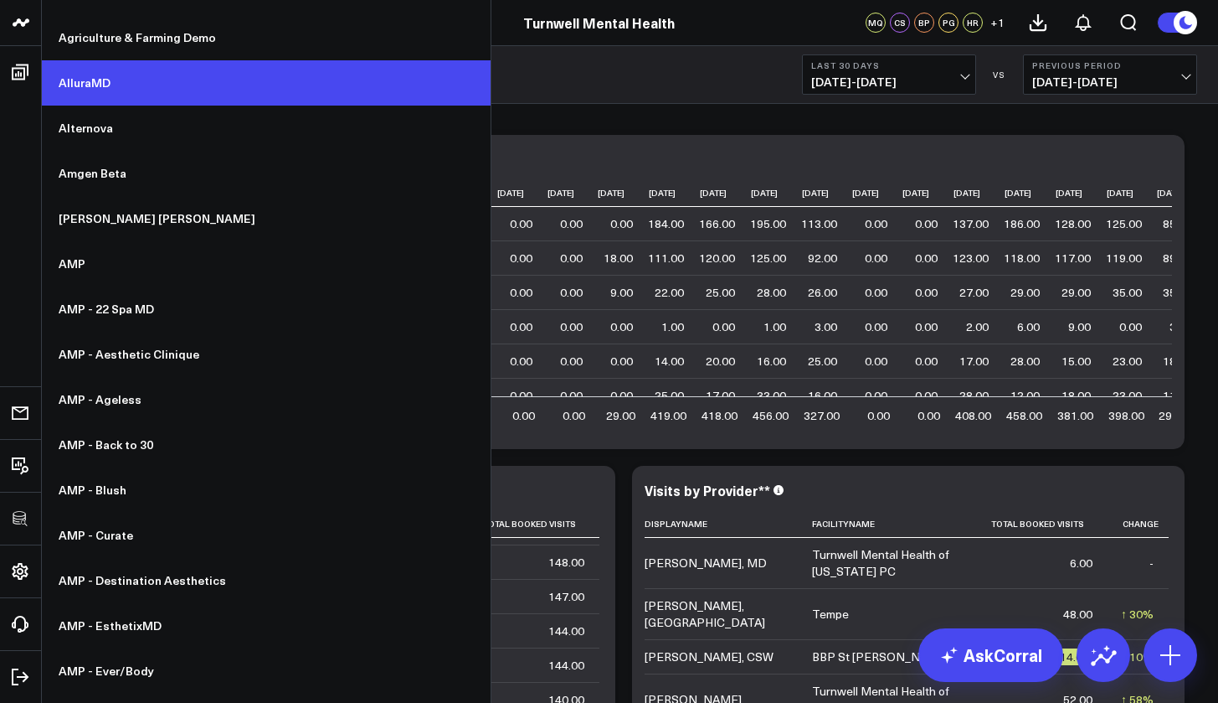
click at [90, 87] on link "AlluraMD" at bounding box center [266, 82] width 449 height 45
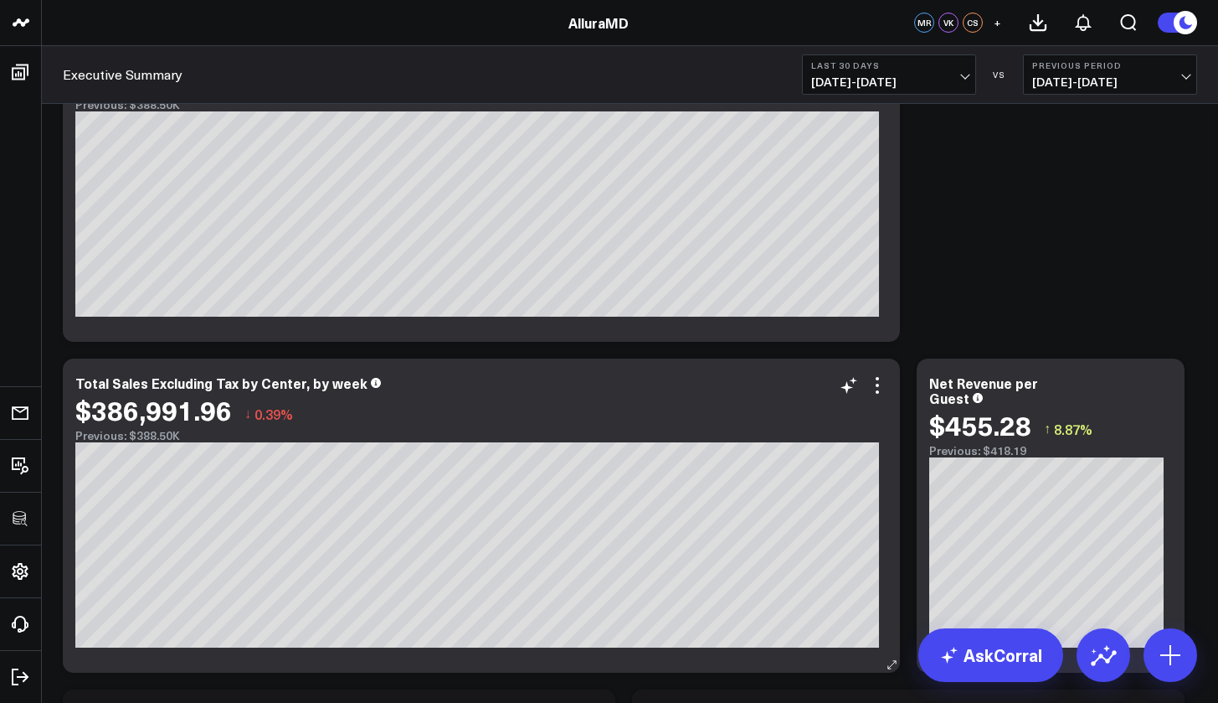
scroll to position [290, 0]
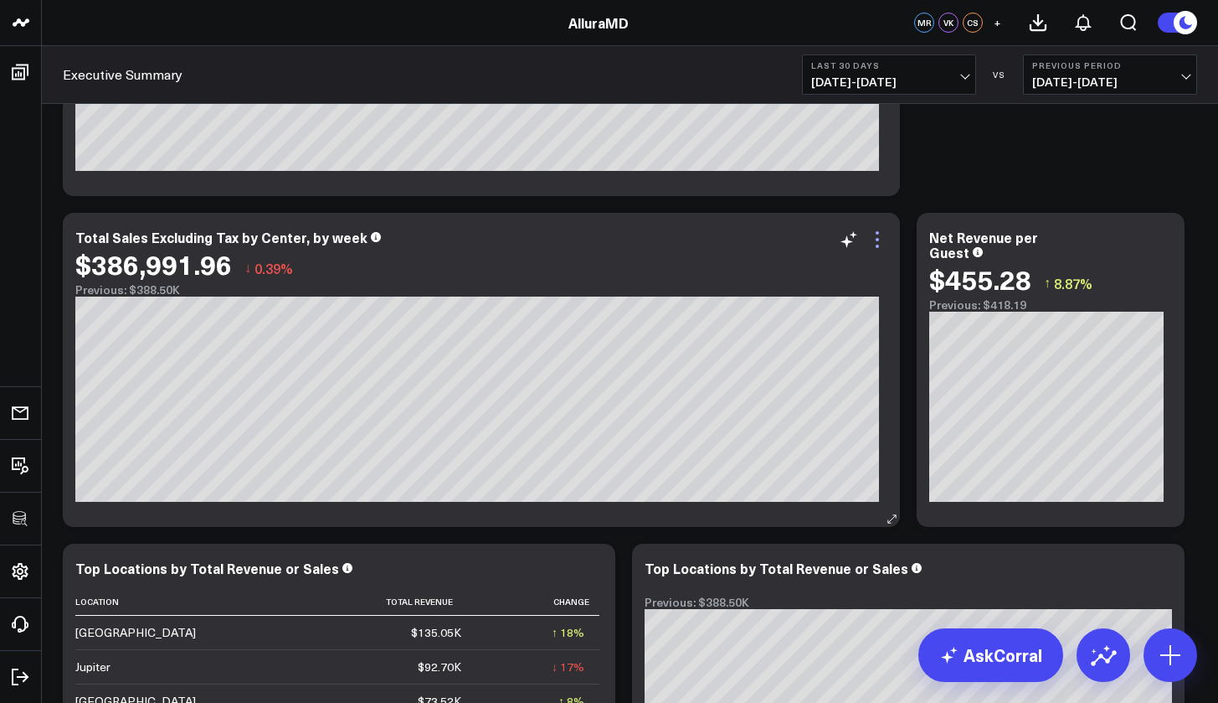
click at [879, 242] on icon at bounding box center [877, 239] width 20 height 20
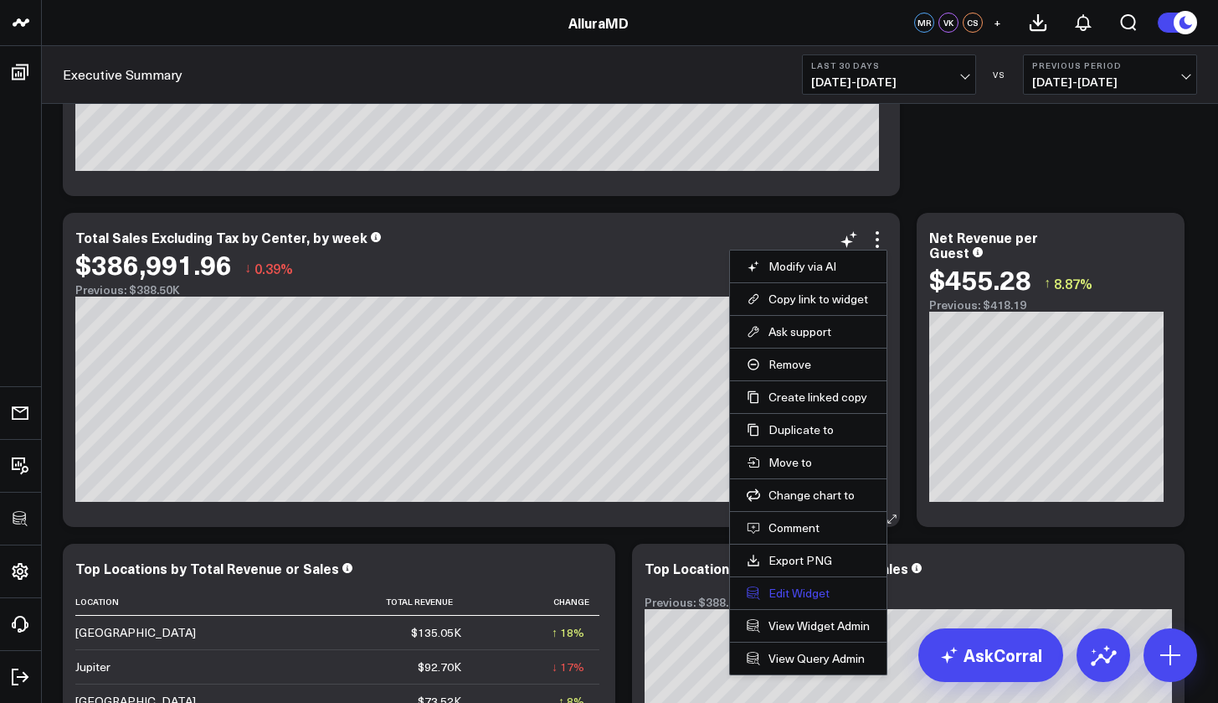
click at [799, 591] on button "Edit Widget" at bounding box center [808, 592] width 123 height 15
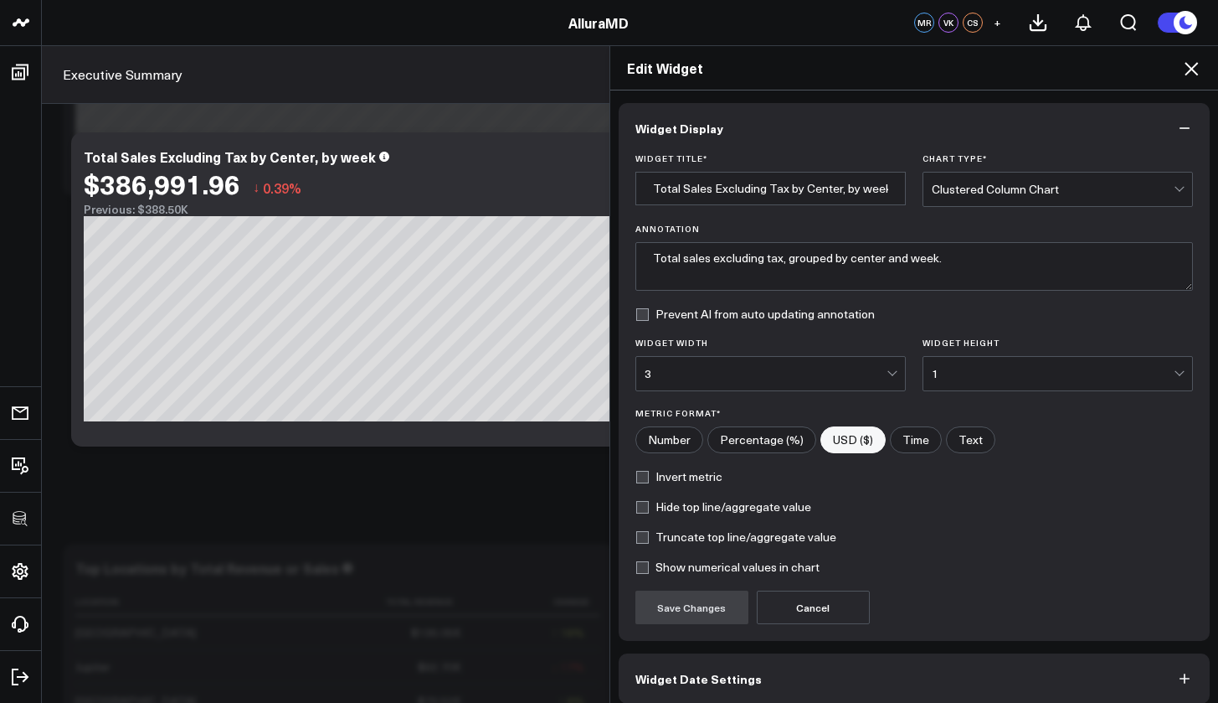
scroll to position [75, 0]
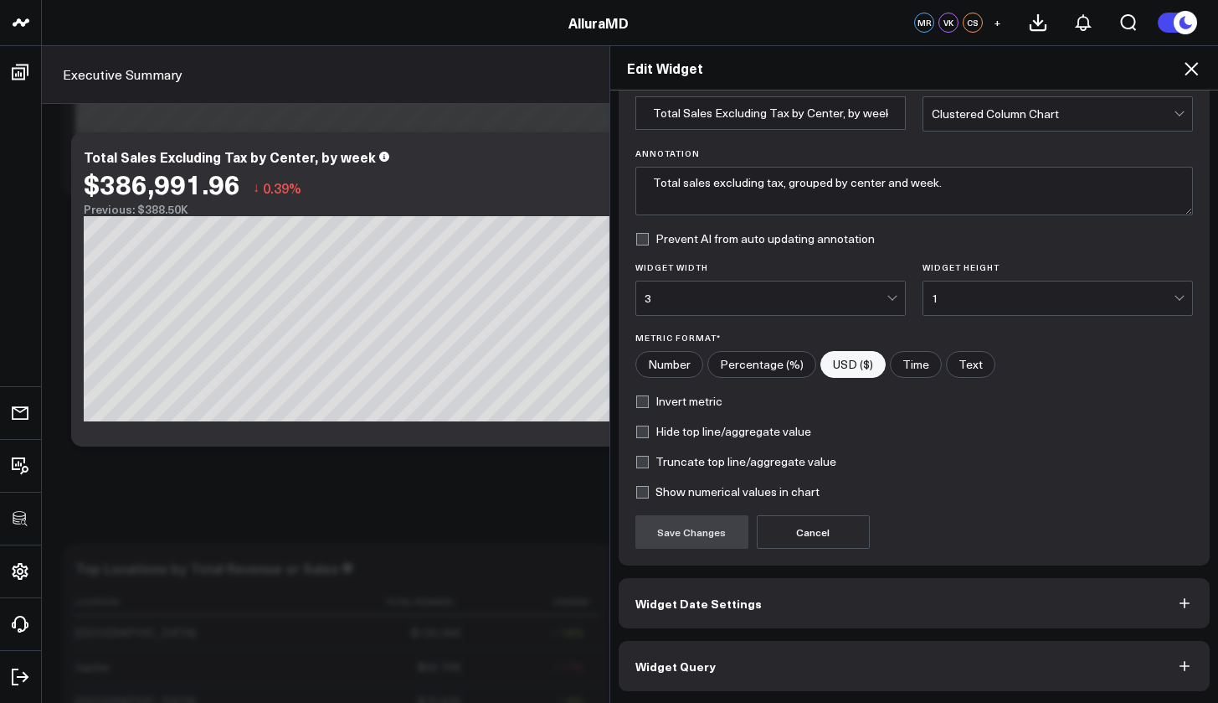
click at [753, 673] on button "Widget Query" at bounding box center [915, 666] width 592 height 50
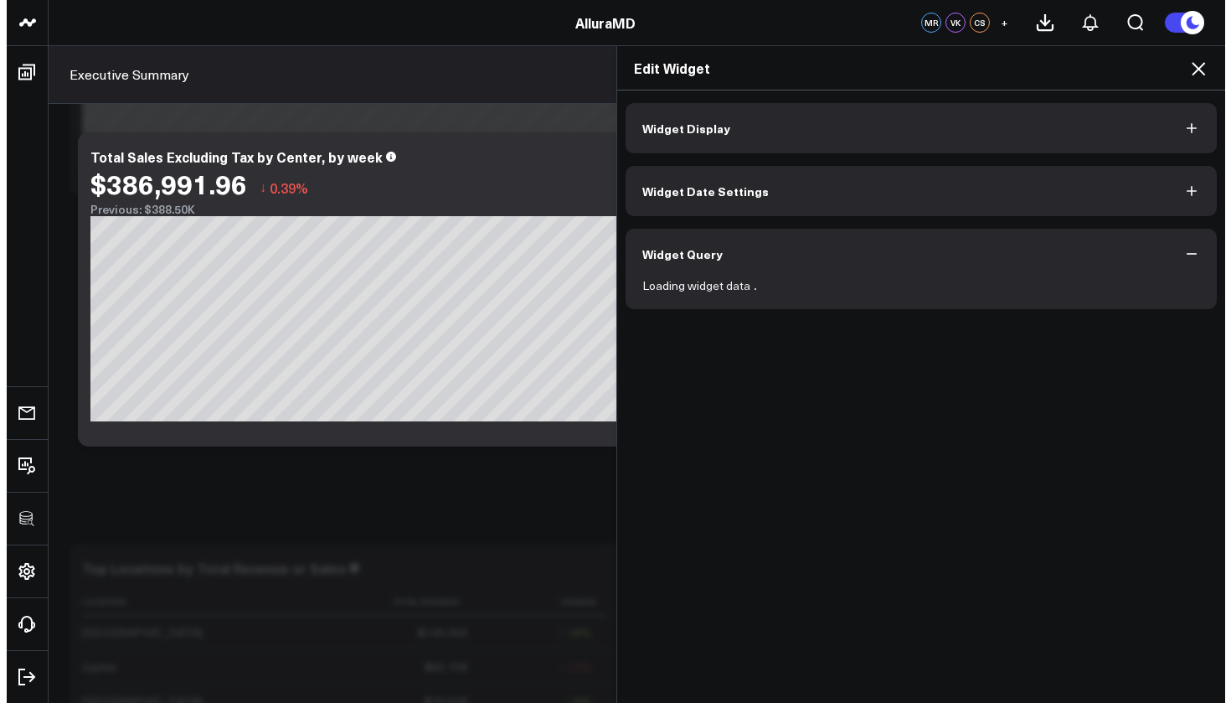
scroll to position [0, 0]
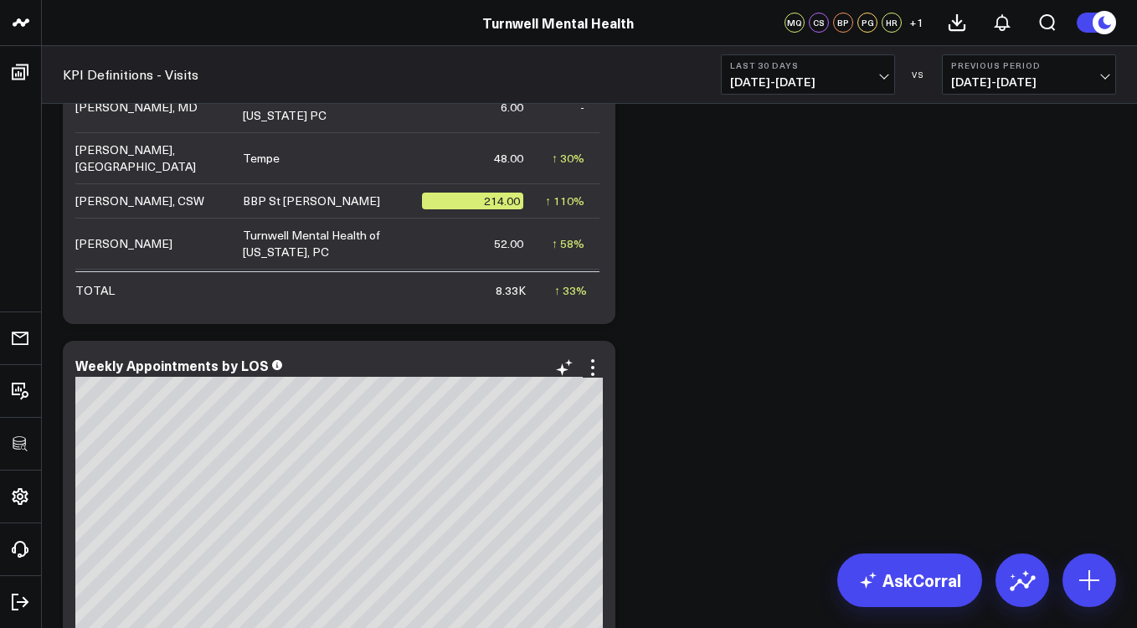
scroll to position [864, 0]
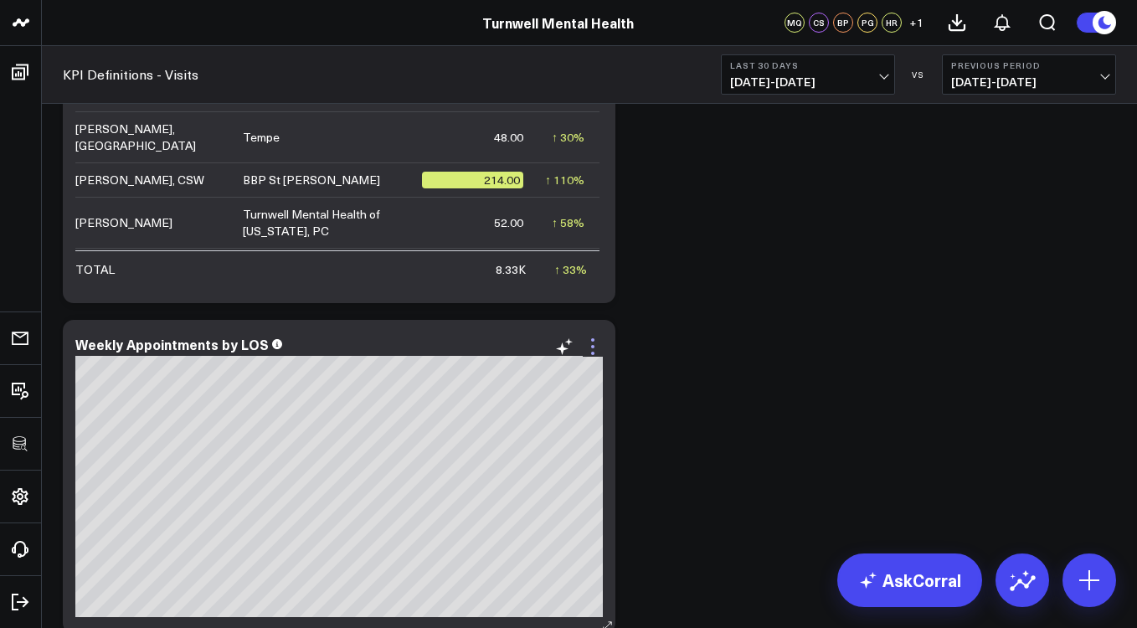
click at [593, 345] on icon at bounding box center [592, 346] width 3 height 3
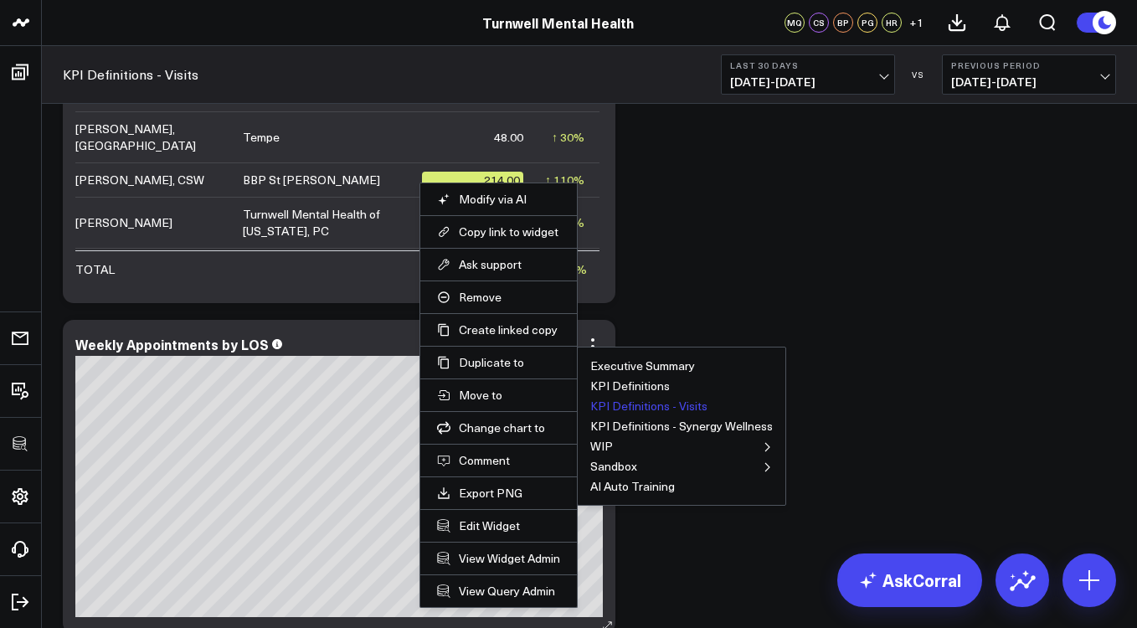
click at [641, 406] on button "KPI Definitions - Visits" at bounding box center [648, 406] width 117 height 12
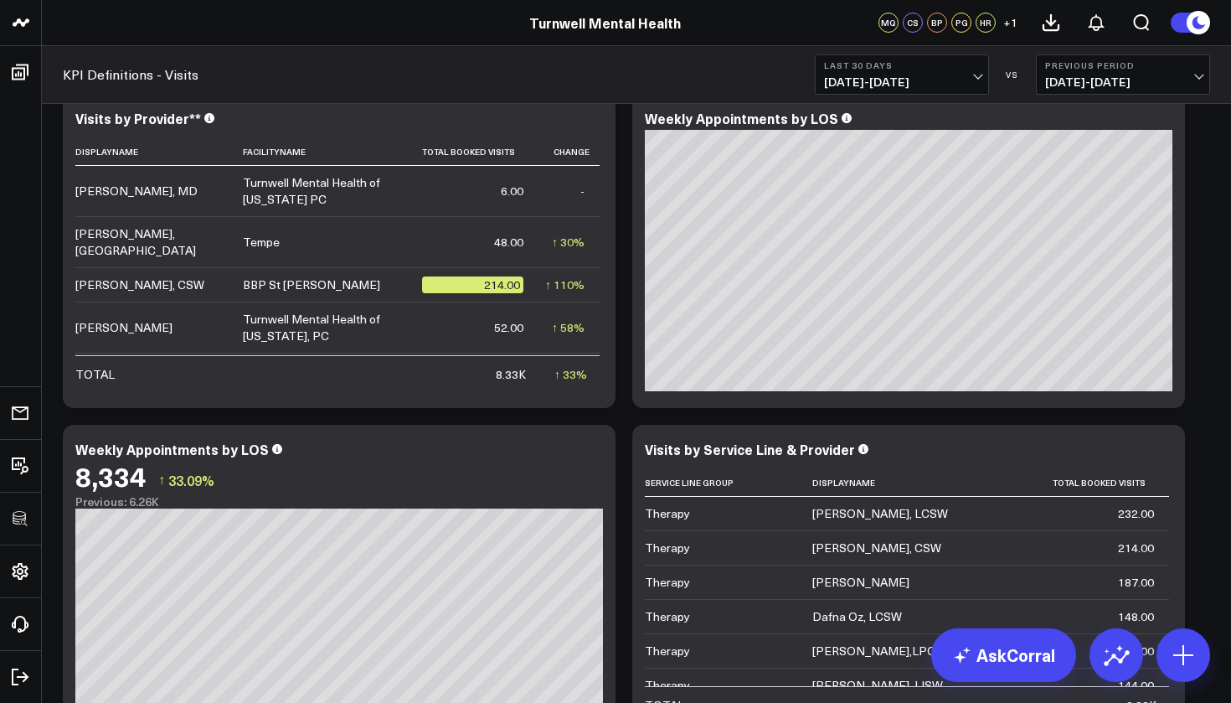
scroll to position [744, 0]
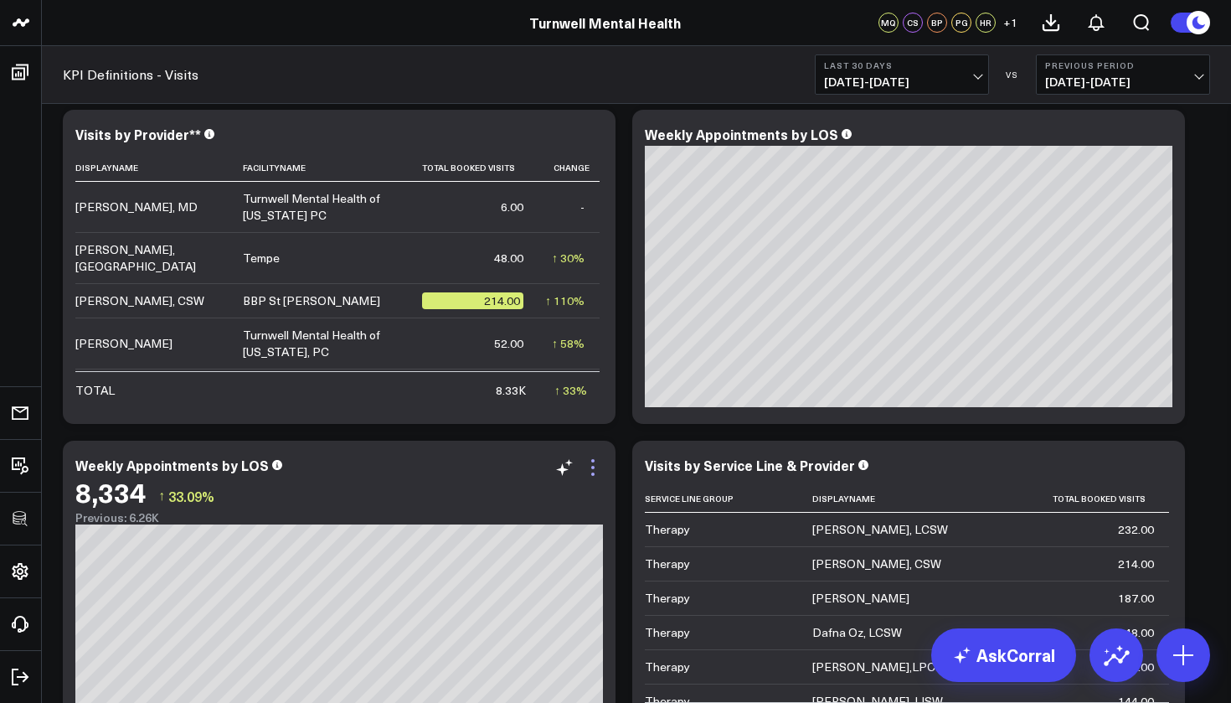
click at [595, 472] on icon at bounding box center [593, 467] width 20 height 20
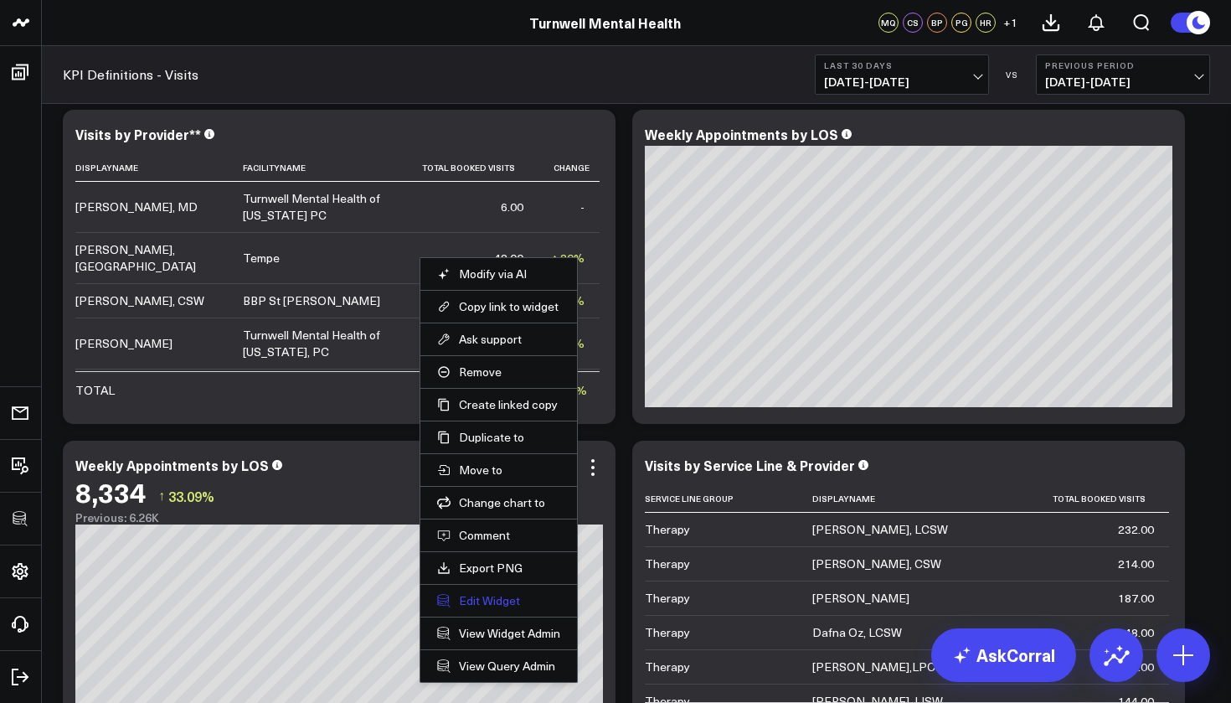
click at [497, 600] on button "Edit Widget" at bounding box center [498, 600] width 123 height 15
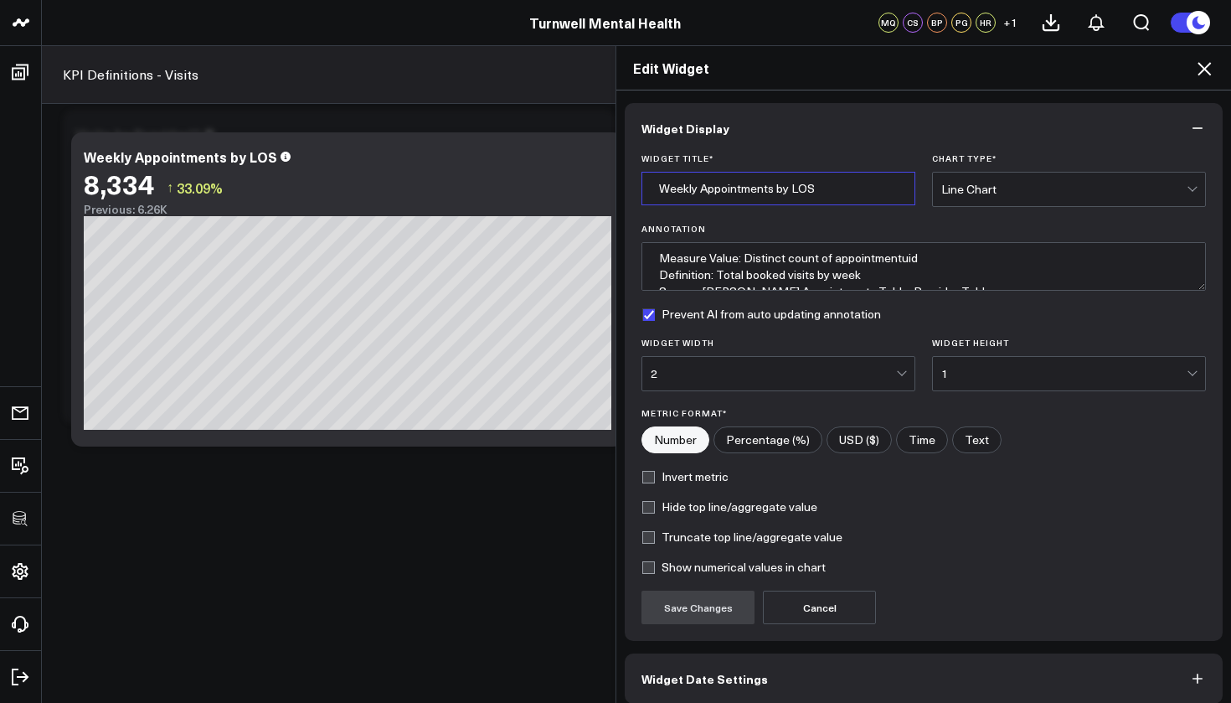
click at [821, 197] on input "Weekly Appointments by LOS" at bounding box center [778, 188] width 274 height 33
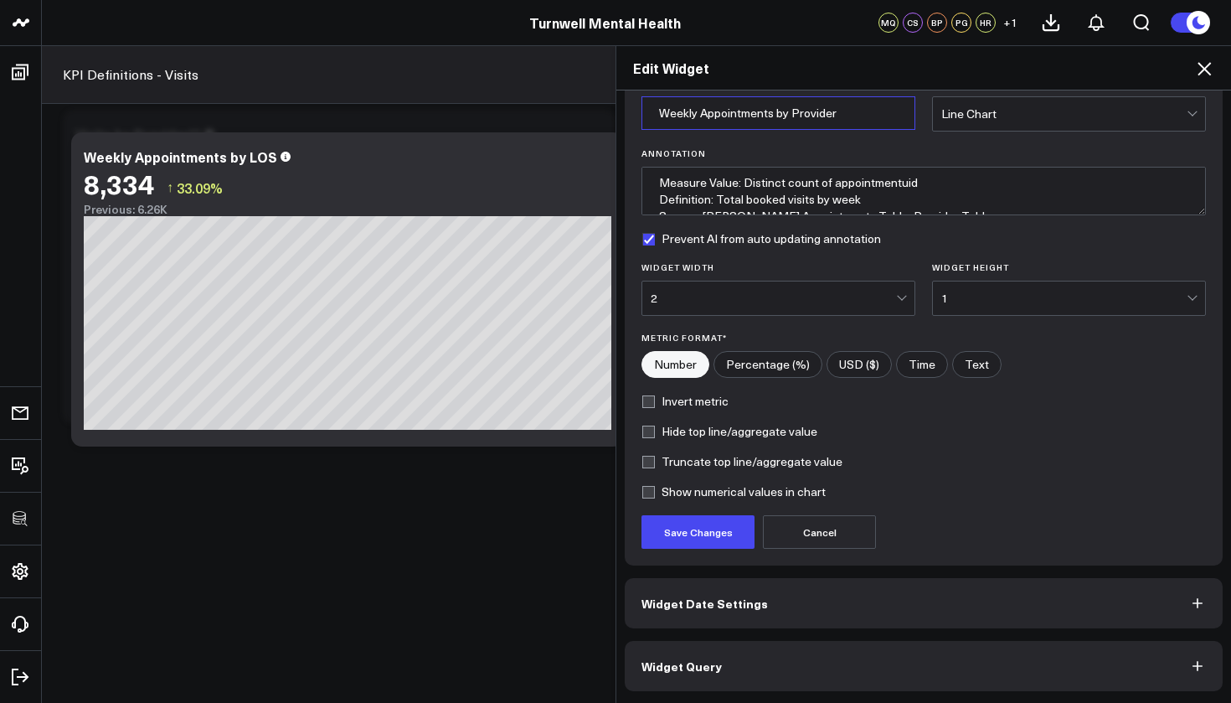
scroll to position [75, 0]
type input "Weekly Appointments by Provider"
click at [713, 533] on button "Save Changes" at bounding box center [697, 531] width 113 height 33
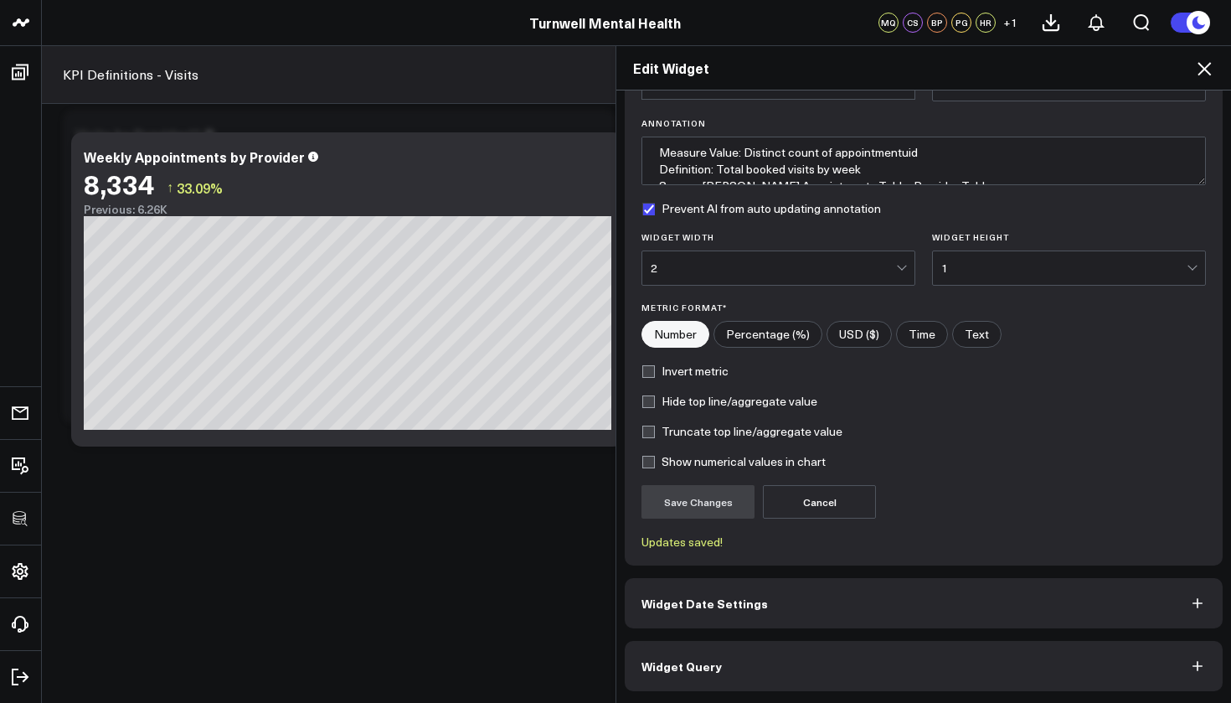
scroll to position [106, 0]
click at [772, 627] on button "Widget Query" at bounding box center [924, 666] width 598 height 50
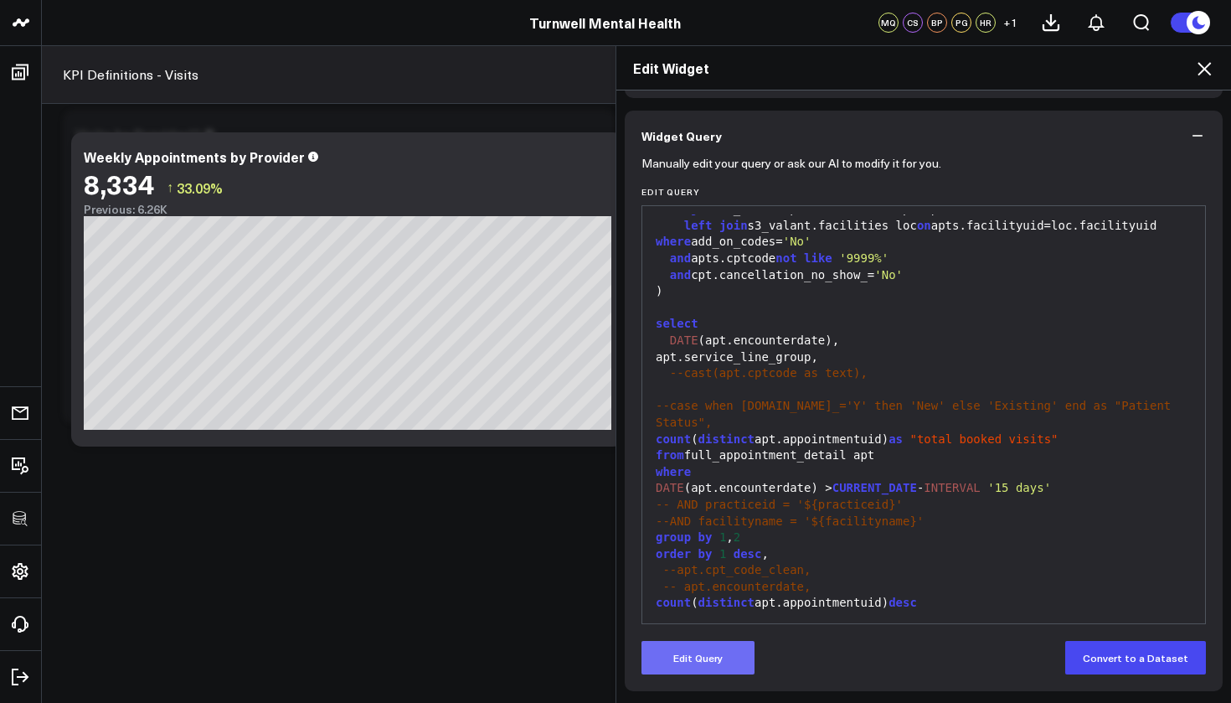
scroll to position [118, 0]
click at [709, 627] on button "Edit Query" at bounding box center [697, 657] width 113 height 33
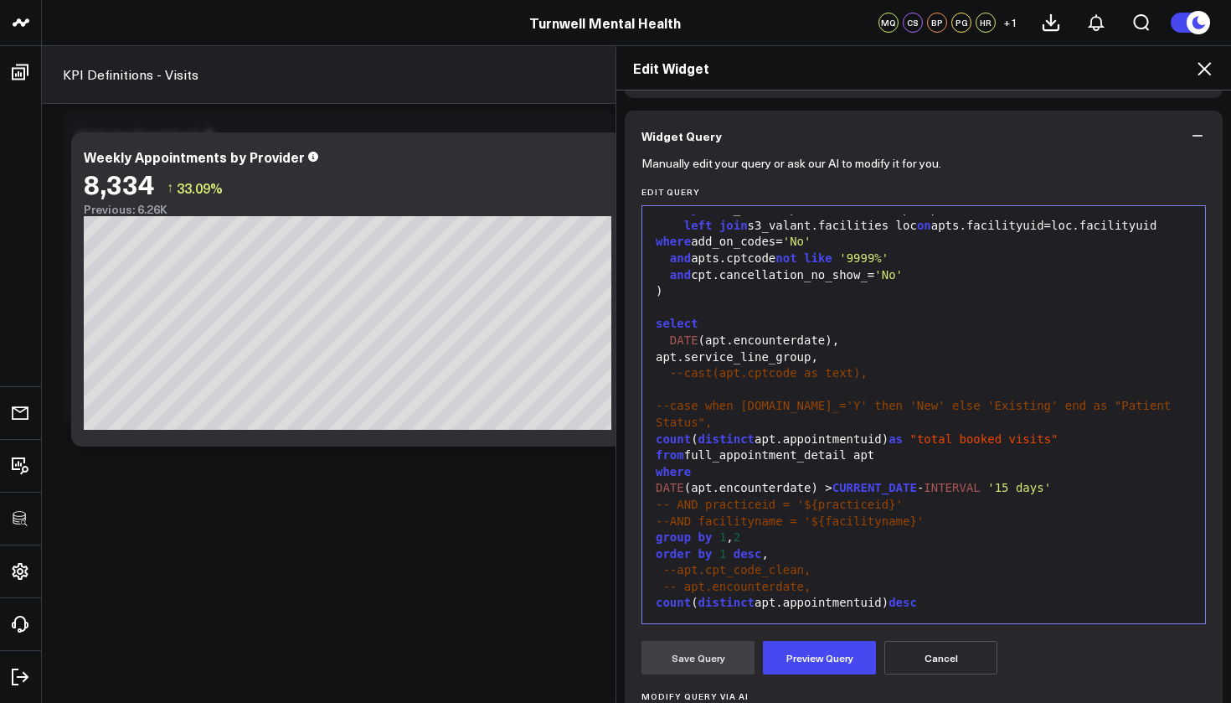
click at [814, 365] on div "apt.service_line_group," at bounding box center [924, 357] width 546 height 17
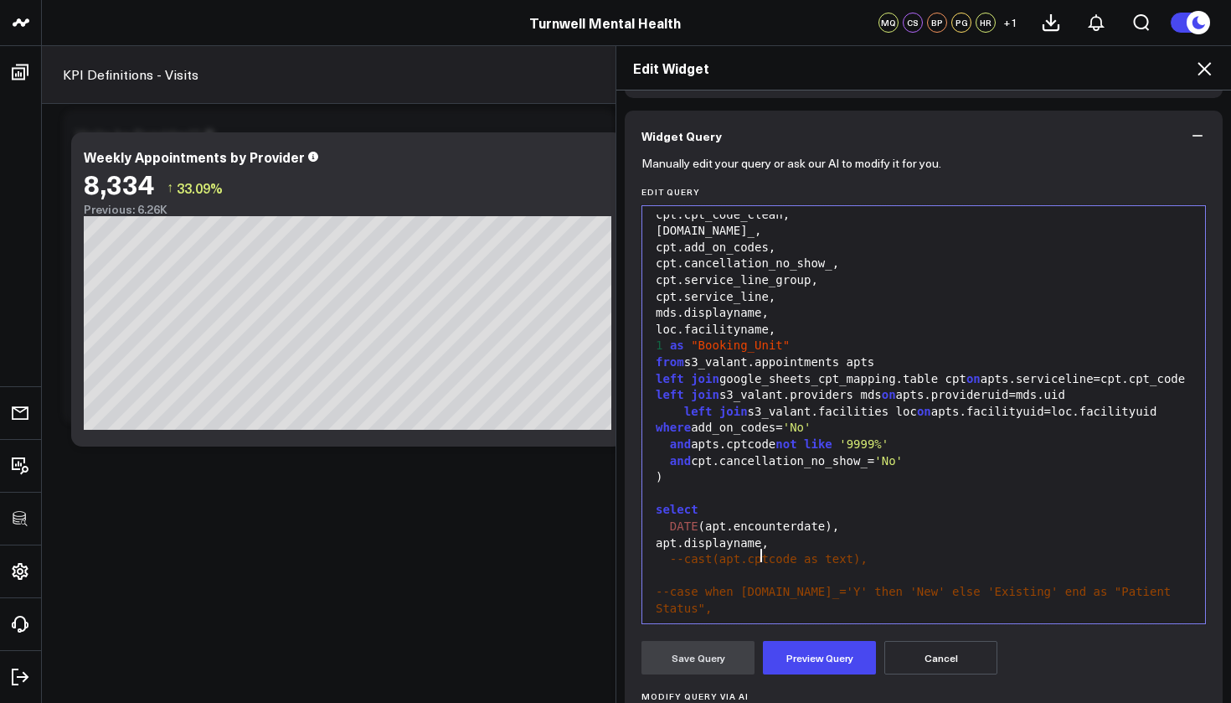
scroll to position [303, 0]
click at [817, 627] on button "Preview Query" at bounding box center [819, 657] width 113 height 33
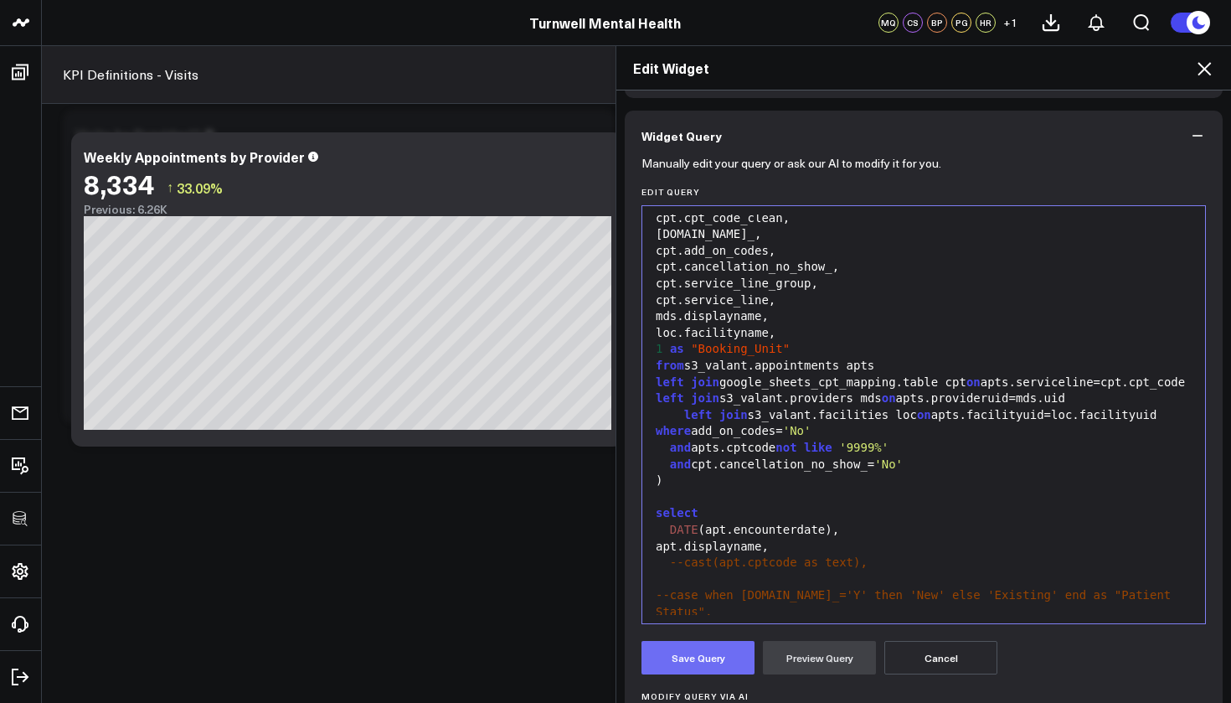
click at [729, 627] on button "Save Query" at bounding box center [697, 657] width 113 height 33
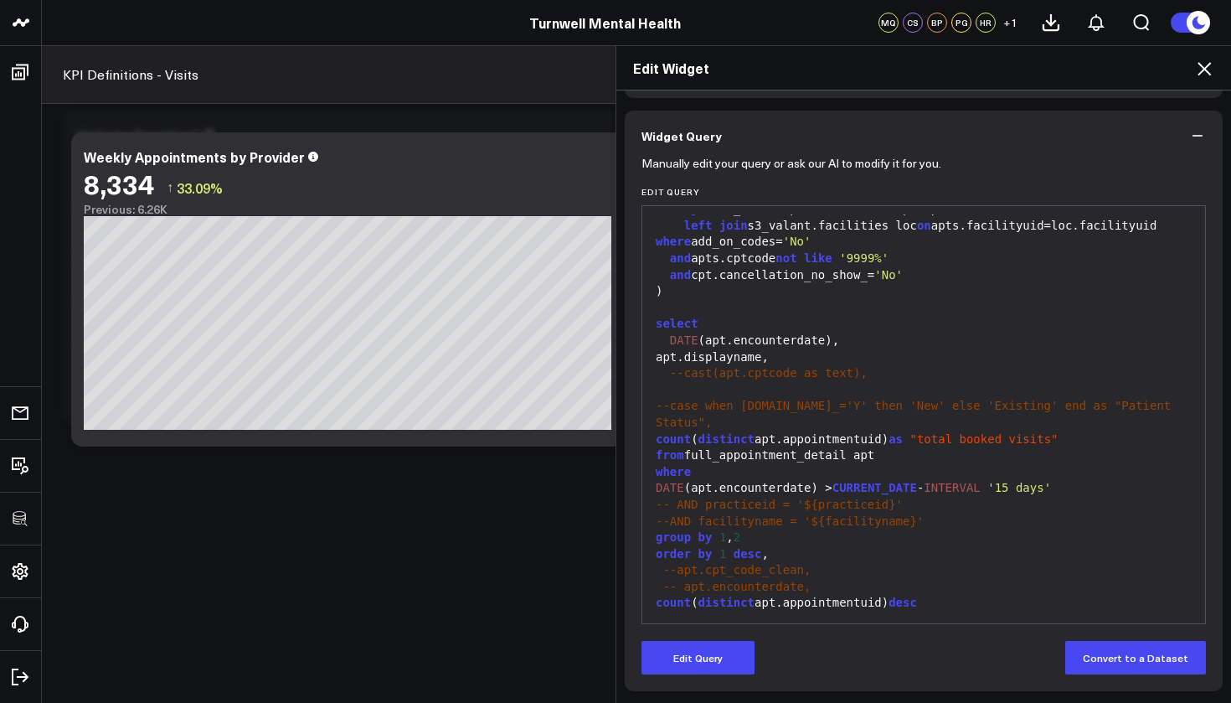
scroll to position [497, 0]
click at [728, 553] on div "order by 1 desc ," at bounding box center [924, 554] width 546 height 17
click at [761, 559] on div "order by 1 desc ," at bounding box center [924, 554] width 546 height 17
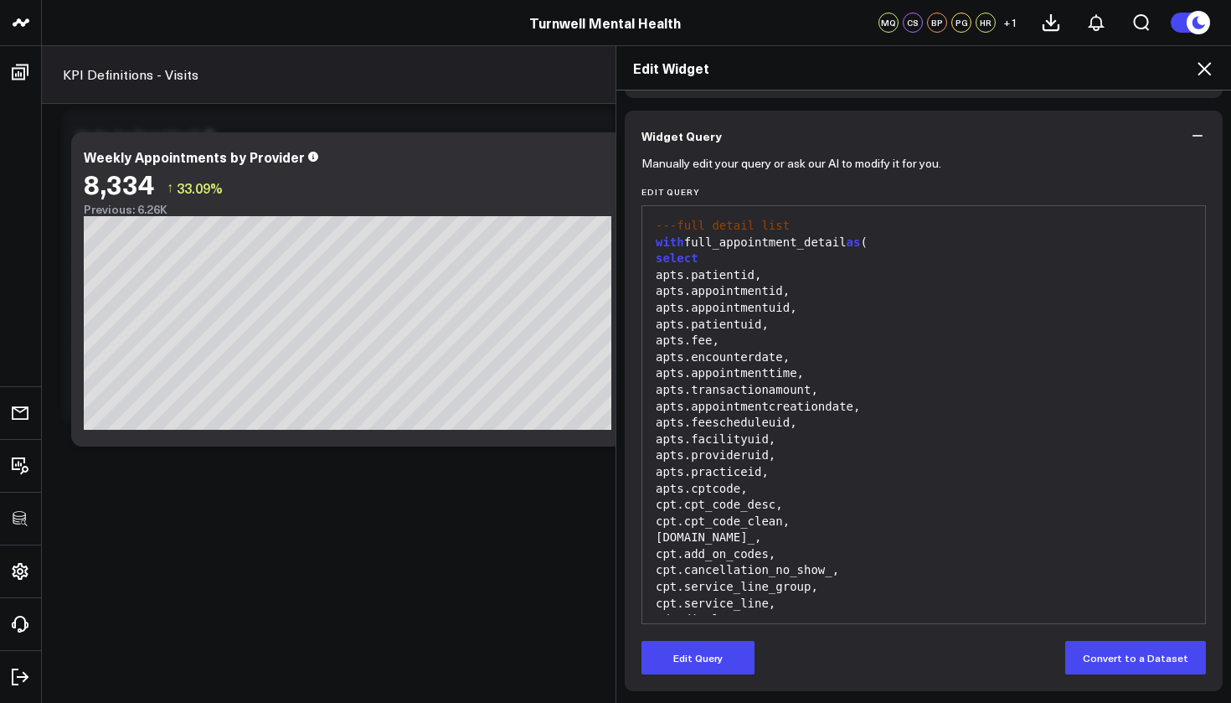
scroll to position [0, 0]
click at [712, 627] on button "Edit Query" at bounding box center [697, 657] width 113 height 33
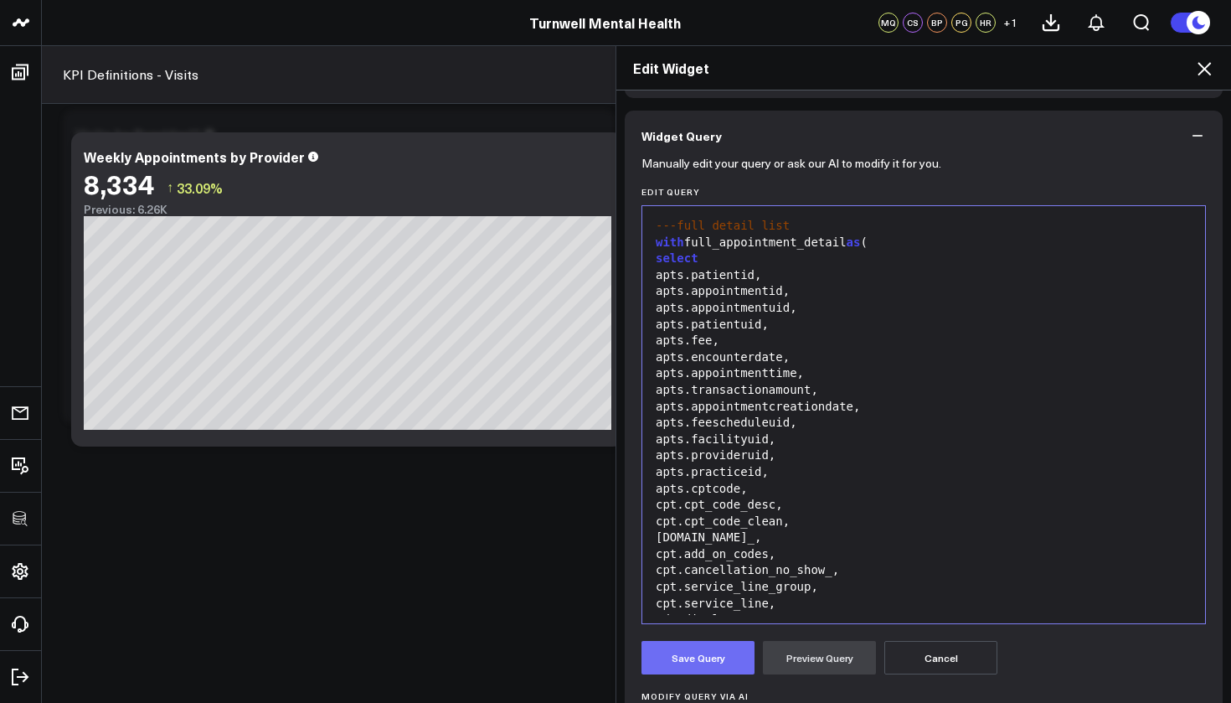
click at [729, 627] on button "Save Query" at bounding box center [697, 657] width 113 height 33
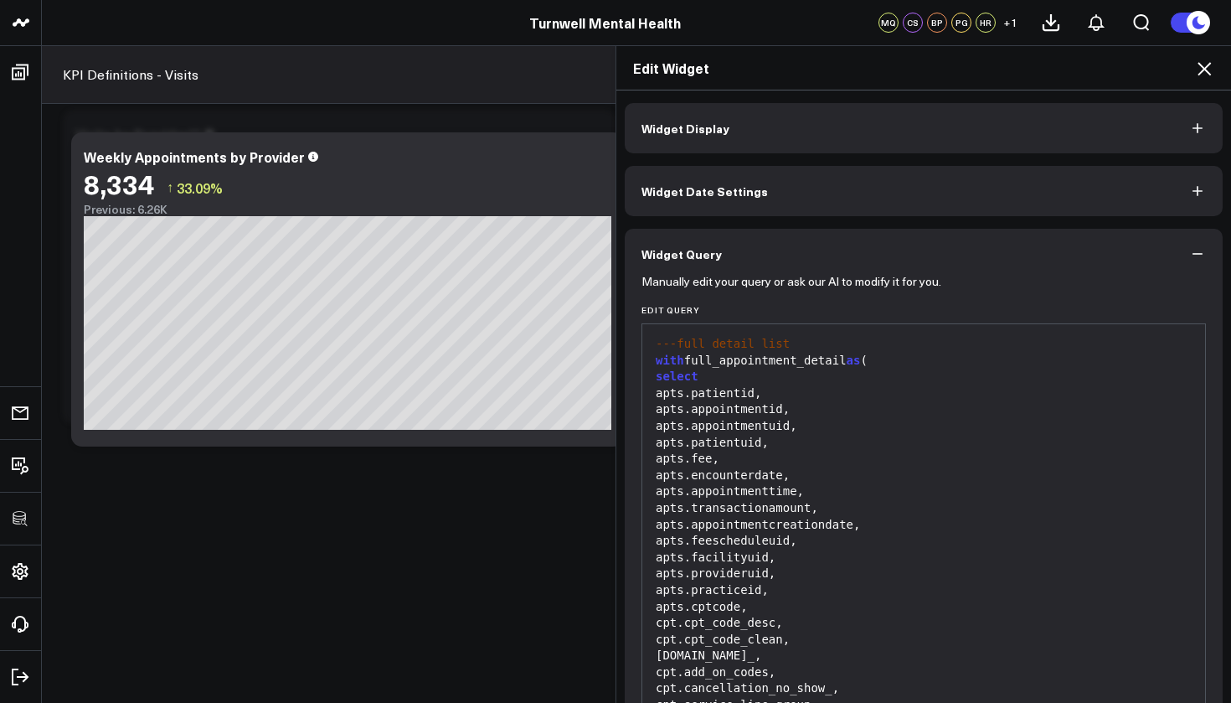
click at [1136, 126] on icon "button" at bounding box center [1197, 128] width 17 height 17
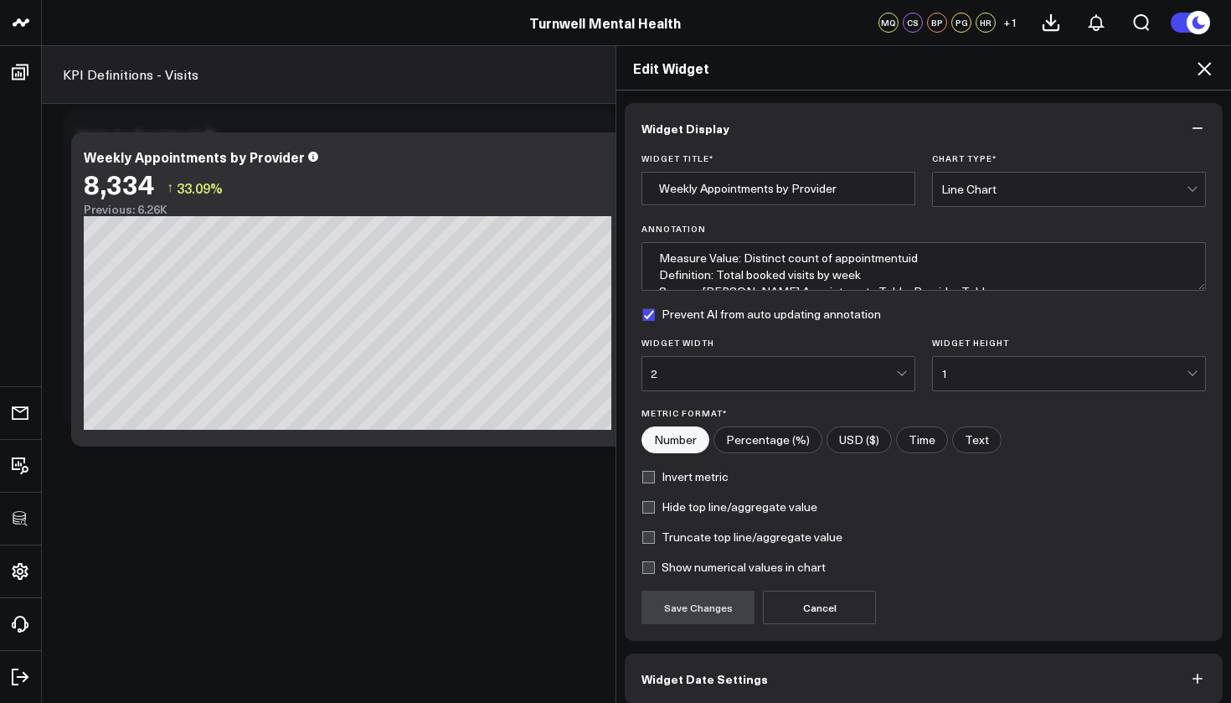
click at [871, 355] on div "Widget Width 2" at bounding box center [778, 364] width 274 height 54
click at [872, 371] on div "2" at bounding box center [773, 373] width 245 height 13
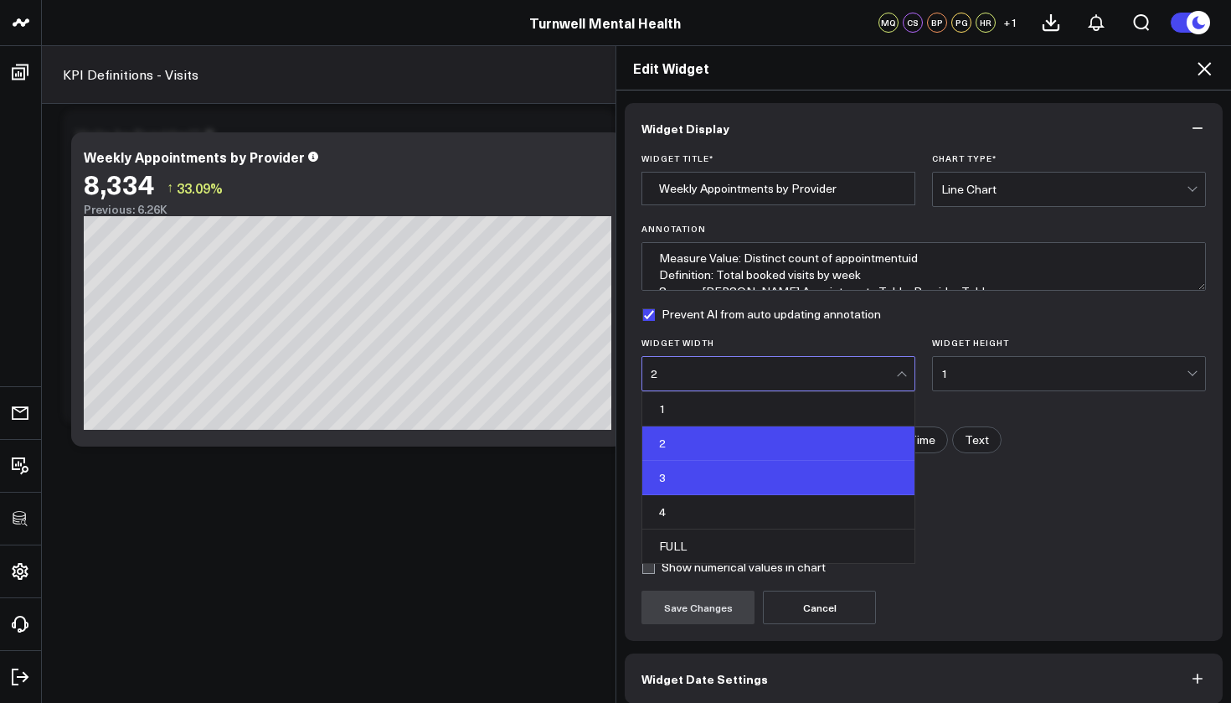
click at [718, 492] on div "3" at bounding box center [778, 478] width 272 height 34
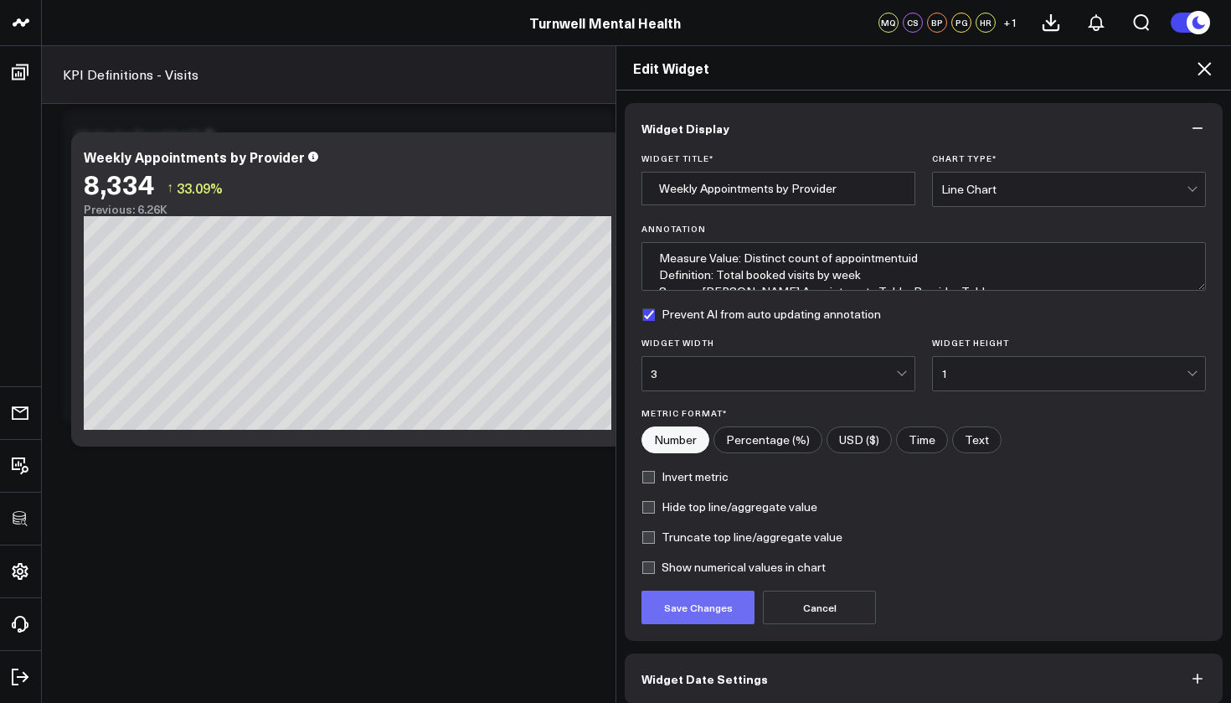
click at [686, 605] on button "Save Changes" at bounding box center [697, 606] width 113 height 33
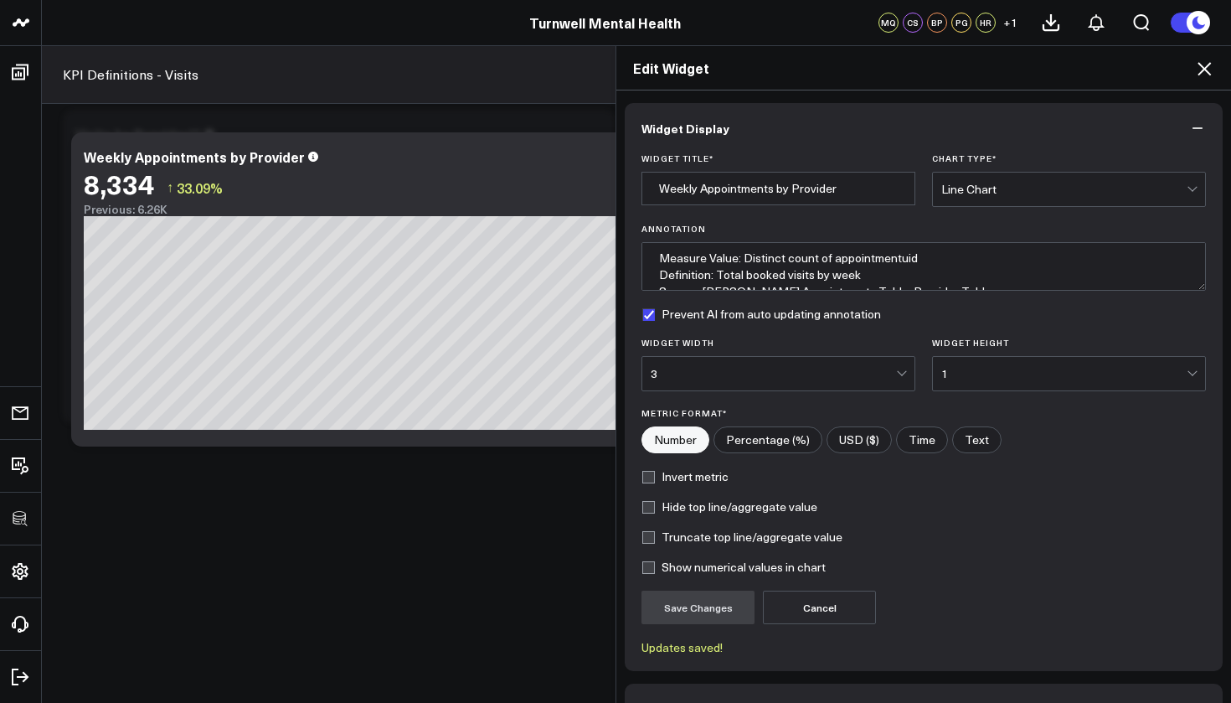
click at [991, 375] on div "1" at bounding box center [1063, 373] width 245 height 13
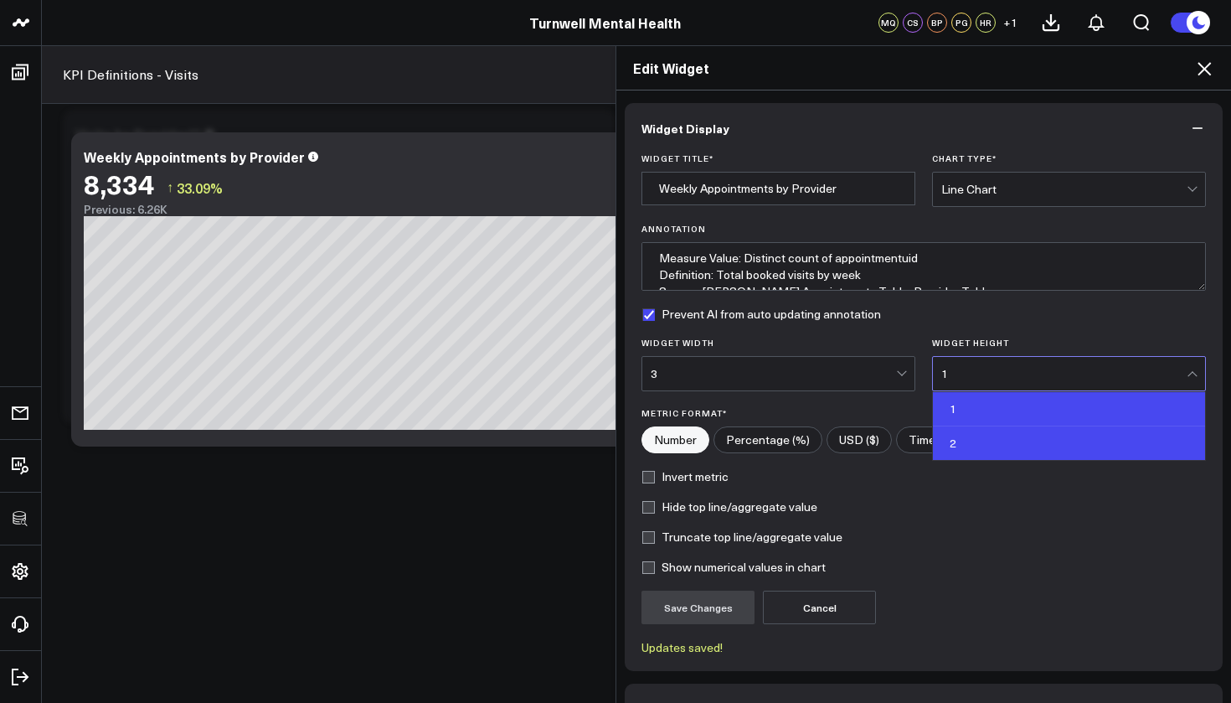
click at [971, 435] on div "2" at bounding box center [1069, 442] width 272 height 33
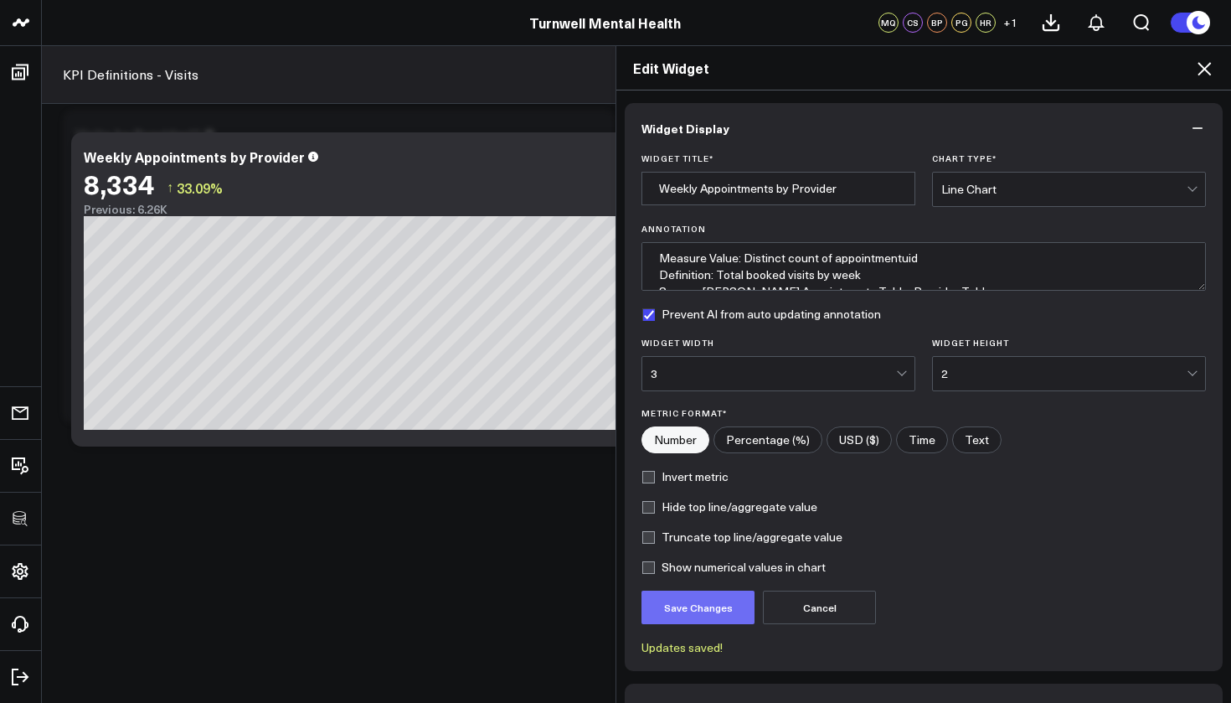
click at [728, 611] on button "Save Changes" at bounding box center [697, 606] width 113 height 33
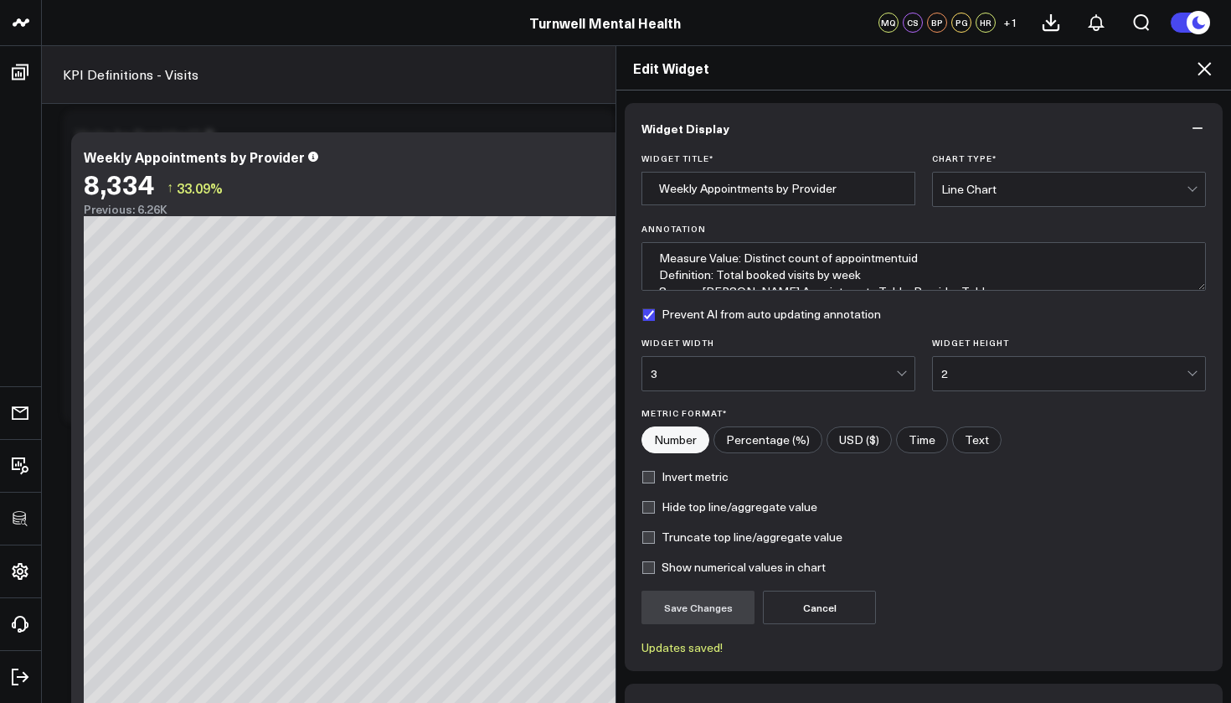
click at [1136, 67] on icon at bounding box center [1203, 68] width 13 height 13
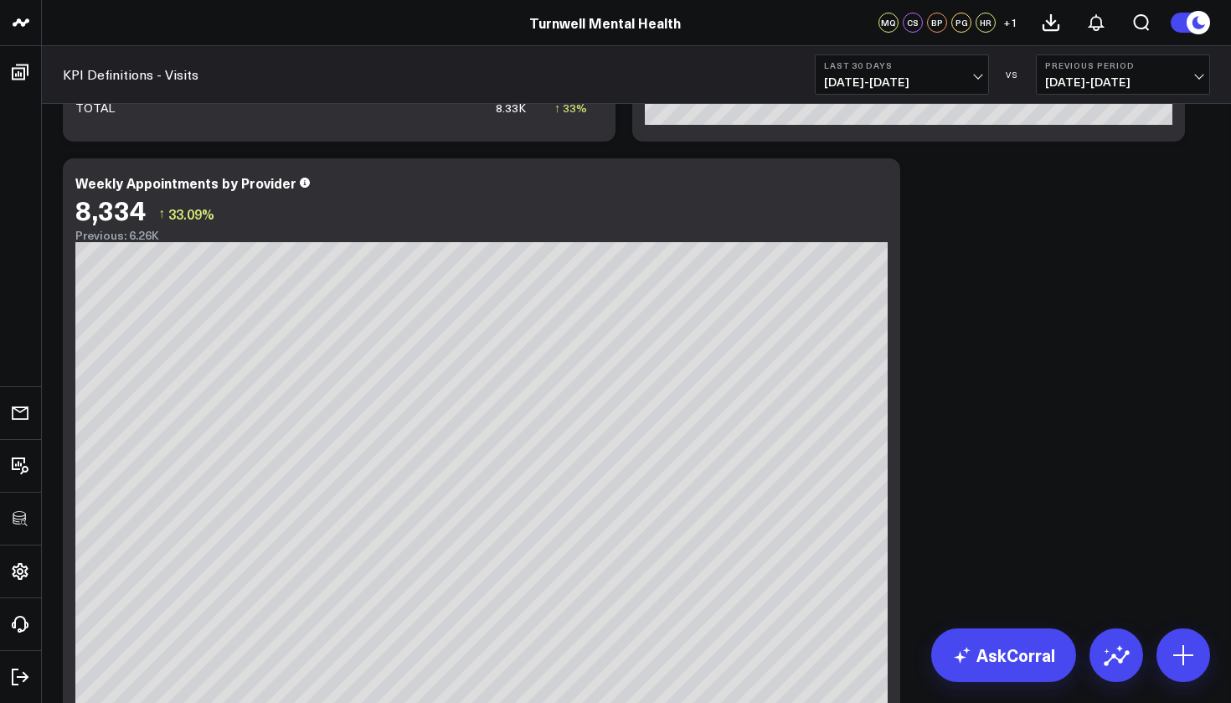
scroll to position [1029, 0]
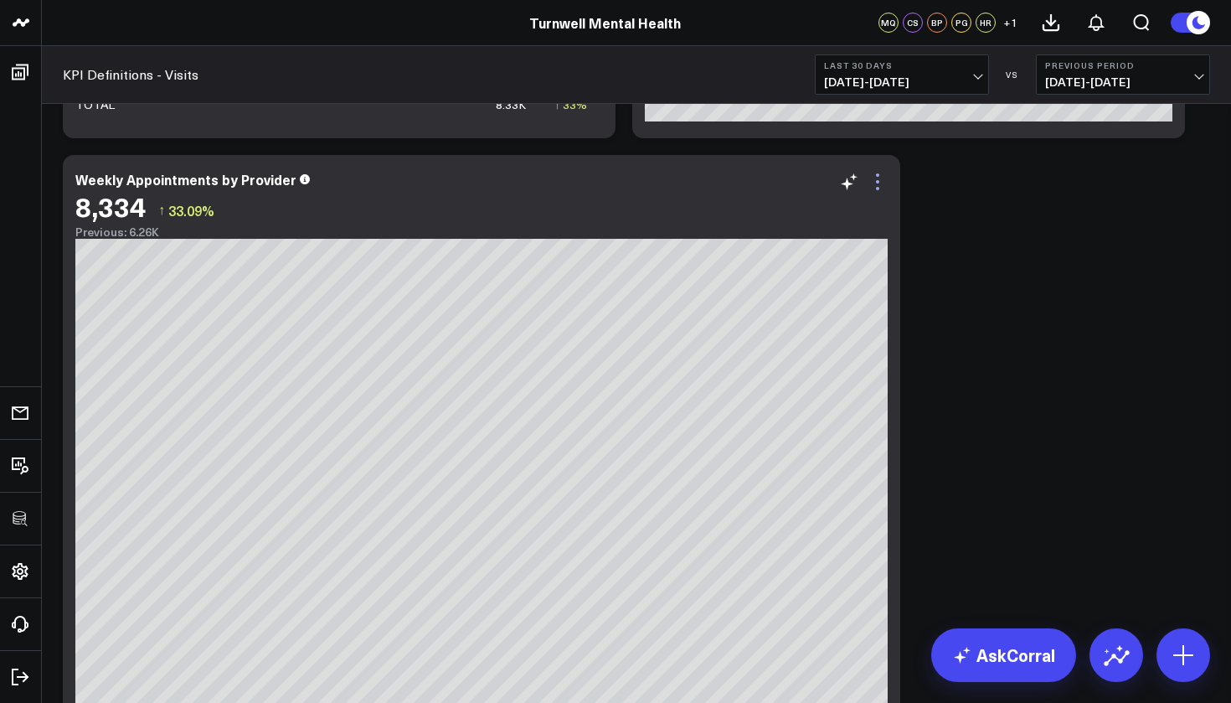
click at [878, 182] on icon at bounding box center [877, 181] width 3 height 3
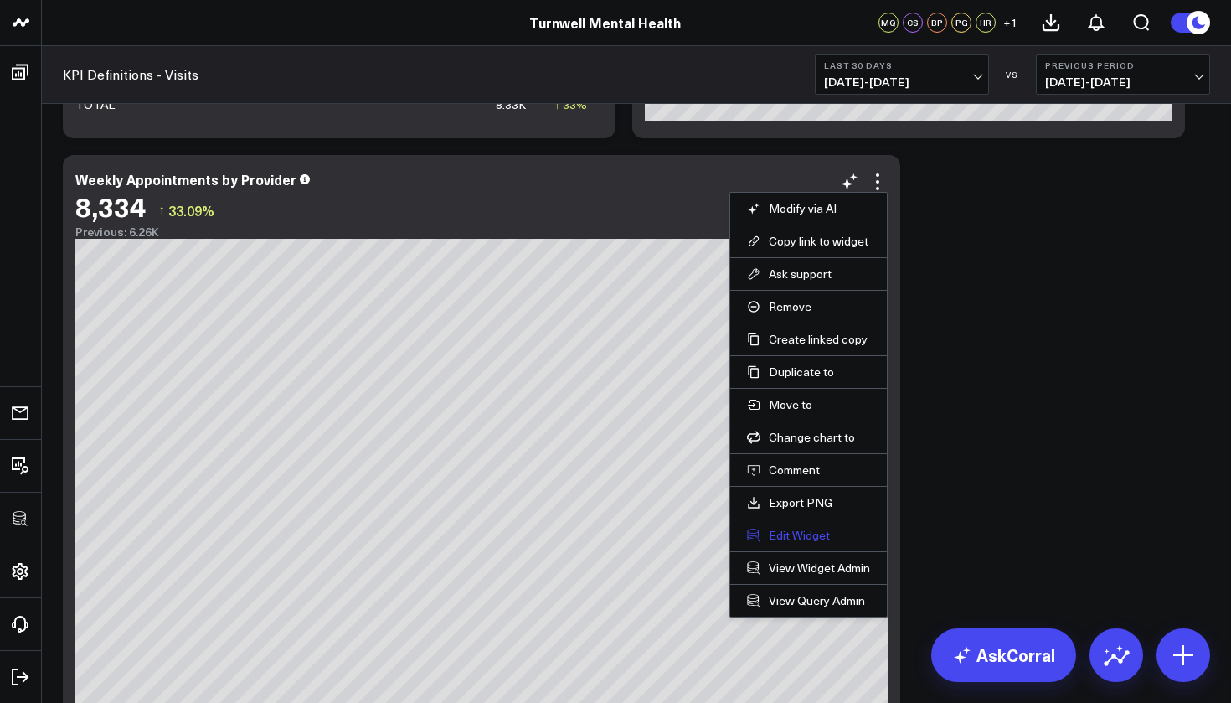
click at [795, 538] on button "Edit Widget" at bounding box center [808, 535] width 123 height 15
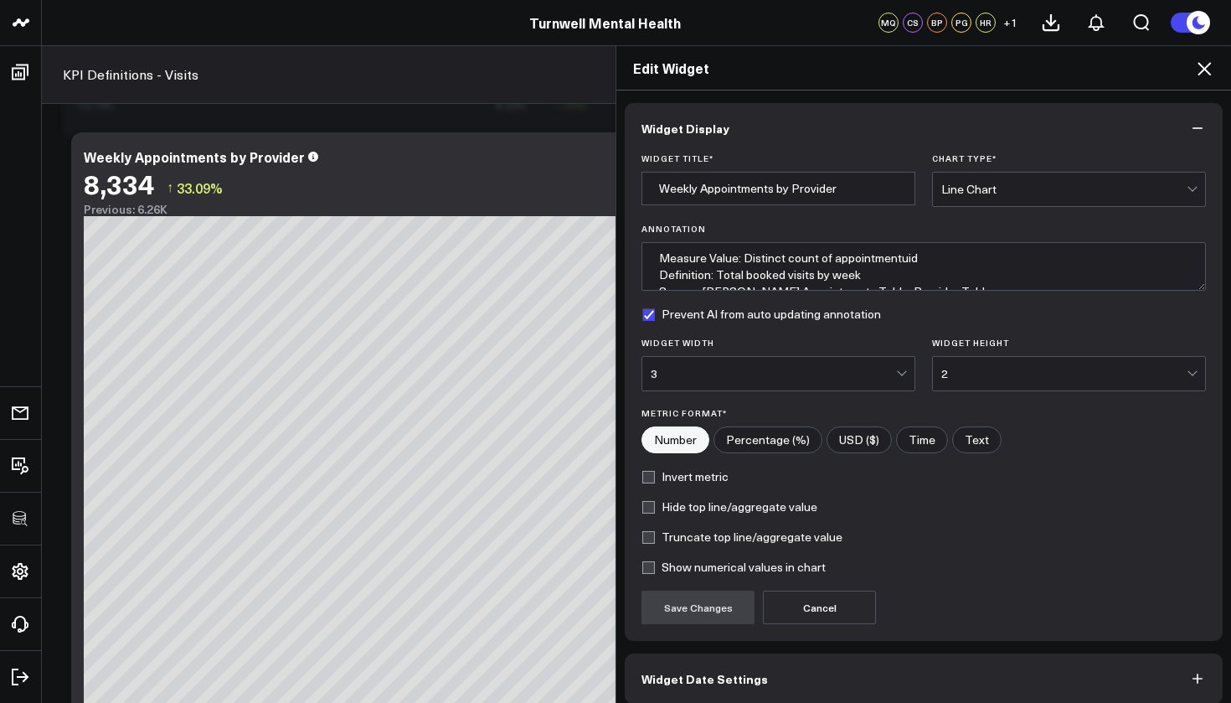
click at [745, 370] on div "3" at bounding box center [773, 373] width 245 height 13
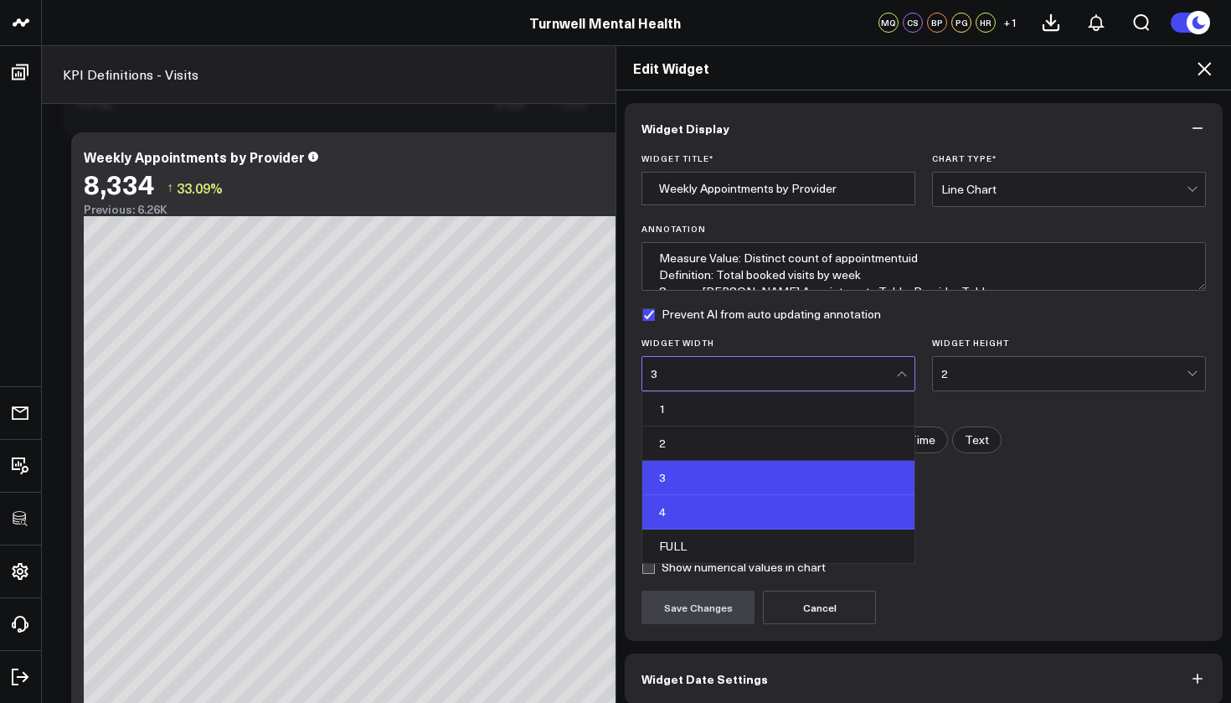
click at [703, 508] on div "4" at bounding box center [778, 512] width 272 height 34
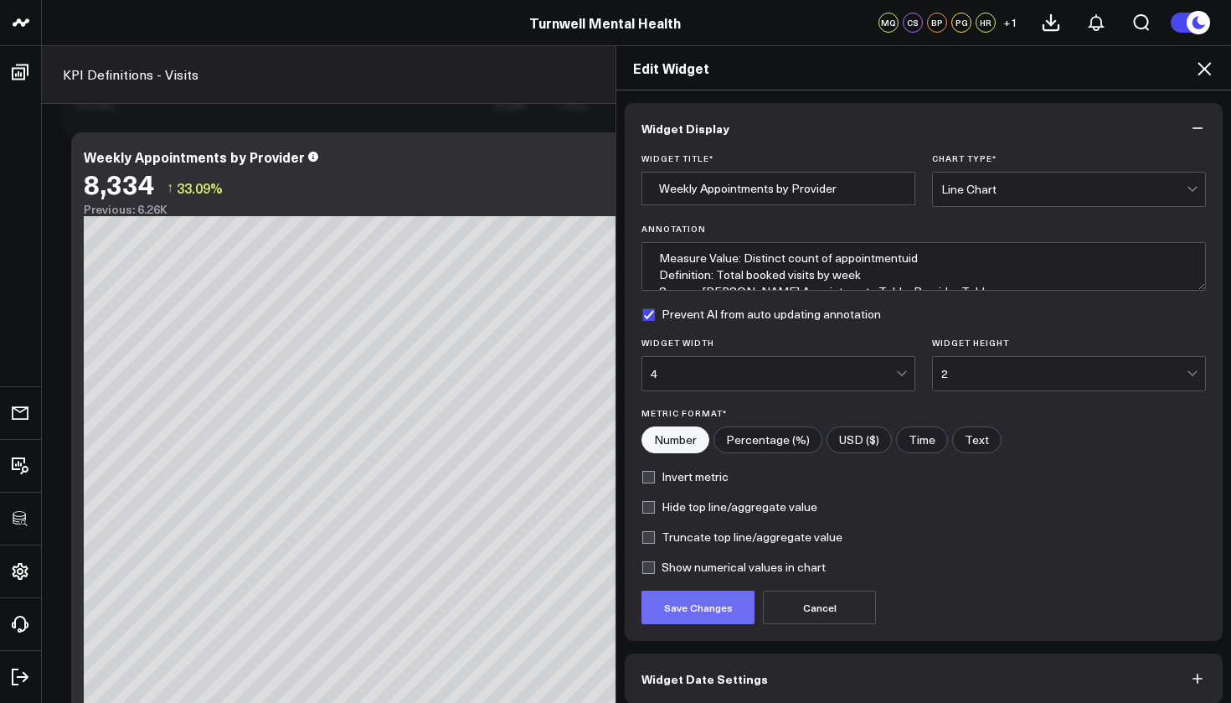
click at [695, 615] on button "Save Changes" at bounding box center [697, 606] width 113 height 33
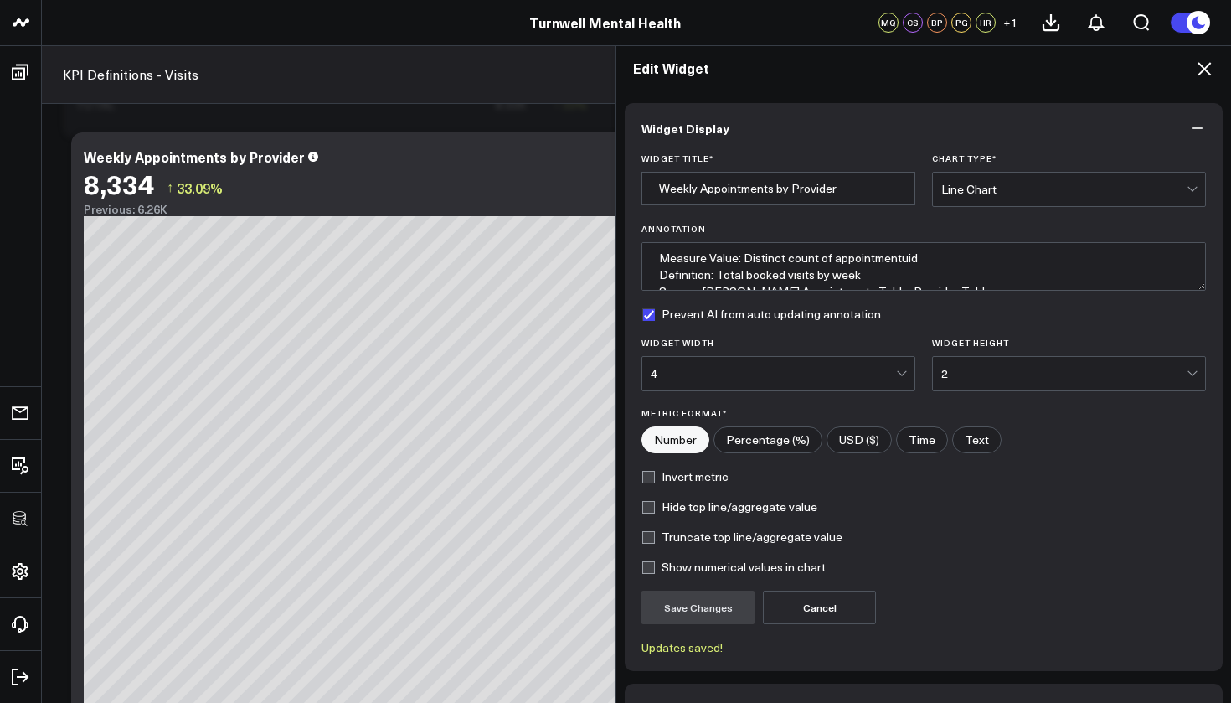
click at [1136, 71] on icon at bounding box center [1204, 69] width 20 height 20
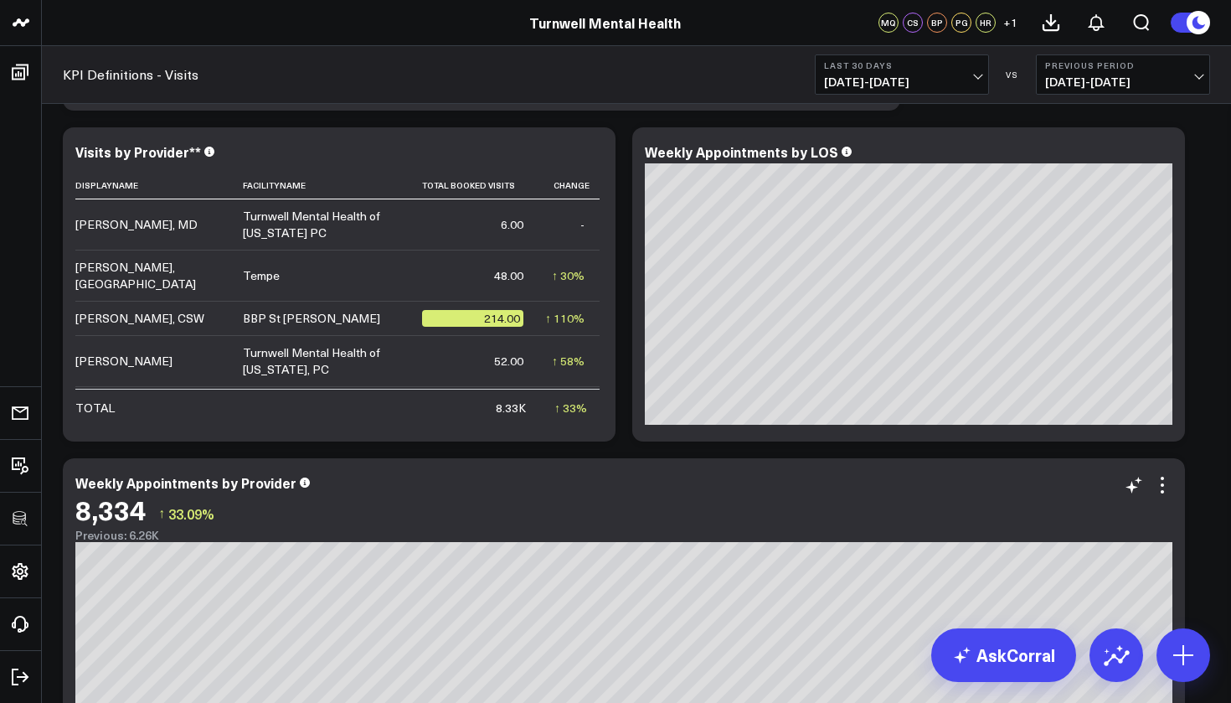
scroll to position [721, 0]
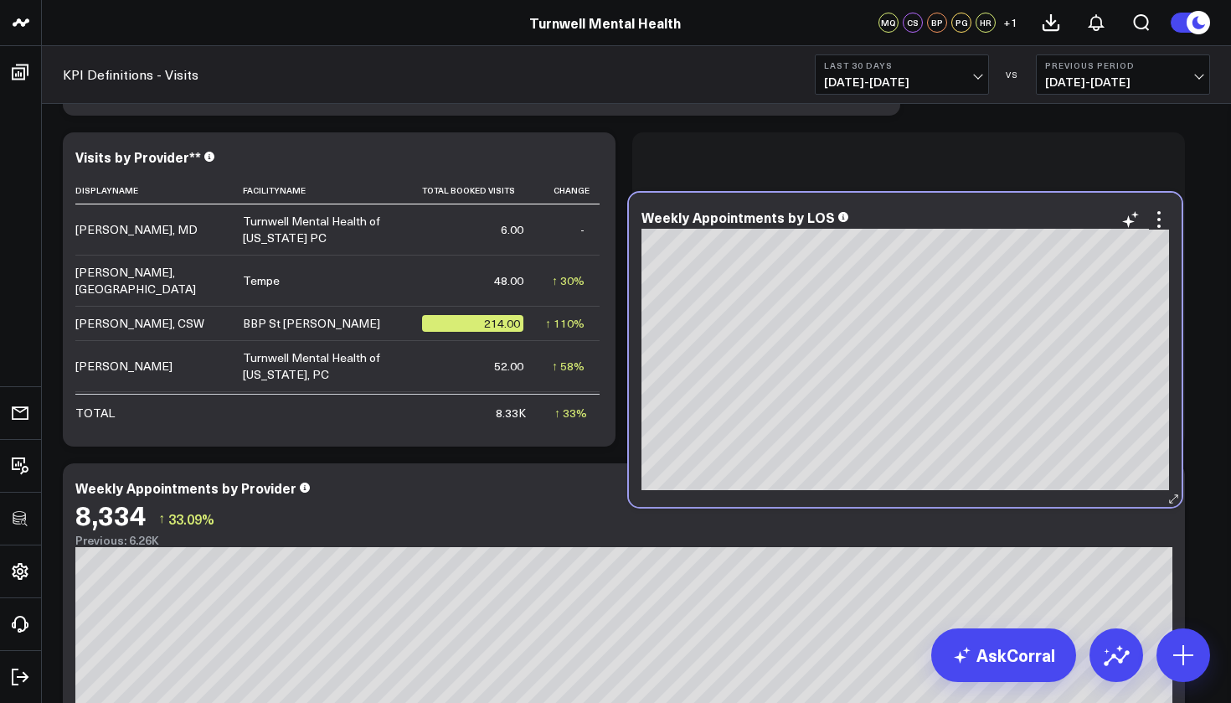
drag, startPoint x: 983, startPoint y: 152, endPoint x: 979, endPoint y: 207, distance: 54.6
click at [980, 209] on div "Weekly Appointments by LOS" at bounding box center [905, 216] width 528 height 15
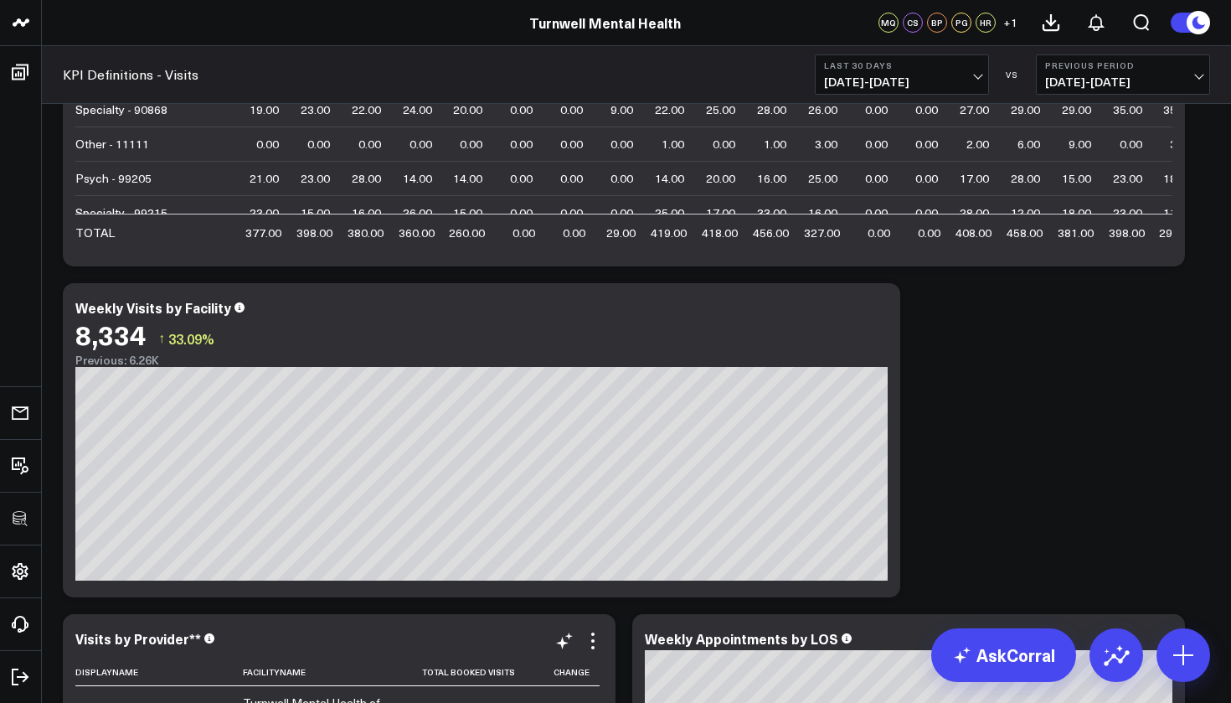
scroll to position [225, 0]
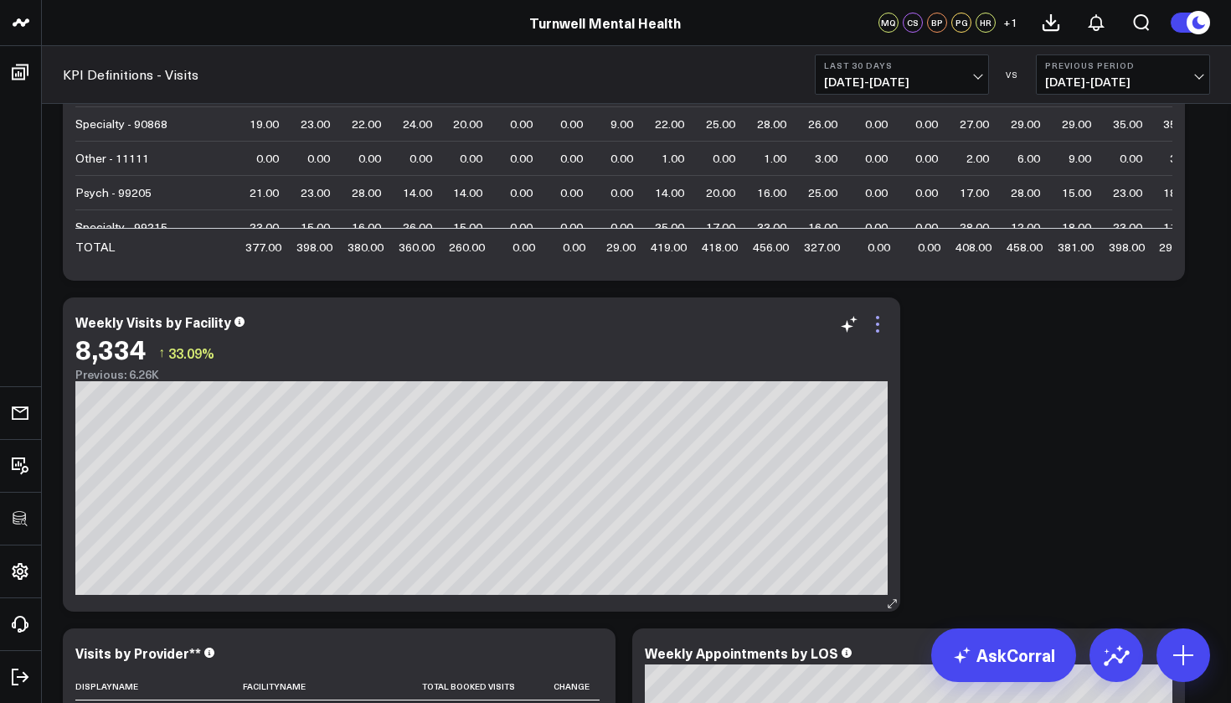
click at [882, 325] on icon at bounding box center [877, 324] width 20 height 20
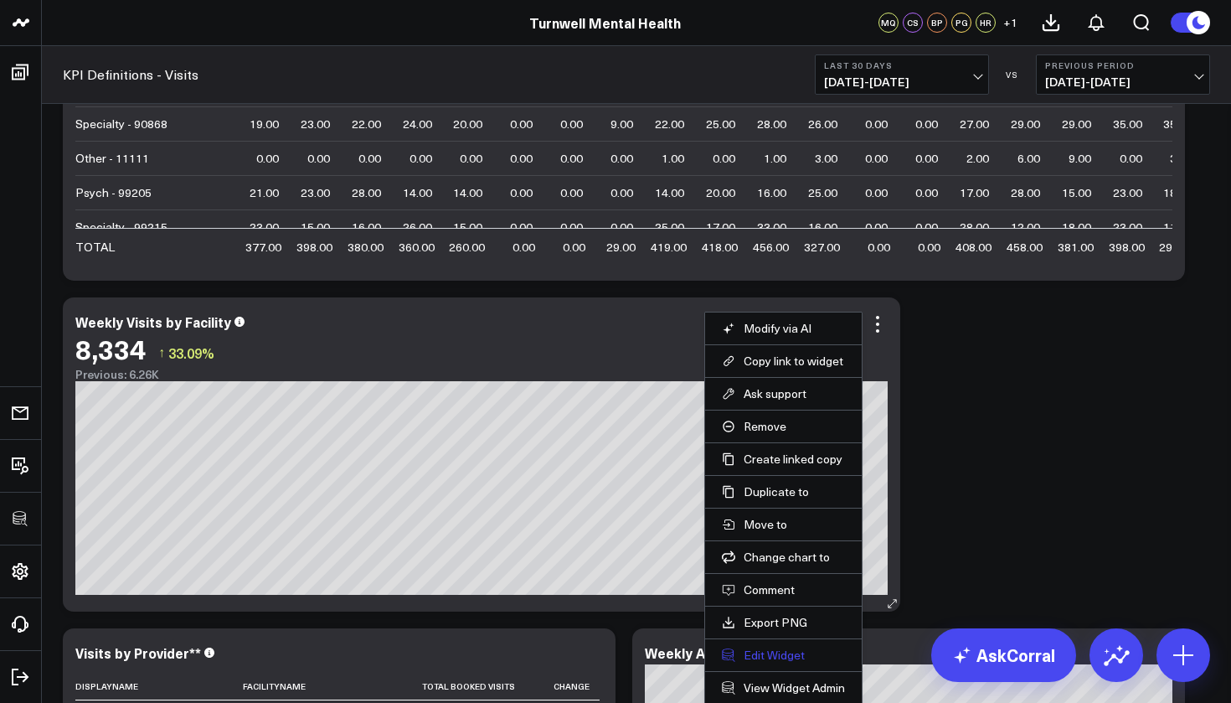
click at [764, 627] on button "Edit Widget" at bounding box center [783, 654] width 123 height 15
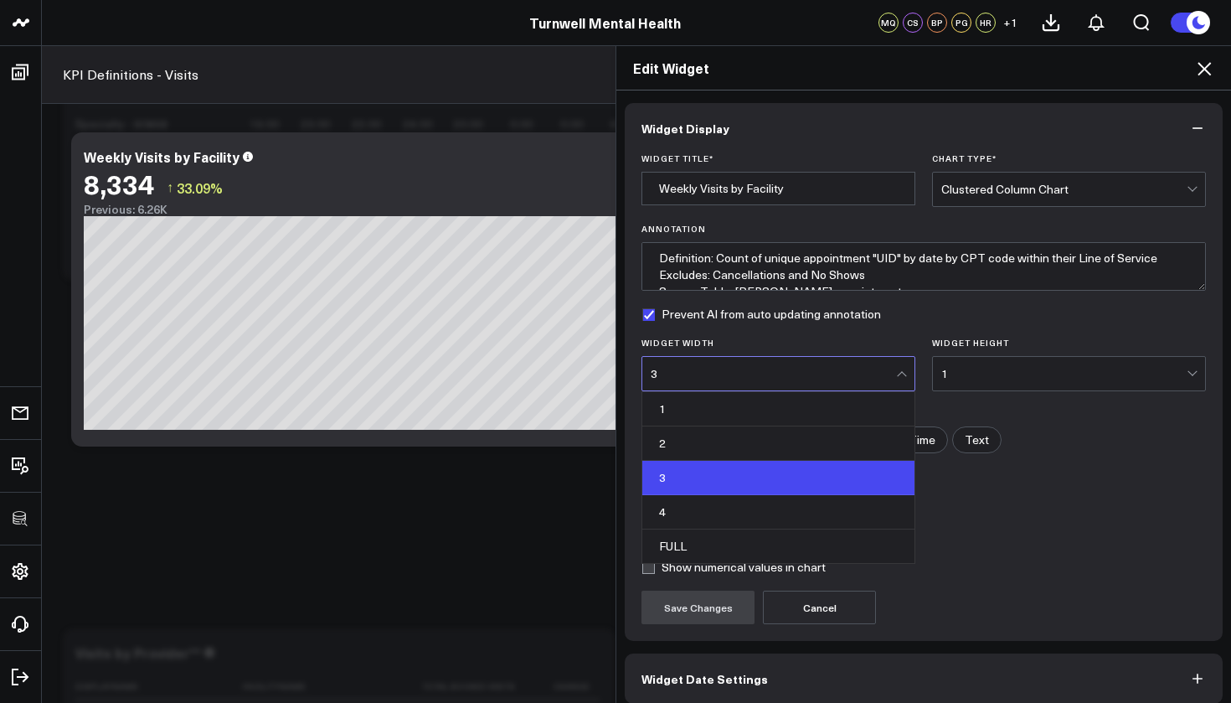
click at [900, 371] on div at bounding box center [901, 375] width 9 height 9
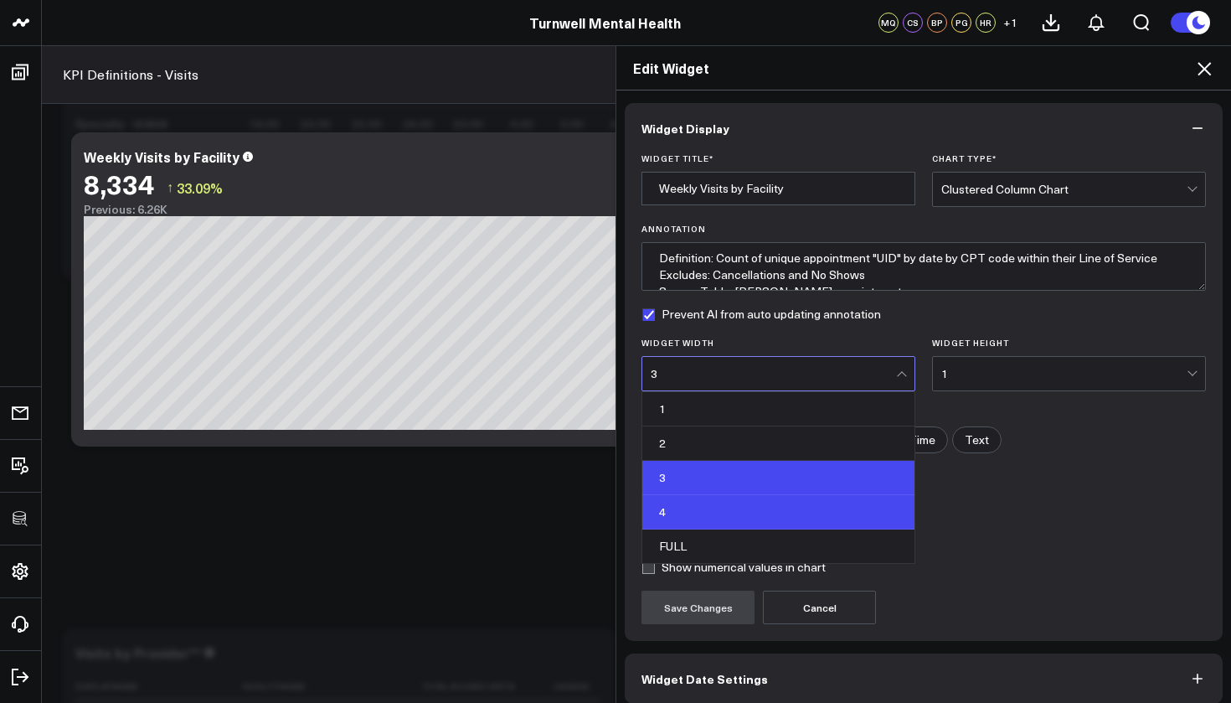
click at [743, 510] on div "4" at bounding box center [778, 512] width 272 height 34
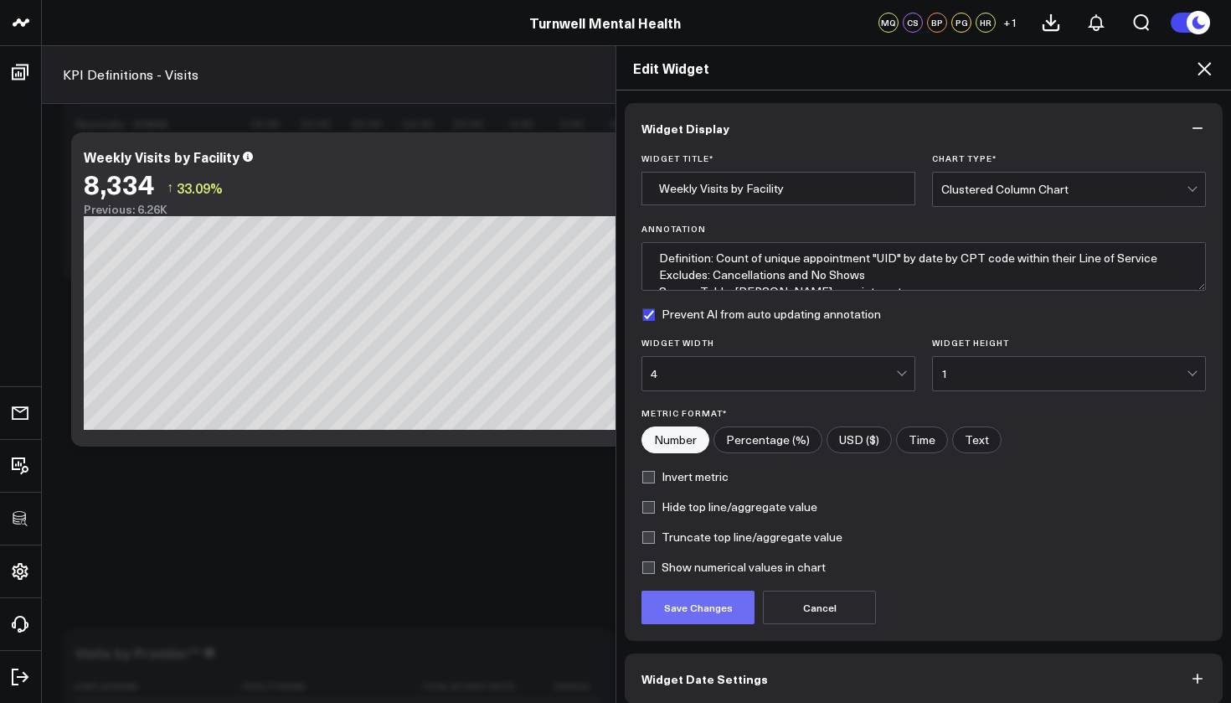
click at [708, 604] on button "Save Changes" at bounding box center [697, 606] width 113 height 33
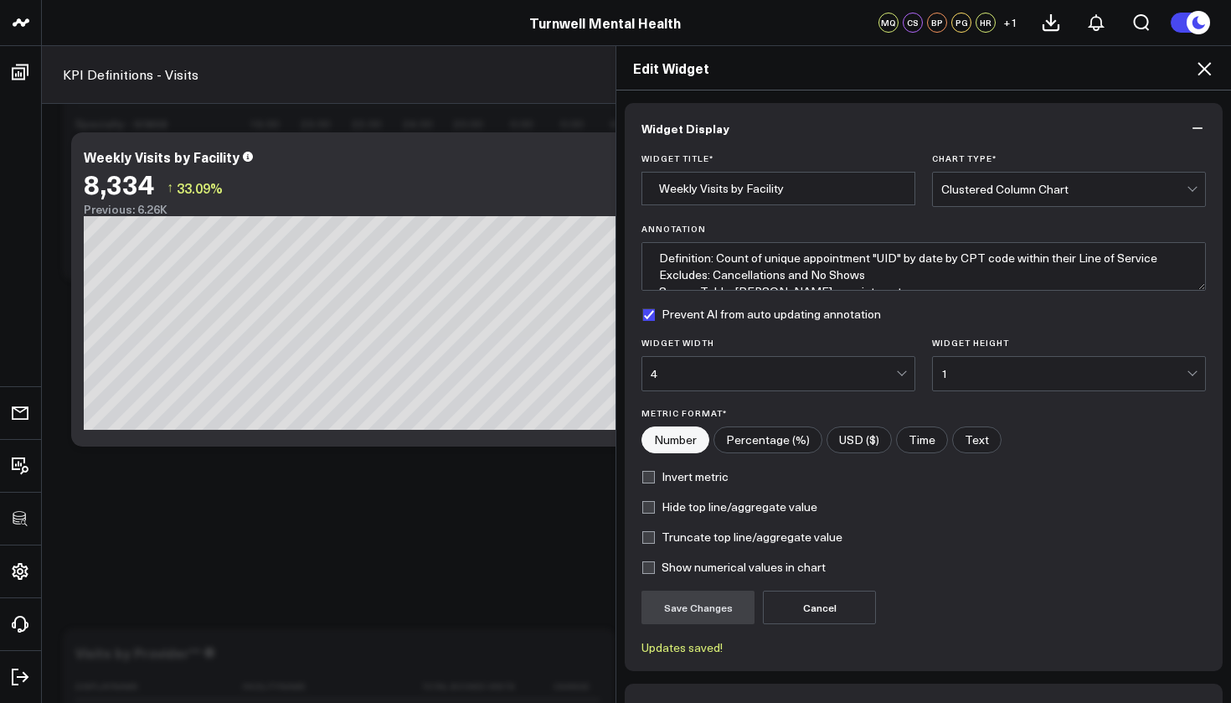
click at [1136, 73] on icon at bounding box center [1203, 68] width 13 height 13
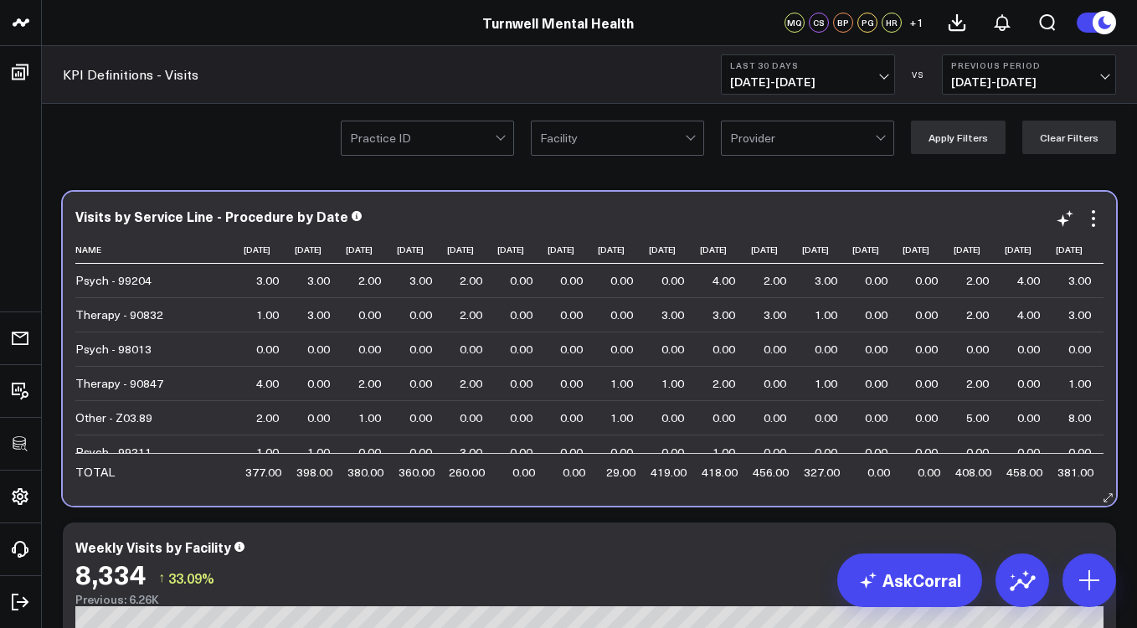
click at [702, 493] on div "Visits by Service Line - Procedure by Date Name 2025-08-25 2025-08-26 2025-08-2…" at bounding box center [589, 349] width 1053 height 314
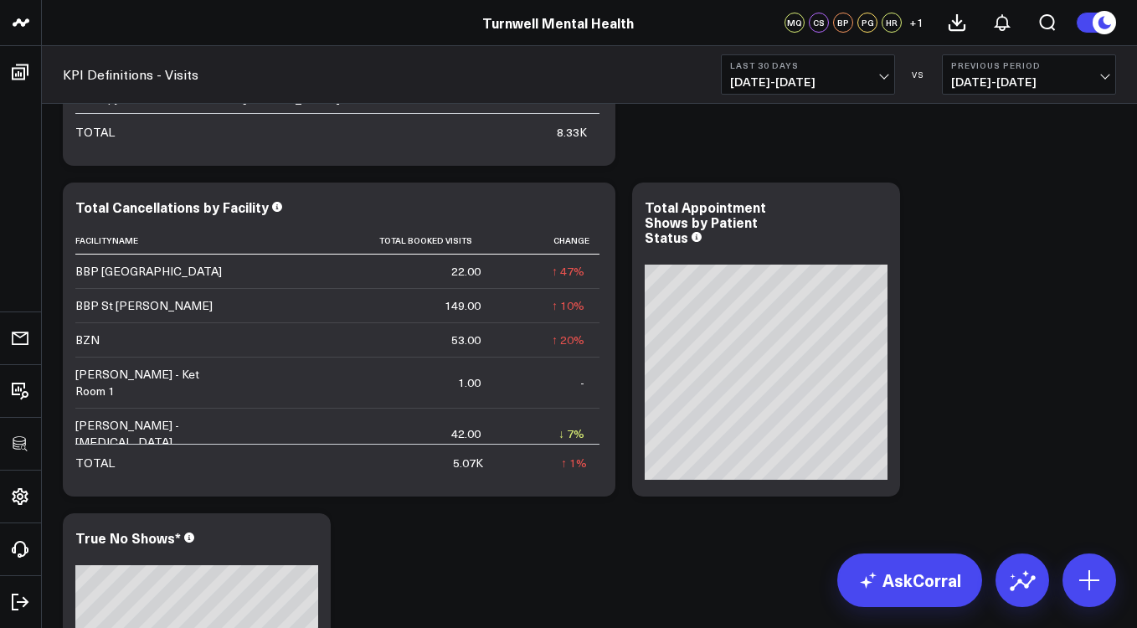
scroll to position [2331, 0]
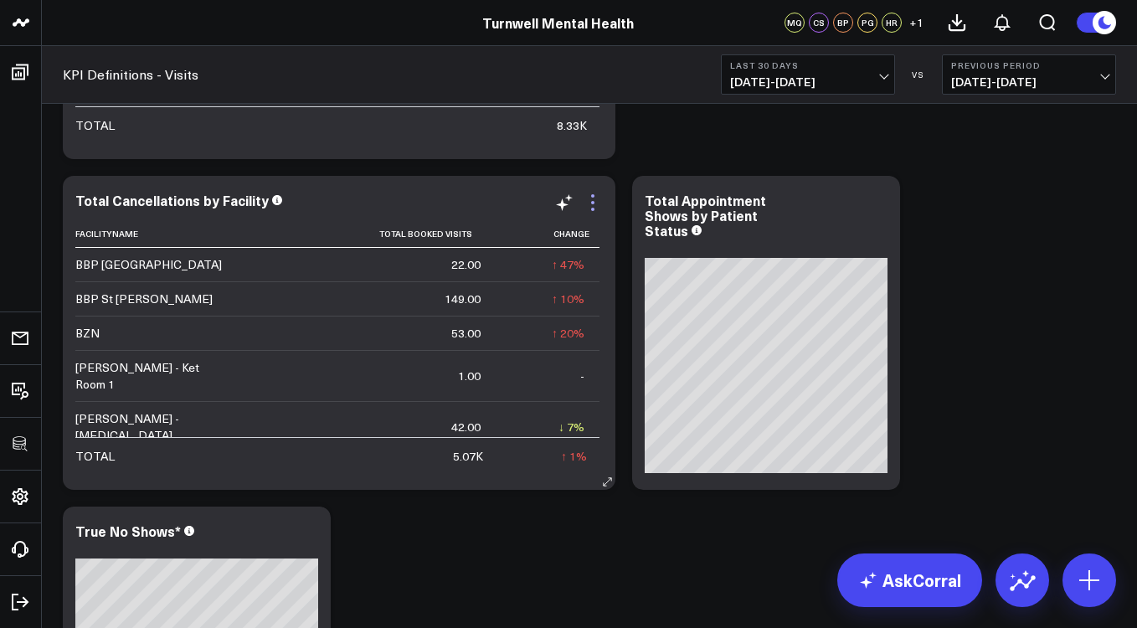
click at [595, 203] on icon at bounding box center [593, 203] width 20 height 20
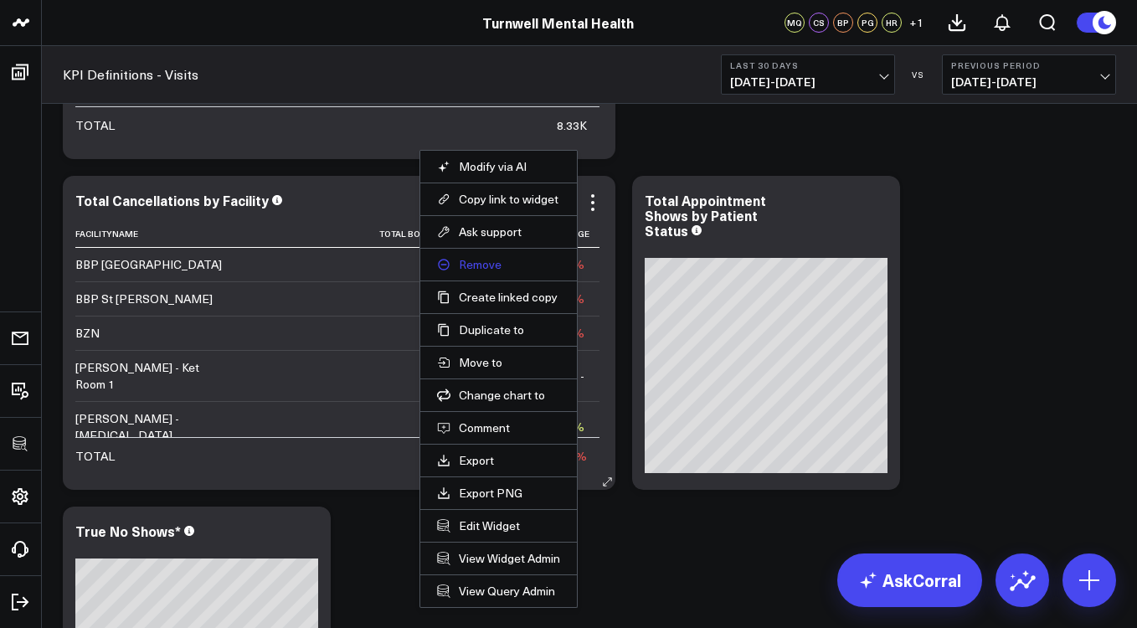
click at [507, 260] on button "Remove" at bounding box center [498, 264] width 123 height 15
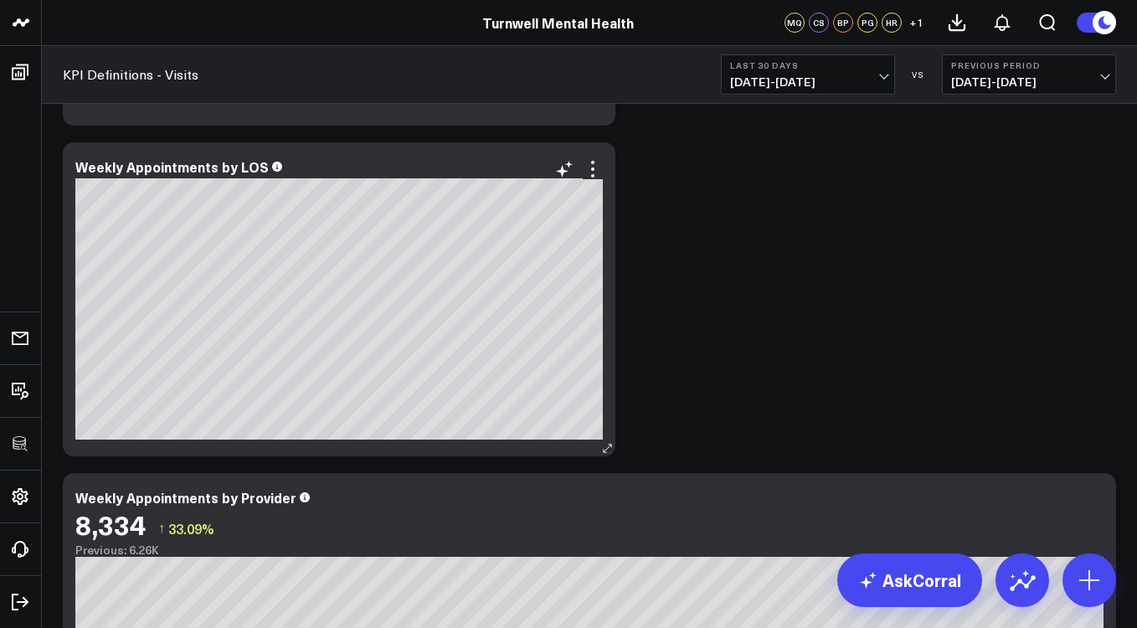
scroll to position [985, 0]
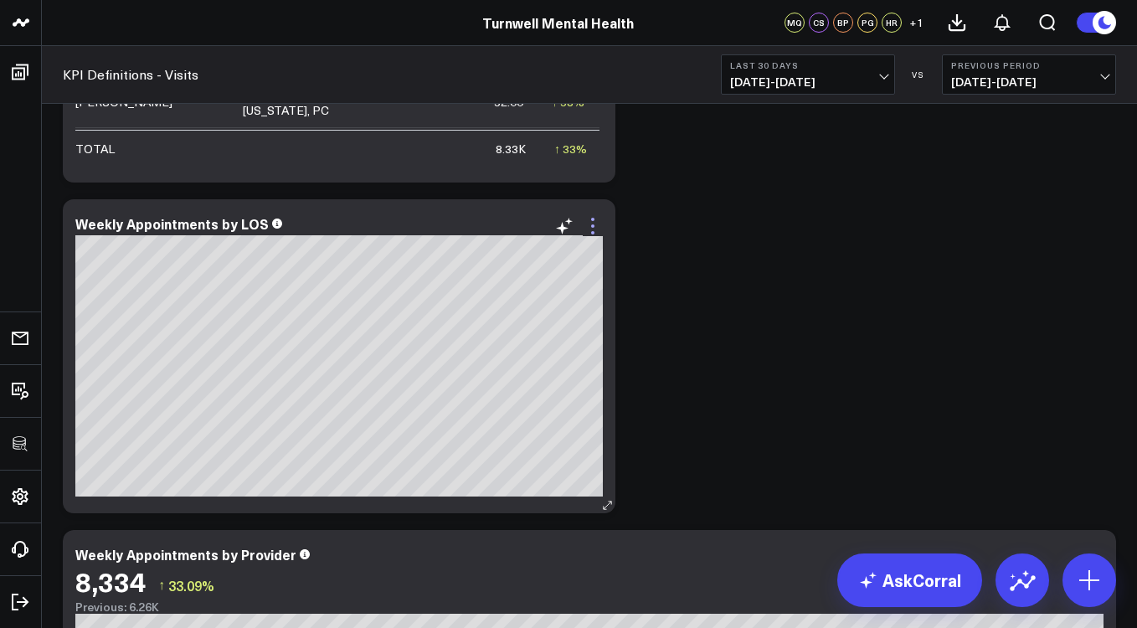
click at [595, 224] on icon at bounding box center [593, 226] width 20 height 20
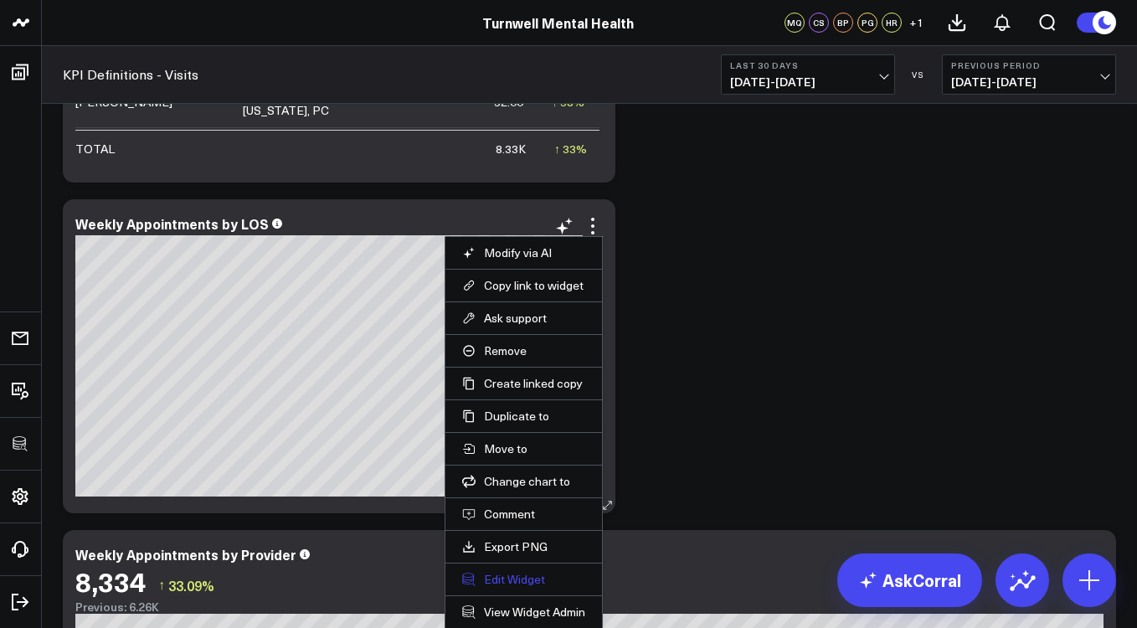
click at [522, 577] on button "Edit Widget" at bounding box center [523, 579] width 123 height 15
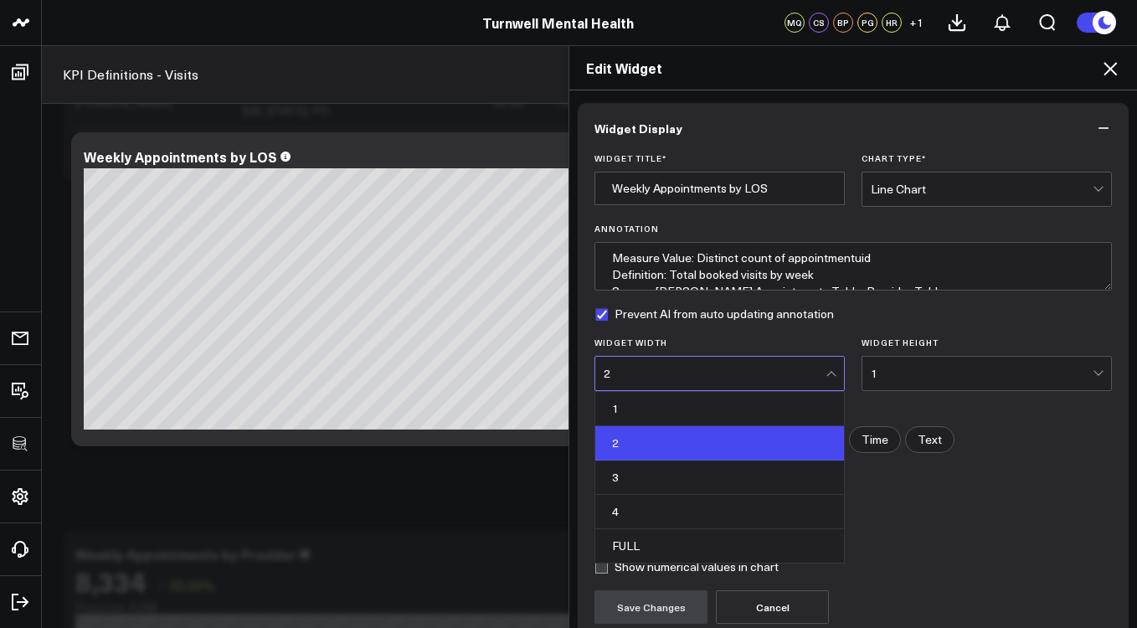
click at [735, 361] on div "2" at bounding box center [715, 373] width 222 height 33
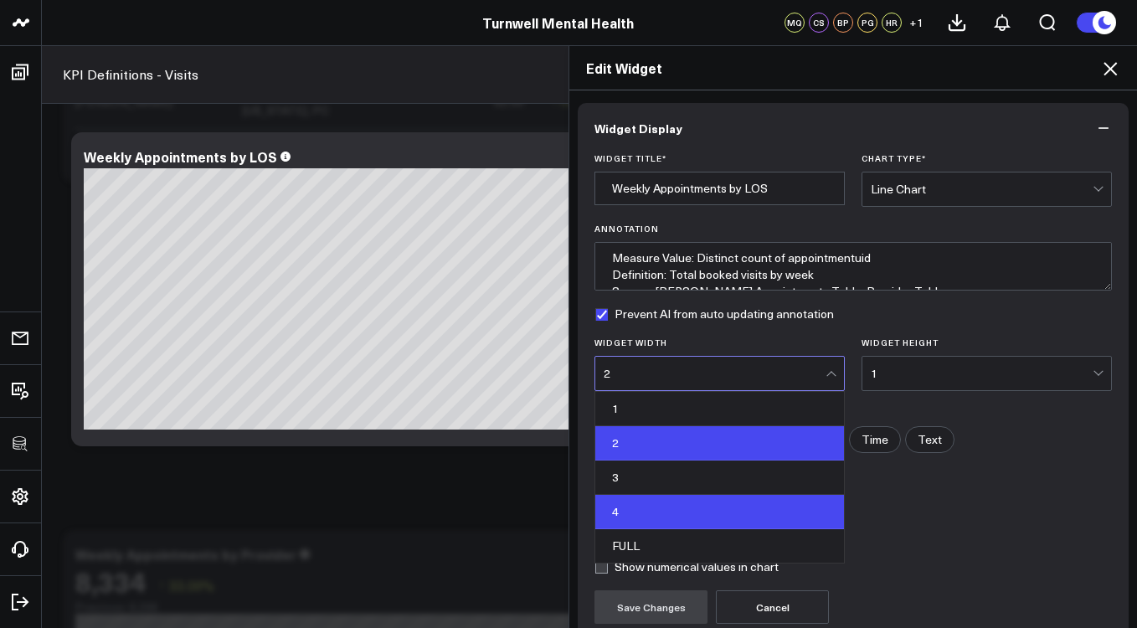
click at [649, 496] on div "4" at bounding box center [719, 512] width 249 height 34
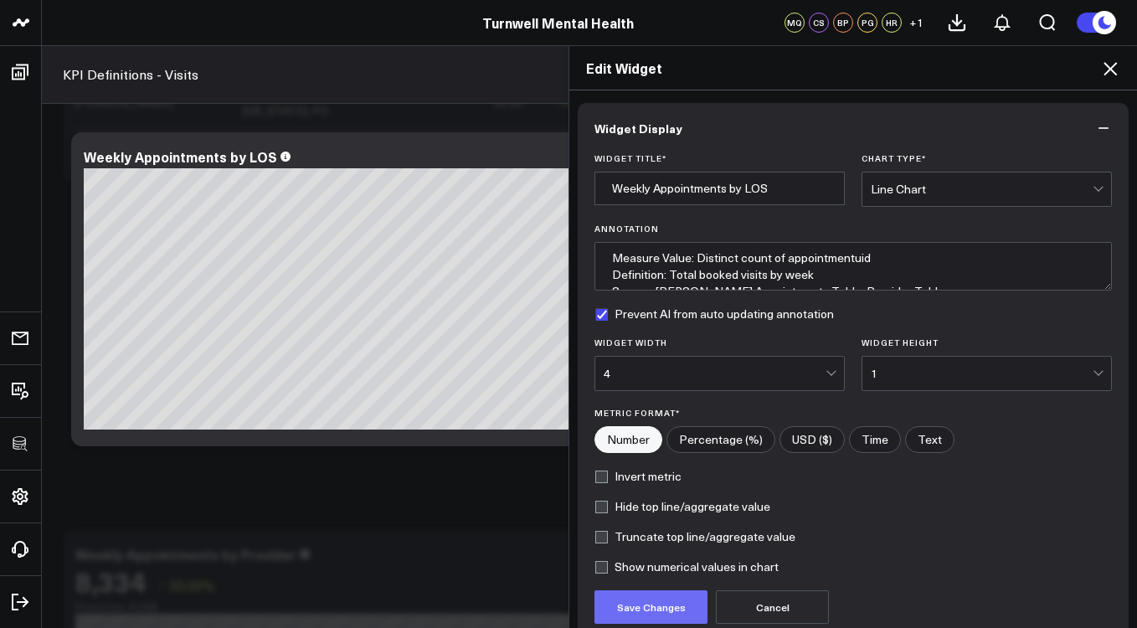
click at [650, 605] on button "Save Changes" at bounding box center [651, 606] width 113 height 33
click at [1114, 70] on icon at bounding box center [1110, 69] width 20 height 20
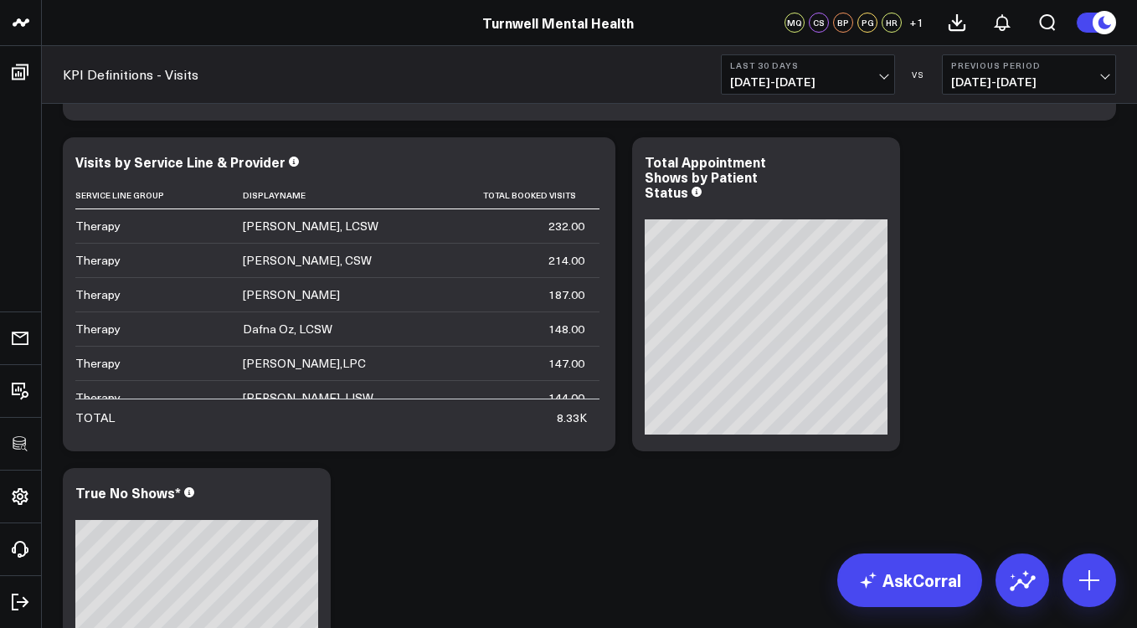
scroll to position [2041, 0]
